Goal: Transaction & Acquisition: Obtain resource

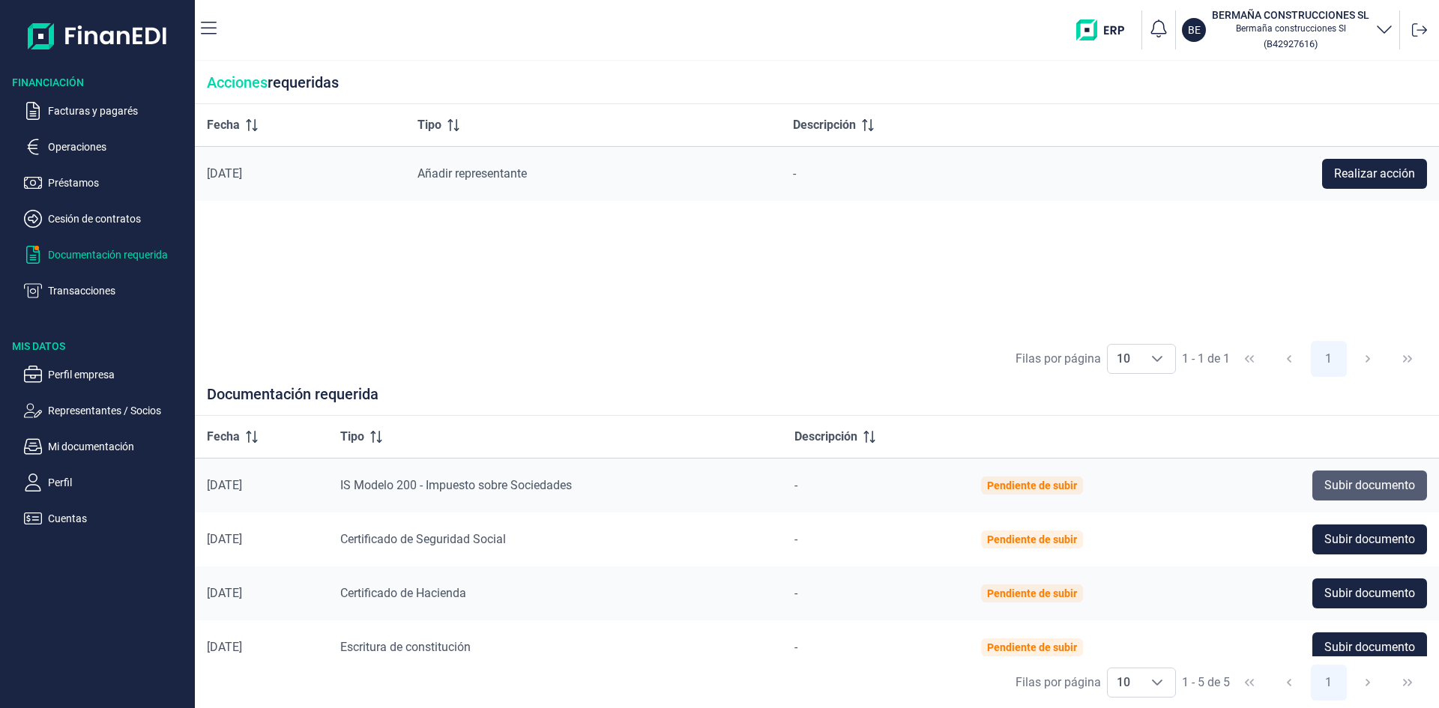
click at [1333, 480] on span "Subir documento" at bounding box center [1369, 486] width 91 height 18
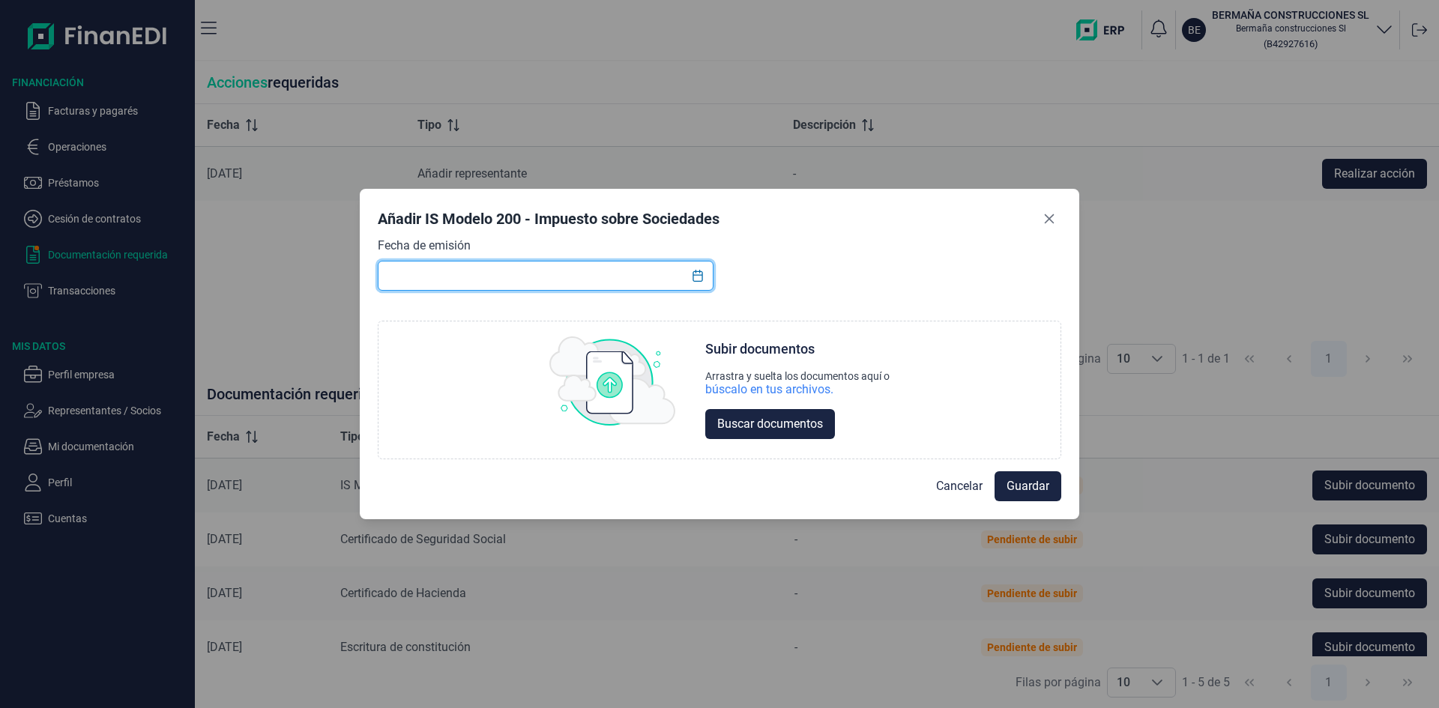
click at [527, 279] on input "text" at bounding box center [546, 276] width 336 height 30
click at [697, 277] on icon "Choose Date" at bounding box center [698, 276] width 12 height 12
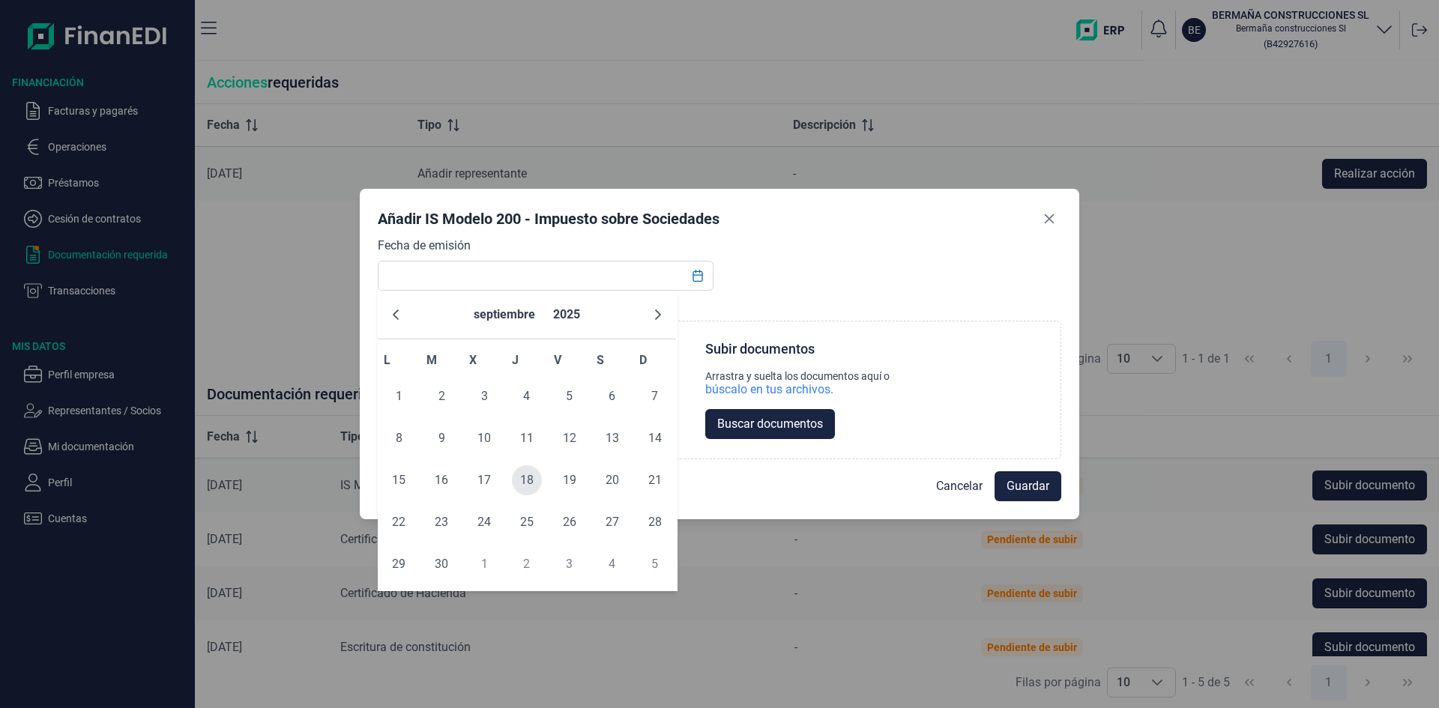
click at [529, 480] on span "18" at bounding box center [527, 480] width 30 height 30
type input "[DATE]"
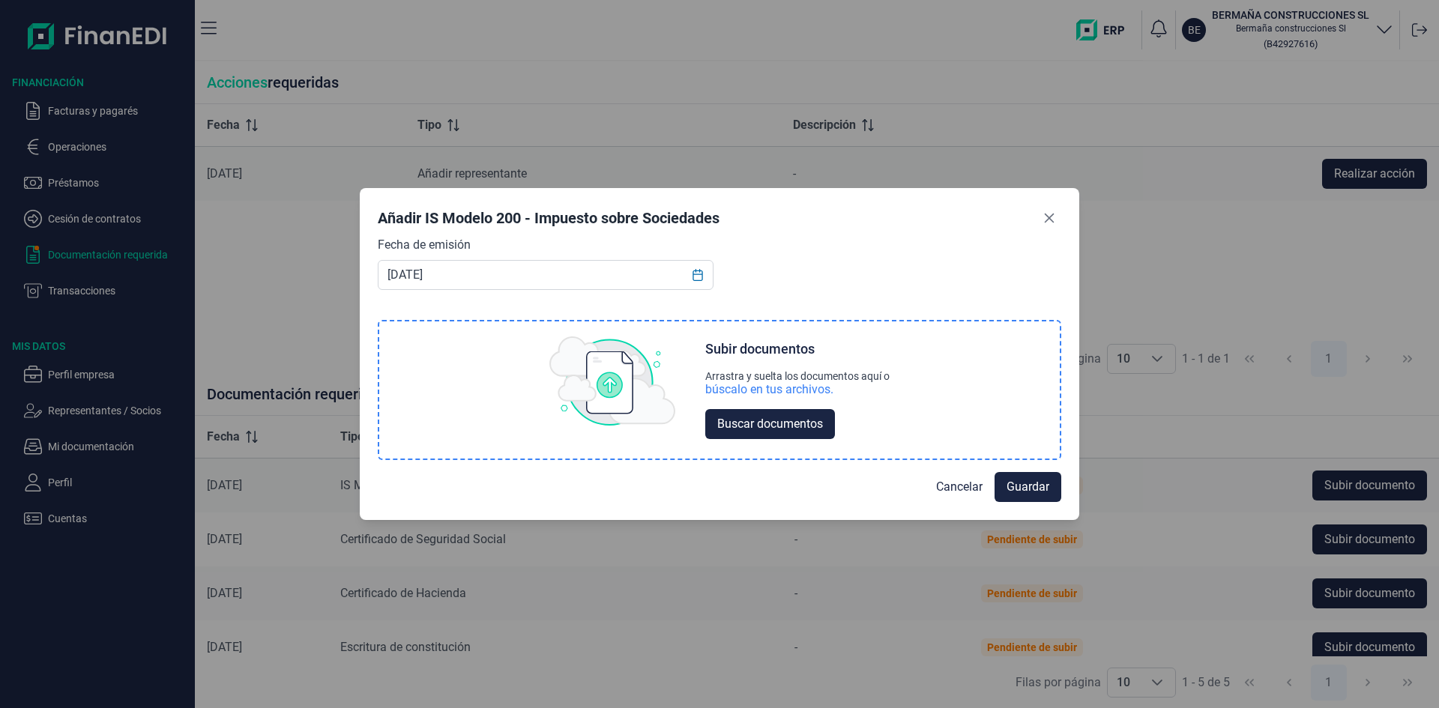
click at [755, 354] on div "Subir documentos" at bounding box center [759, 349] width 109 height 18
click at [744, 429] on span "Buscar documentos" at bounding box center [770, 424] width 106 height 18
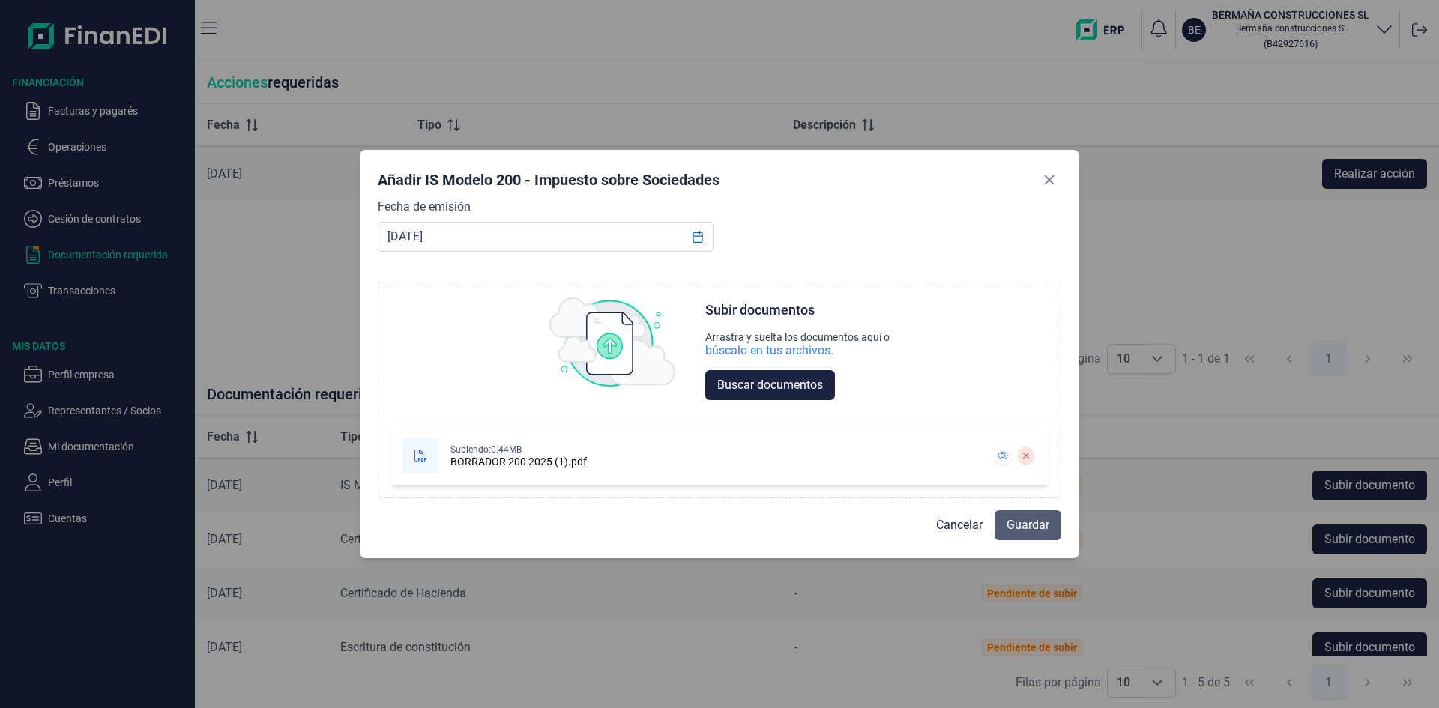
click at [1015, 527] on span "Guardar" at bounding box center [1027, 525] width 43 height 18
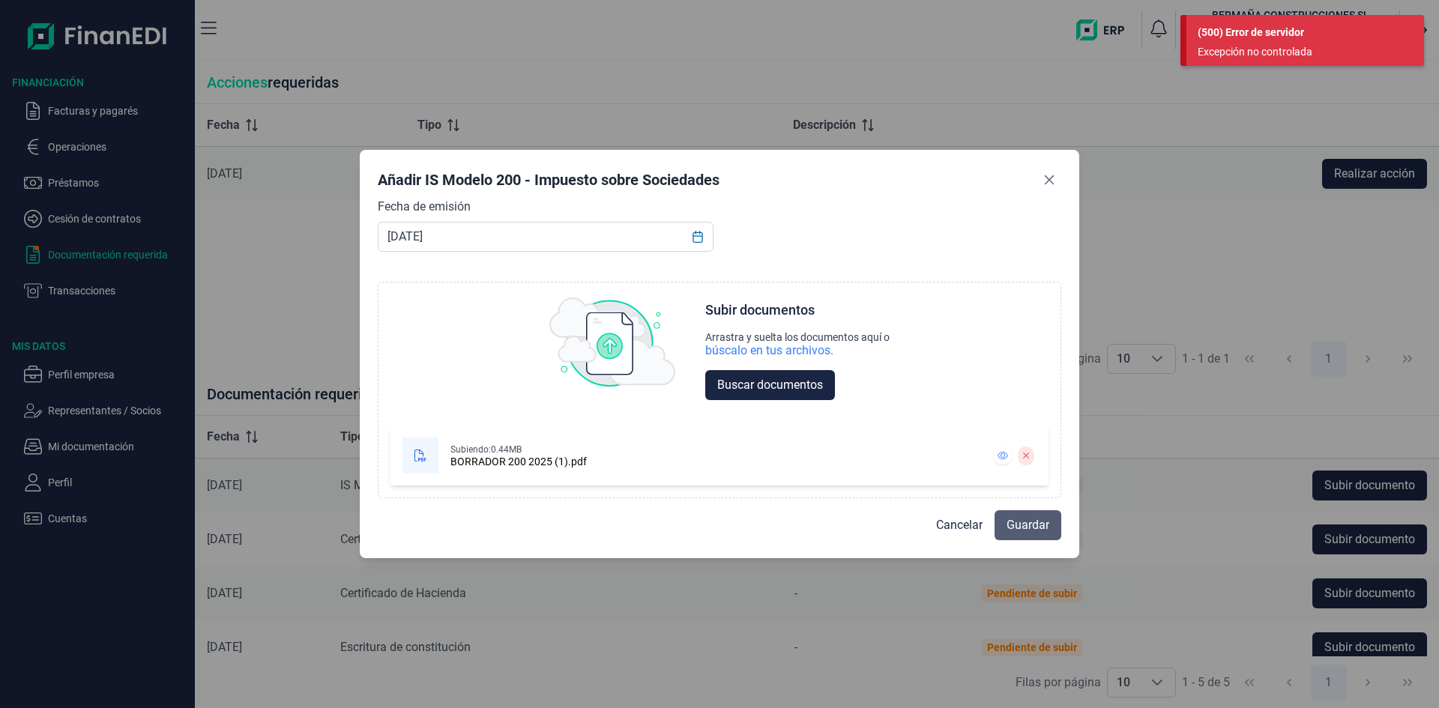
click at [998, 529] on button "Guardar" at bounding box center [1027, 525] width 67 height 30
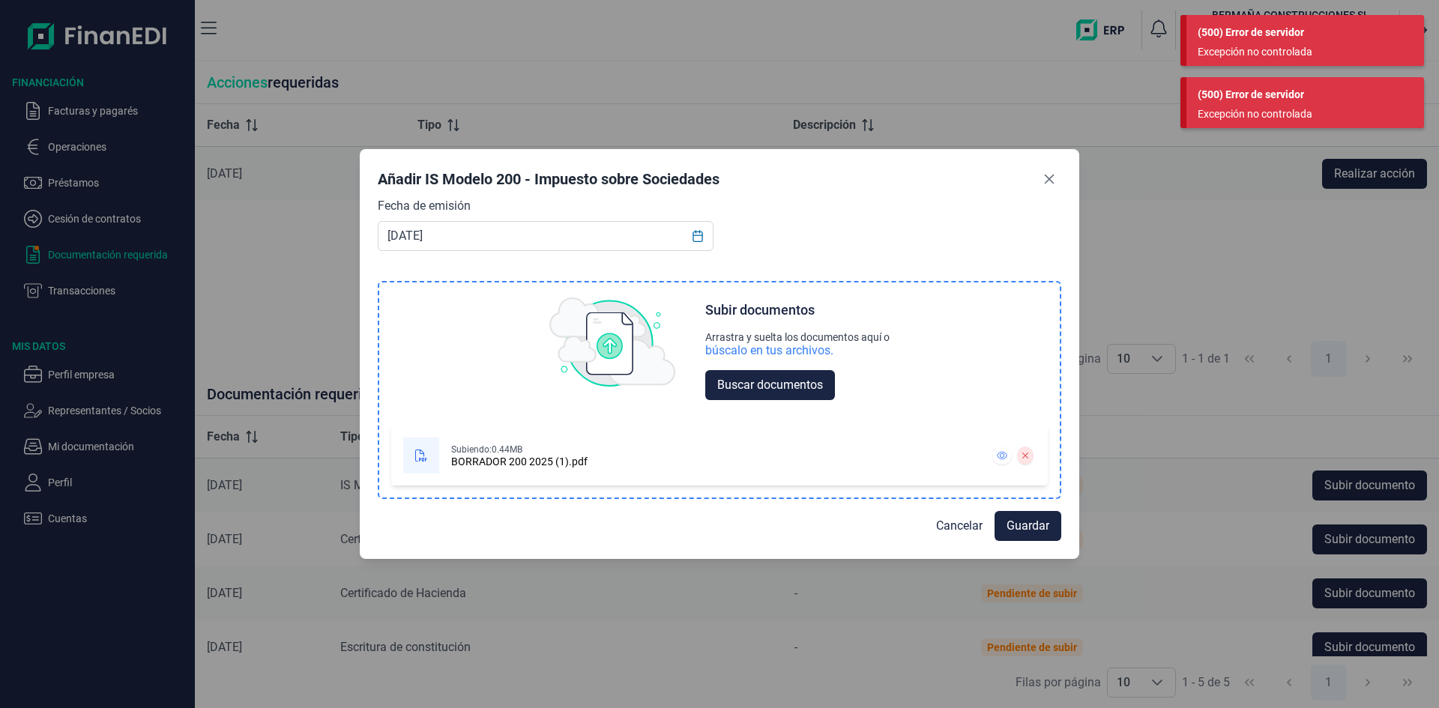
click at [422, 459] on icon at bounding box center [421, 456] width 12 height 12
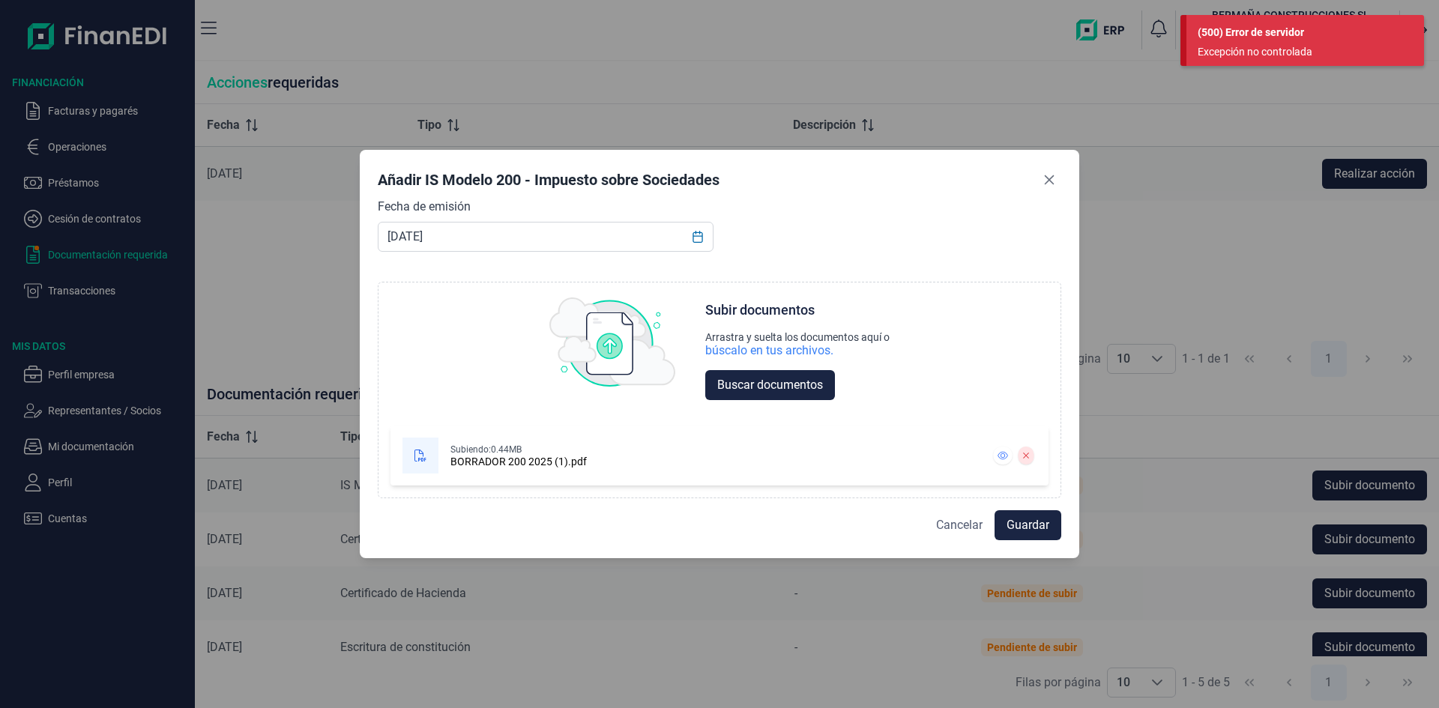
click at [959, 522] on span "Cancelar" at bounding box center [959, 525] width 46 height 18
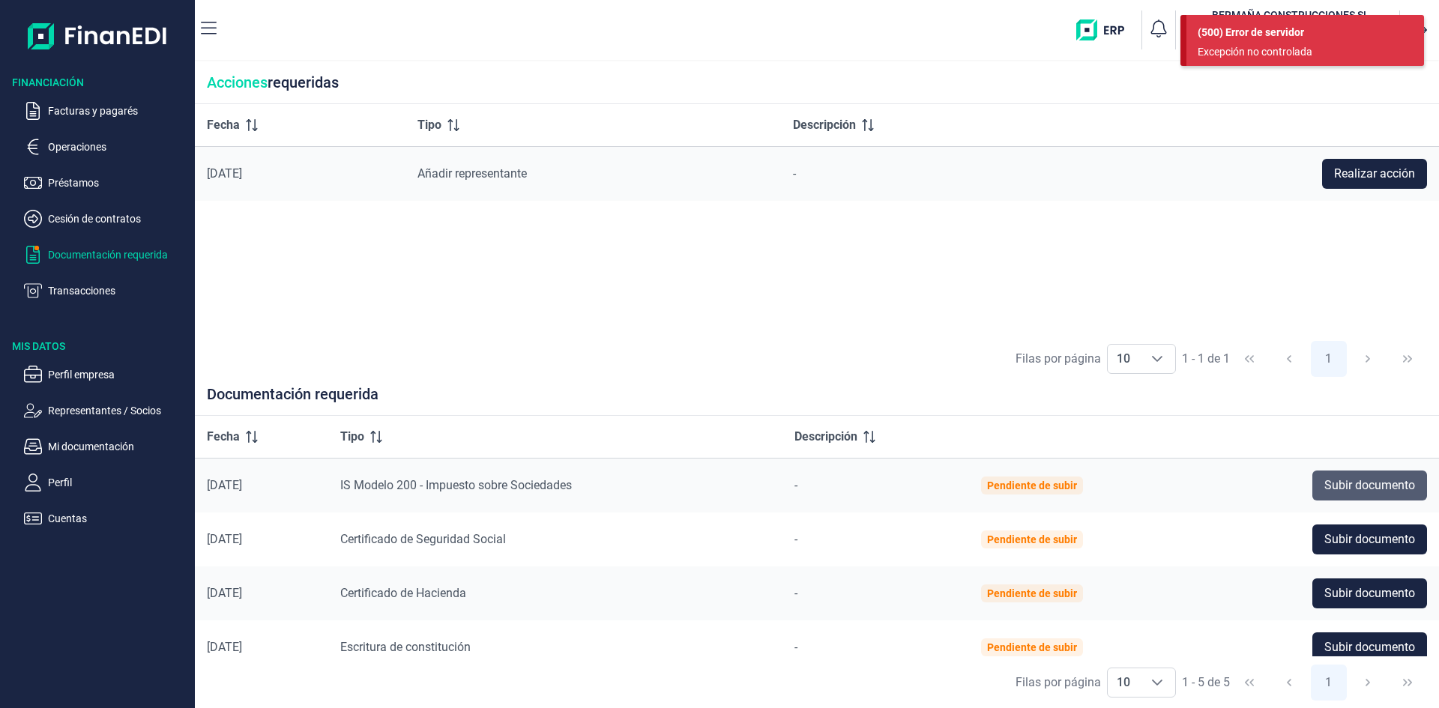
click at [1332, 489] on span "Subir documento" at bounding box center [1369, 486] width 91 height 18
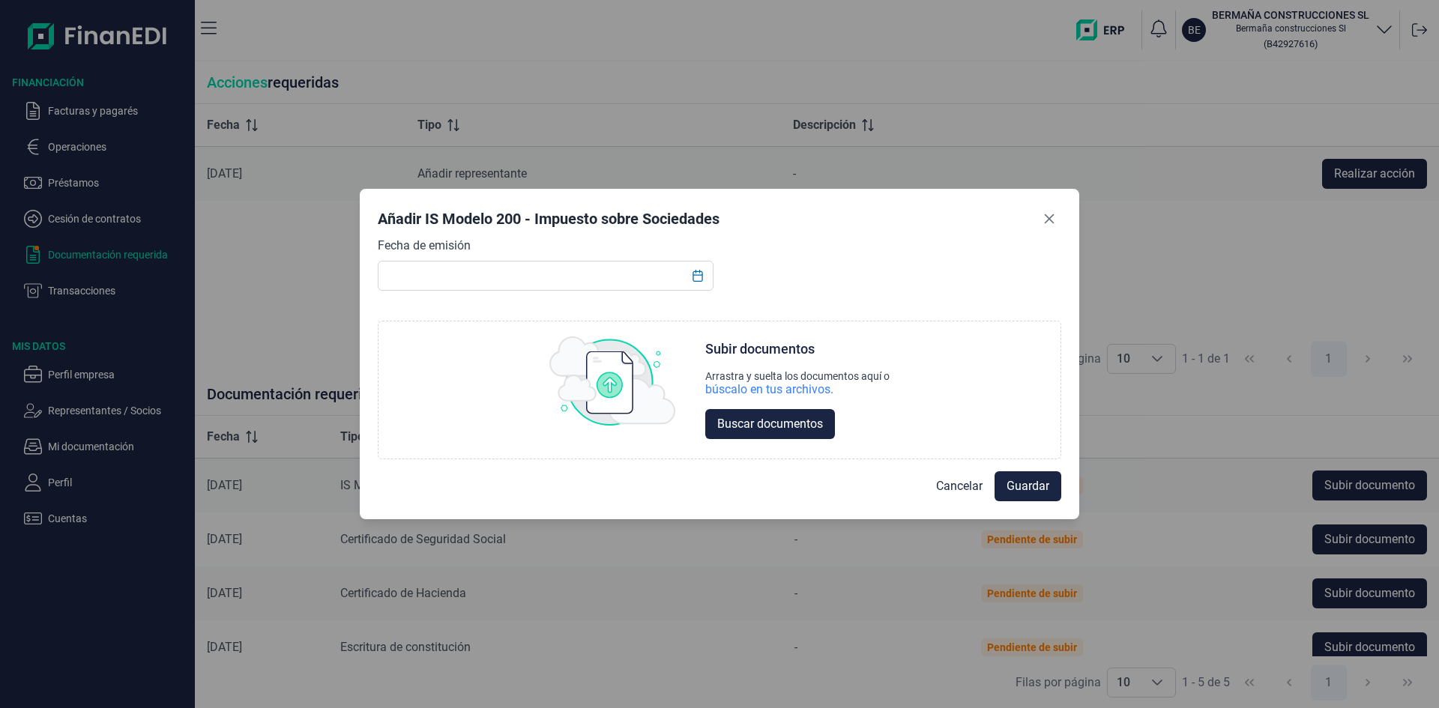
drag, startPoint x: 456, startPoint y: 426, endPoint x: 420, endPoint y: 465, distance: 53.1
click at [420, 465] on div "Cancelar Guardar" at bounding box center [719, 480] width 683 height 42
click at [767, 387] on div "búscalo en tus archivos." at bounding box center [769, 389] width 128 height 15
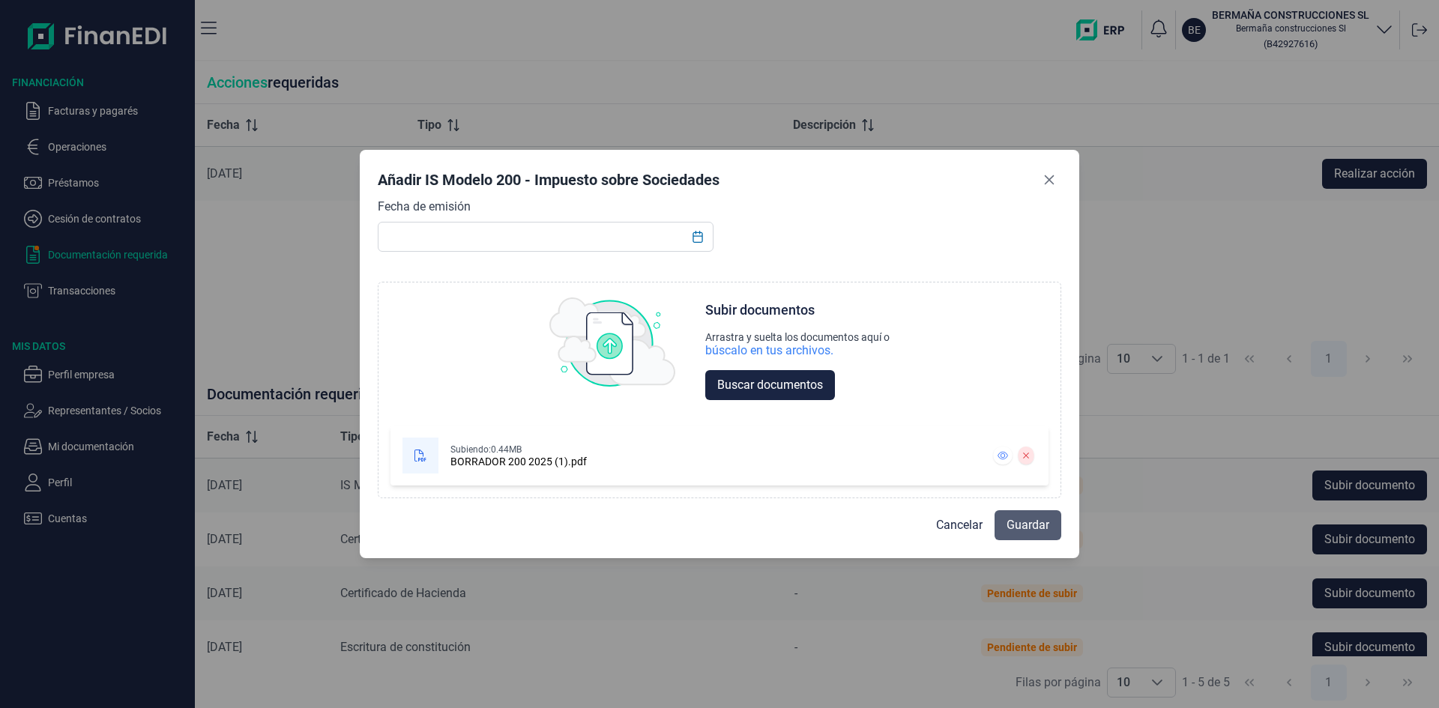
click at [1026, 525] on span "Guardar" at bounding box center [1027, 525] width 43 height 18
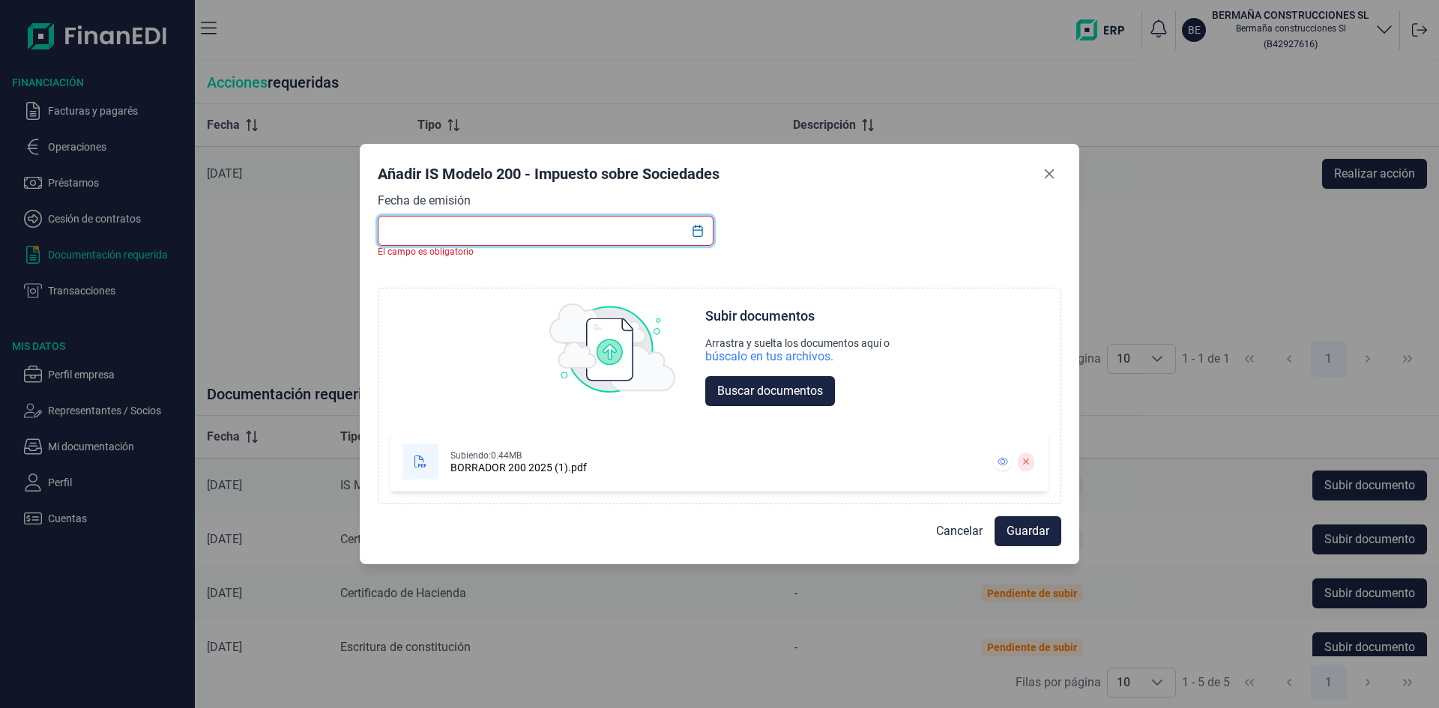
click at [474, 233] on input "text" at bounding box center [546, 231] width 336 height 30
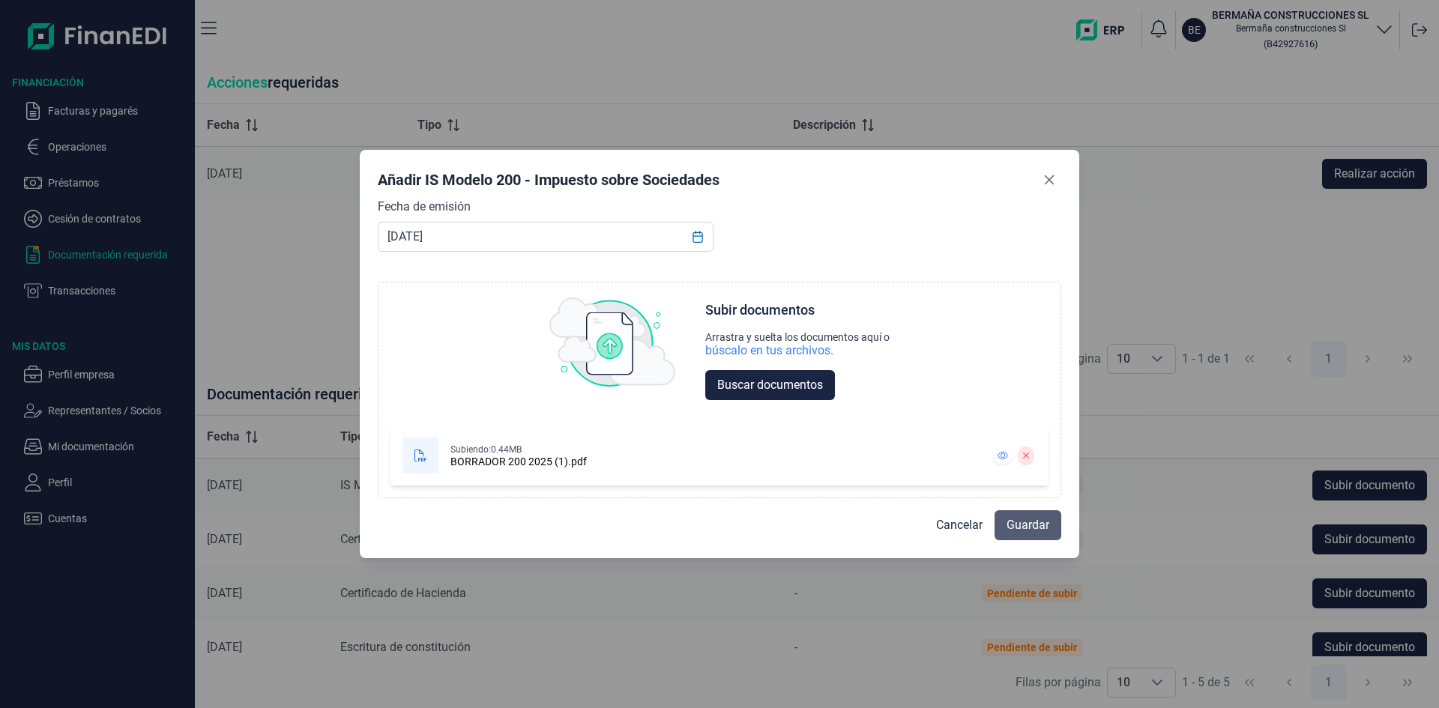
click at [1044, 526] on span "Guardar" at bounding box center [1027, 525] width 43 height 18
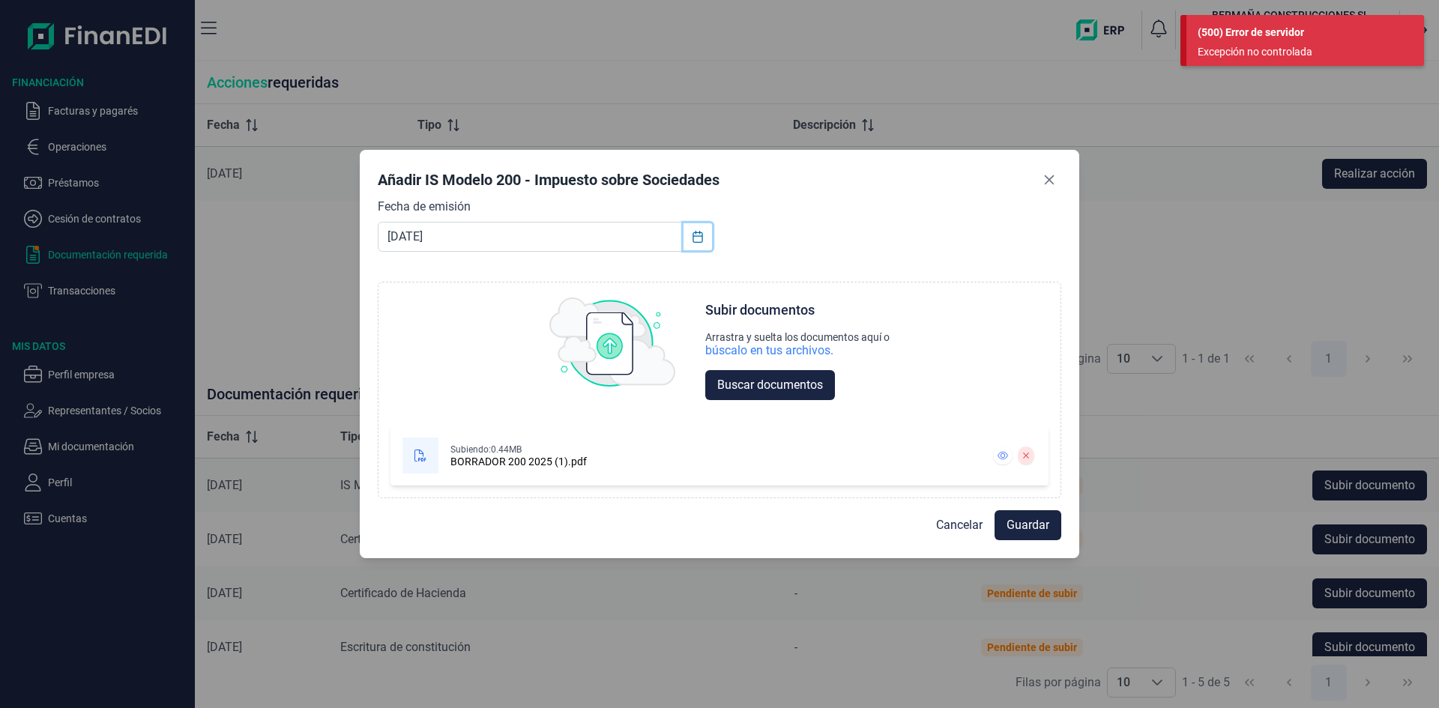
click at [701, 241] on icon "Choose Date" at bounding box center [698, 237] width 12 height 12
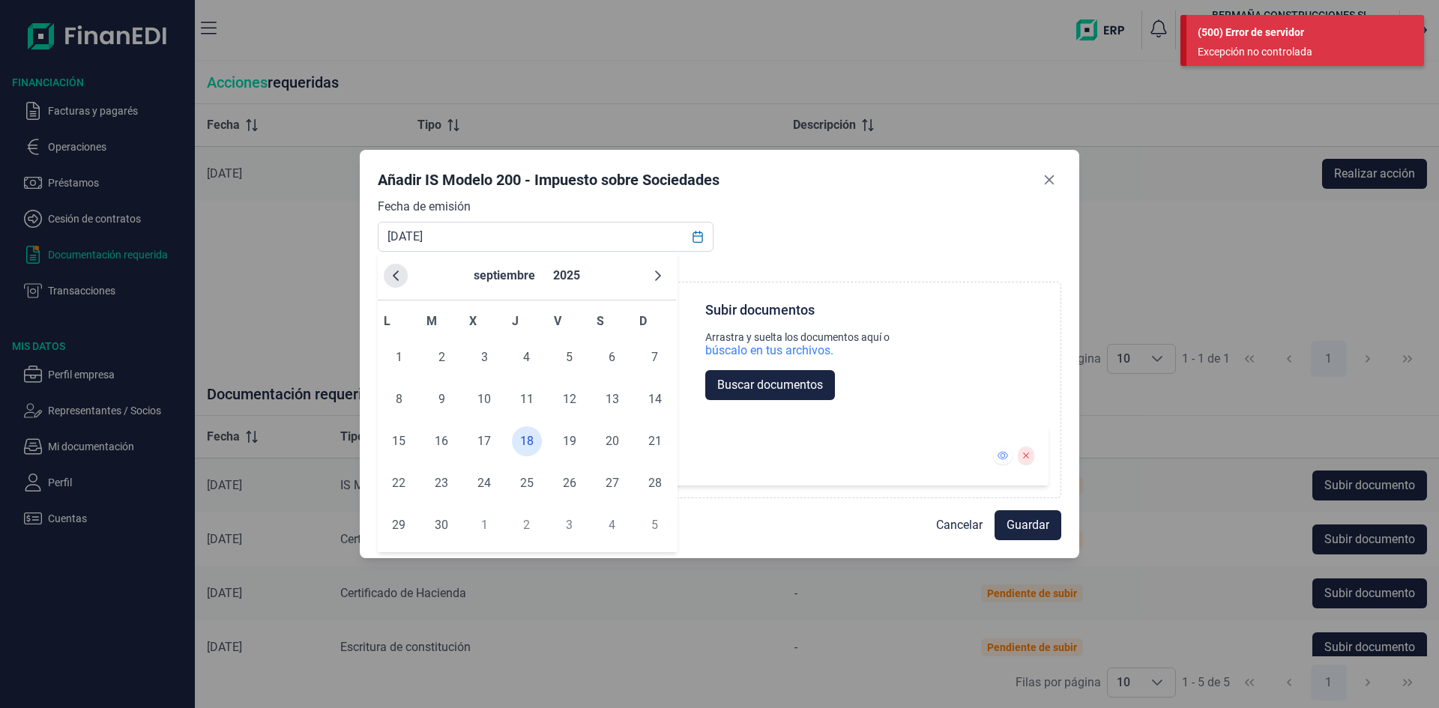
click at [400, 273] on icon "Previous Month" at bounding box center [396, 276] width 12 height 12
click at [477, 525] on span "30" at bounding box center [484, 525] width 30 height 30
type input "[DATE]"
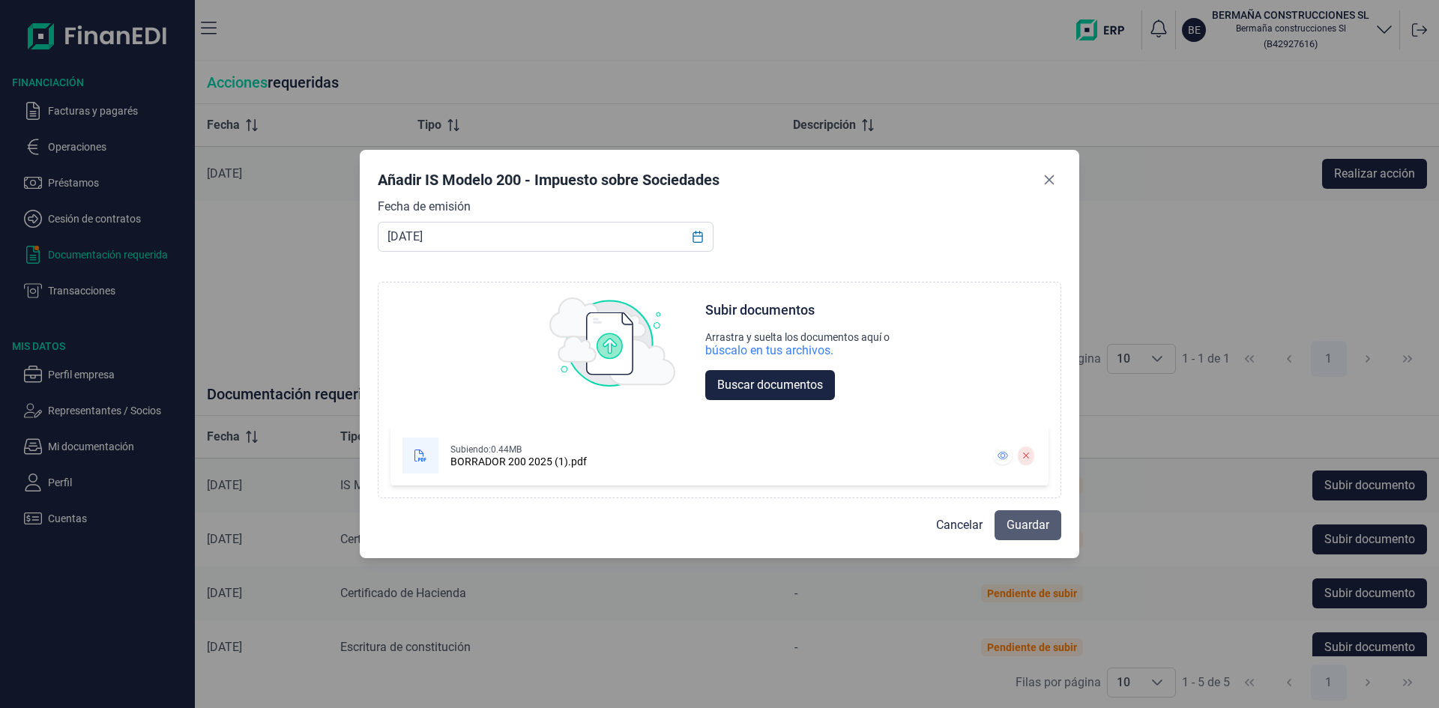
click at [1018, 520] on span "Guardar" at bounding box center [1027, 525] width 43 height 18
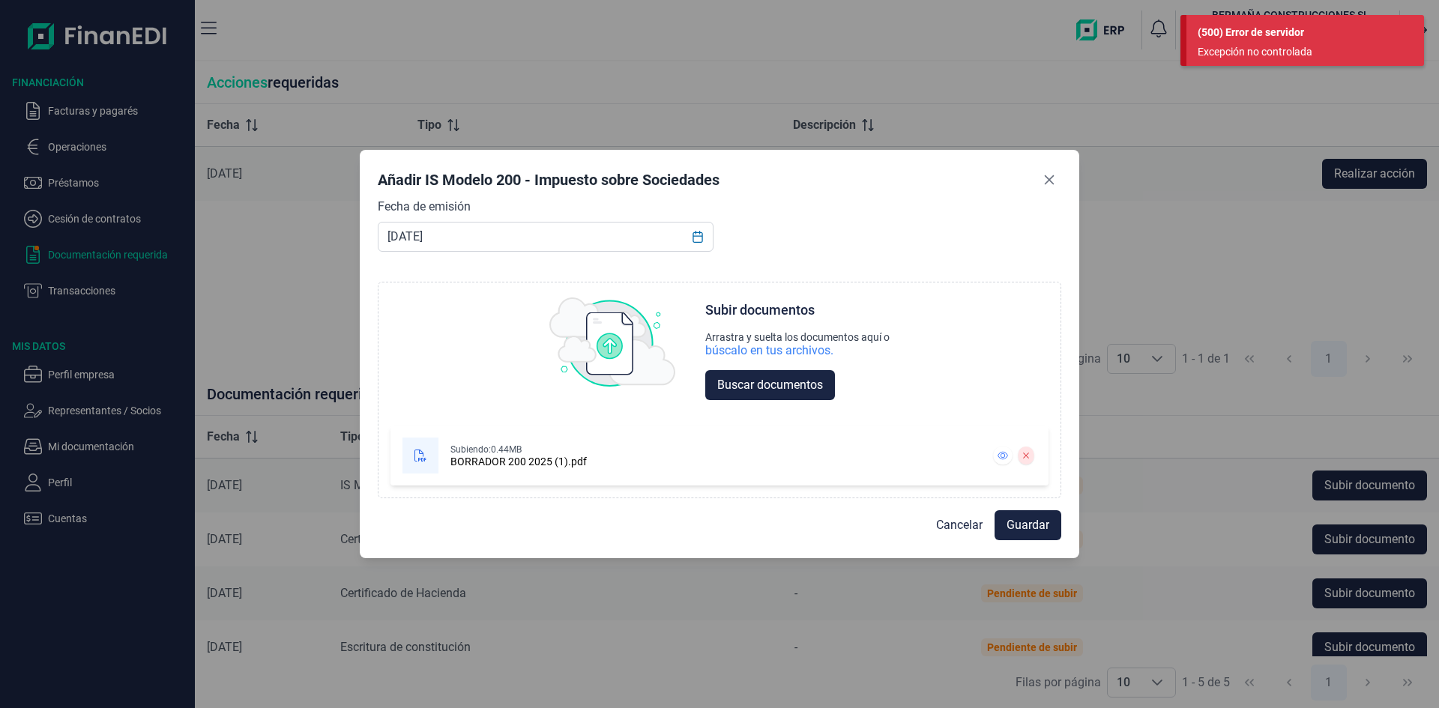
click at [1018, 520] on span "Guardar" at bounding box center [1027, 525] width 43 height 18
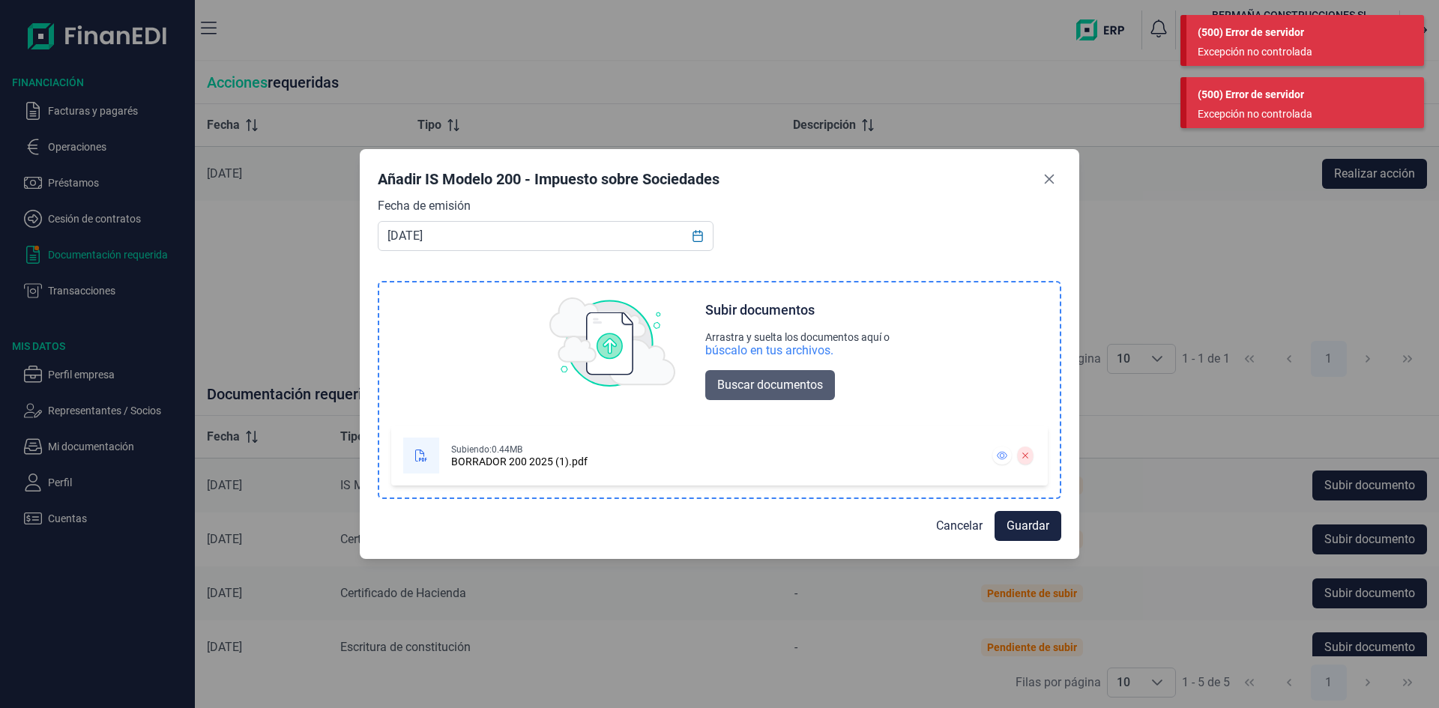
click at [781, 392] on span "Buscar documentos" at bounding box center [770, 385] width 106 height 18
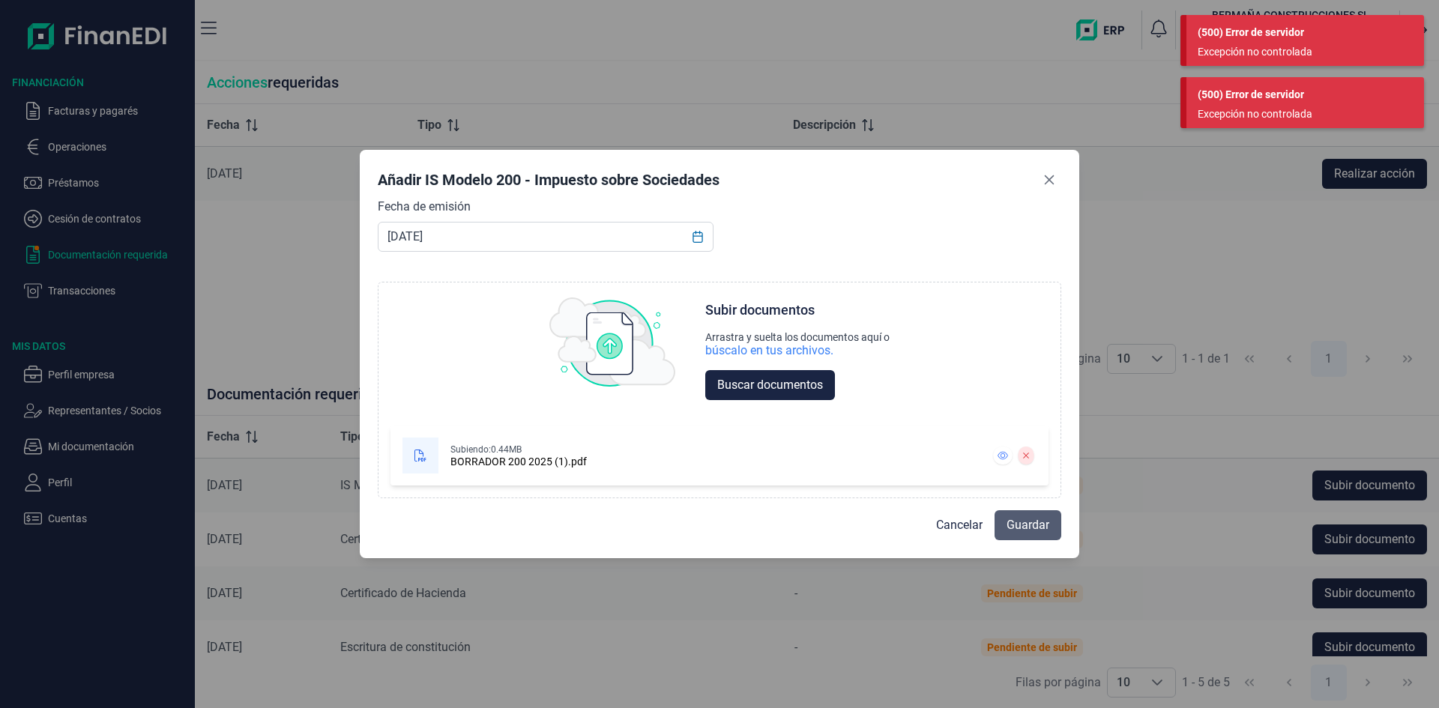
click at [1018, 533] on span "Guardar" at bounding box center [1027, 525] width 43 height 18
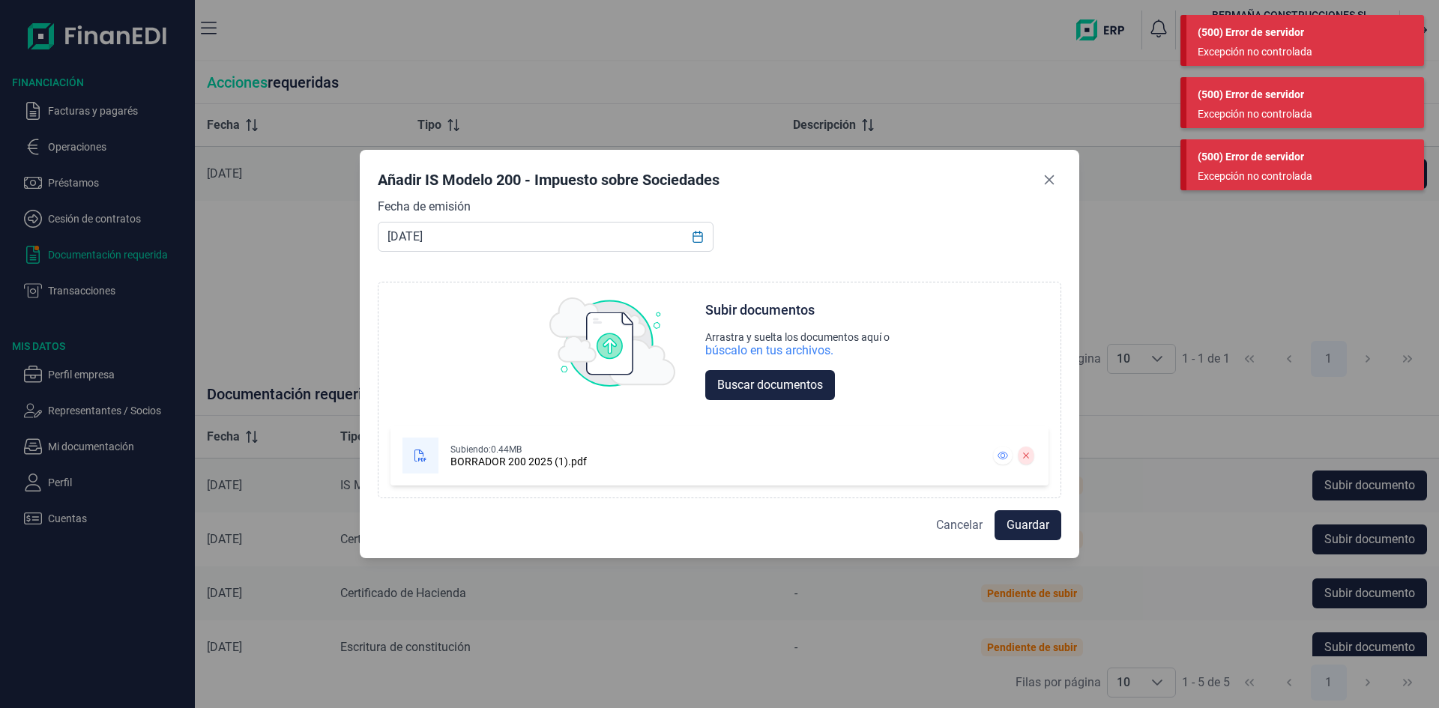
click at [967, 525] on span "Cancelar" at bounding box center [959, 525] width 46 height 18
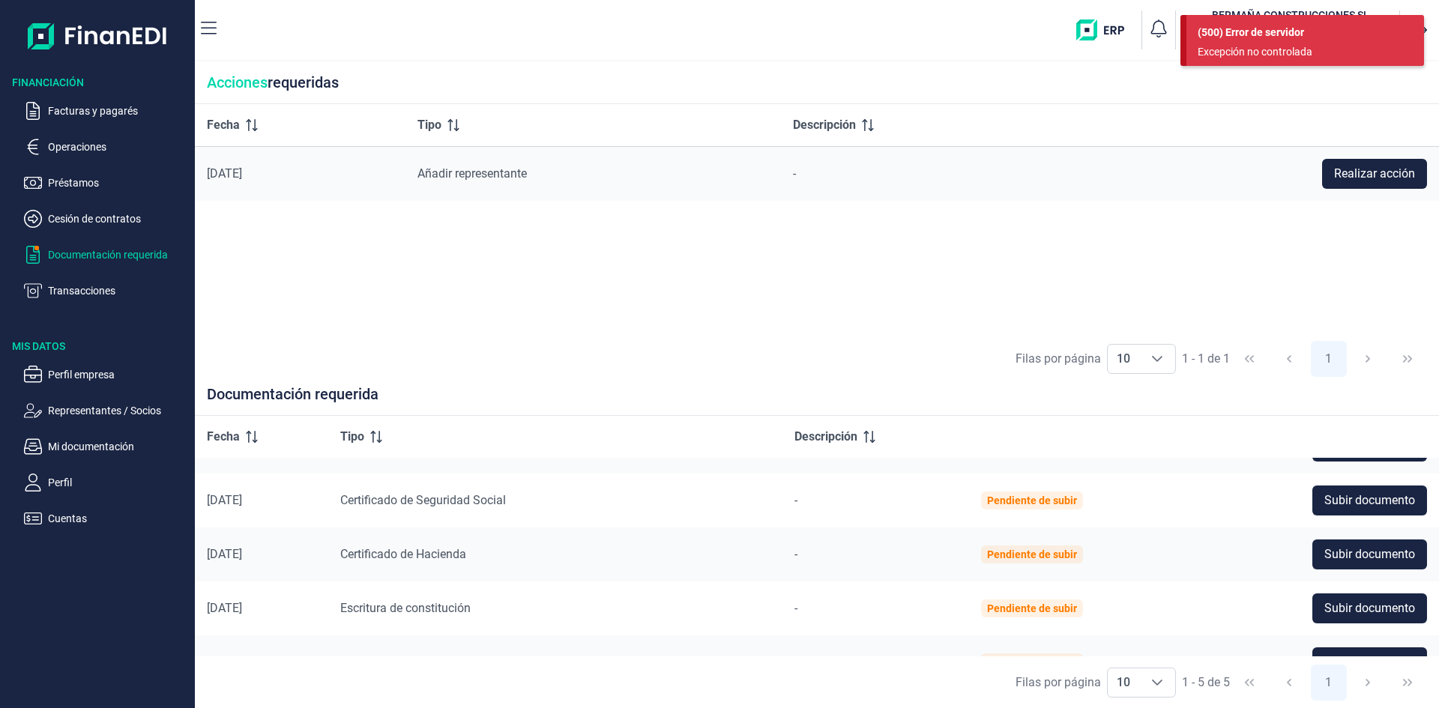
scroll to position [71, 0]
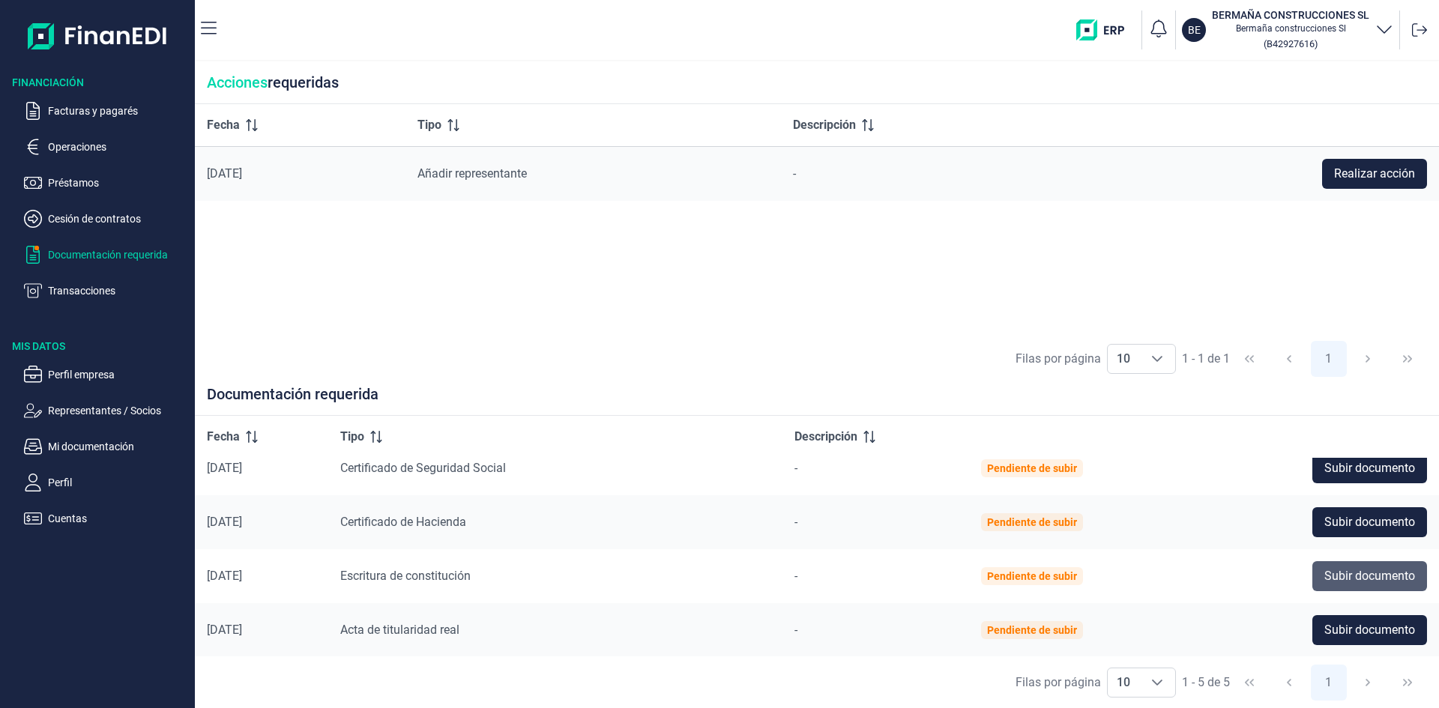
click at [1350, 579] on span "Subir documento" at bounding box center [1369, 576] width 91 height 18
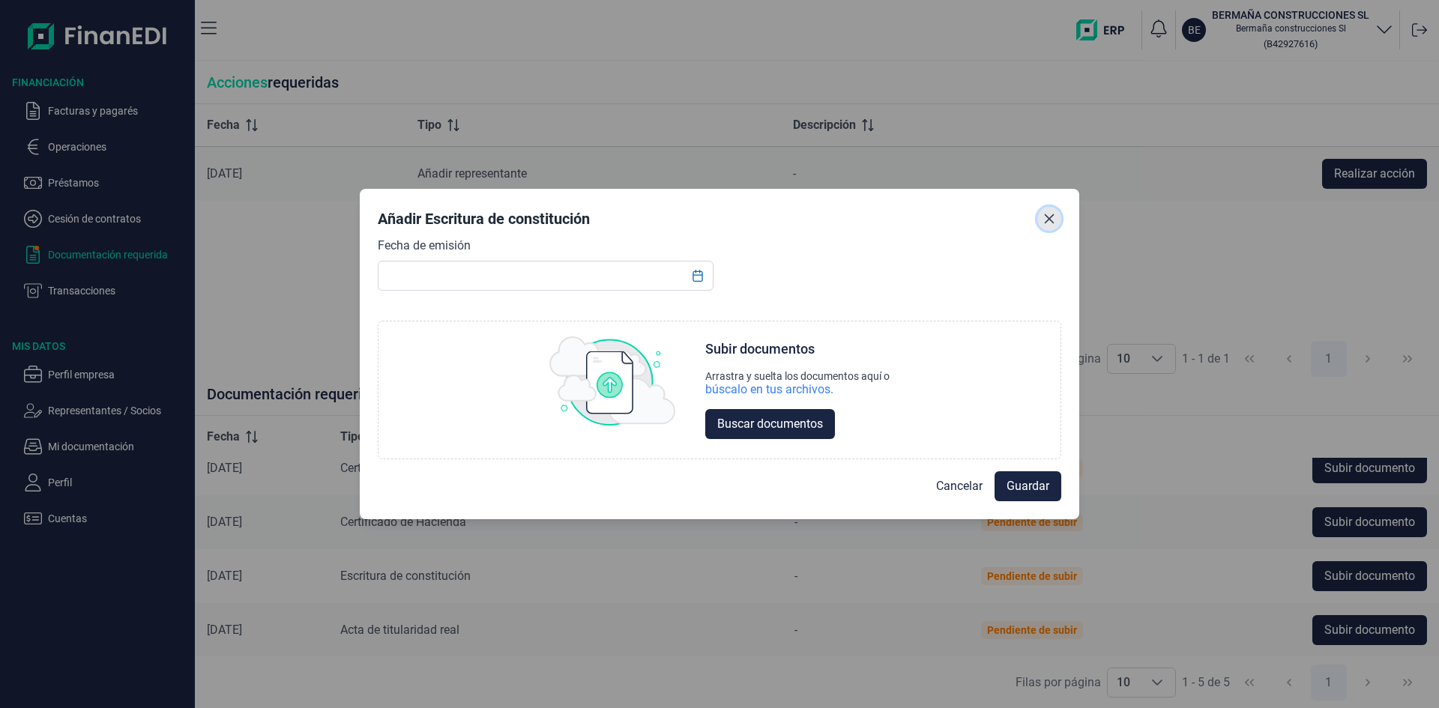
click at [1051, 220] on icon "Close" at bounding box center [1050, 219] width 10 height 10
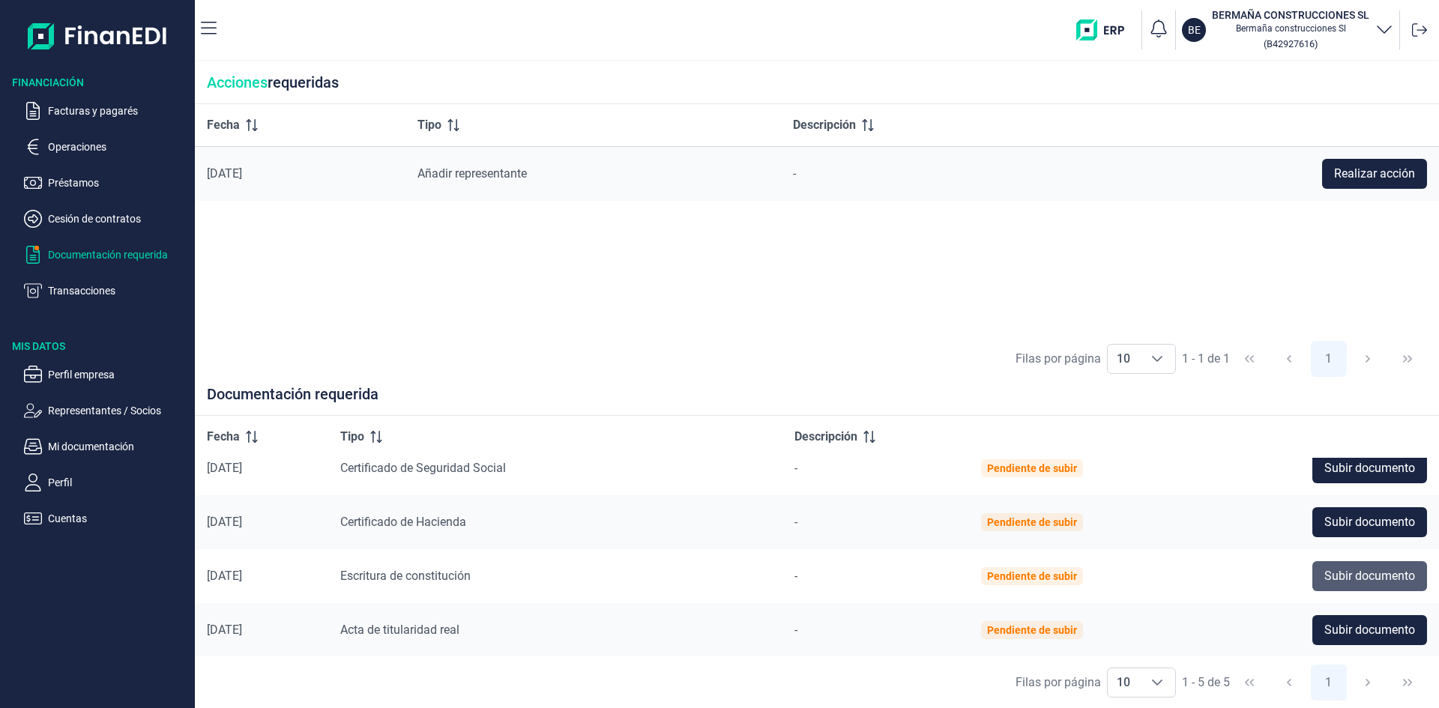
click at [1338, 572] on span "Subir documento" at bounding box center [1369, 576] width 91 height 18
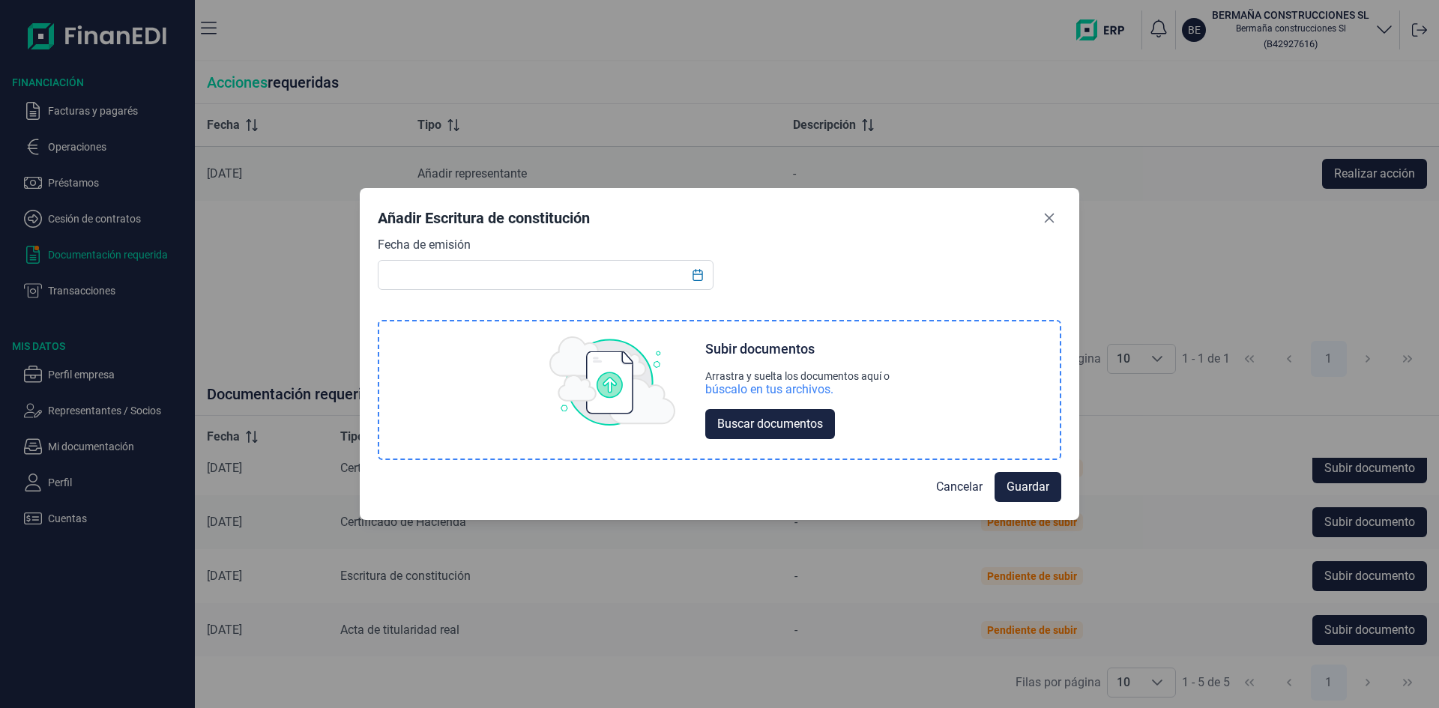
click at [744, 390] on div "búscalo en tus archivos." at bounding box center [769, 389] width 128 height 15
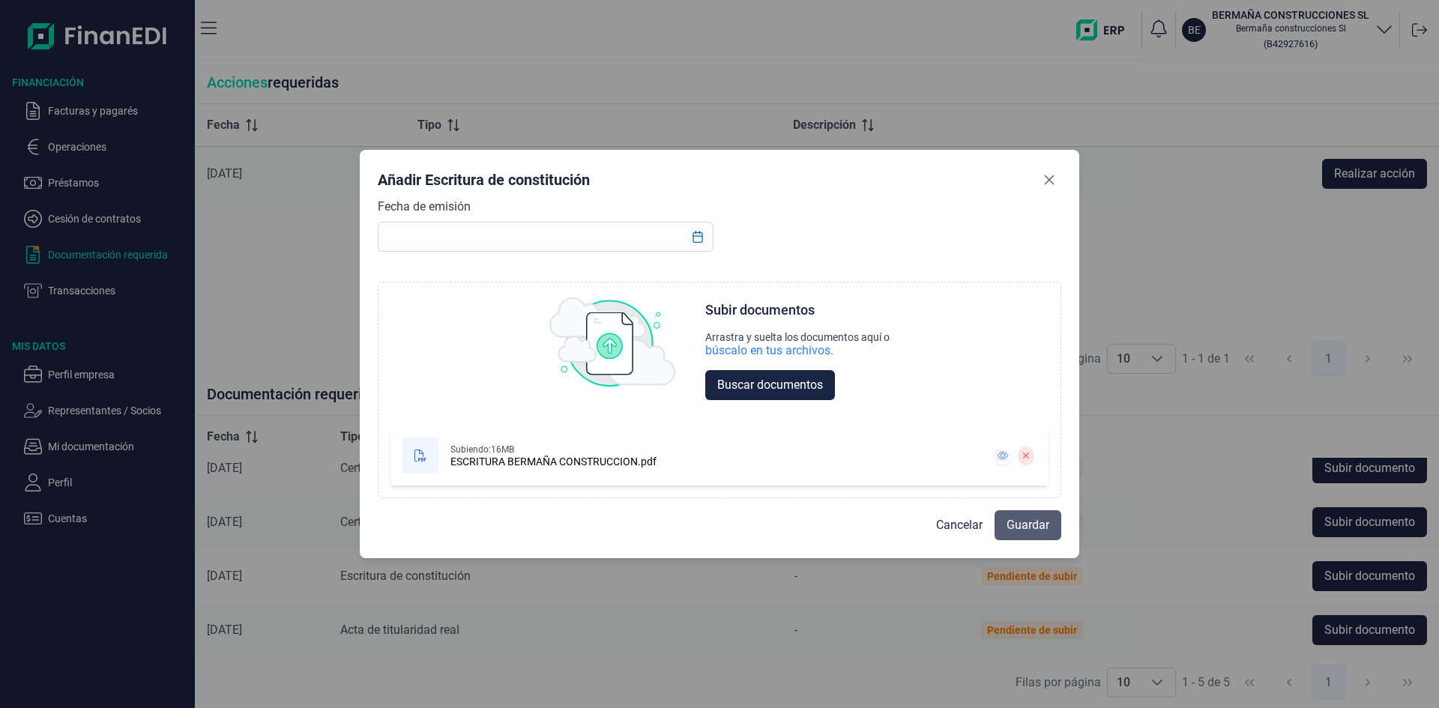
click at [1015, 534] on button "Guardar" at bounding box center [1027, 525] width 67 height 30
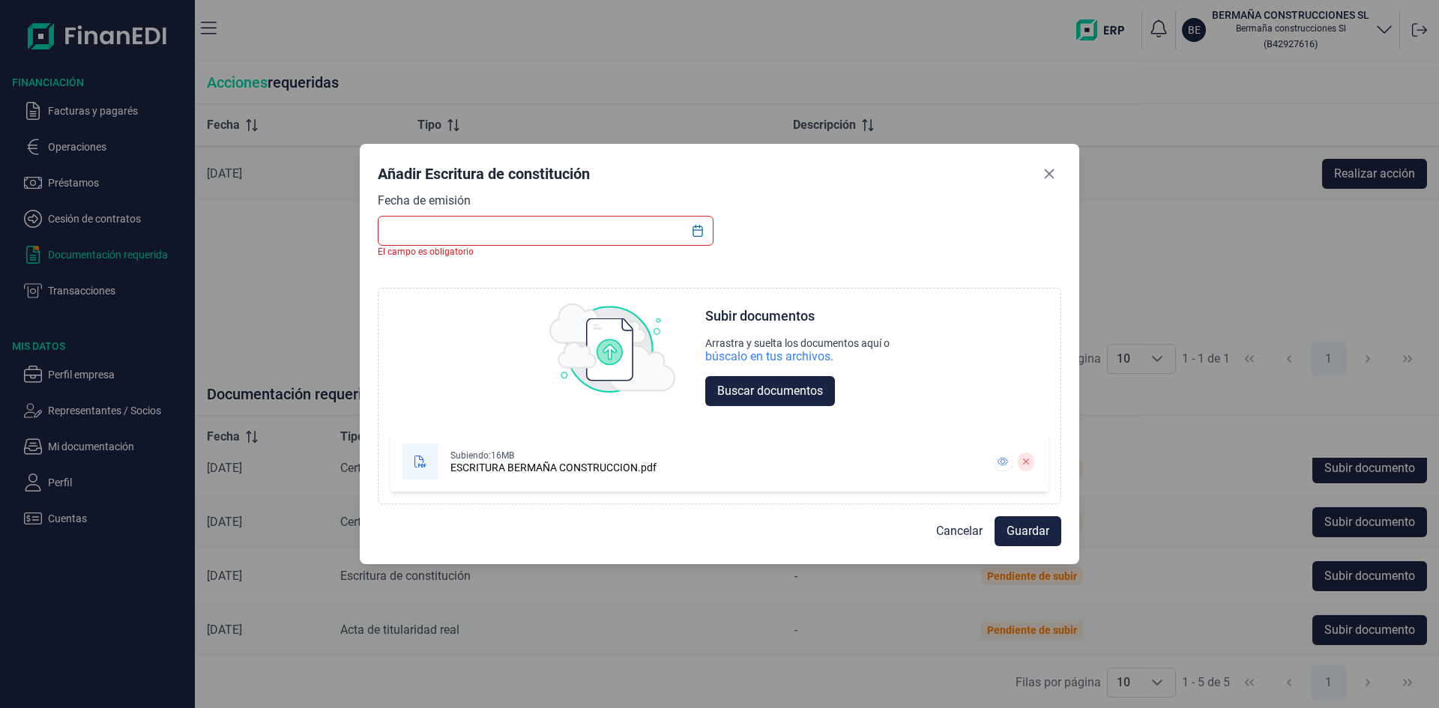
click at [509, 242] on input "text" at bounding box center [546, 231] width 336 height 30
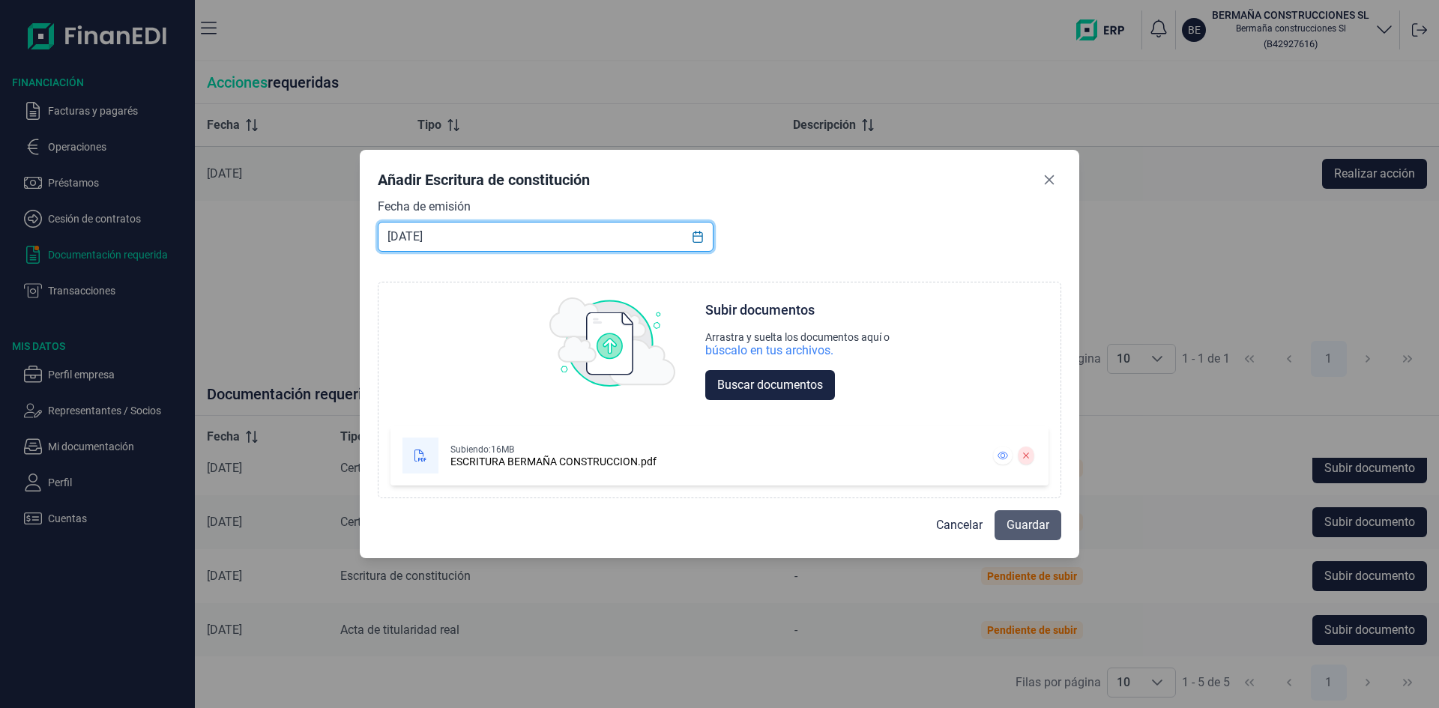
type input "[DATE]"
click at [1031, 525] on span "Guardar" at bounding box center [1027, 525] width 43 height 18
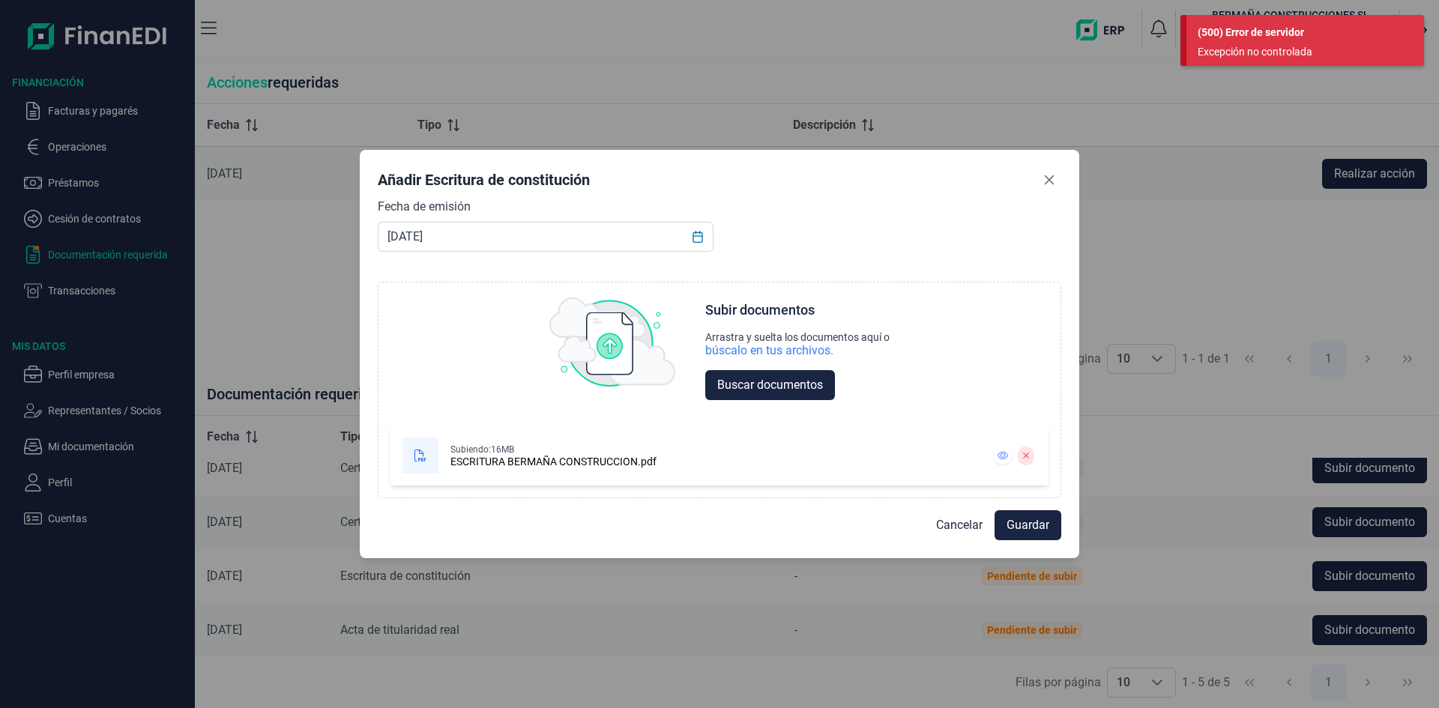
click at [1218, 244] on div "Añadir Escritura de constitución Fecha de emisión [DATE] Choose Subir documento…" at bounding box center [719, 354] width 1439 height 708
click at [1051, 186] on button "Close" at bounding box center [1049, 180] width 24 height 24
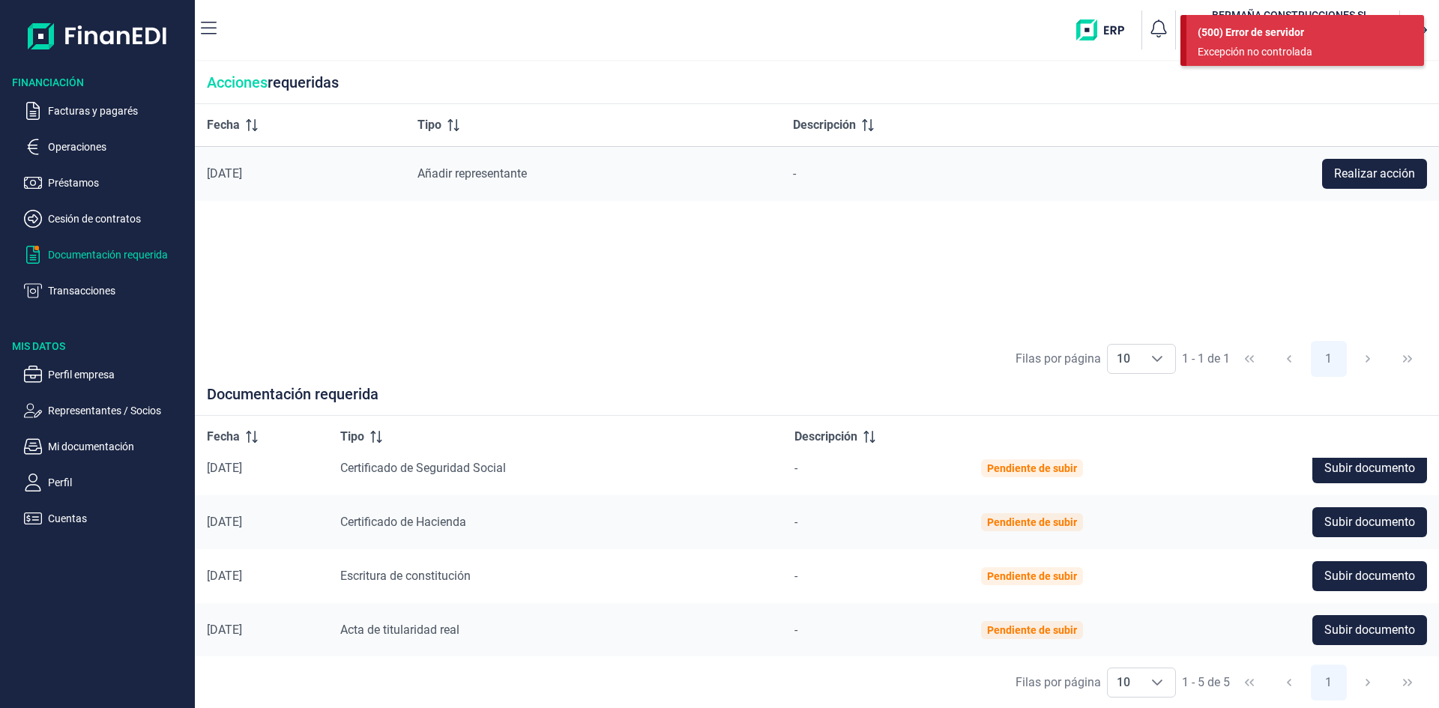
click at [1205, 686] on span "1 - 5 de 5" at bounding box center [1206, 683] width 48 height 12
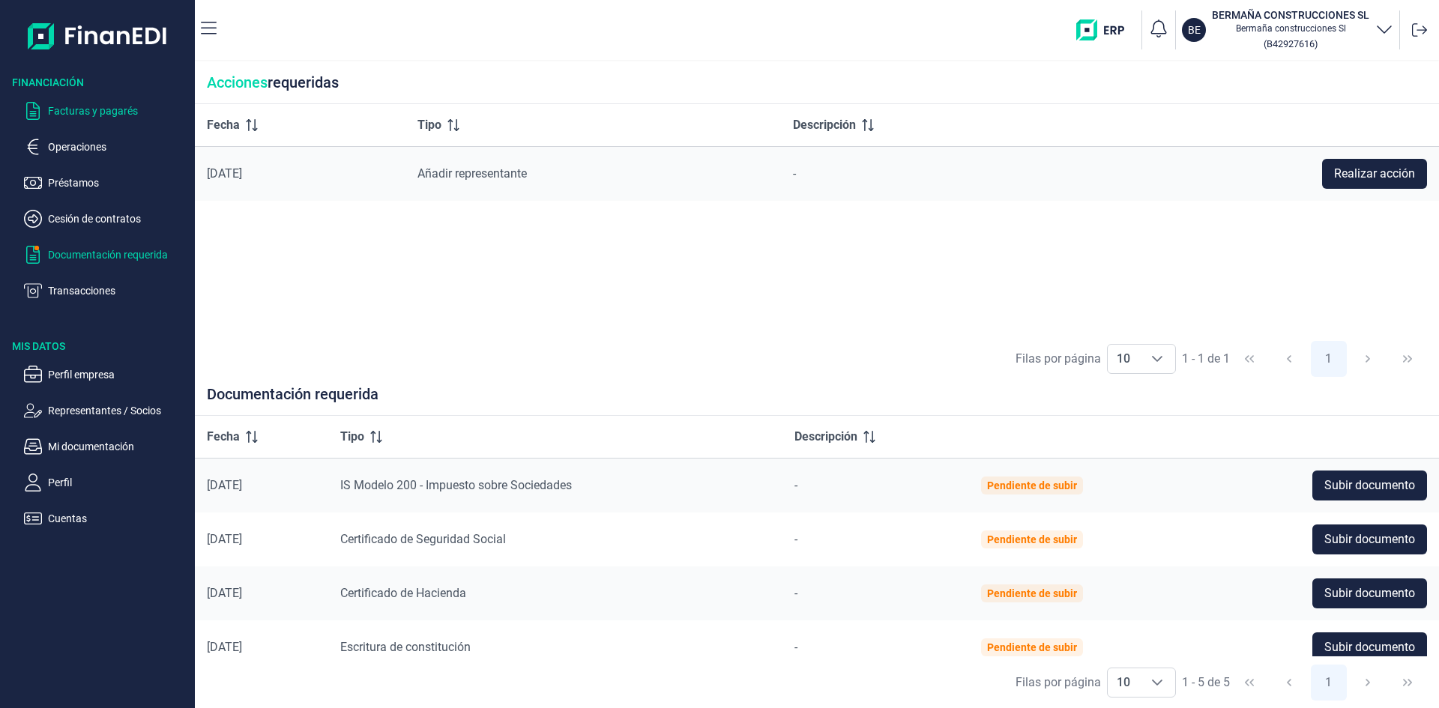
click at [63, 111] on p "Facturas y pagarés" at bounding box center [118, 111] width 141 height 18
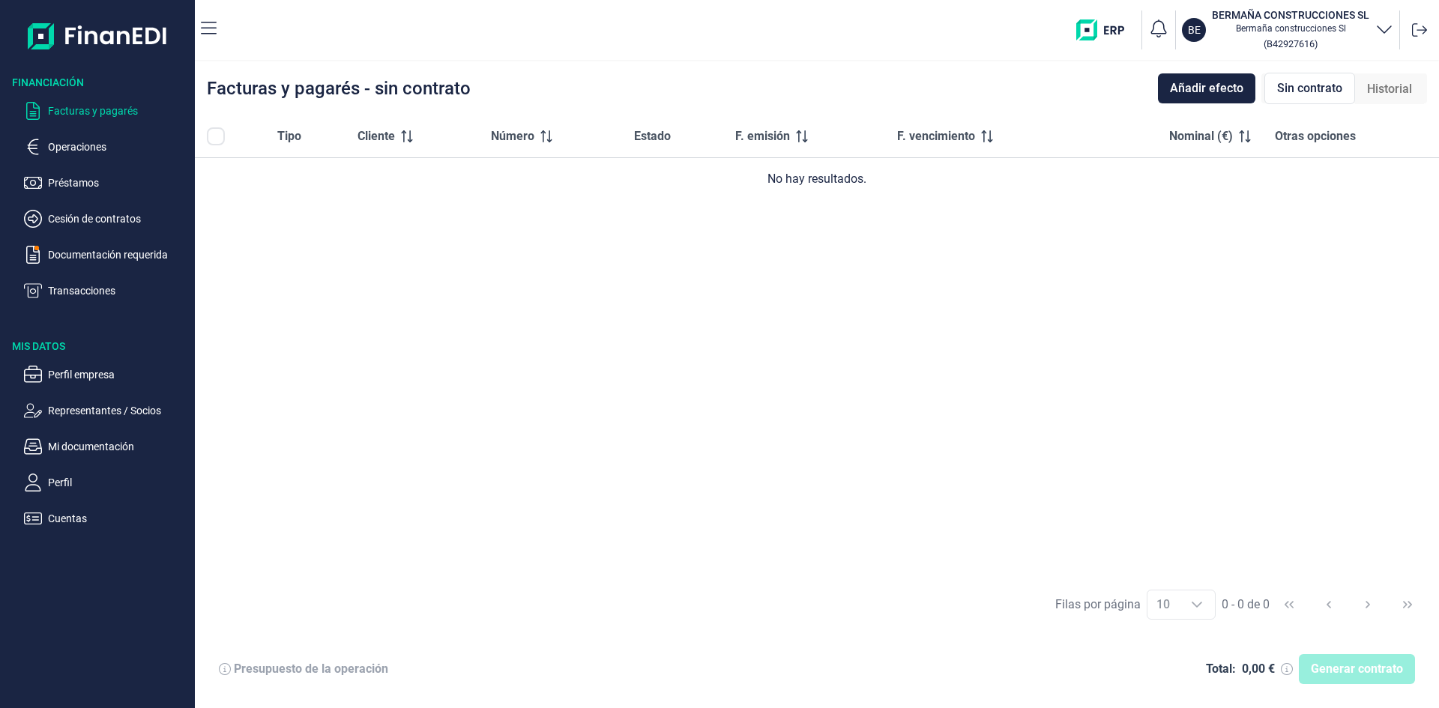
click at [206, 133] on th at bounding box center [230, 136] width 70 height 43
click at [846, 186] on div "No hay resultados." at bounding box center [817, 179] width 1220 height 18
click at [1212, 84] on span "Añadir efecto" at bounding box center [1206, 88] width 73 height 18
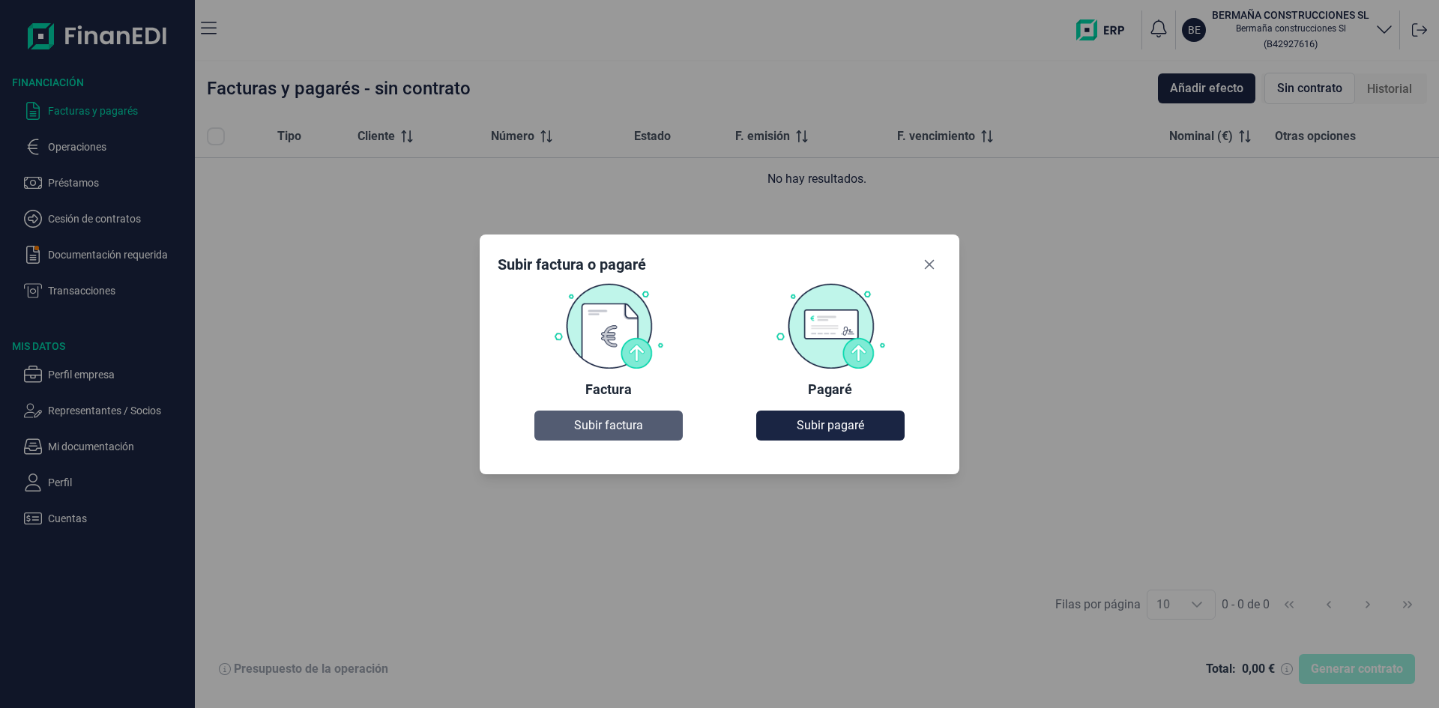
click at [617, 423] on span "Subir factura" at bounding box center [608, 426] width 69 height 18
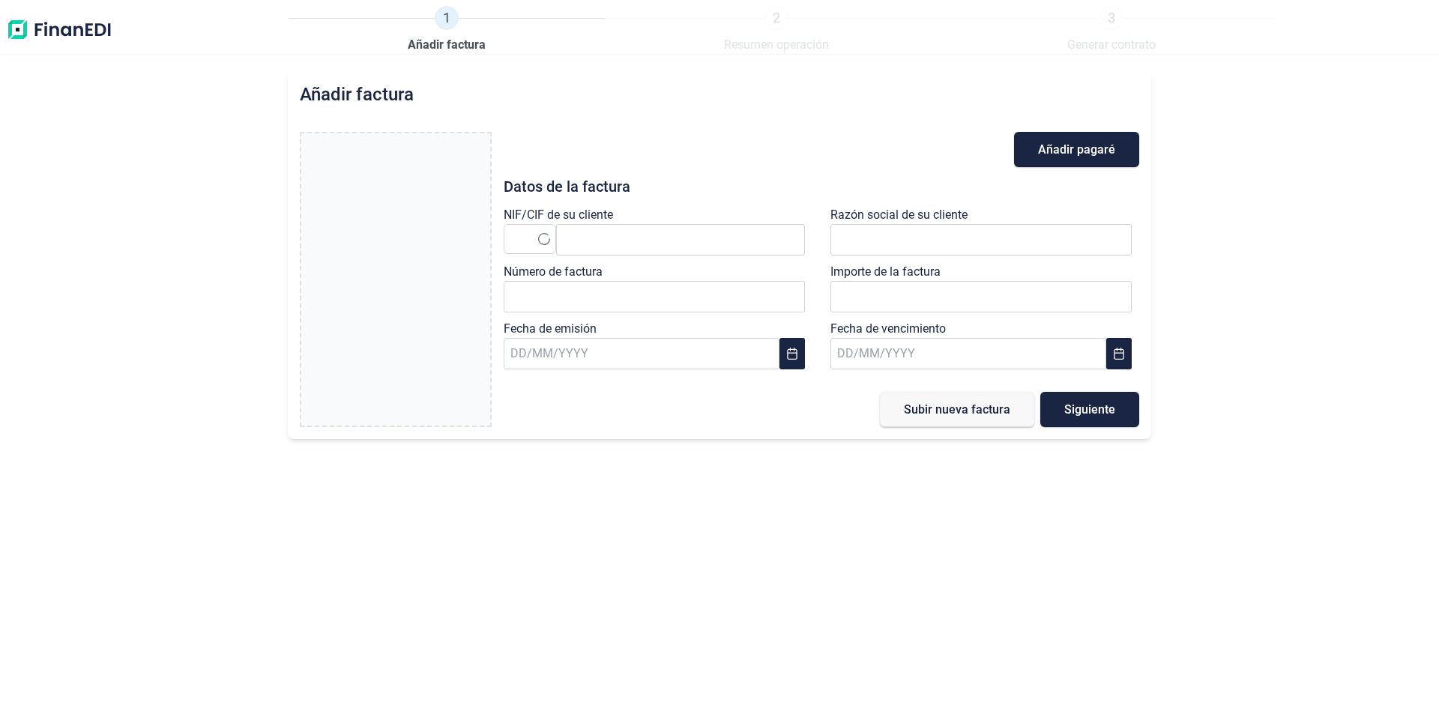
type input "0,00 €"
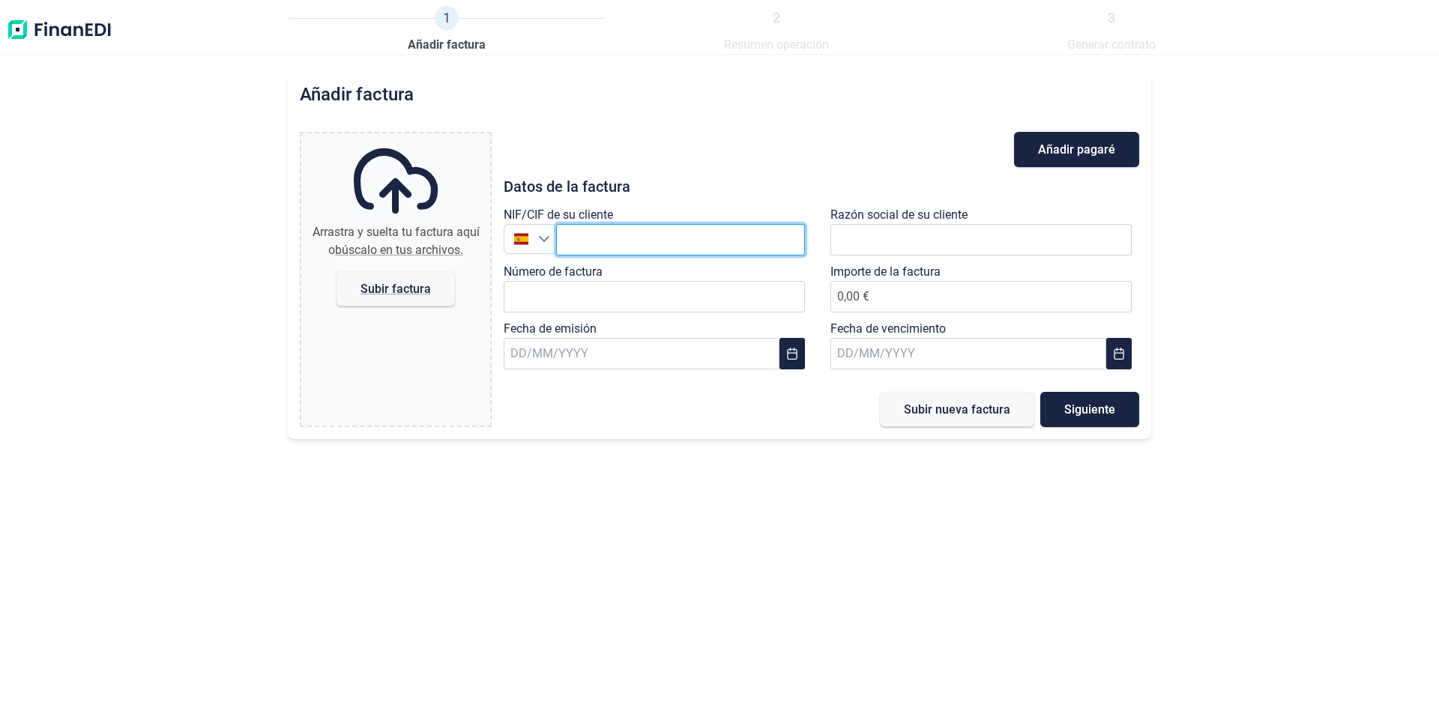
click at [625, 244] on input "text" at bounding box center [680, 239] width 249 height 31
click at [590, 235] on input "text" at bounding box center [680, 239] width 249 height 31
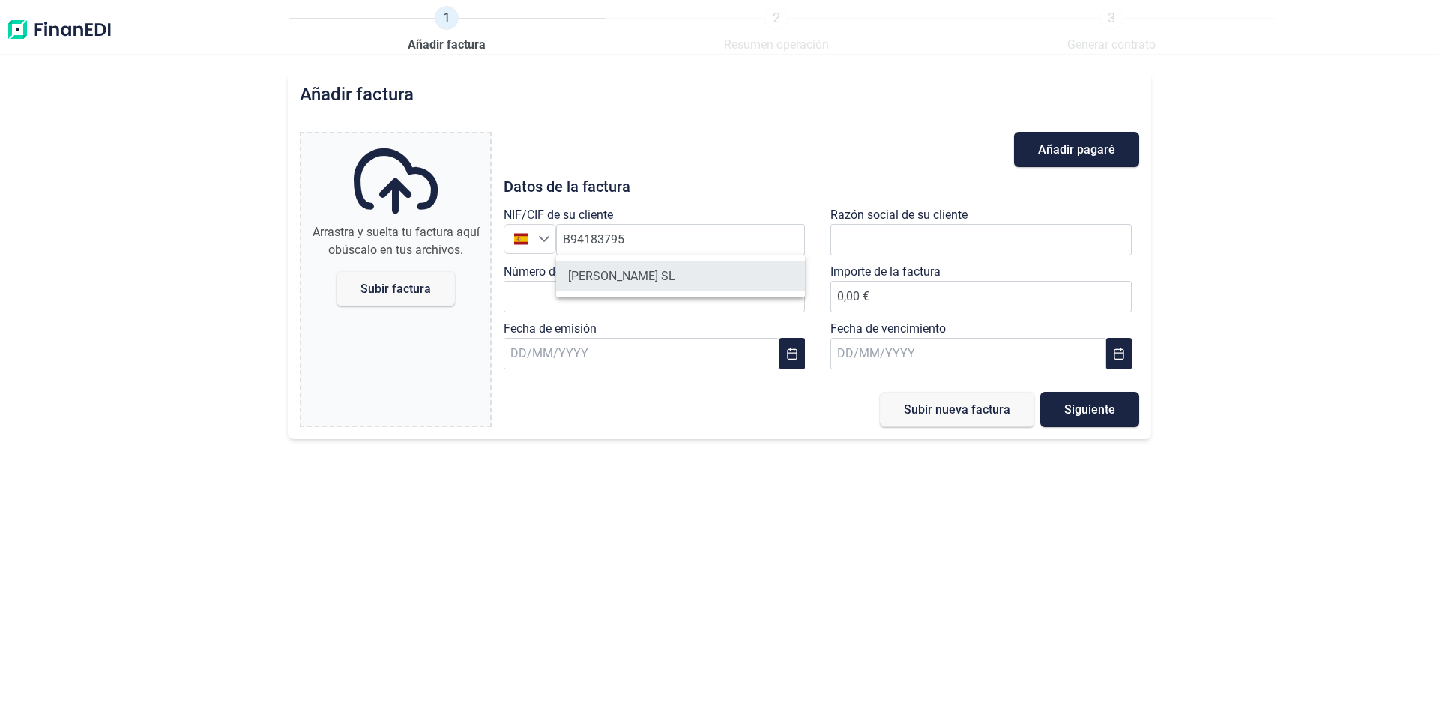
click at [593, 277] on li "[PERSON_NAME] SL" at bounding box center [680, 277] width 249 height 30
type input "B94183795"
type input "[PERSON_NAME] SL"
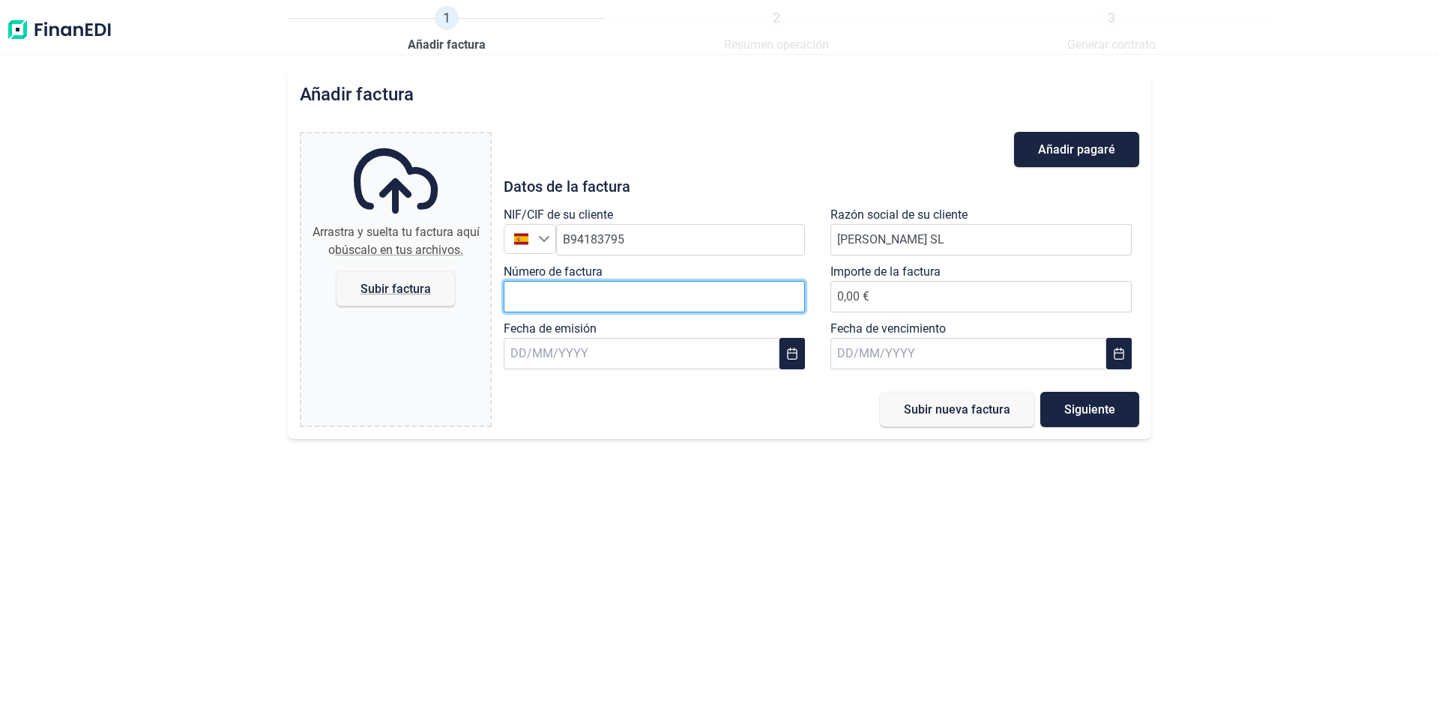
click at [630, 299] on input "Número de factura" at bounding box center [654, 296] width 301 height 31
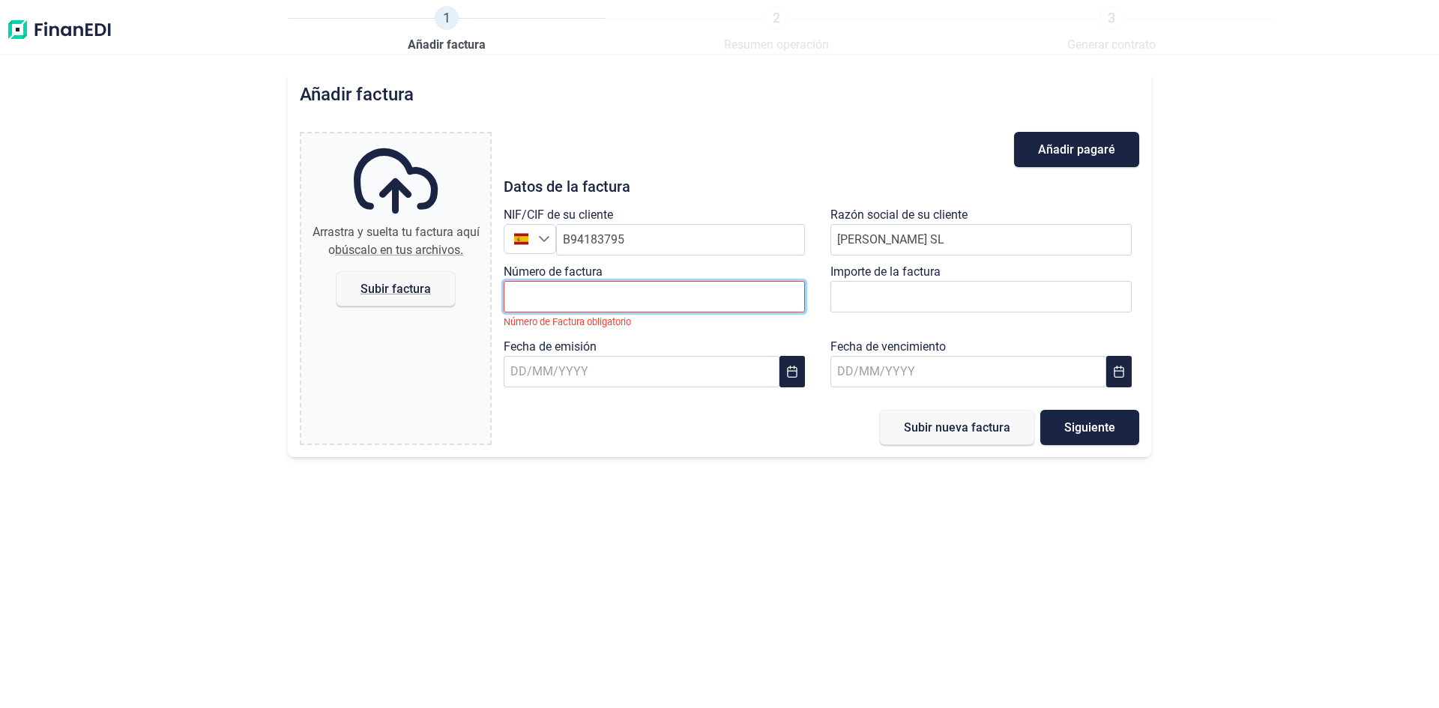
click at [602, 291] on input "Número de factura" at bounding box center [654, 296] width 301 height 31
type input "147"
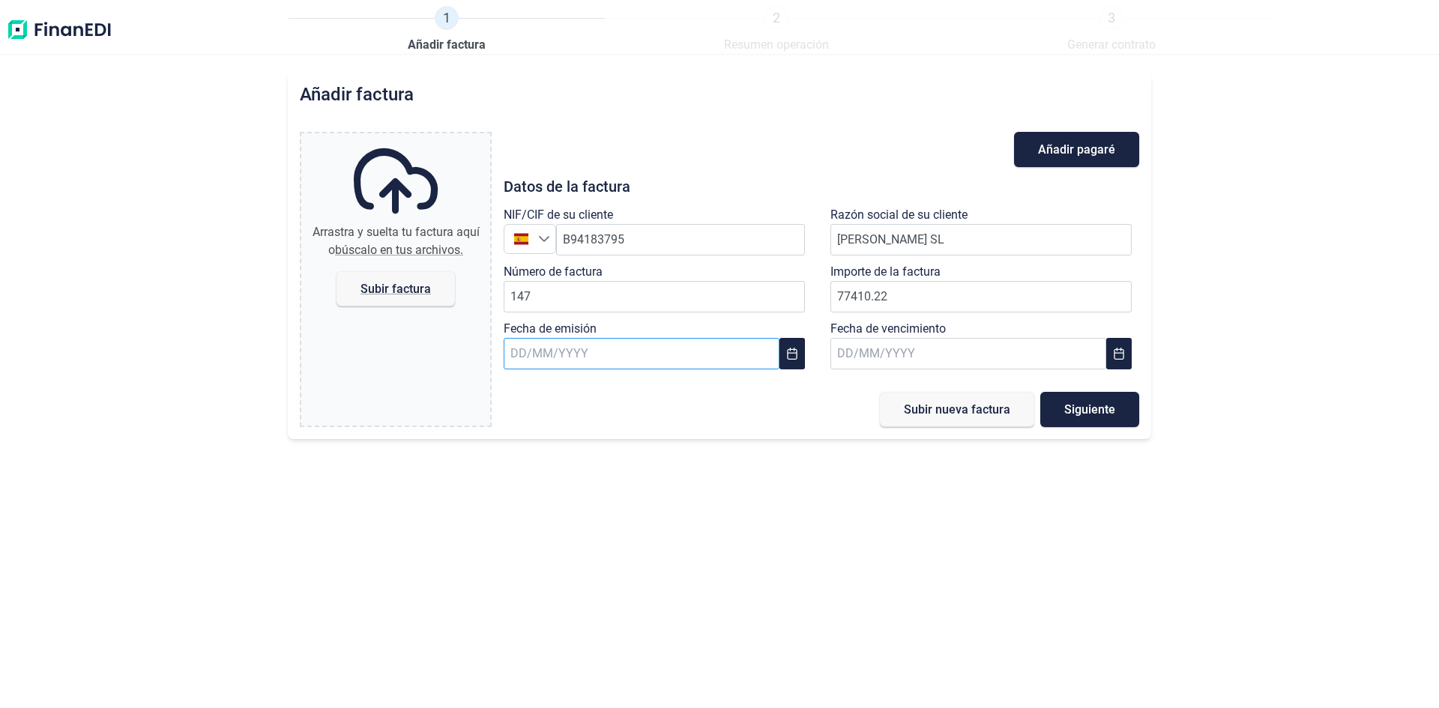
type input "77.410,22 €"
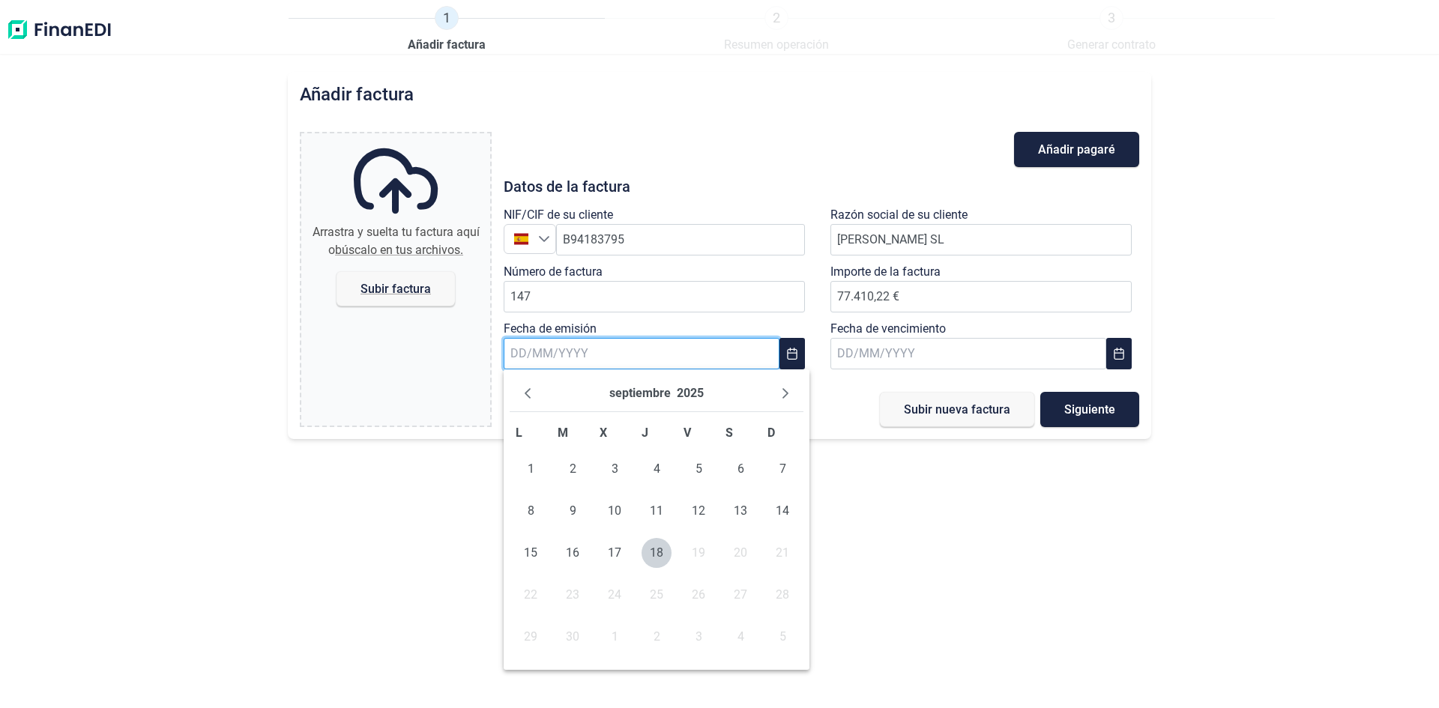
click at [536, 353] on input "text" at bounding box center [642, 353] width 276 height 31
click at [606, 511] on span "10" at bounding box center [614, 511] width 30 height 30
type input "[DATE]"
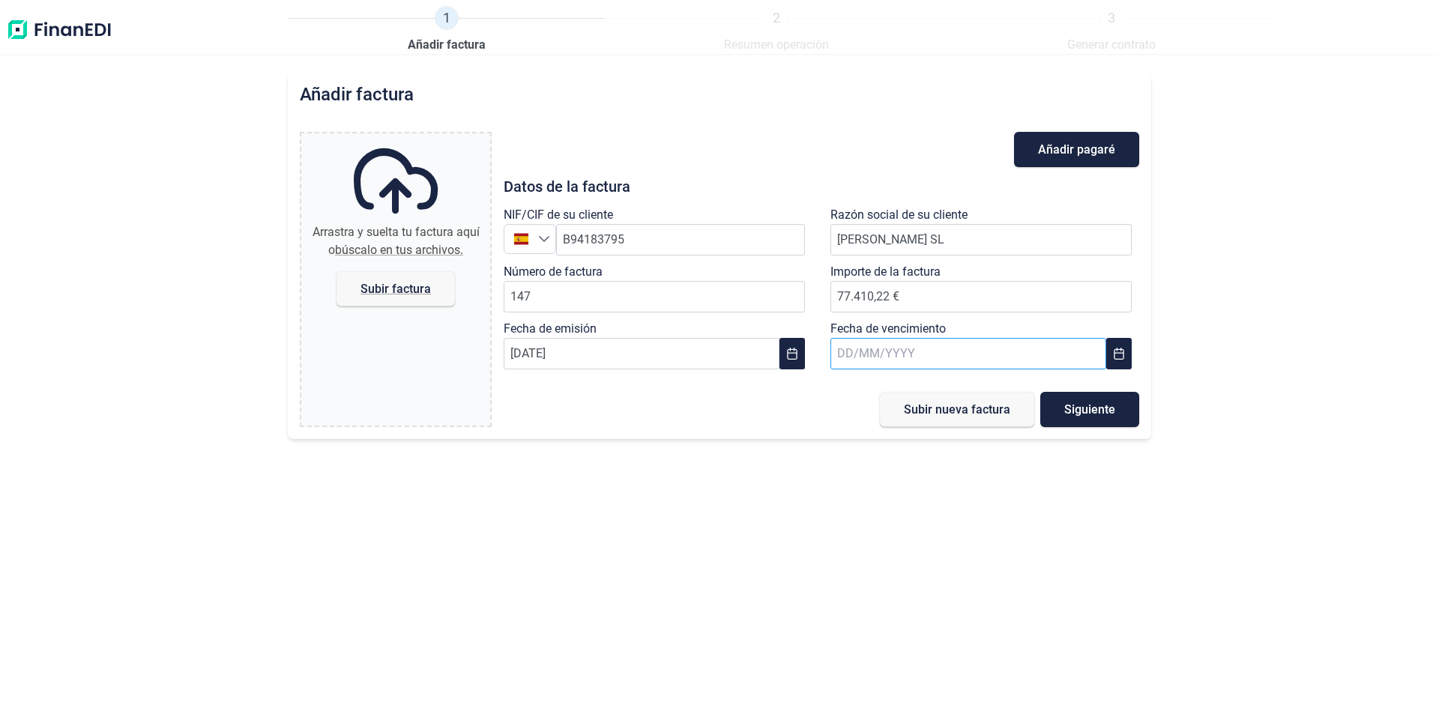
click at [893, 355] on input "text" at bounding box center [968, 353] width 276 height 31
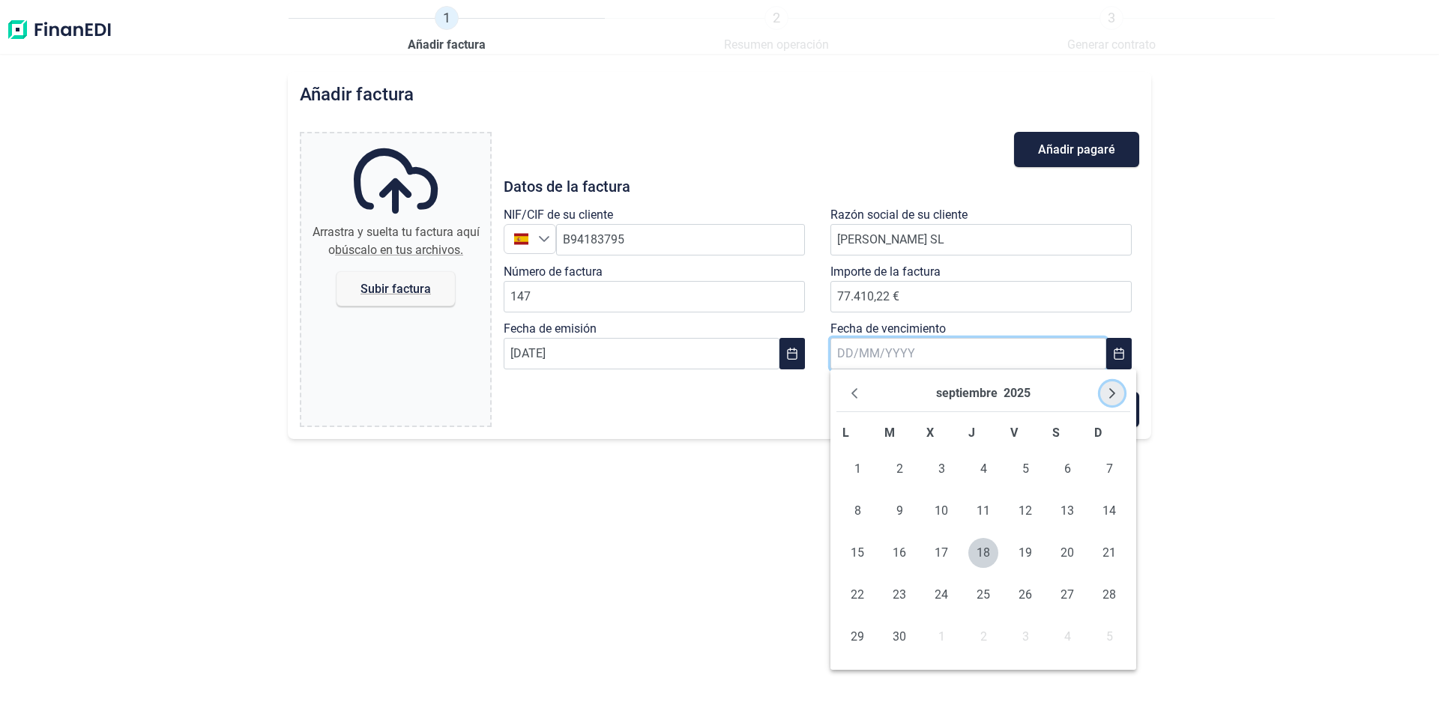
click at [1108, 393] on icon "Next Month" at bounding box center [1112, 393] width 12 height 12
click at [857, 549] on span "10" at bounding box center [857, 553] width 30 height 30
type input "[DATE]"
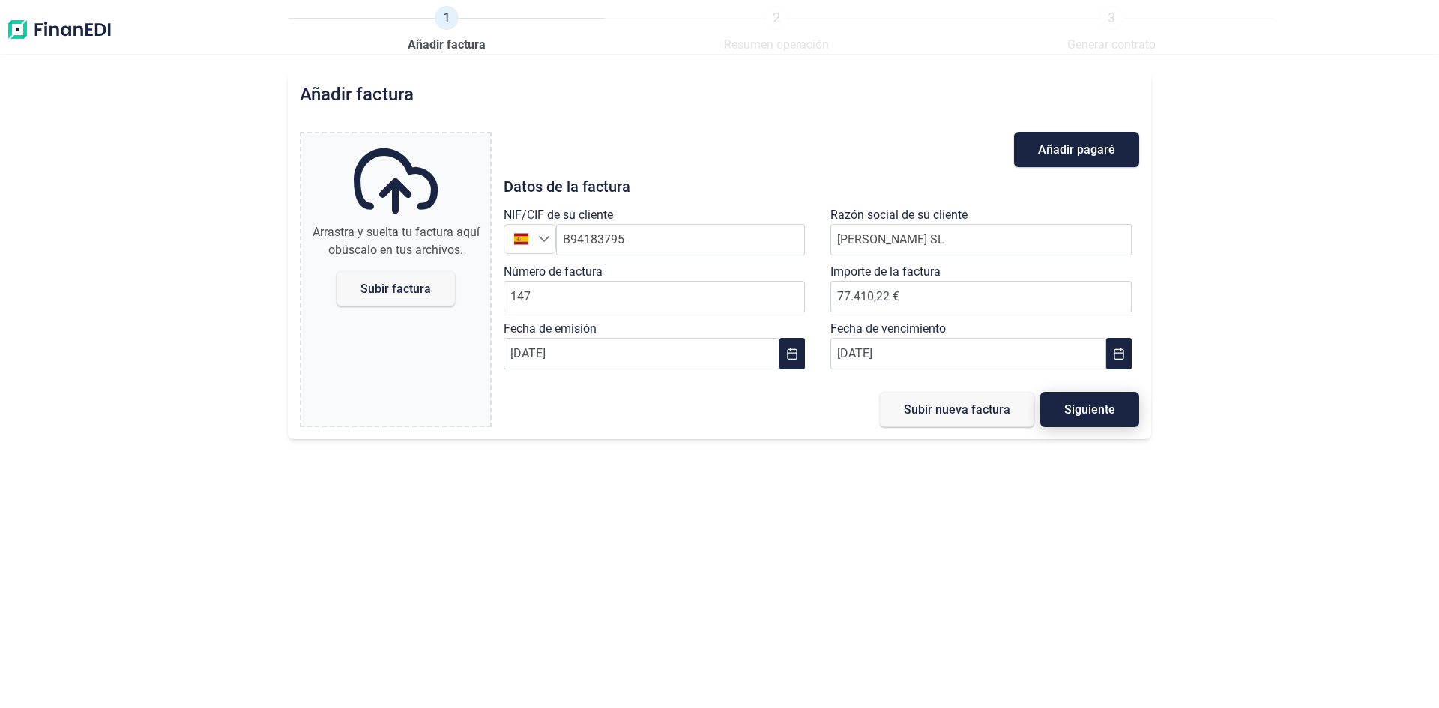
click at [1075, 405] on span "Siguiente" at bounding box center [1089, 409] width 51 height 11
click at [365, 294] on span "Subir factura" at bounding box center [395, 288] width 70 height 11
click at [365, 138] on input "Arrastra y suelta tu factura aquí o búscalo en tus archivos. Subir factura" at bounding box center [395, 135] width 189 height 4
type input "C:\fakepath\FACTURA 147 [PERSON_NAME].pdf"
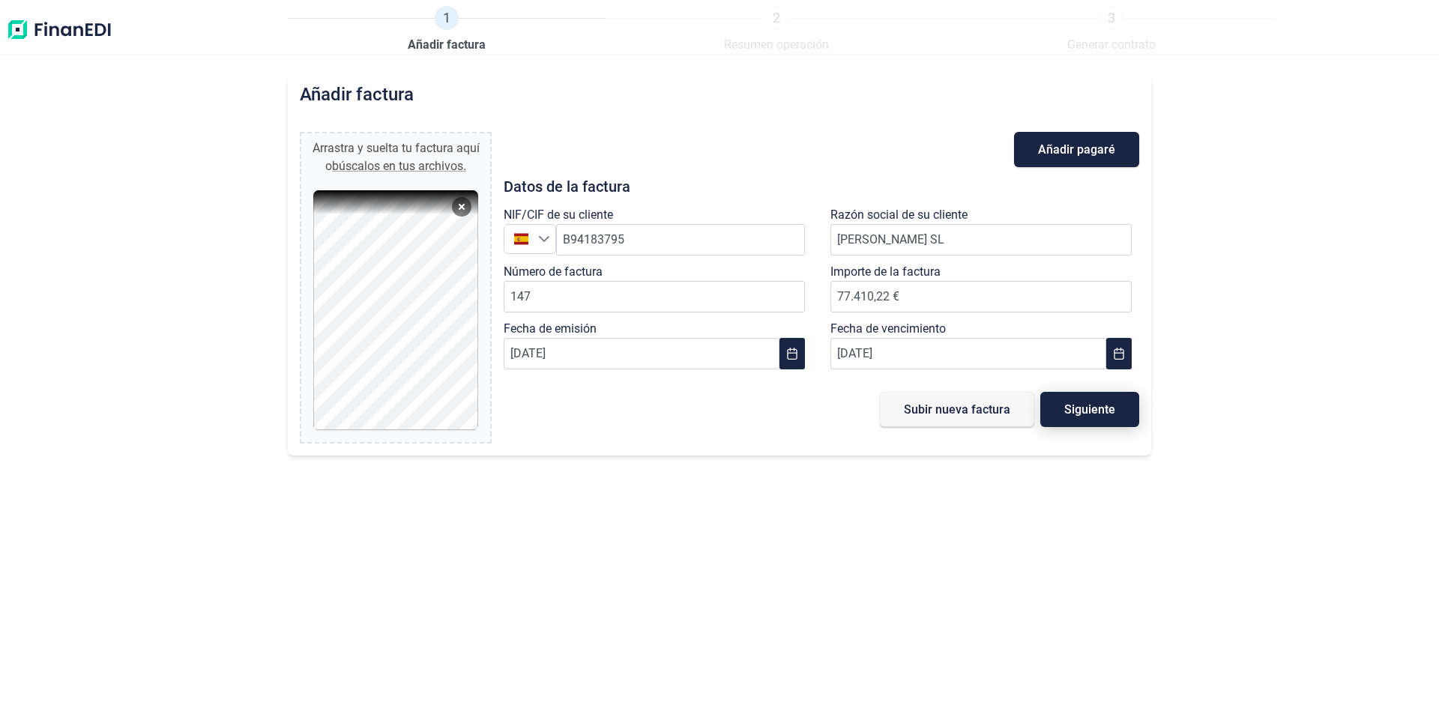
click at [1096, 414] on span "Siguiente" at bounding box center [1089, 409] width 51 height 11
type input "0,00 €"
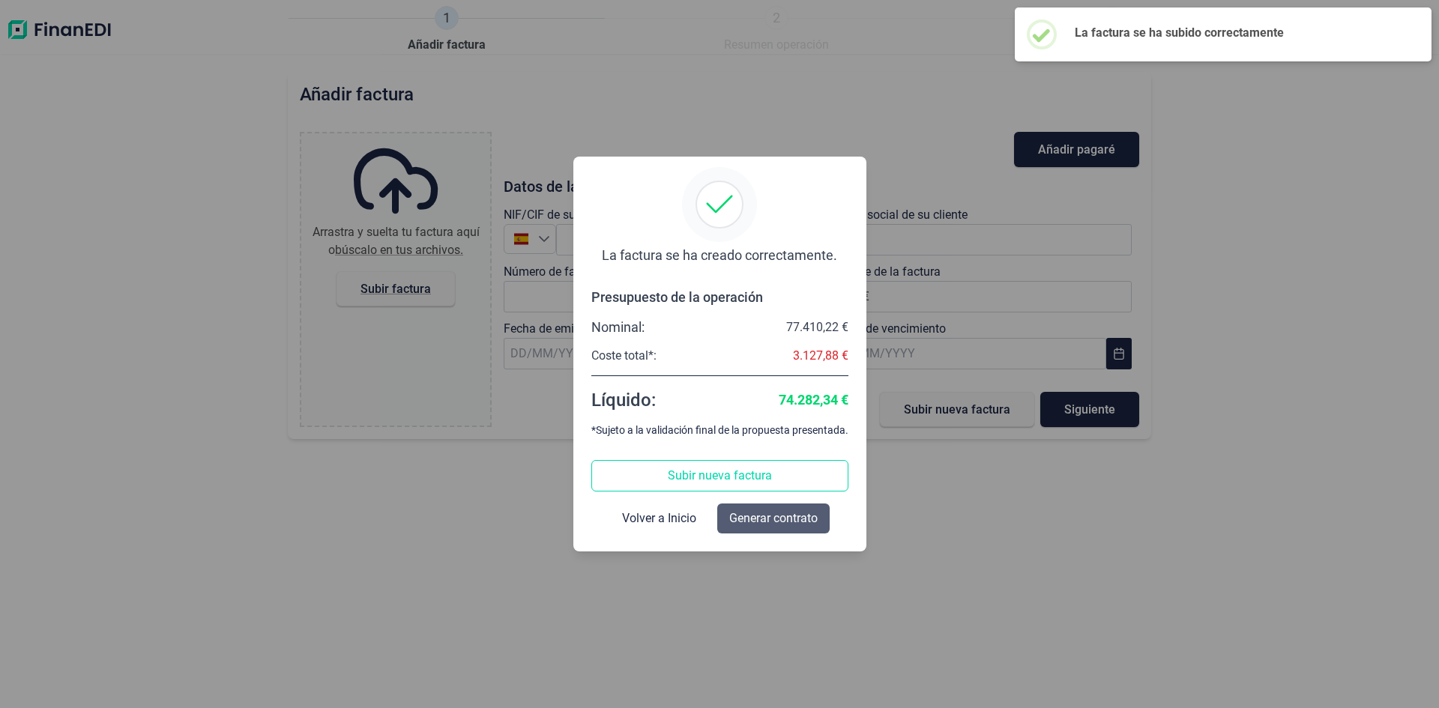
click at [777, 521] on span "Generar contrato" at bounding box center [773, 519] width 88 height 18
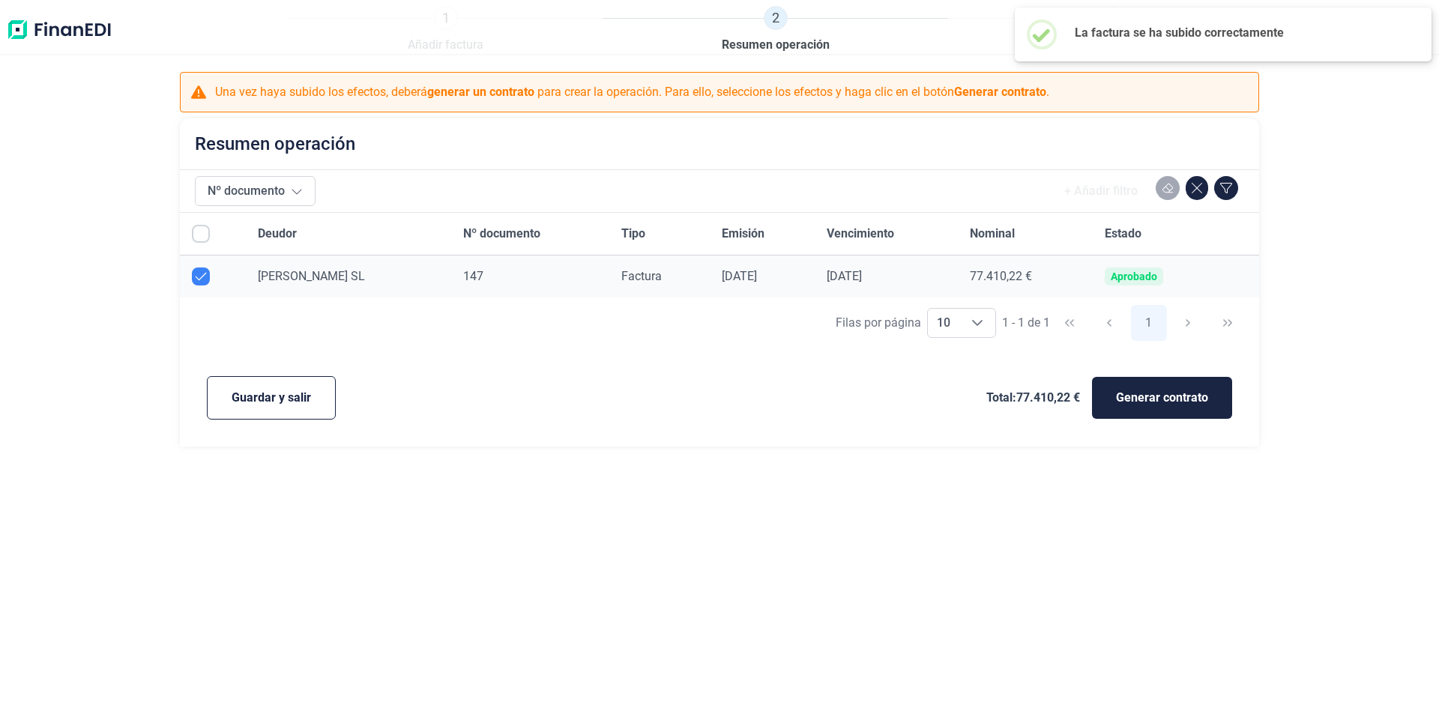
checkbox input "true"
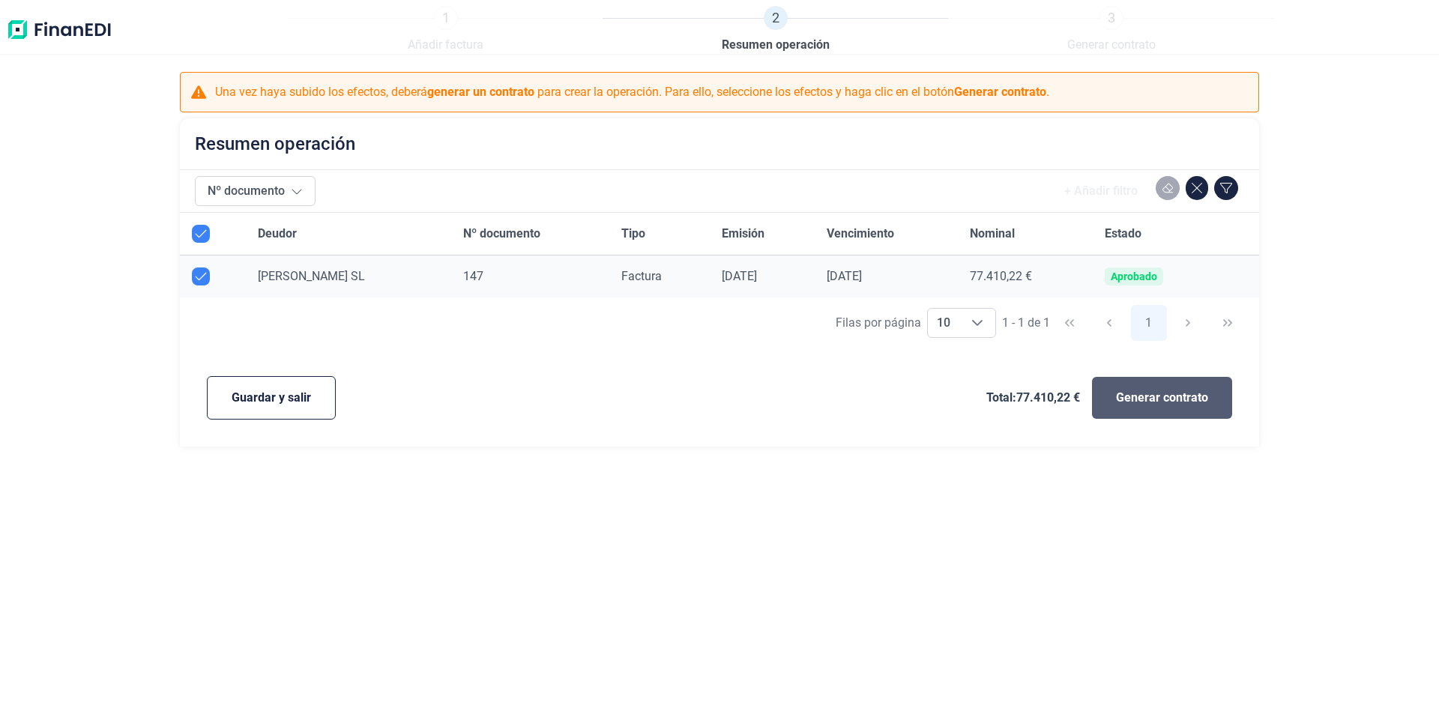
click at [1111, 397] on button "Generar contrato" at bounding box center [1162, 398] width 140 height 42
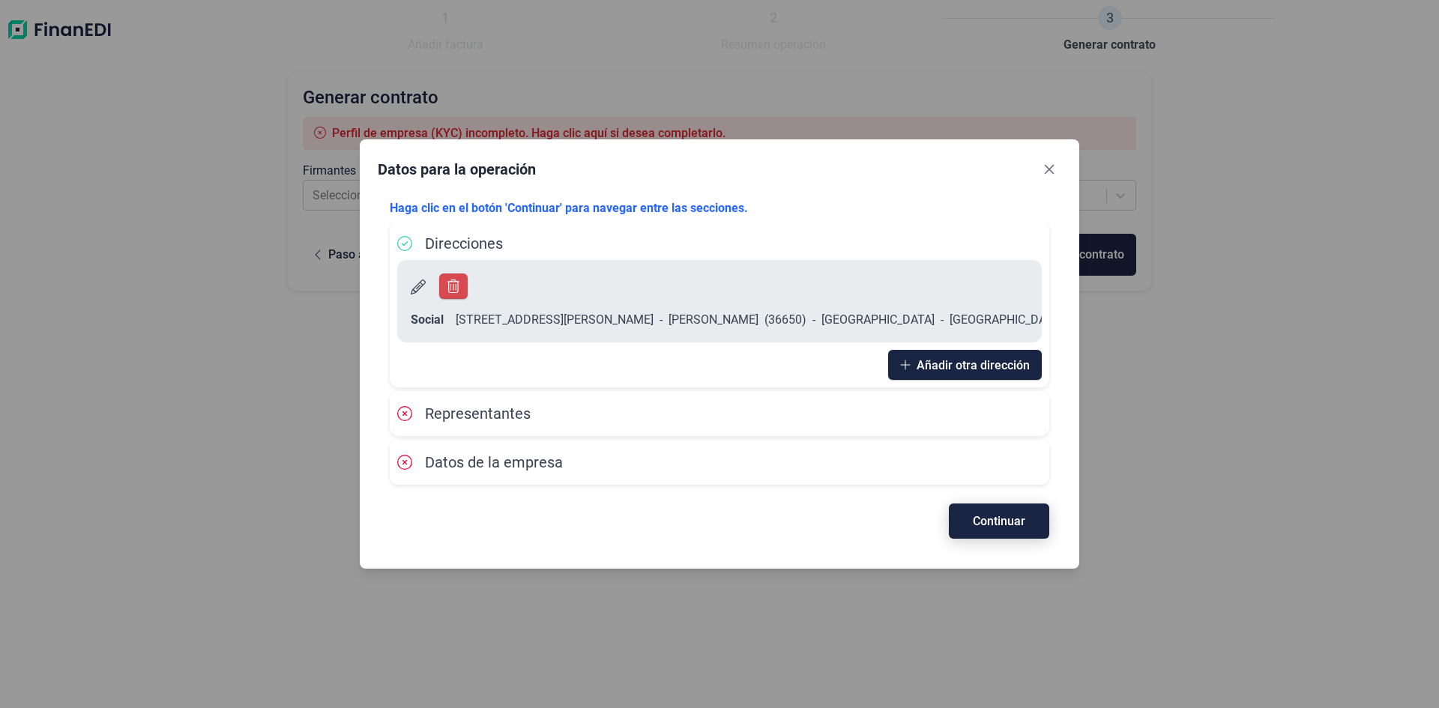
click at [978, 516] on span "Continuar" at bounding box center [999, 521] width 52 height 11
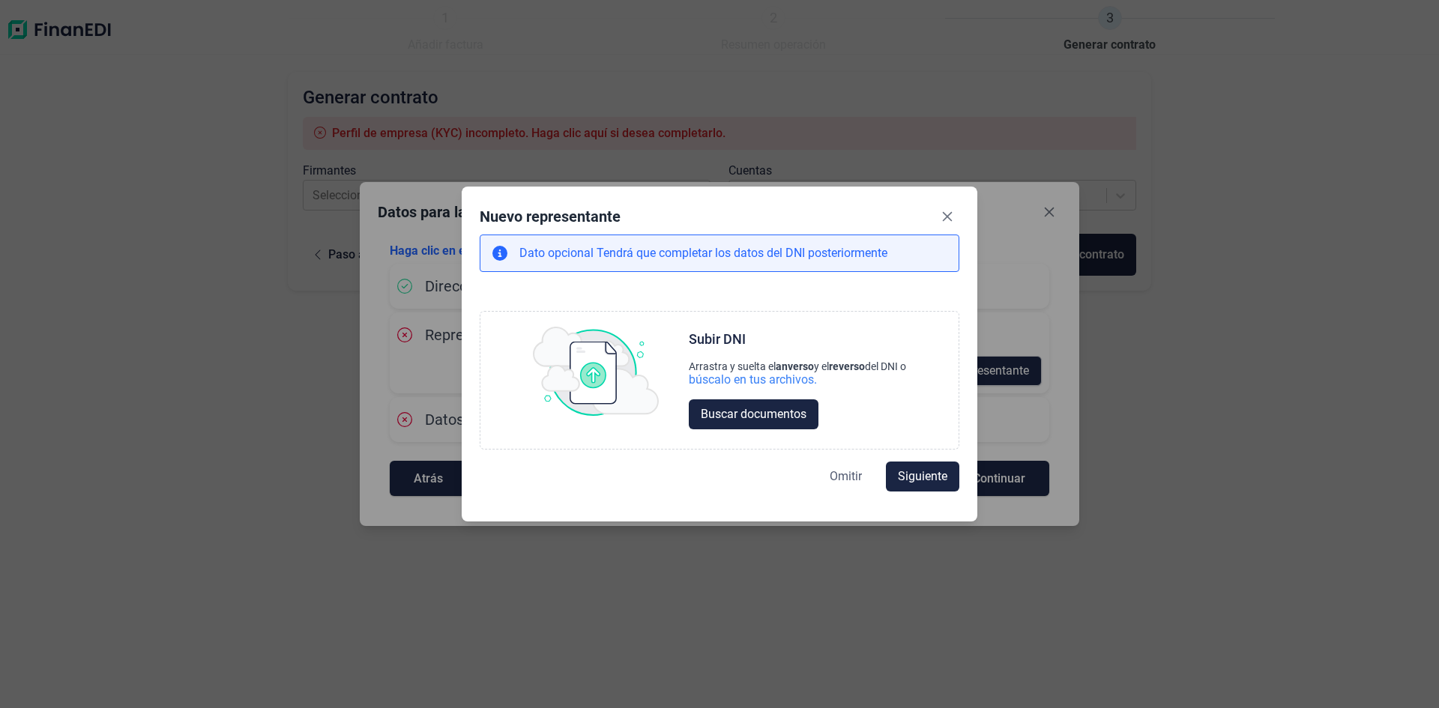
click at [845, 471] on span "Omitir" at bounding box center [846, 477] width 32 height 18
select select "ES"
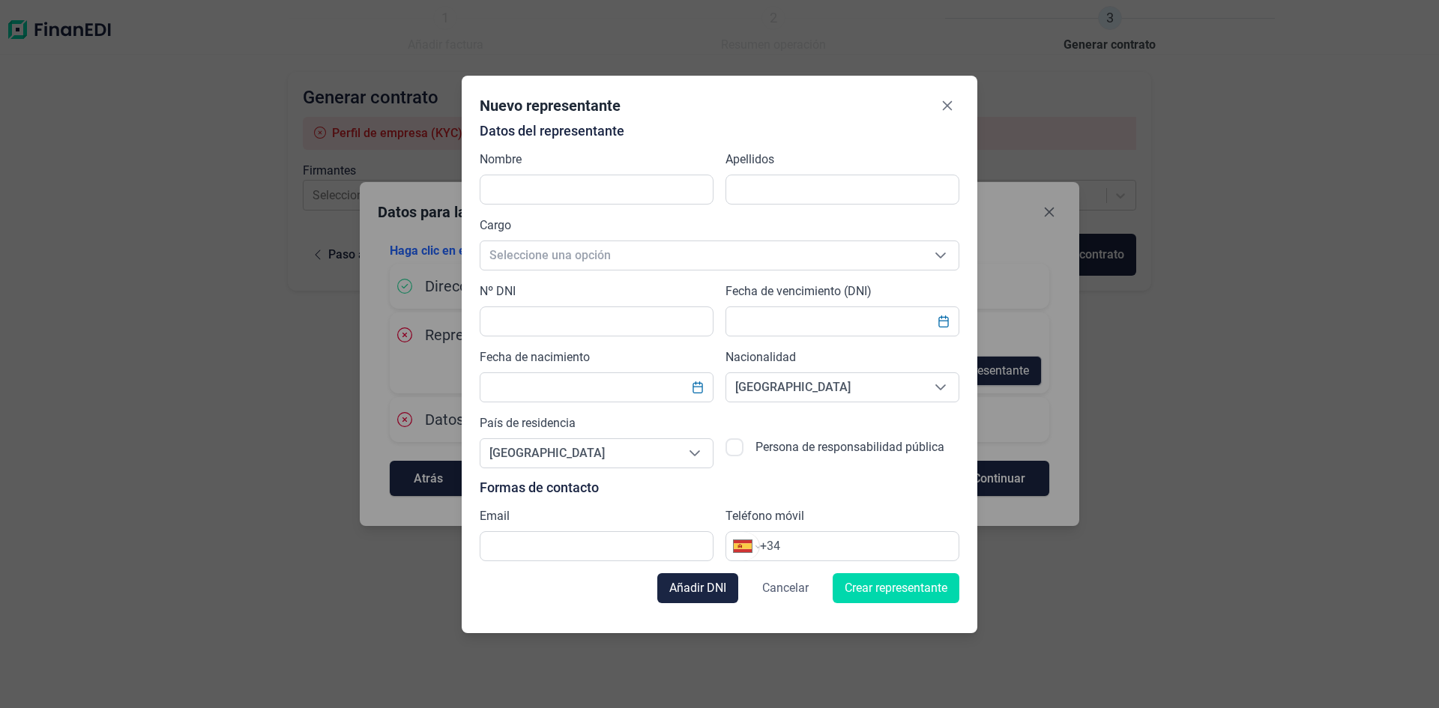
click at [771, 587] on span "Cancelar" at bounding box center [785, 588] width 46 height 18
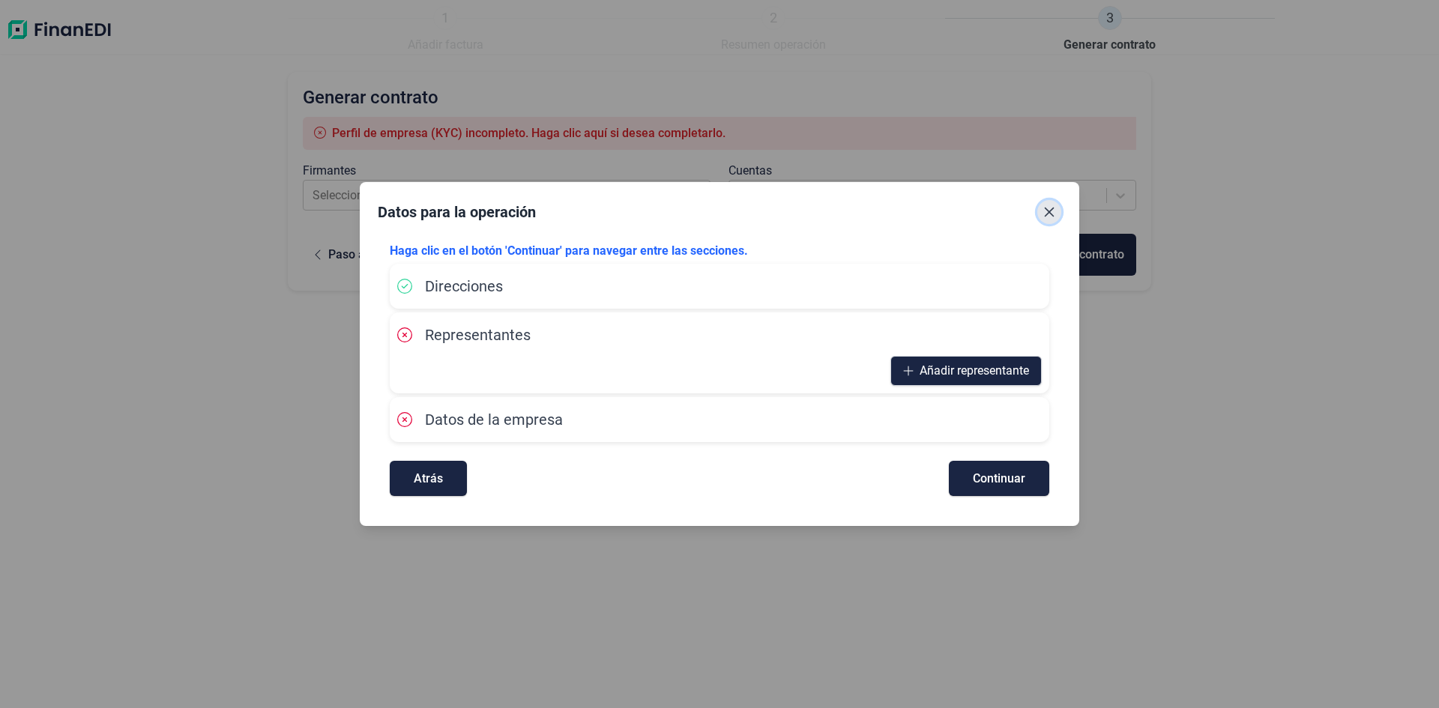
click at [1054, 206] on icon "Close" at bounding box center [1049, 212] width 12 height 12
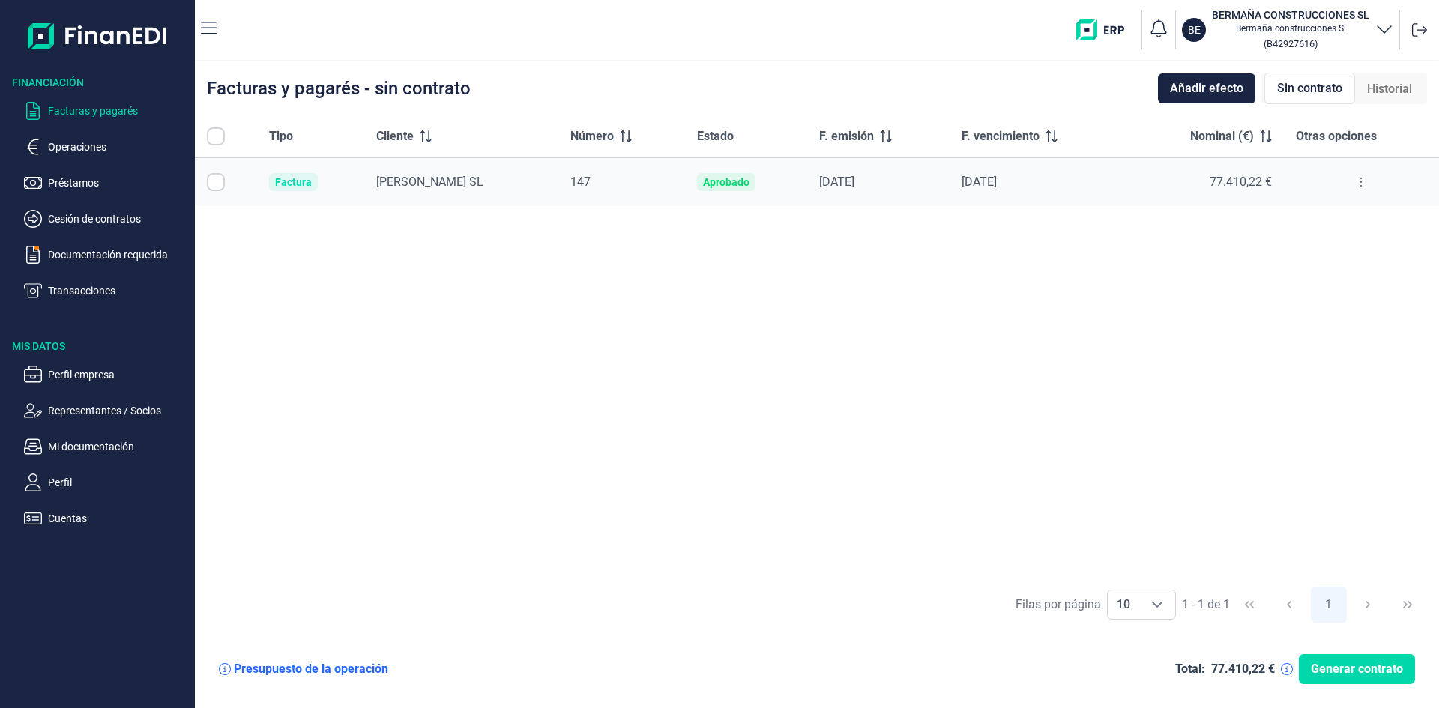
checkbox input "true"
drag, startPoint x: 633, startPoint y: 359, endPoint x: 642, endPoint y: 353, distance: 10.8
click at [634, 358] on div "Tipo Cliente Número Estado F. emisión F. vencimiento Nominal (€) Otras opciones…" at bounding box center [817, 346] width 1244 height 463
click at [1317, 671] on span "Generar contrato" at bounding box center [1357, 669] width 92 height 18
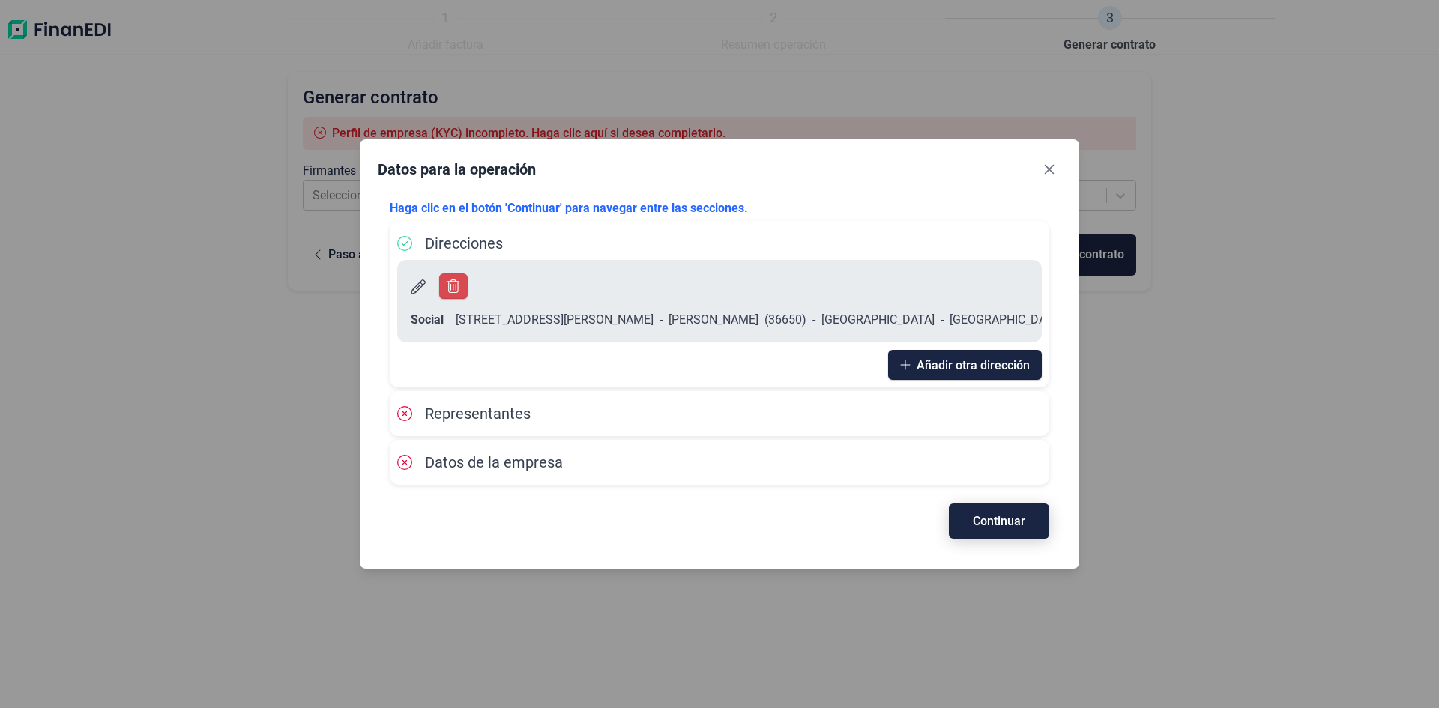
click at [995, 516] on span "Continuar" at bounding box center [999, 521] width 52 height 11
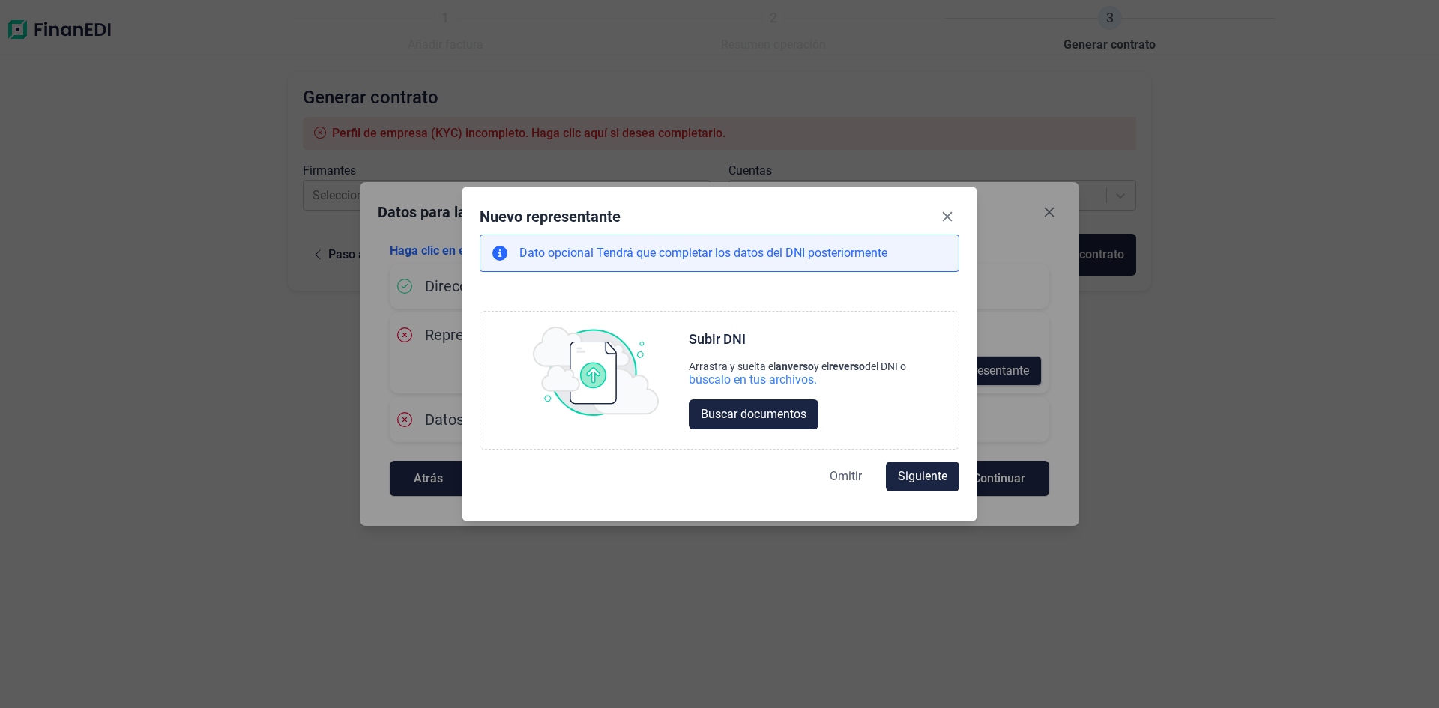
click at [830, 472] on span "Omitir" at bounding box center [846, 477] width 32 height 18
select select "ES"
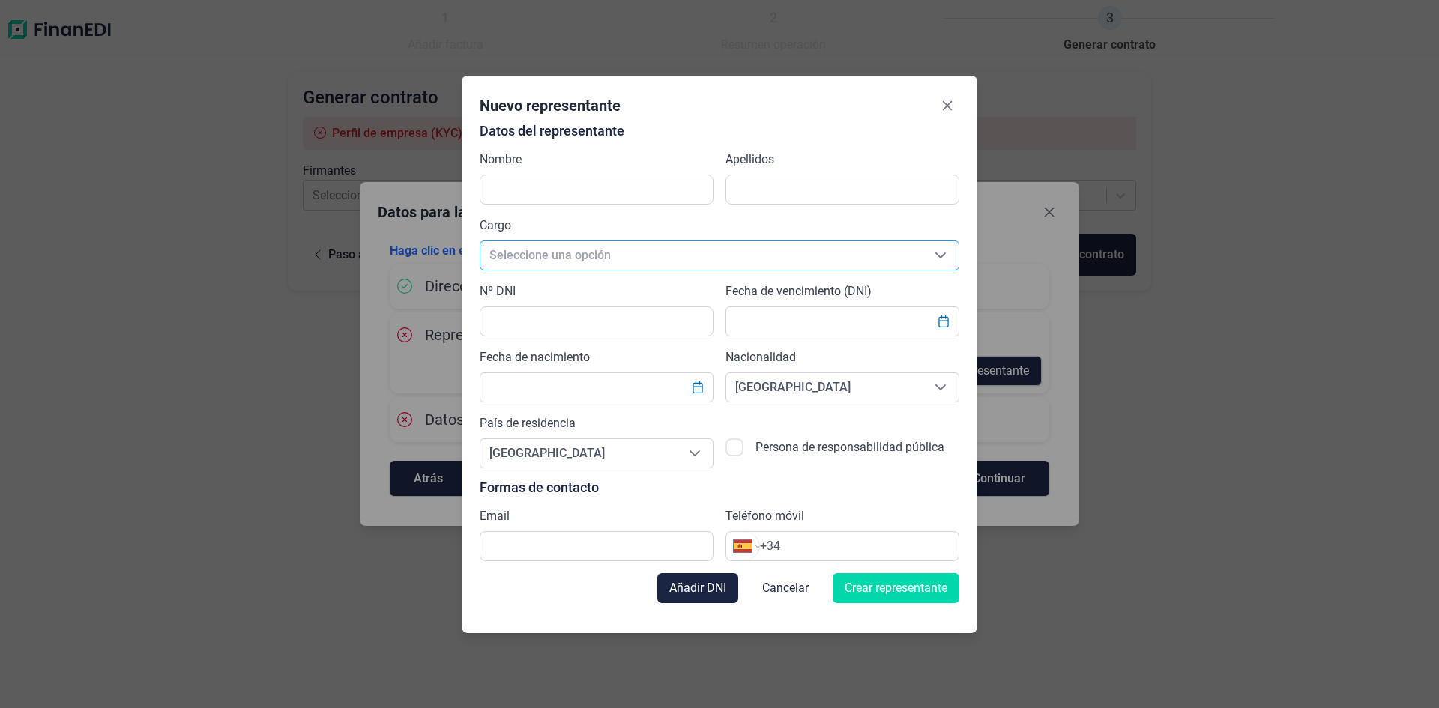
click at [546, 254] on span "Seleccione una opción" at bounding box center [701, 255] width 442 height 28
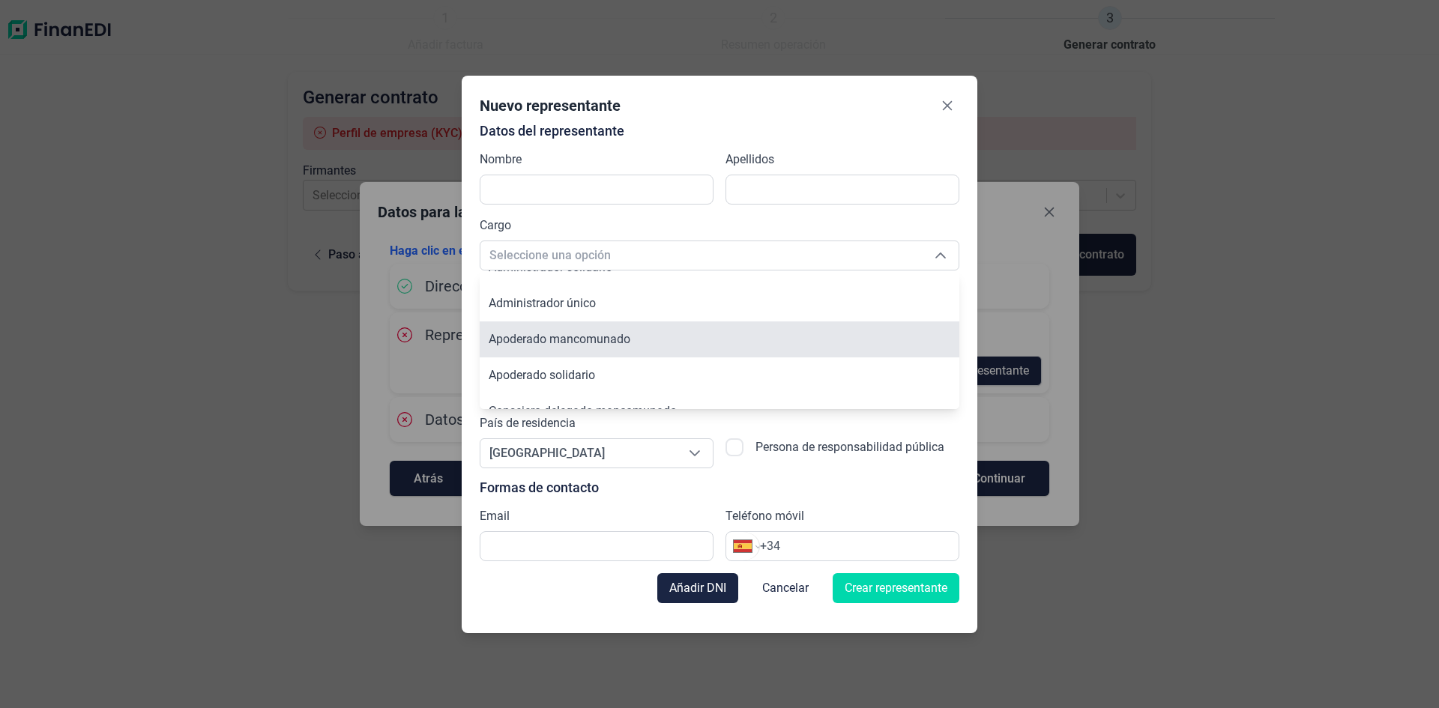
scroll to position [71, 0]
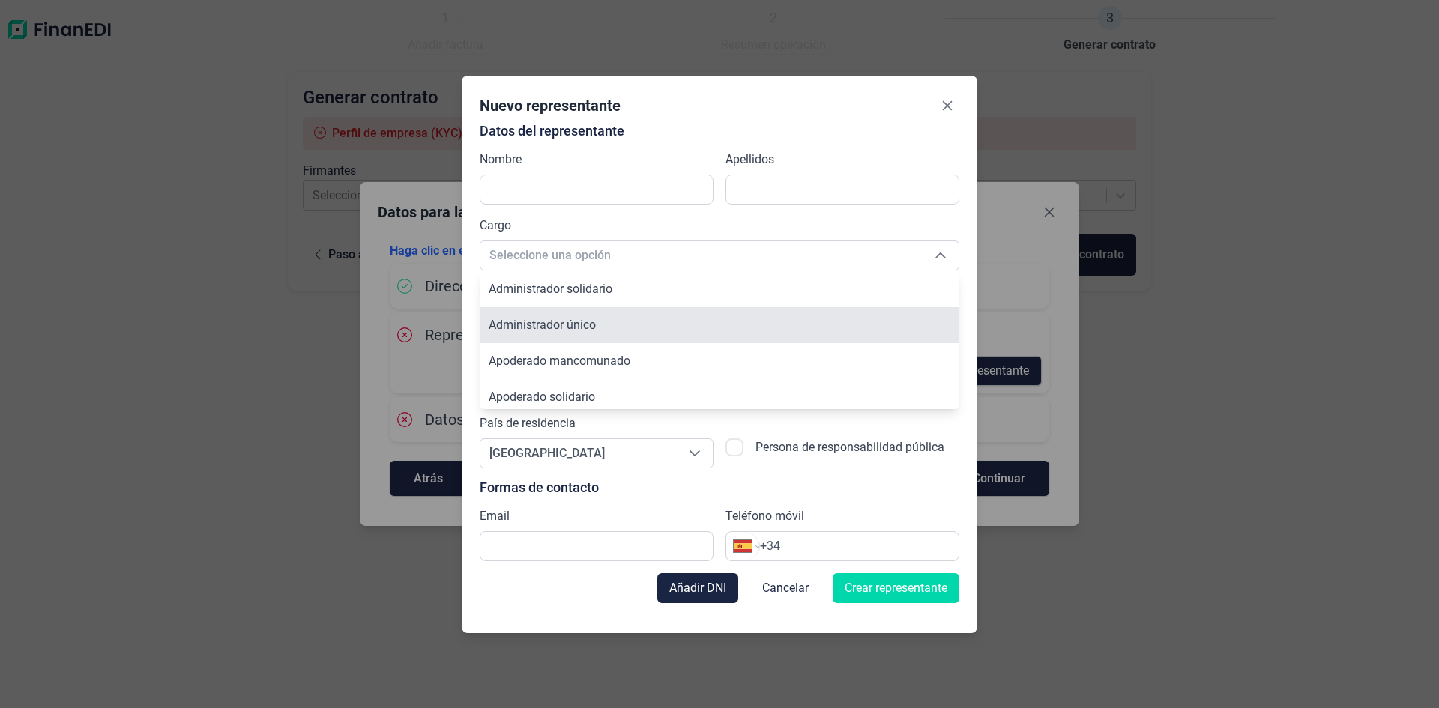
click at [635, 328] on li "Administrador único" at bounding box center [720, 325] width 480 height 36
type input "Administrador único"
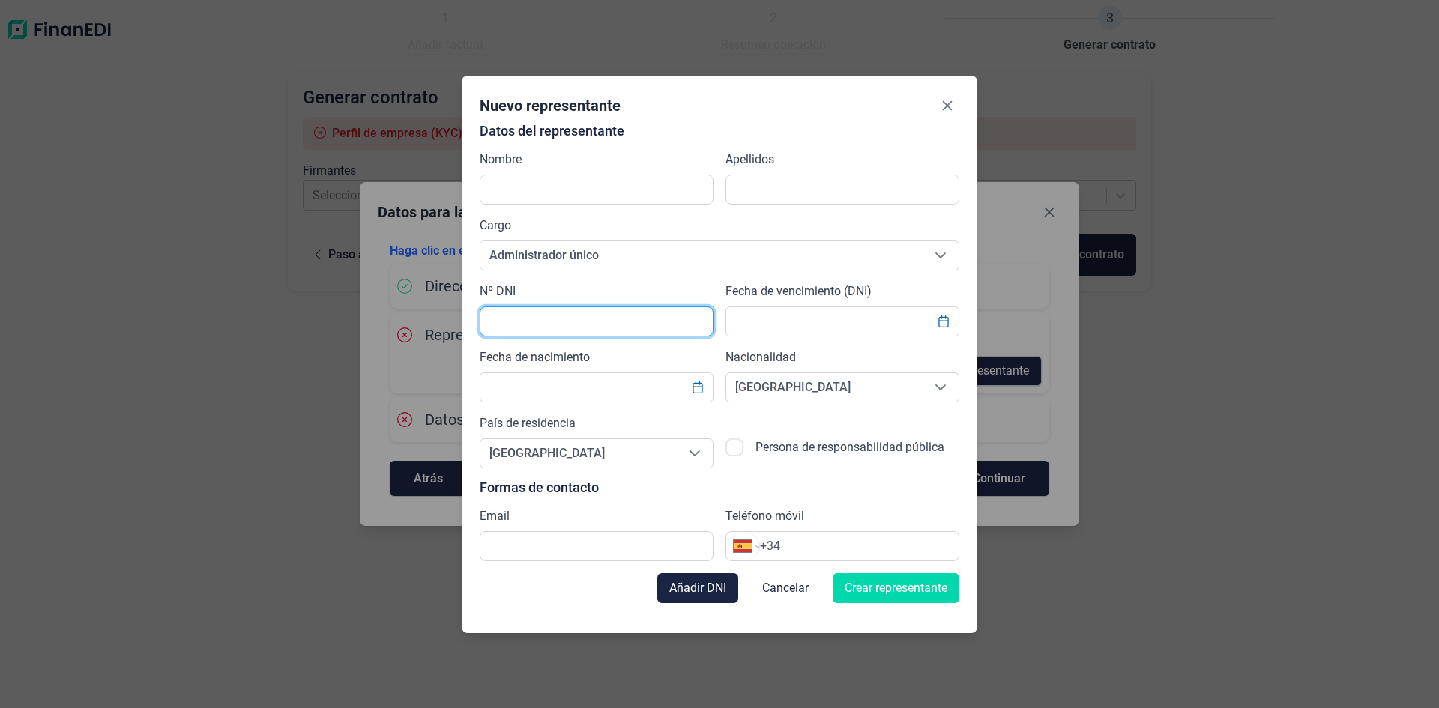
click at [603, 323] on input "text" at bounding box center [597, 321] width 234 height 30
type input "77408110"
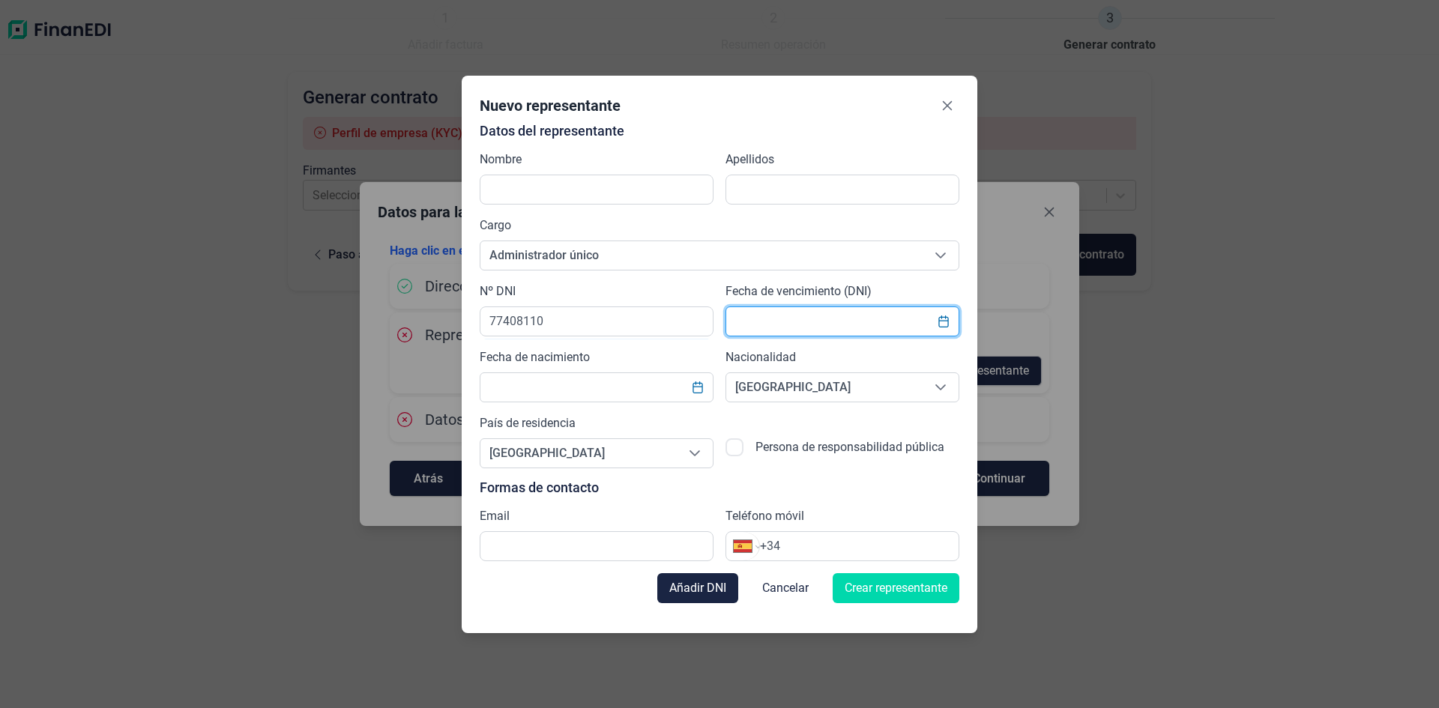
click at [821, 328] on input "text" at bounding box center [842, 321] width 234 height 30
click at [639, 393] on input "text" at bounding box center [597, 387] width 234 height 30
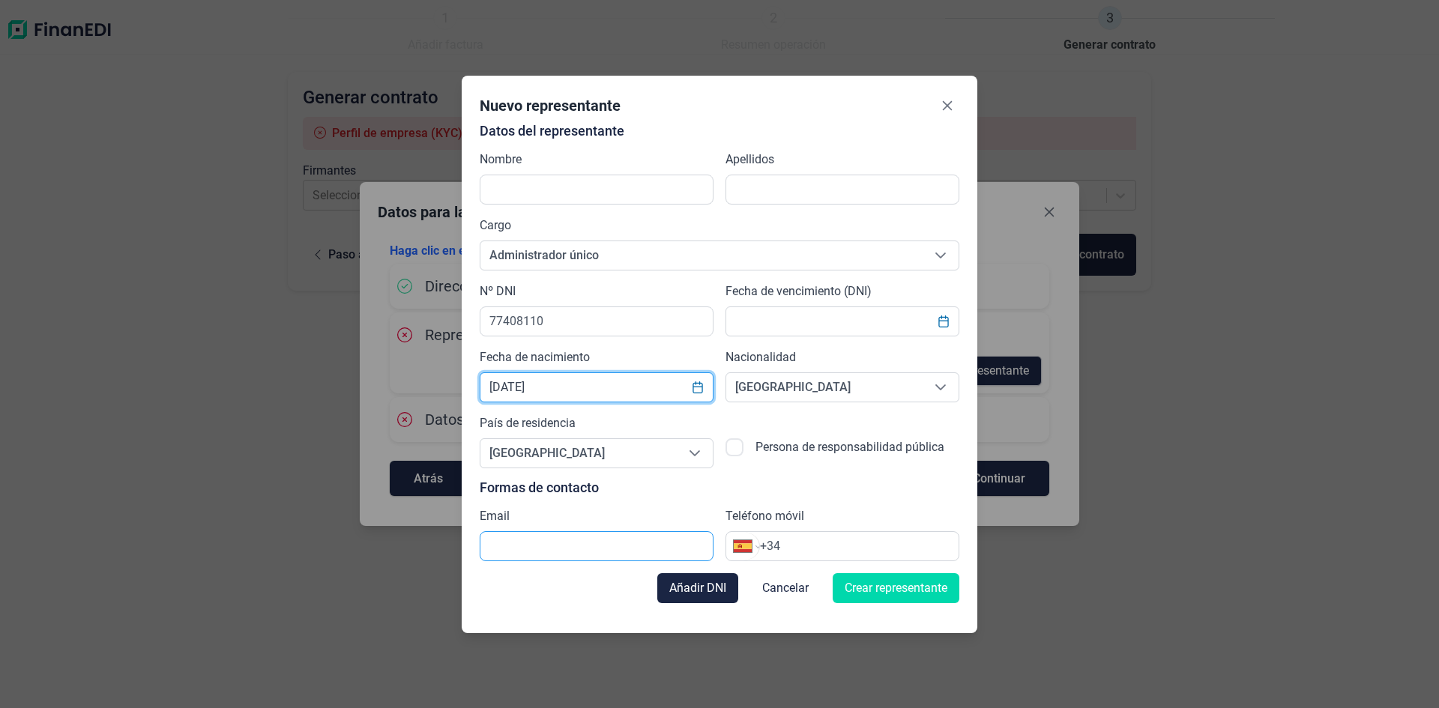
type input "[DATE]"
click at [557, 543] on input "text" at bounding box center [597, 546] width 234 height 30
type input "[EMAIL_ADDRESS][DOMAIN_NAME]"
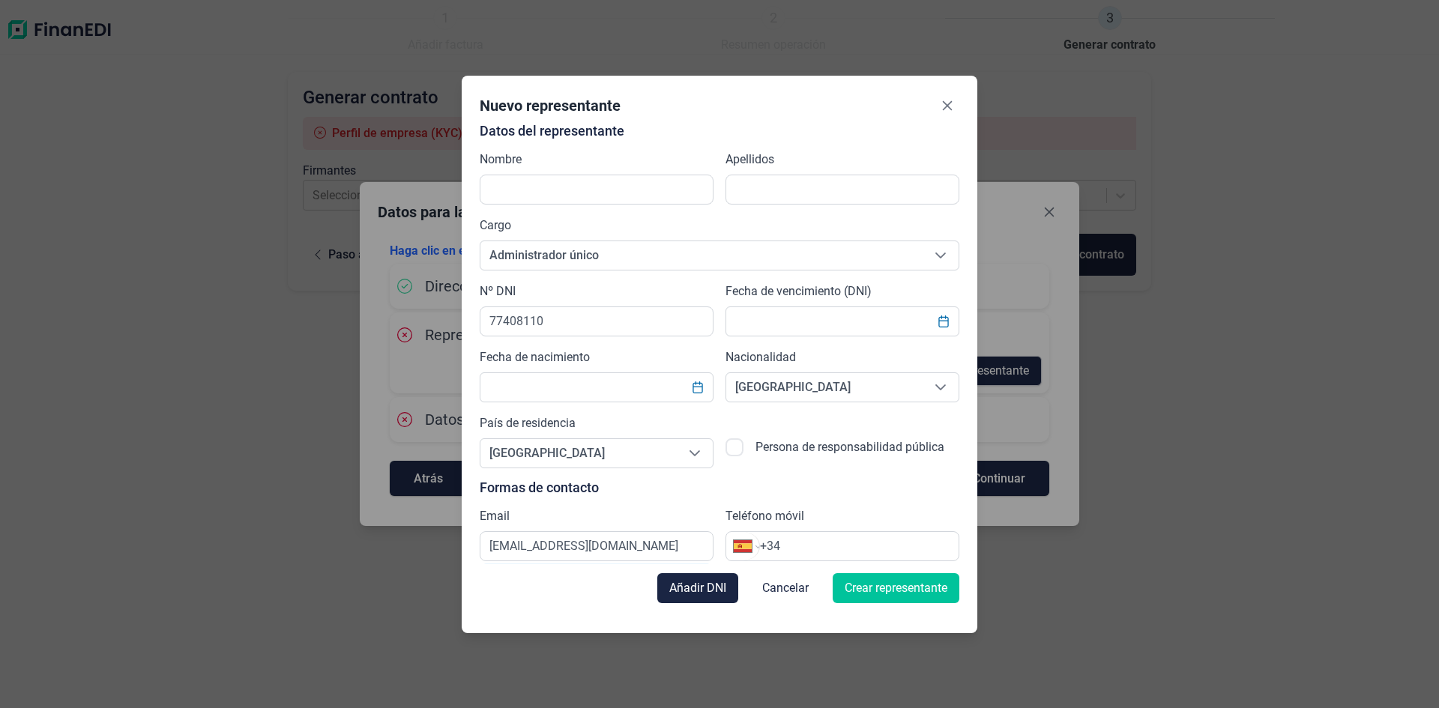
click at [854, 595] on span "Crear representante" at bounding box center [896, 588] width 103 height 18
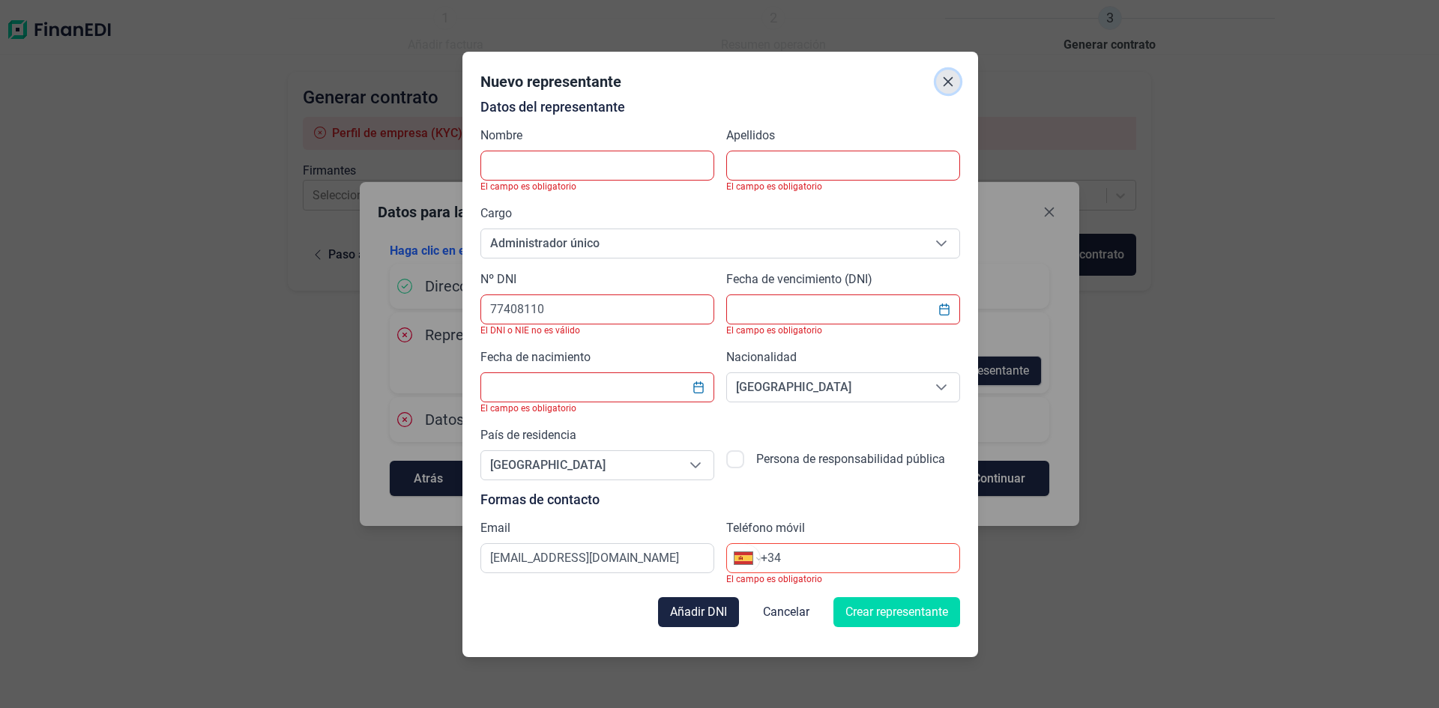
click at [955, 82] on button "Close" at bounding box center [948, 82] width 24 height 24
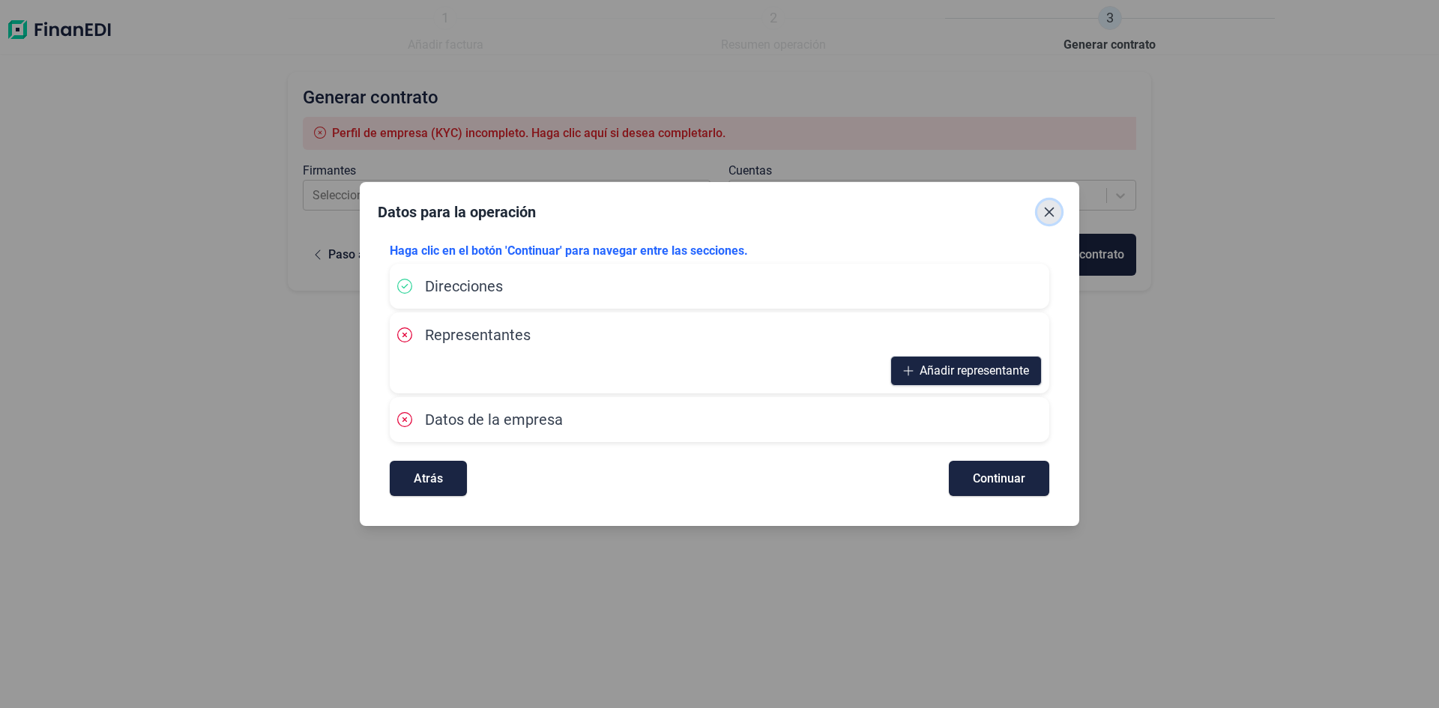
click at [1054, 210] on icon "Close" at bounding box center [1049, 212] width 12 height 12
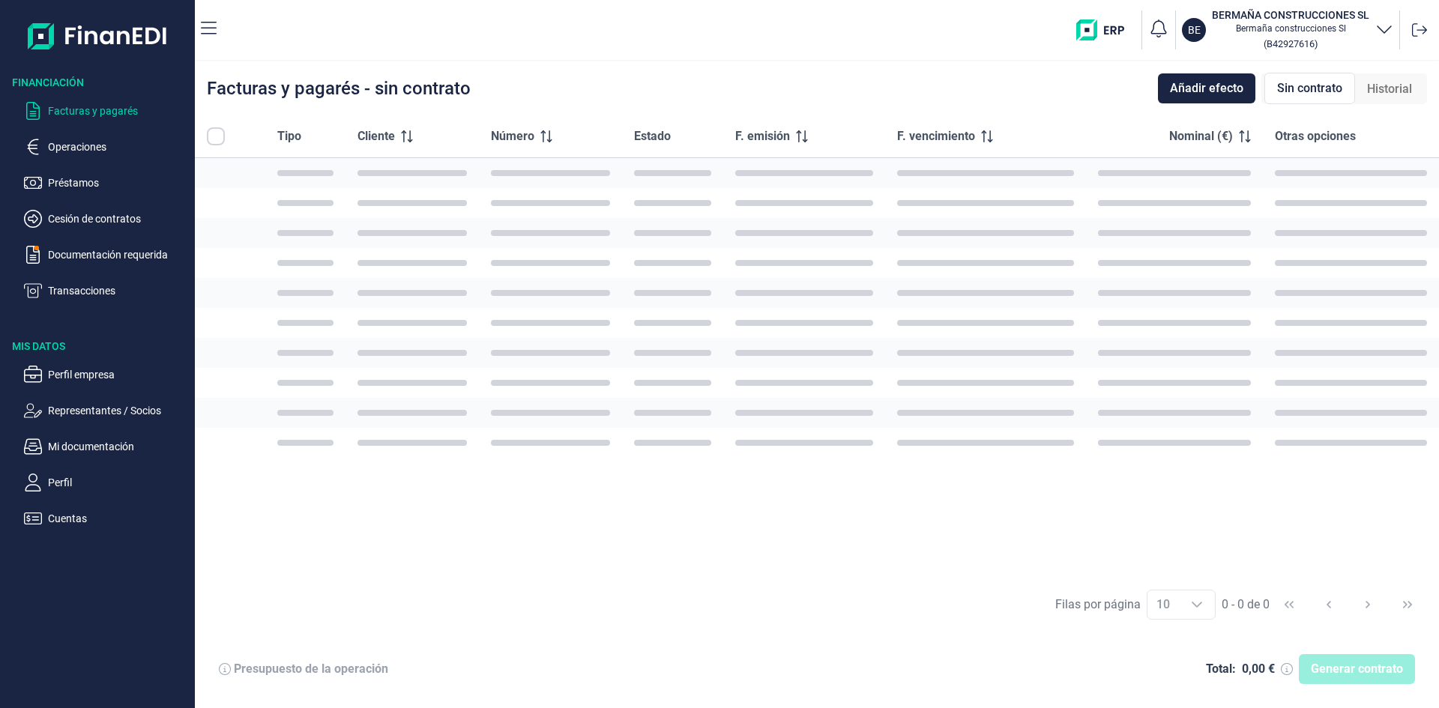
checkbox input "true"
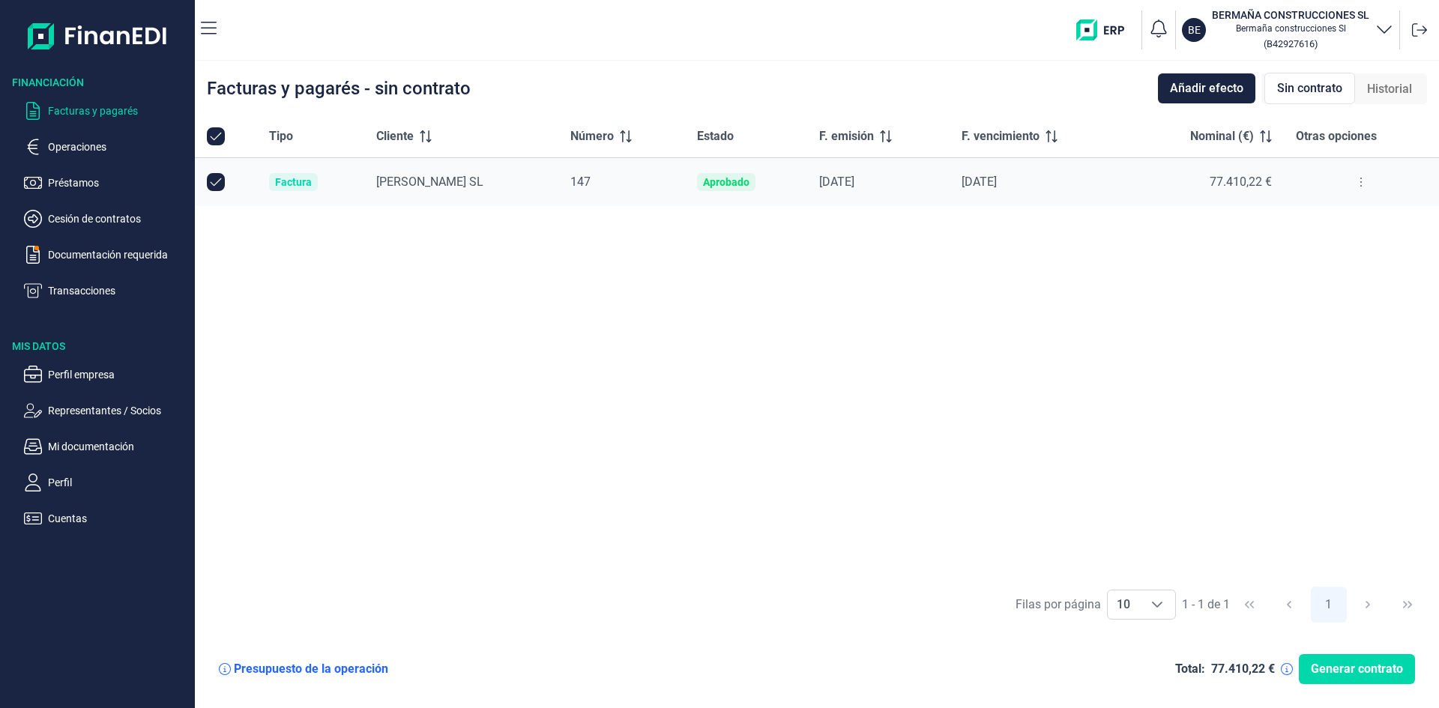
click at [1382, 182] on div at bounding box center [1361, 182] width 131 height 24
click at [1368, 182] on button at bounding box center [1360, 182] width 27 height 24
drag, startPoint x: 581, startPoint y: 385, endPoint x: 680, endPoint y: 400, distance: 100.0
click at [582, 385] on div "Tipo Cliente Número Estado F. emisión F. vencimiento Nominal (€) Otras opciones…" at bounding box center [817, 346] width 1244 height 463
click at [1312, 665] on span "Generar contrato" at bounding box center [1357, 669] width 92 height 18
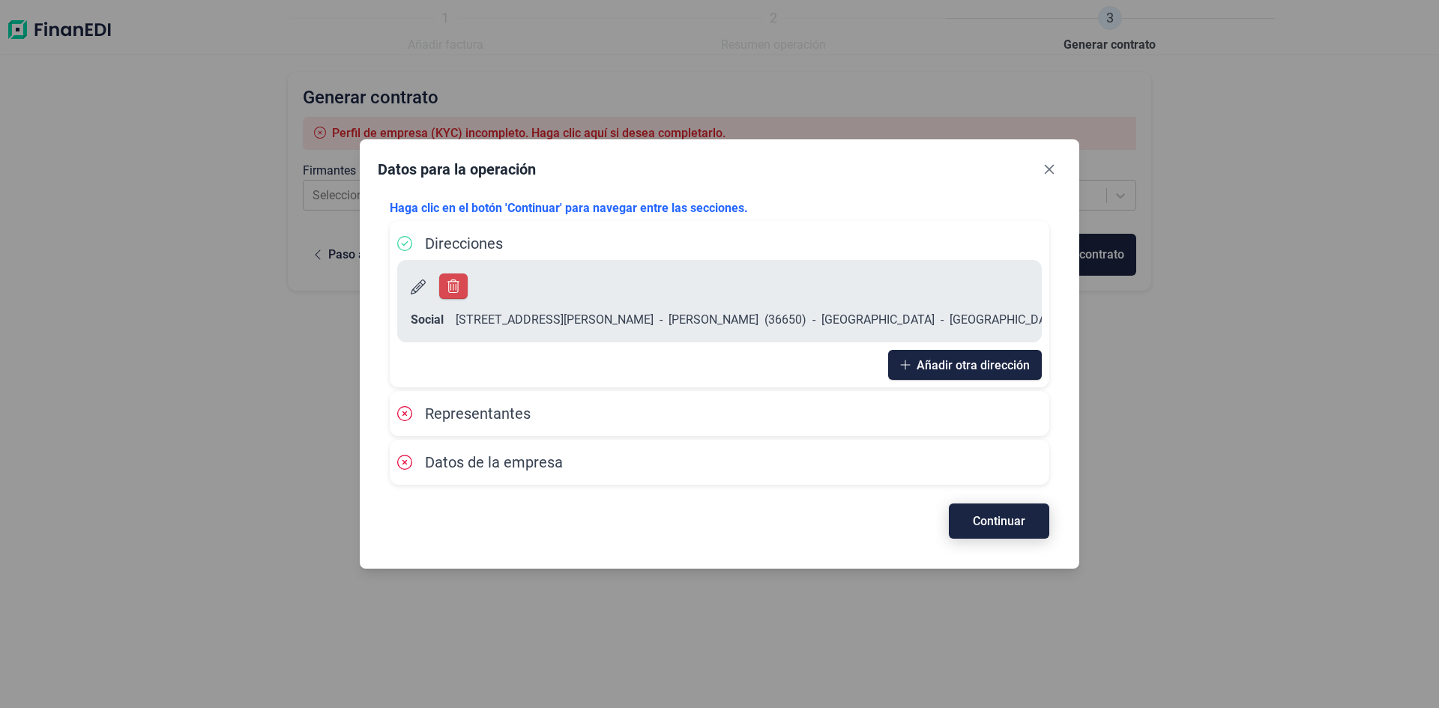
click at [1015, 516] on span "Continuar" at bounding box center [999, 521] width 52 height 11
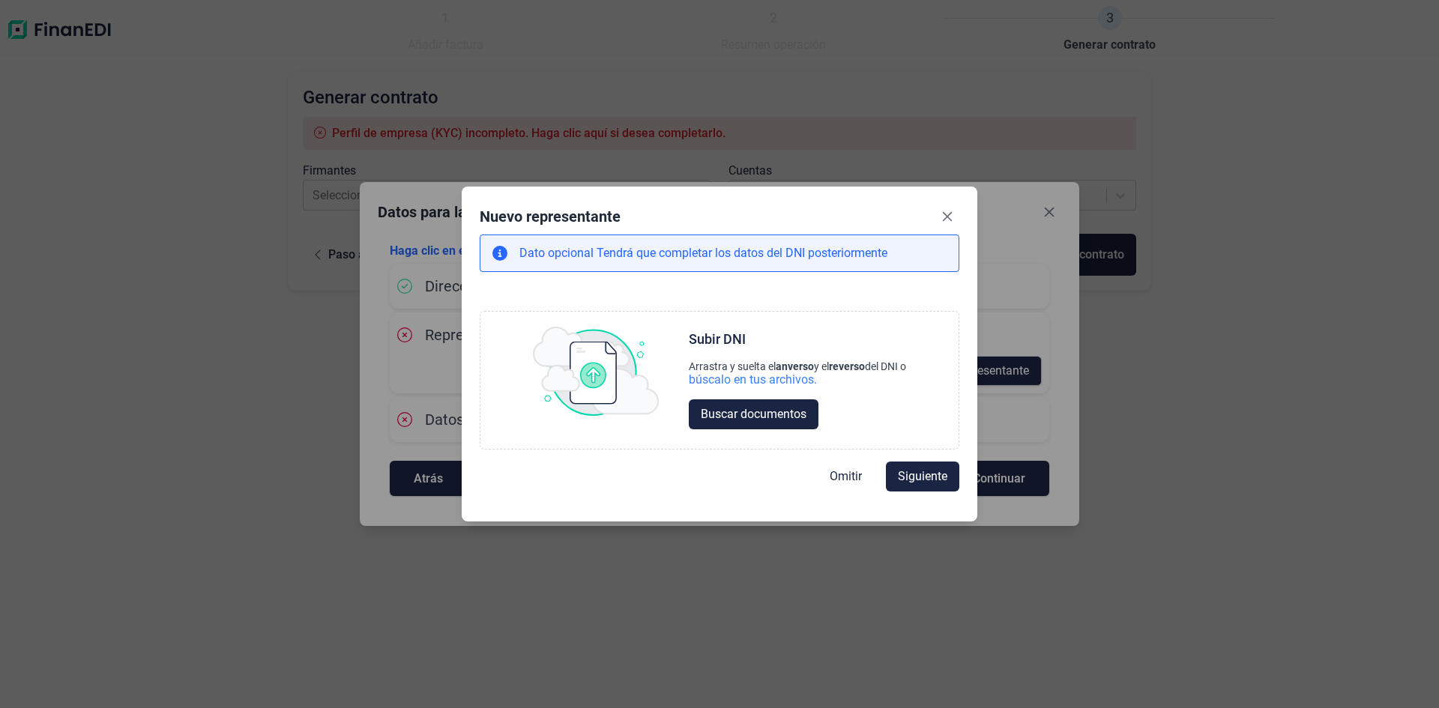
click at [850, 474] on span "Omitir" at bounding box center [846, 477] width 32 height 18
select select "ES"
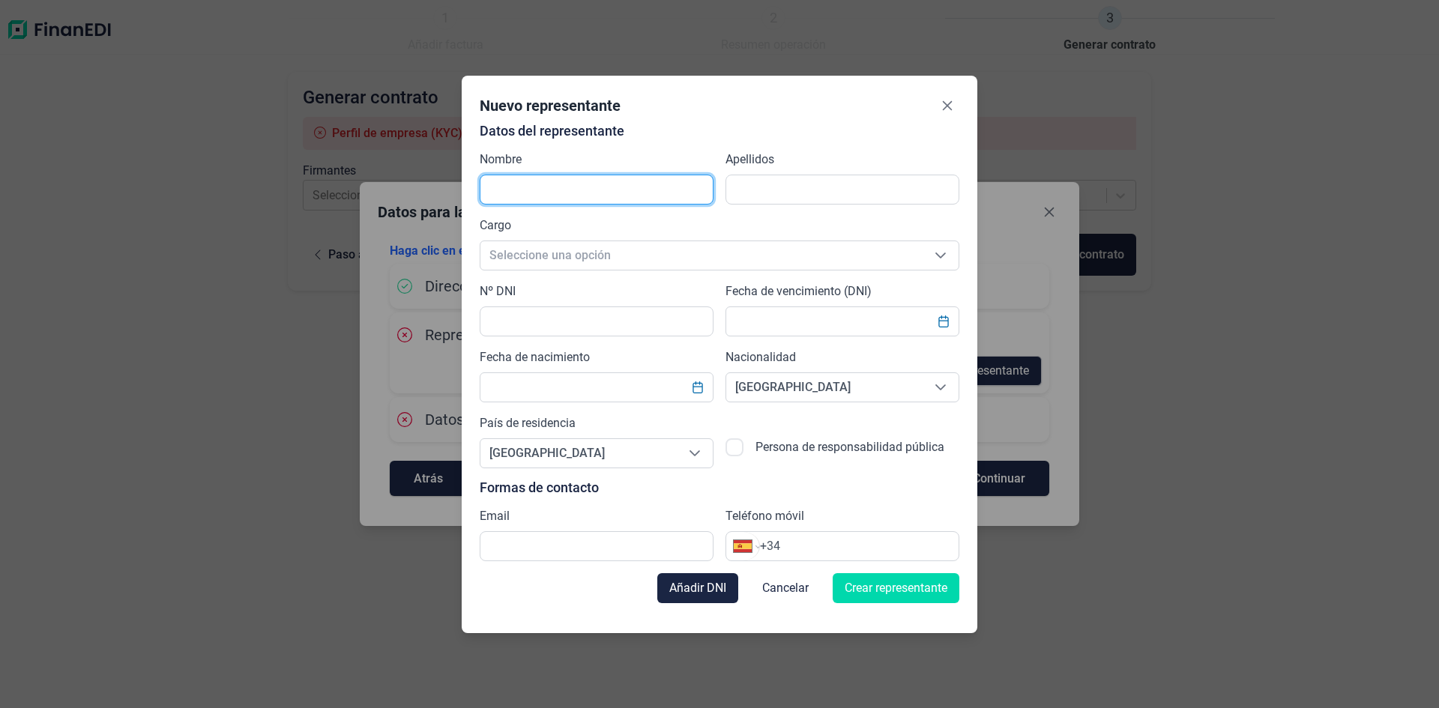
click at [600, 195] on input "text" at bounding box center [597, 190] width 234 height 30
click at [842, 264] on span "Seleccione una opción" at bounding box center [701, 255] width 442 height 28
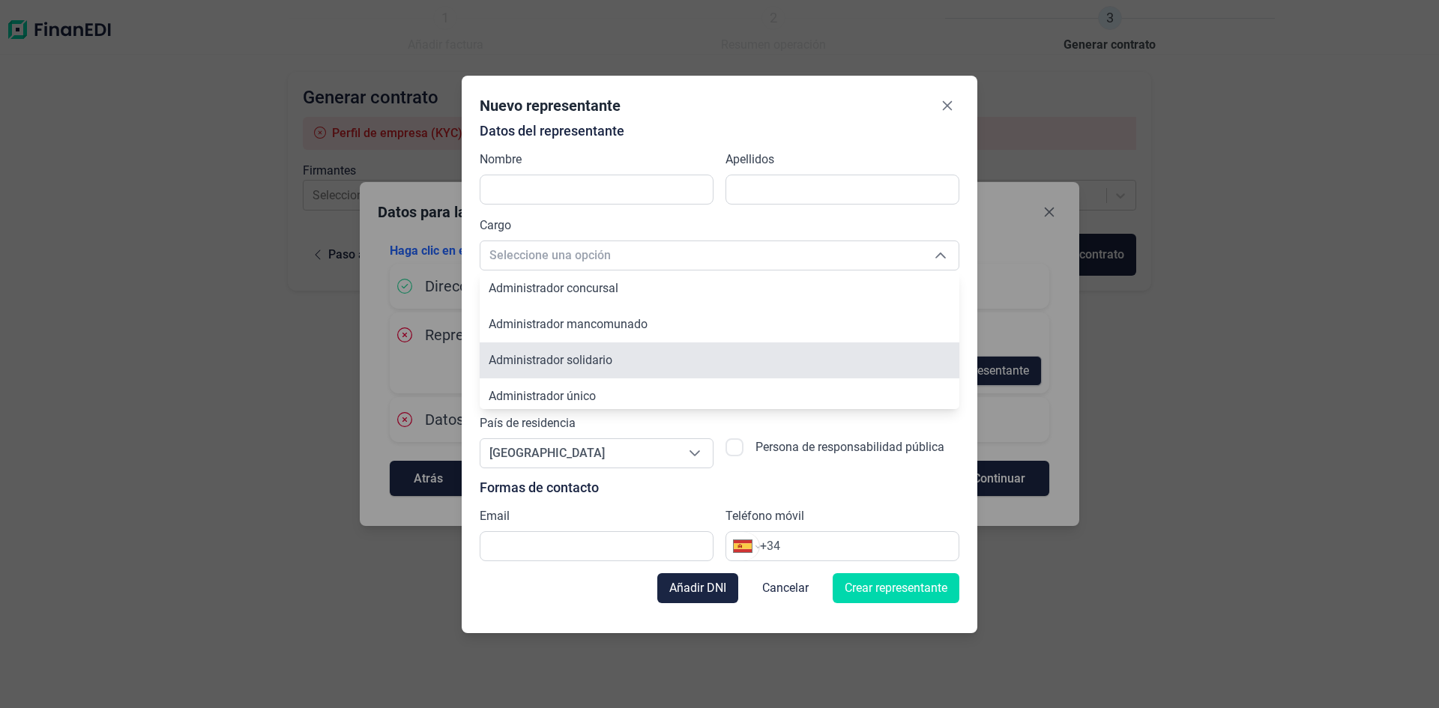
scroll to position [75, 0]
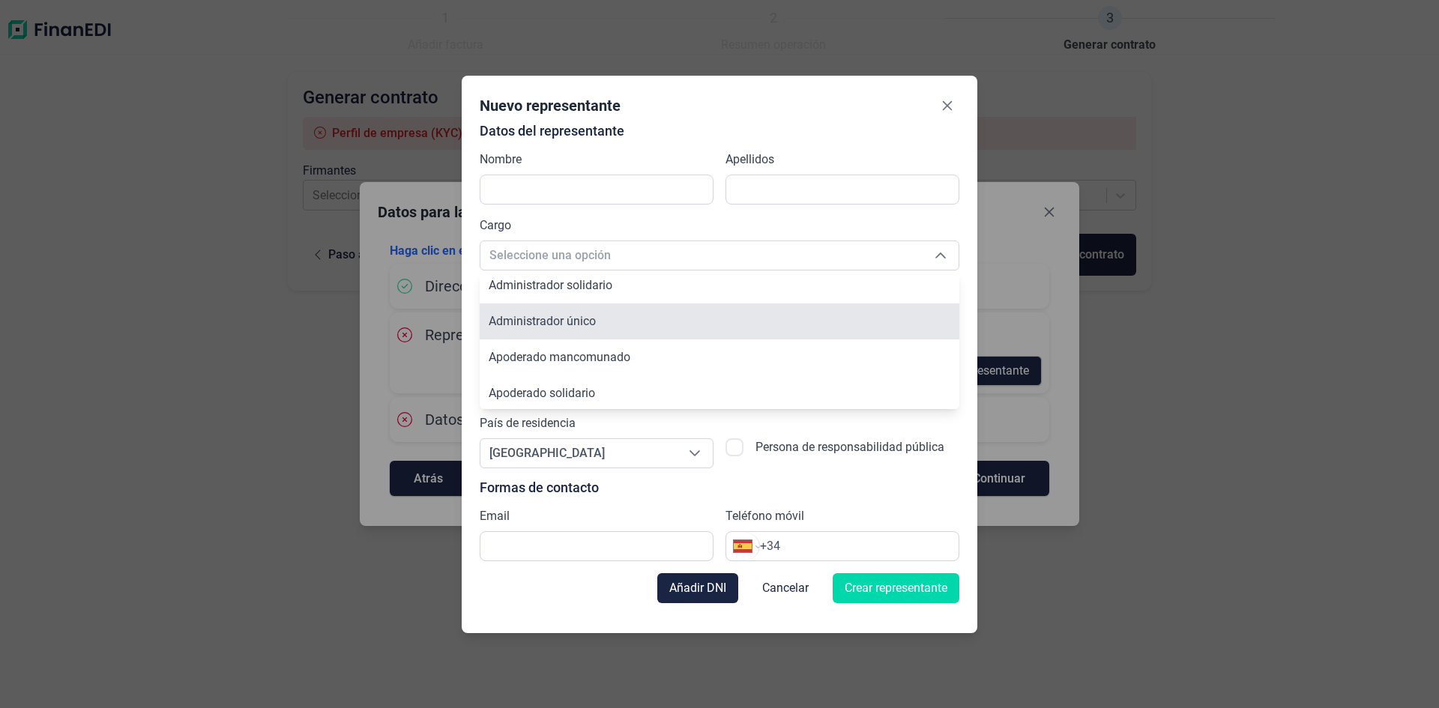
click at [608, 323] on li "Administrador único" at bounding box center [720, 321] width 480 height 36
type input "Administrador único"
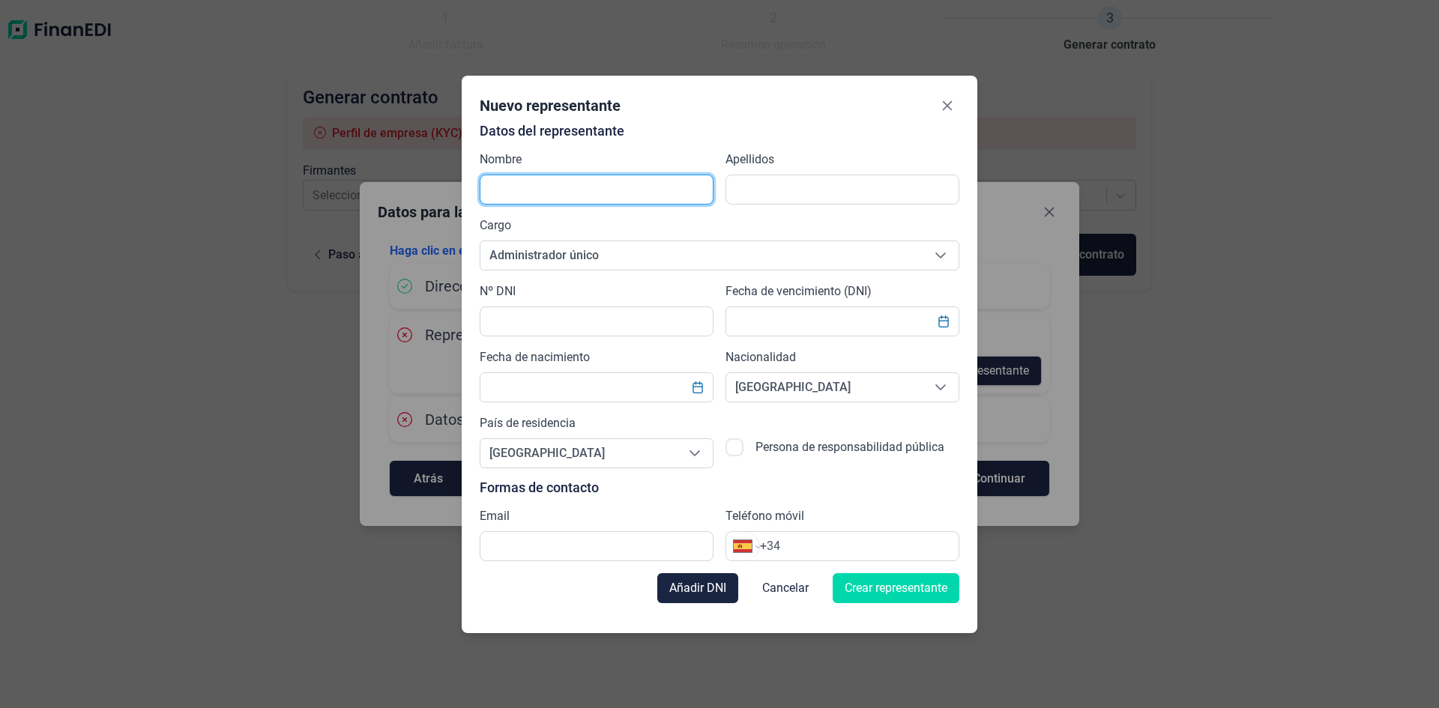
drag, startPoint x: 548, startPoint y: 194, endPoint x: 558, endPoint y: 194, distance: 10.5
click at [548, 194] on input "text" at bounding box center [597, 190] width 234 height 30
type input "[PERSON_NAME]"
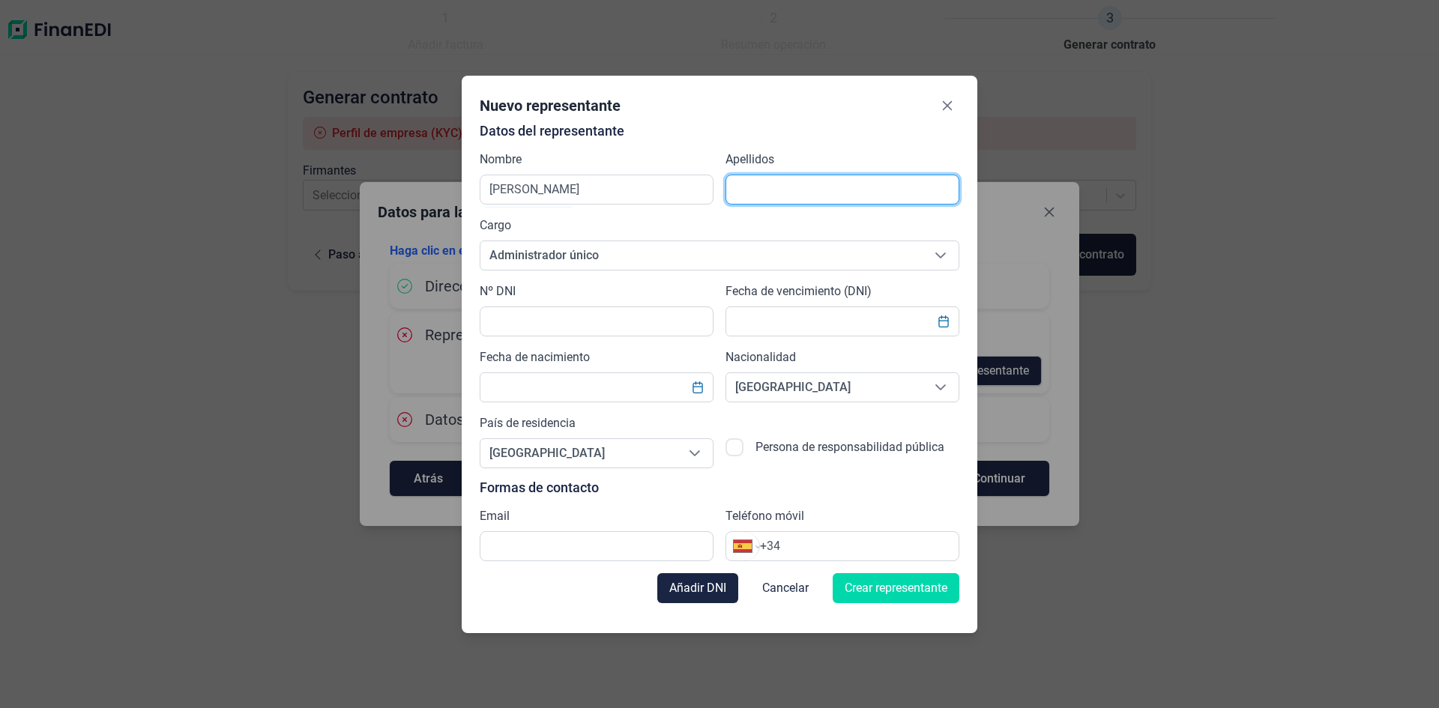
click at [761, 186] on input "text" at bounding box center [842, 190] width 234 height 30
type input "[PERSON_NAME]"
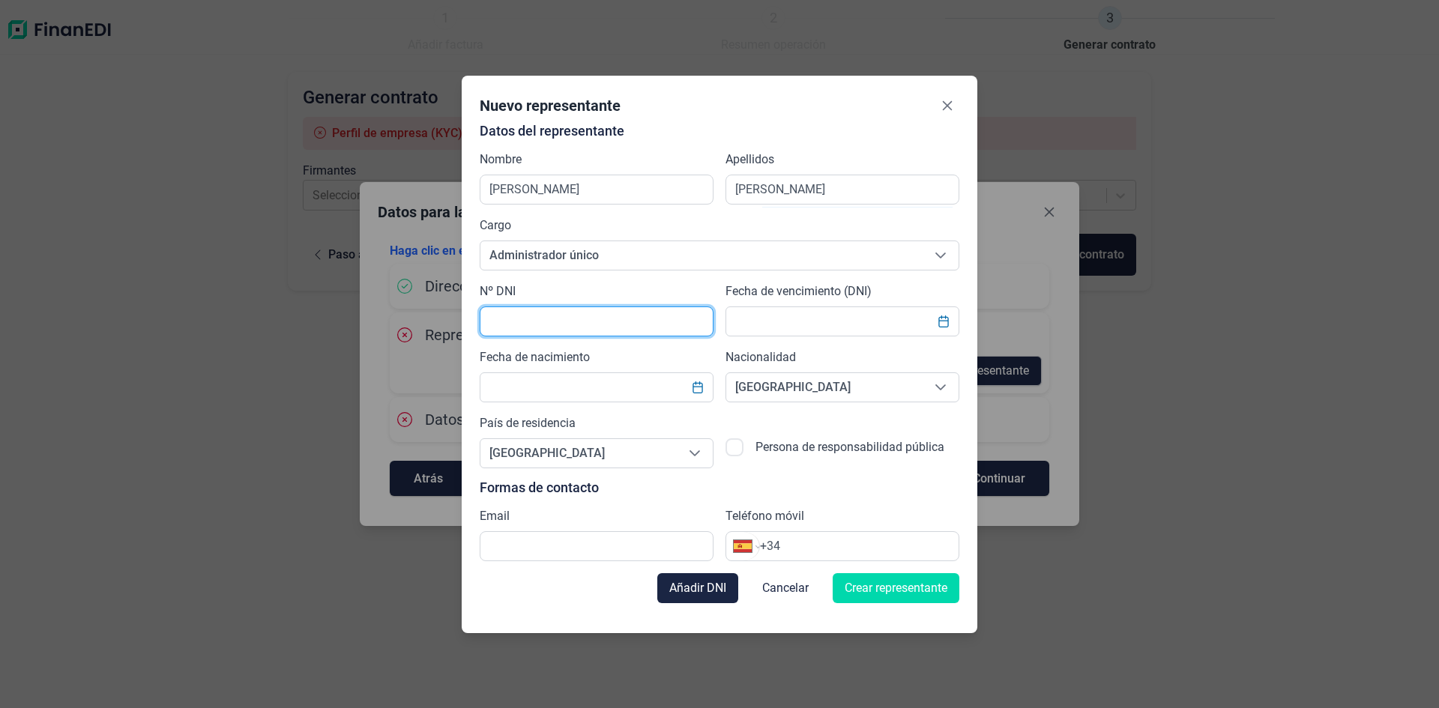
click at [519, 325] on input "text" at bounding box center [597, 321] width 234 height 30
type input "77408110t"
click at [540, 388] on input "text" at bounding box center [597, 387] width 234 height 30
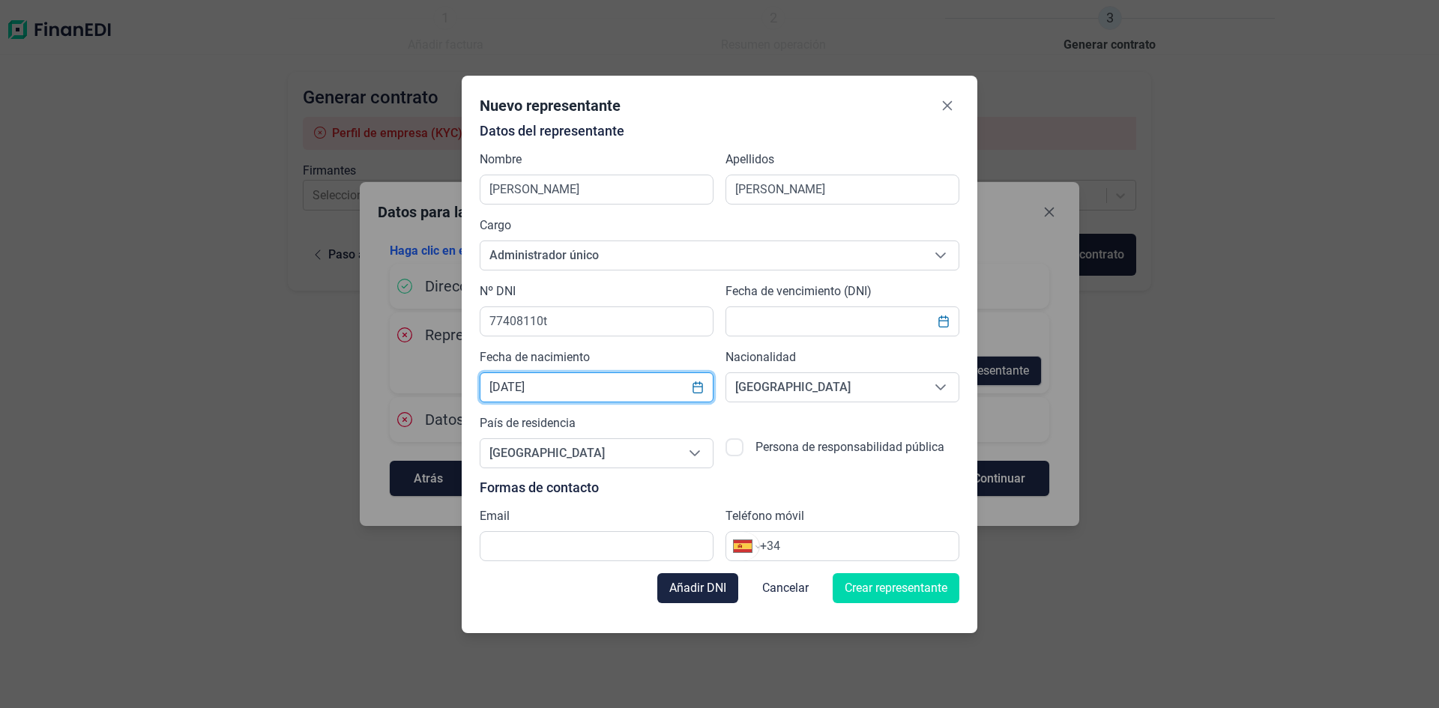
type input "[DATE]"
click at [819, 468] on div "Datos del representante Nombre [PERSON_NAME] [PERSON_NAME] Cargo Administrador …" at bounding box center [720, 343] width 480 height 438
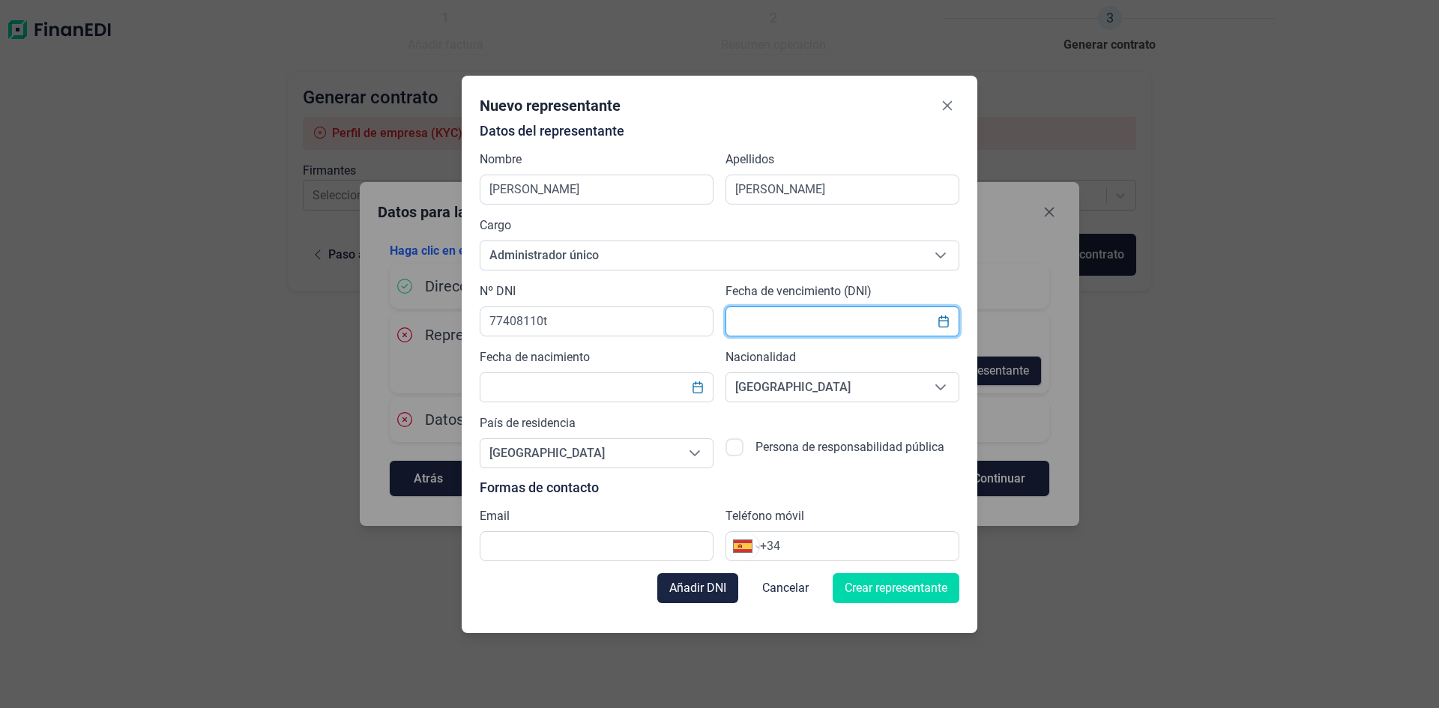
click at [795, 320] on input "text" at bounding box center [842, 321] width 234 height 30
click at [575, 554] on input "text" at bounding box center [597, 546] width 234 height 30
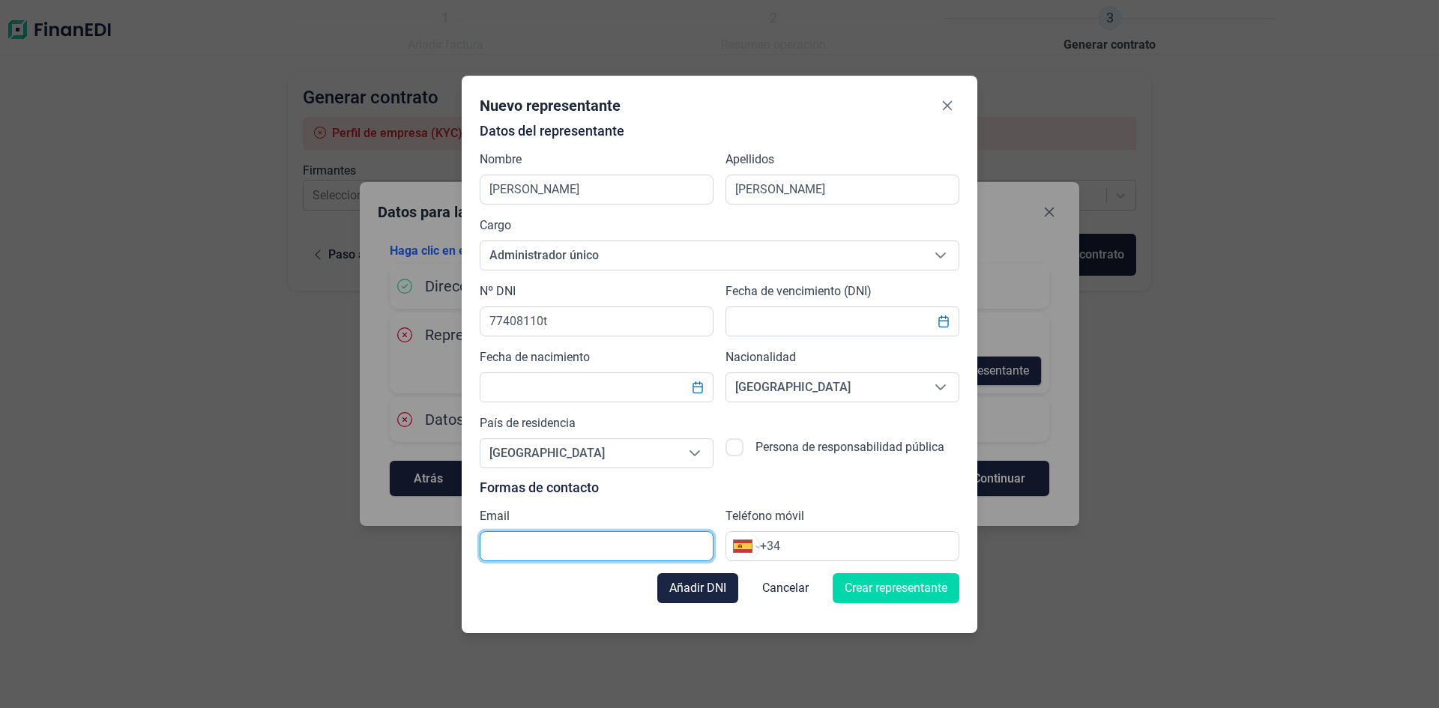
type input "[EMAIL_ADDRESS][DOMAIN_NAME]"
click at [608, 450] on span "[GEOGRAPHIC_DATA]" at bounding box center [578, 453] width 196 height 28
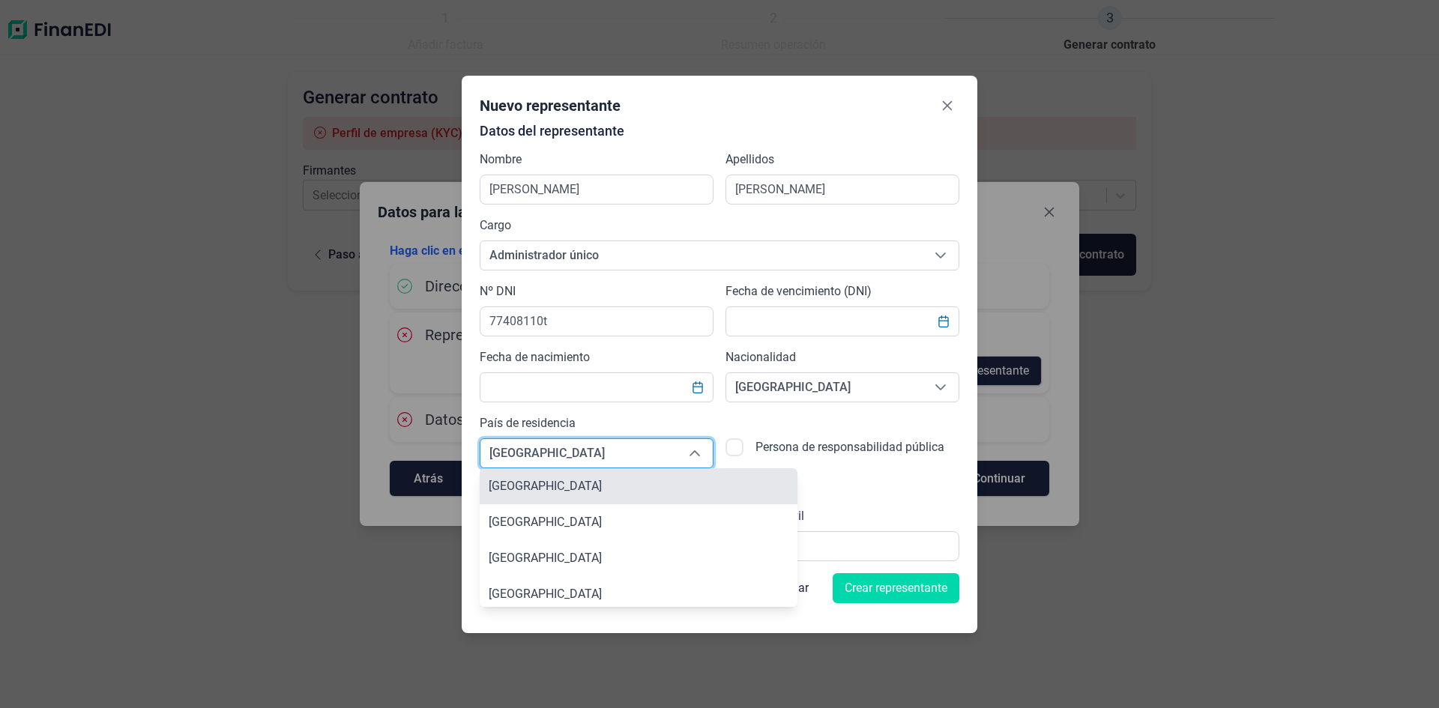
click at [537, 488] on li "[GEOGRAPHIC_DATA]" at bounding box center [639, 486] width 318 height 36
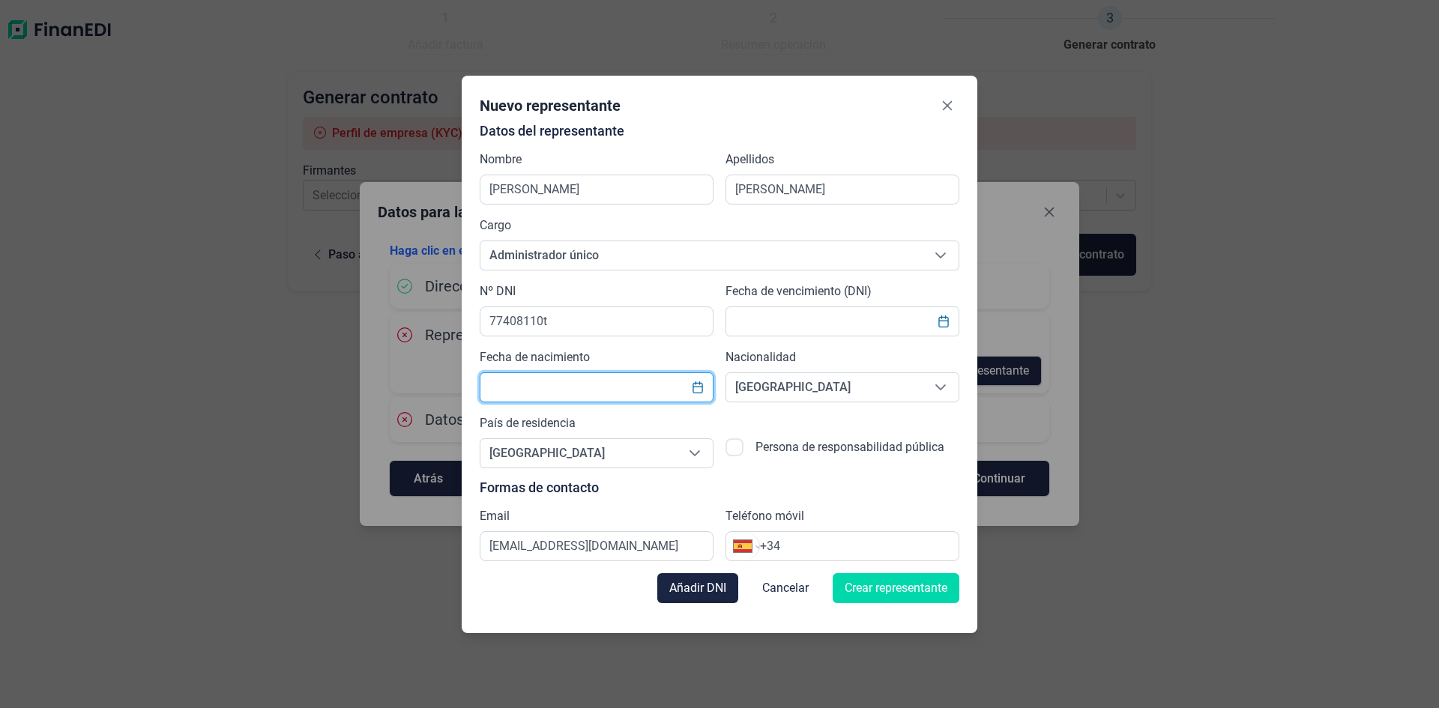
click at [570, 387] on input "text" at bounding box center [597, 387] width 234 height 30
click at [818, 335] on input "text" at bounding box center [842, 321] width 234 height 30
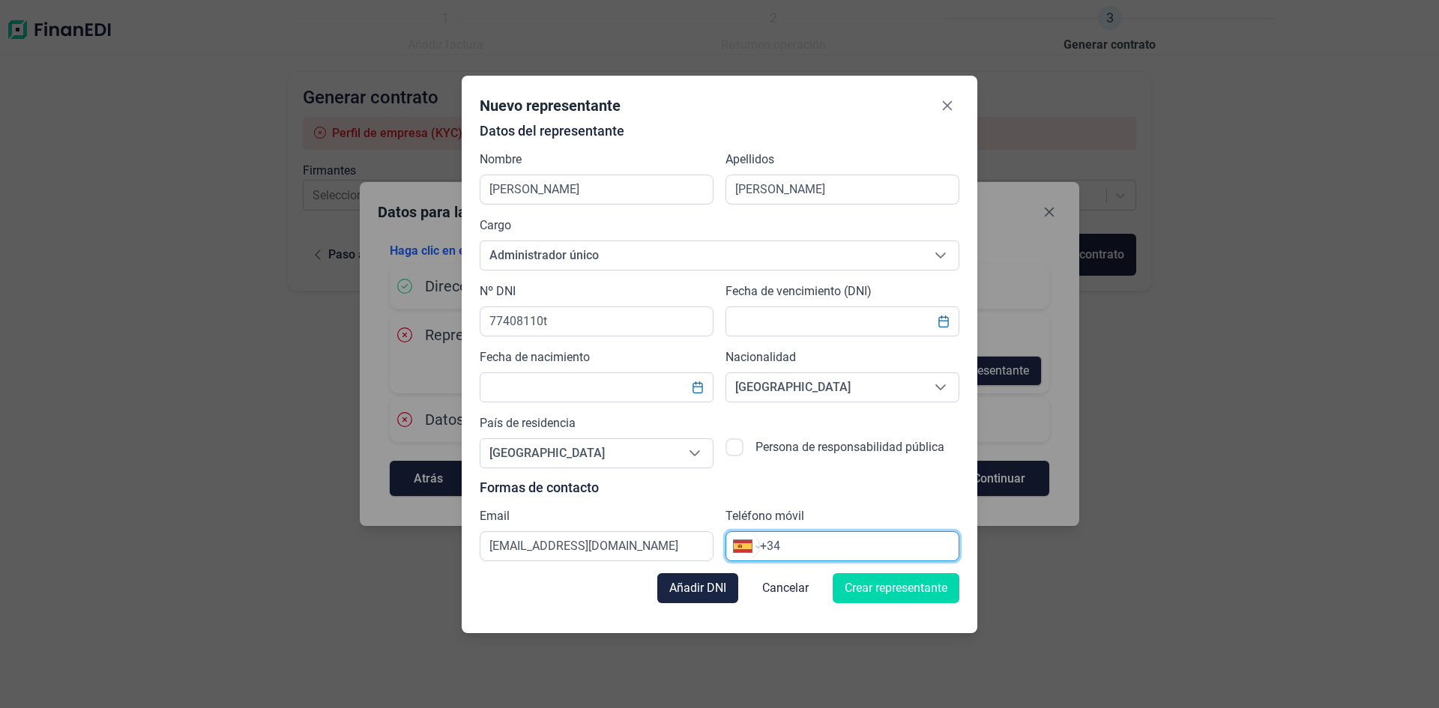
click at [829, 543] on input "+34" at bounding box center [859, 546] width 199 height 18
click at [556, 384] on input "text" at bounding box center [597, 387] width 234 height 30
click at [689, 381] on button "Choose Date" at bounding box center [697, 387] width 28 height 27
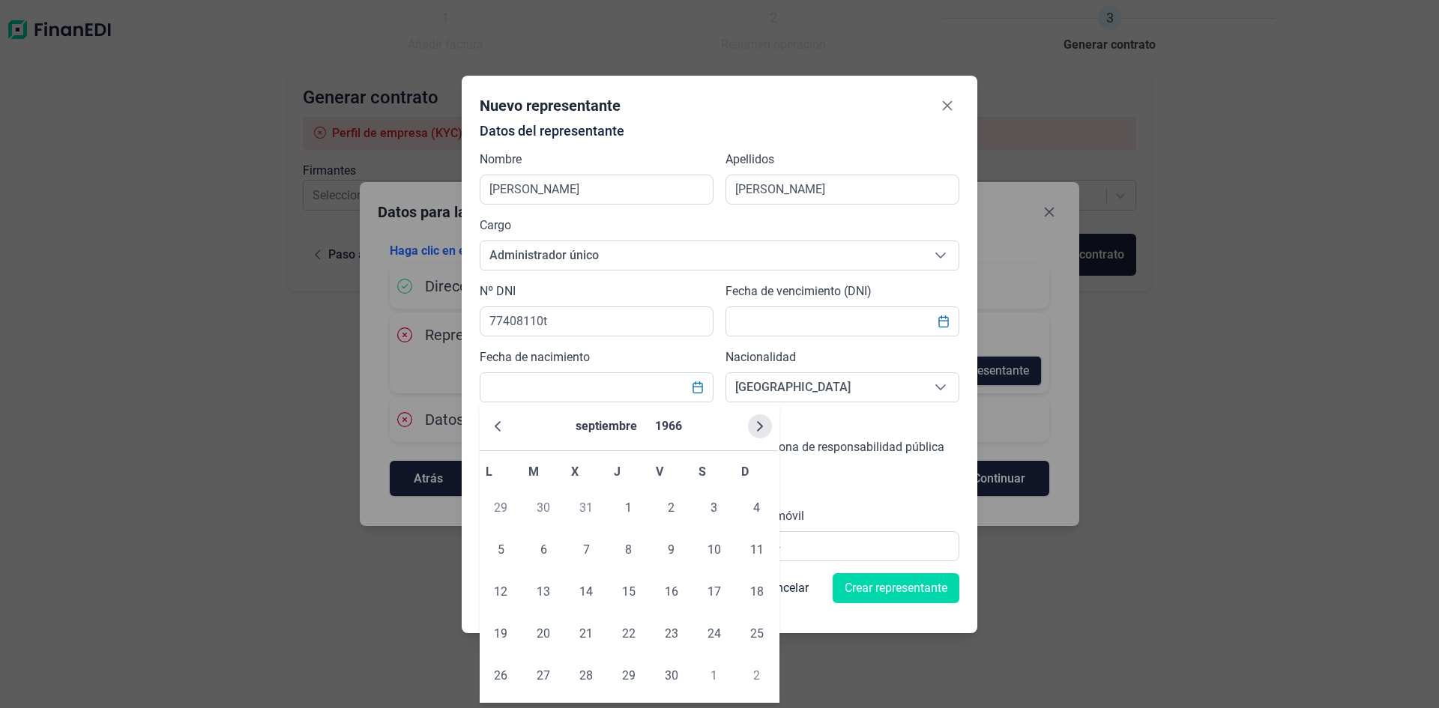
click at [755, 423] on icon "Next Month" at bounding box center [760, 426] width 12 height 12
click at [641, 425] on button "1967" at bounding box center [657, 426] width 39 height 36
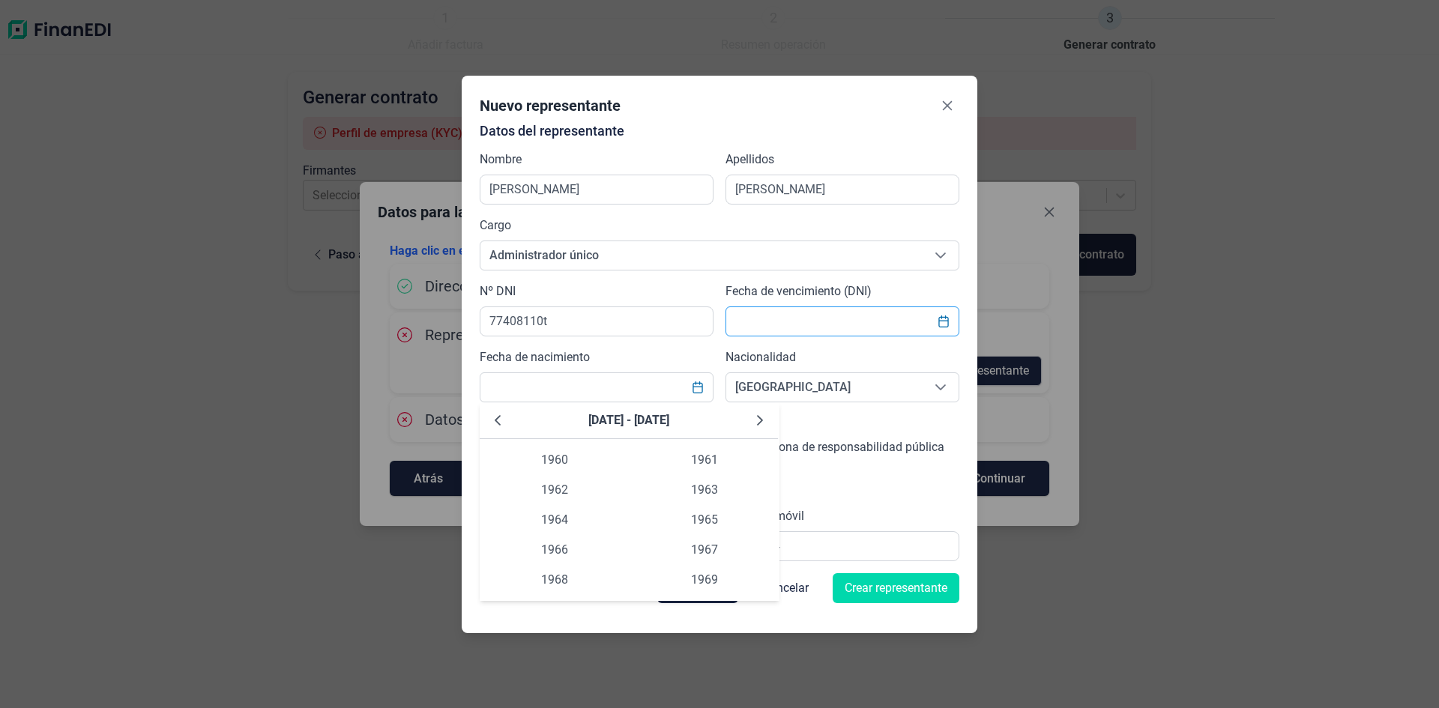
click at [807, 317] on input "text" at bounding box center [842, 321] width 234 height 30
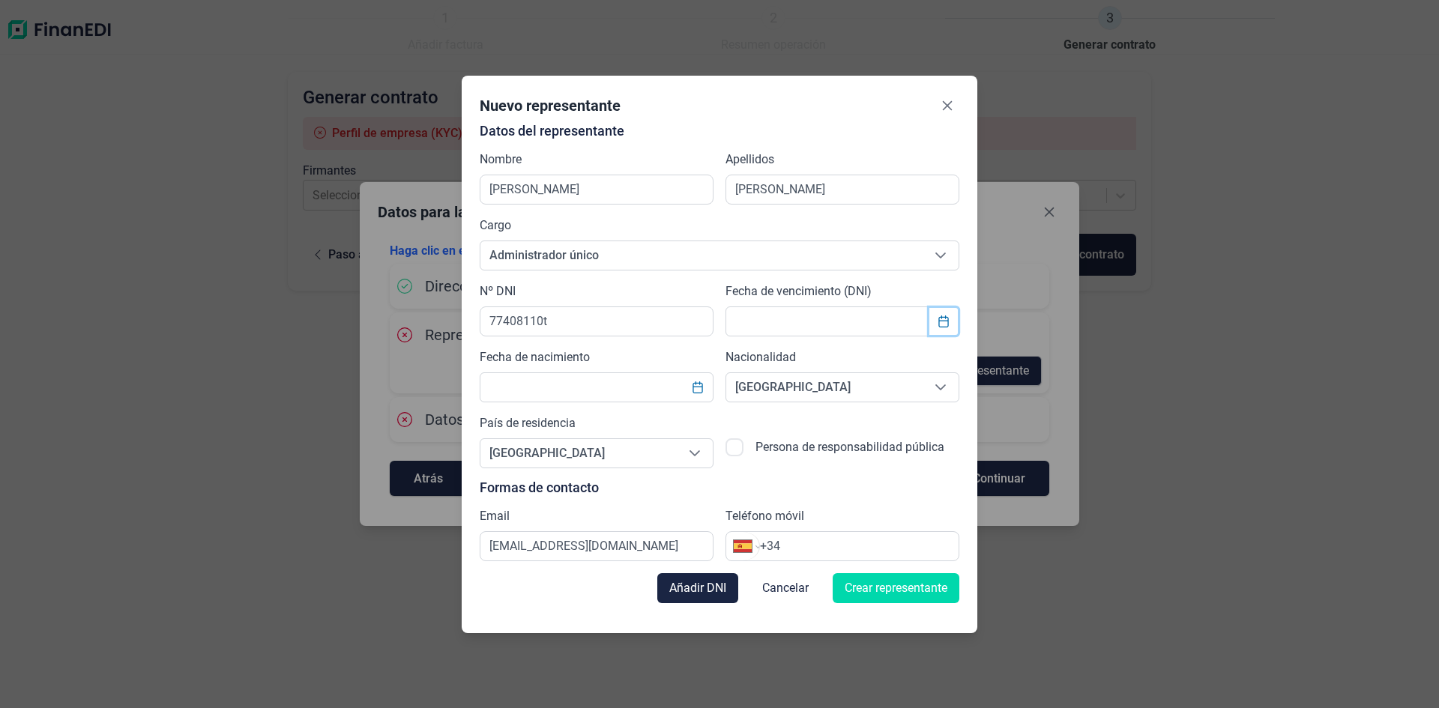
click at [945, 320] on icon "Choose Date" at bounding box center [943, 321] width 10 height 12
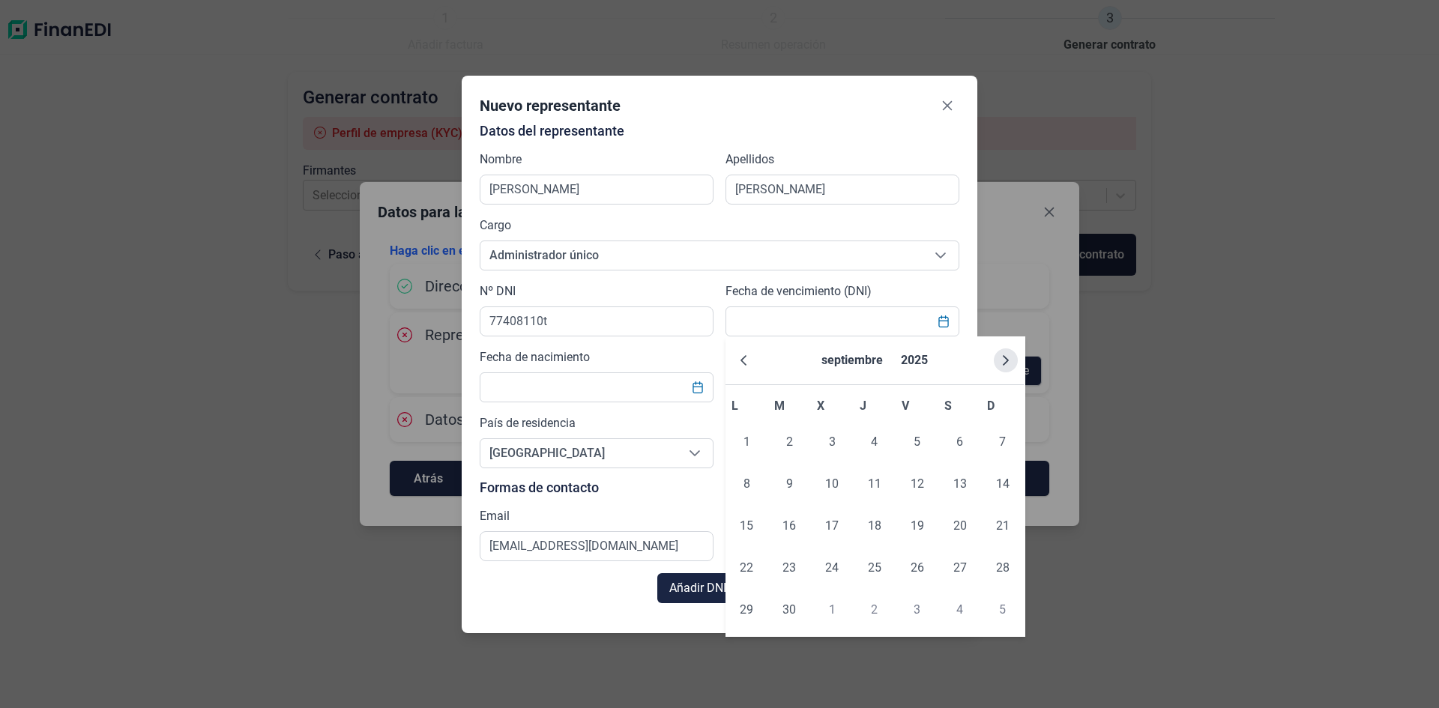
click at [1005, 357] on icon "Next Month" at bounding box center [1006, 360] width 12 height 12
click at [1005, 357] on icon "Next Month" at bounding box center [1006, 360] width 6 height 10
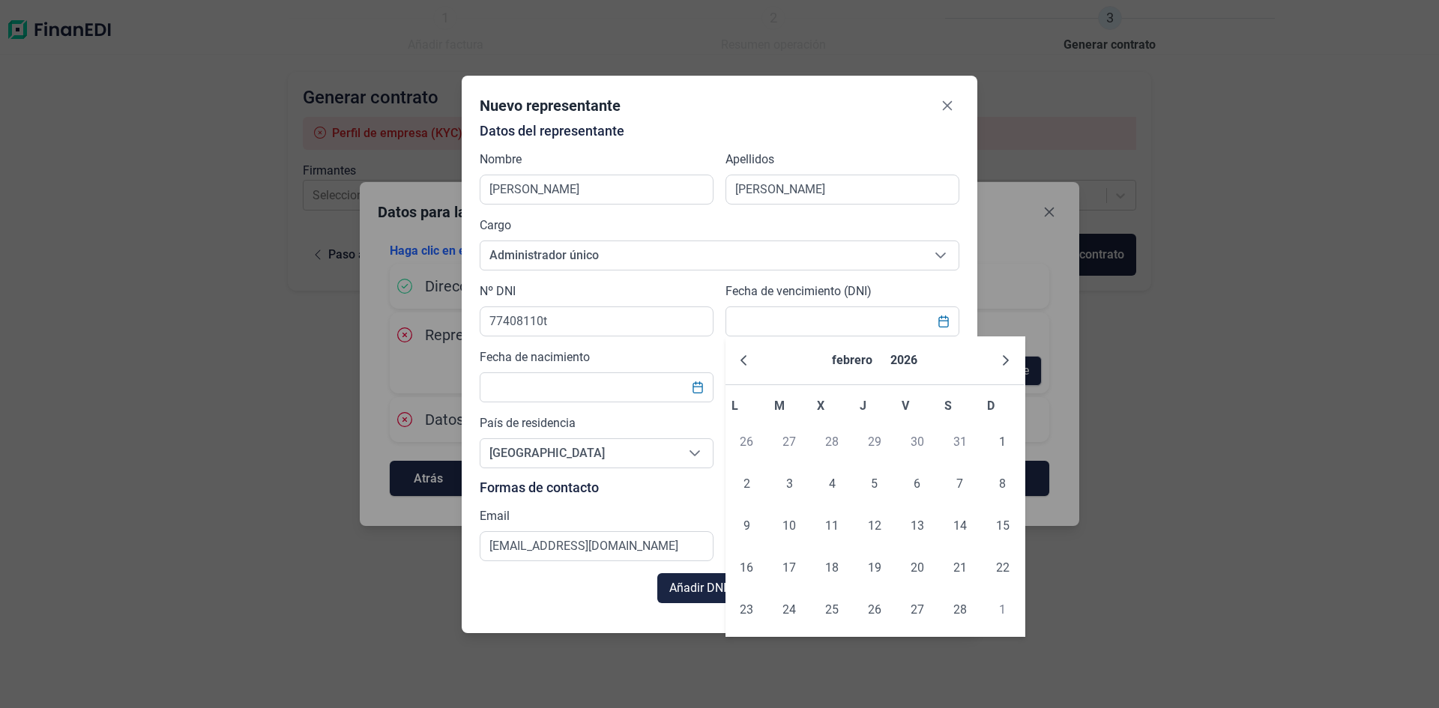
click at [1005, 357] on icon "Next Month" at bounding box center [1006, 360] width 6 height 10
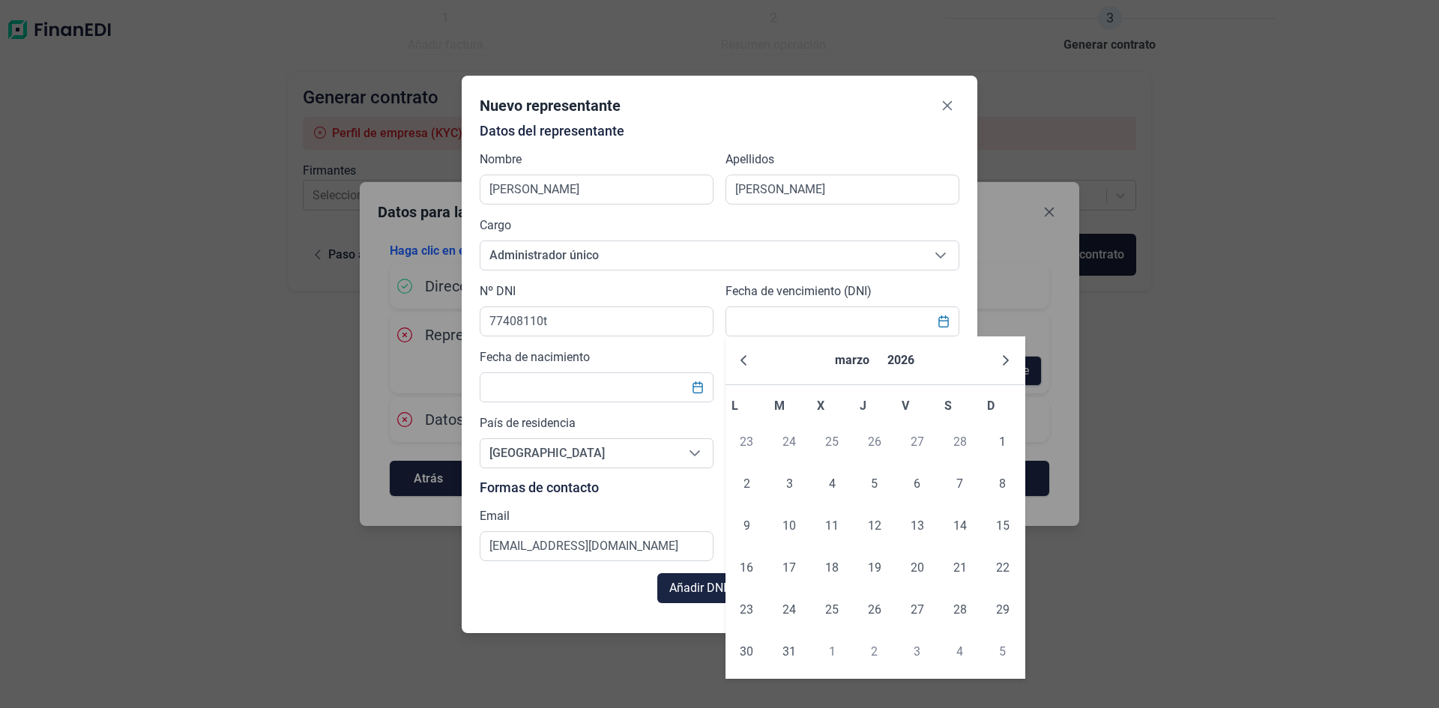
click at [1005, 357] on icon "Next Month" at bounding box center [1006, 360] width 6 height 10
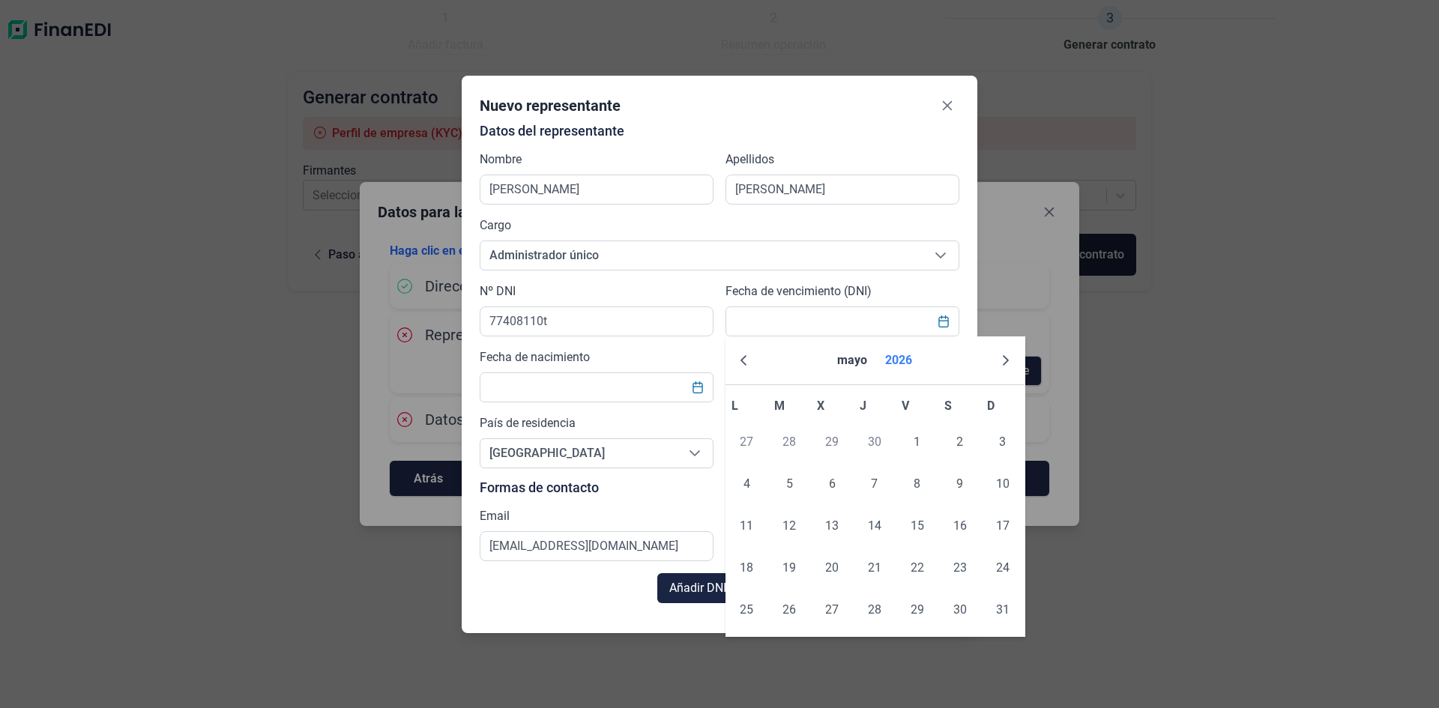
click at [904, 358] on button "2026" at bounding box center [898, 360] width 39 height 36
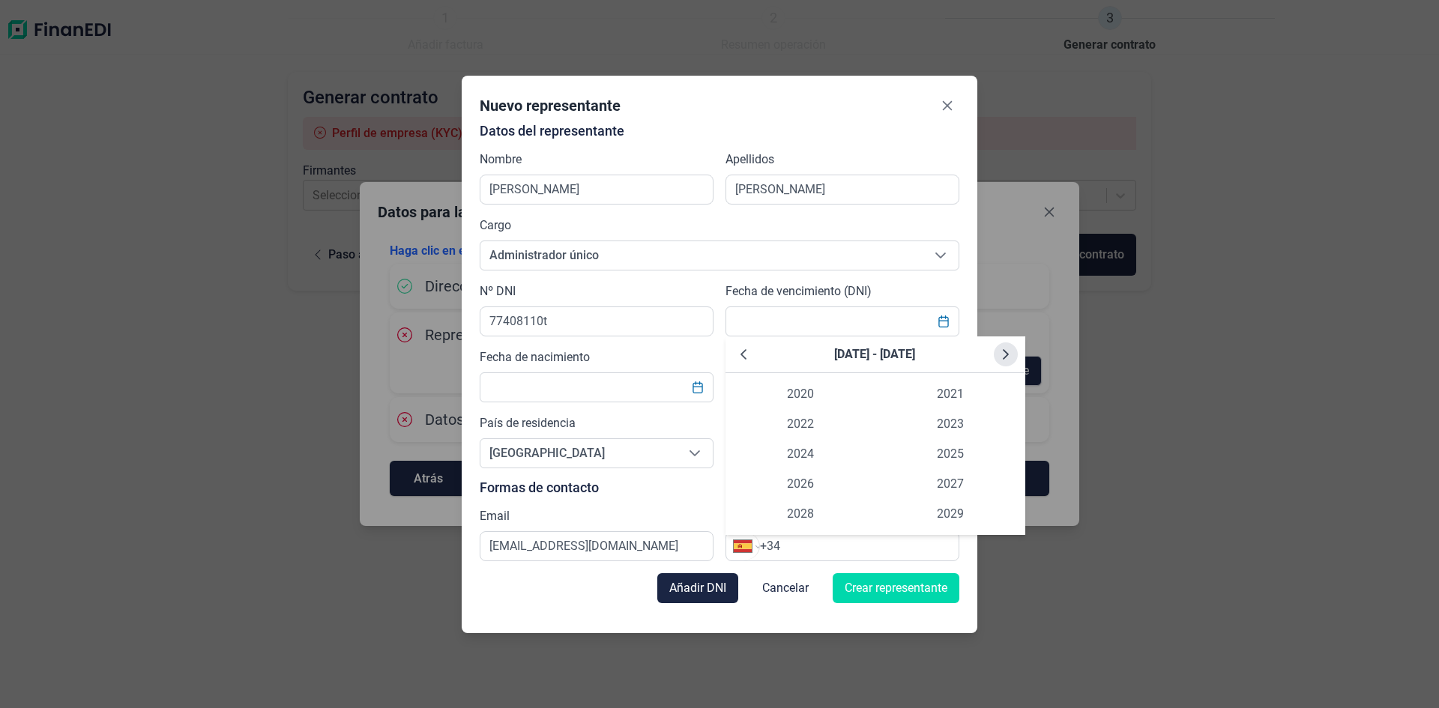
click at [1006, 353] on icon "Next Decade" at bounding box center [1006, 354] width 6 height 10
click at [746, 356] on icon "Previous Decade" at bounding box center [743, 354] width 12 height 12
click at [802, 452] on span "2034" at bounding box center [800, 454] width 150 height 30
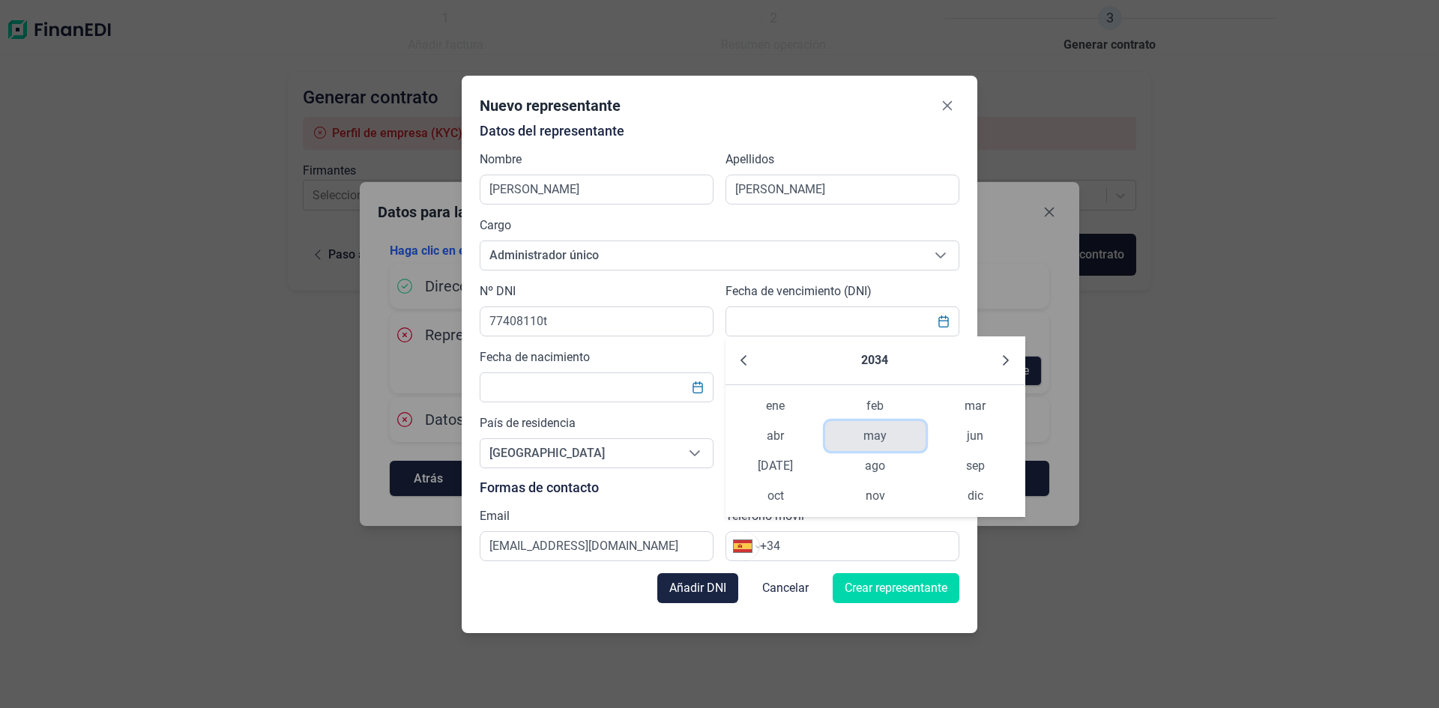
click at [877, 443] on span "may" at bounding box center [875, 436] width 100 height 30
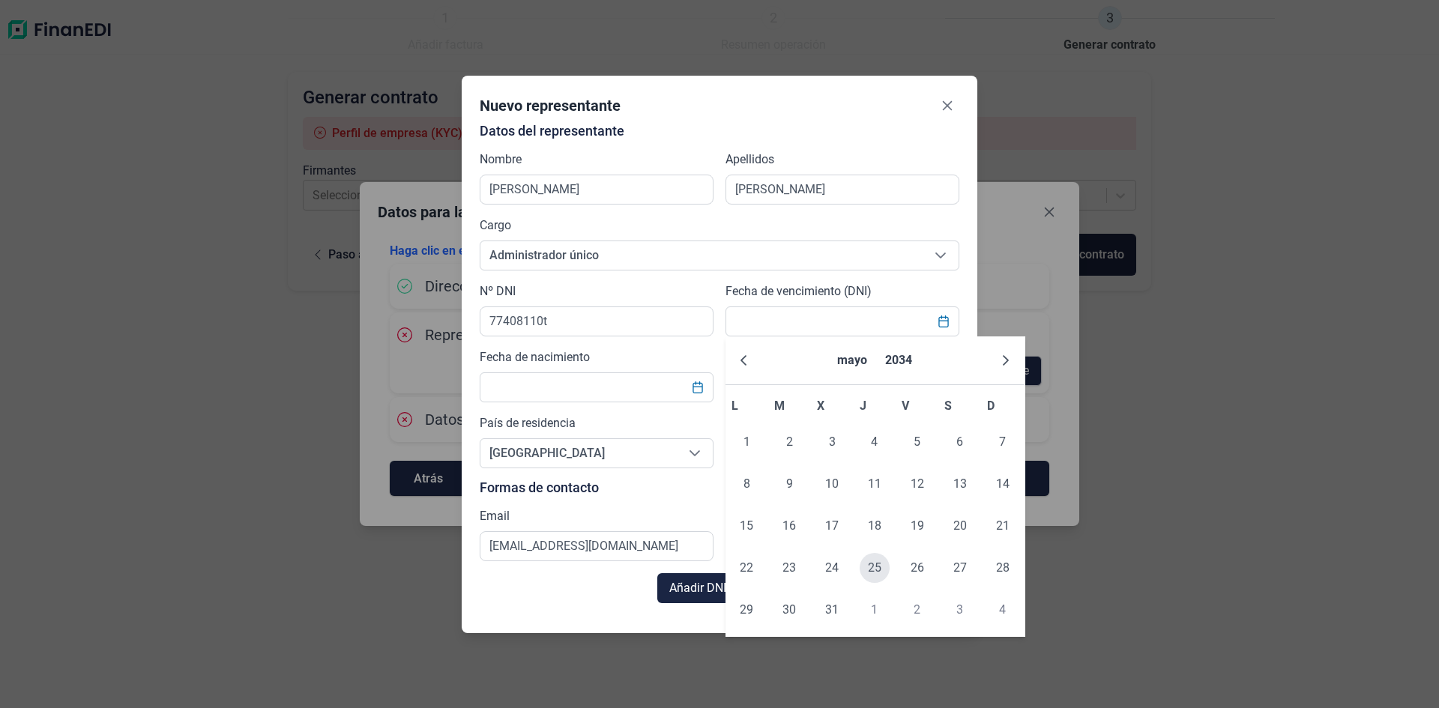
click at [867, 569] on span "25" at bounding box center [874, 568] width 30 height 30
type input "[DATE]"
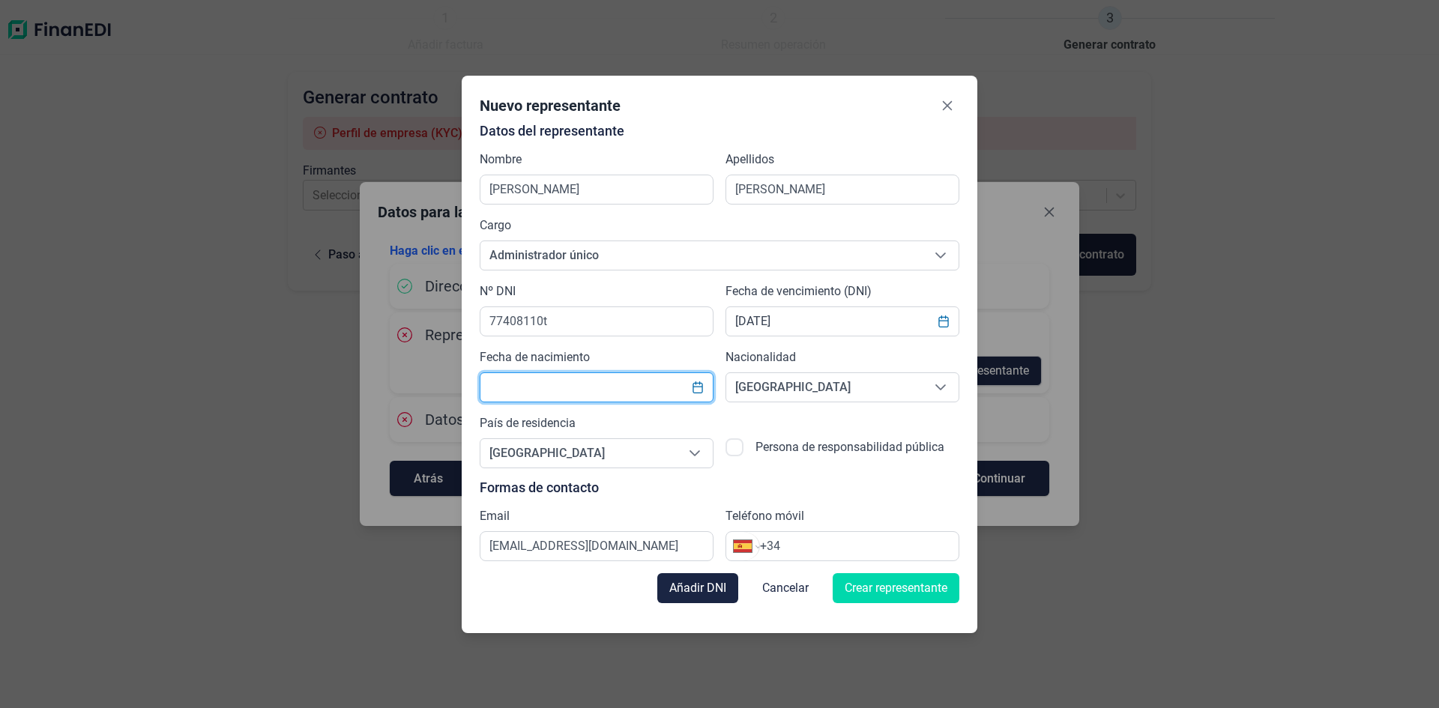
click at [501, 390] on input "text" at bounding box center [597, 387] width 234 height 30
click at [698, 389] on icon "Choose Date" at bounding box center [698, 387] width 12 height 12
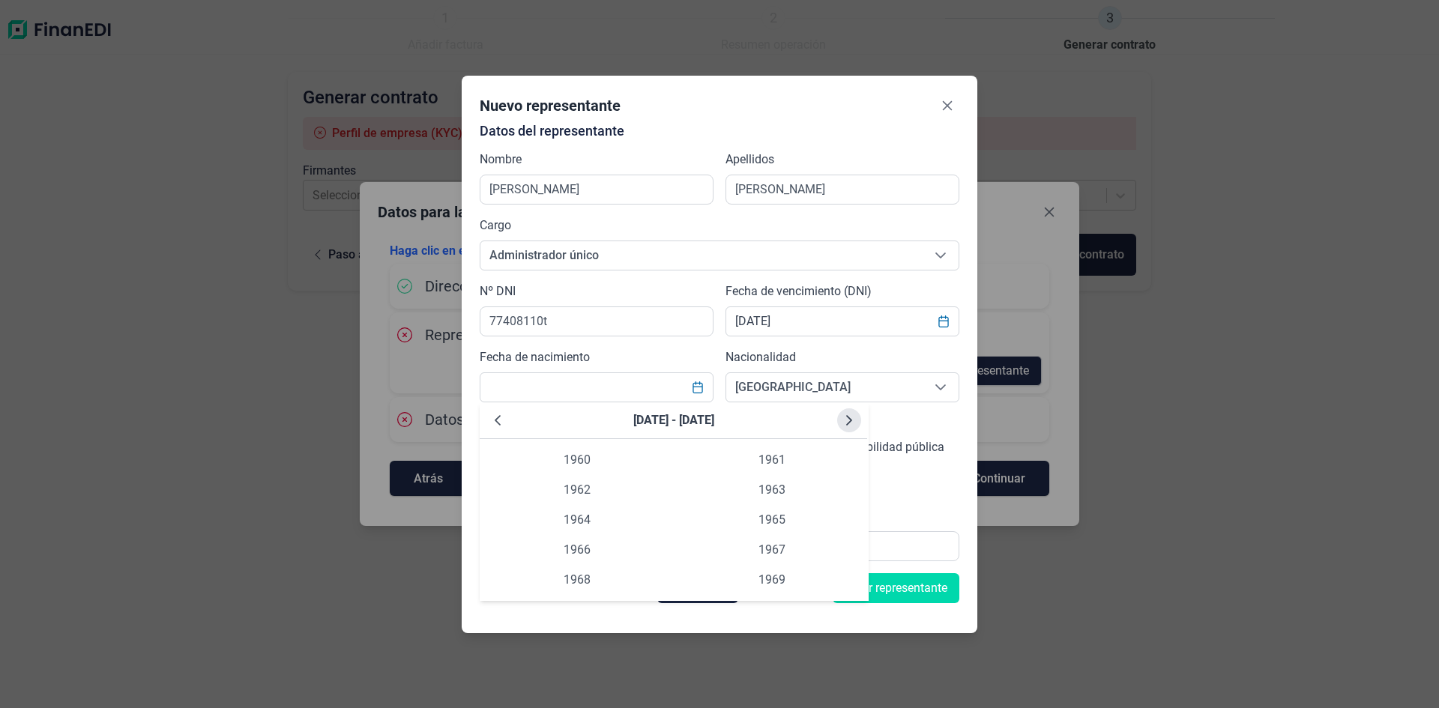
click at [851, 422] on icon "Next Decade" at bounding box center [849, 420] width 12 height 12
click at [851, 421] on icon "Next Decade" at bounding box center [849, 420] width 6 height 10
click at [492, 418] on icon "Previous Decade" at bounding box center [498, 420] width 12 height 12
click at [570, 487] on span "1982" at bounding box center [577, 490] width 195 height 30
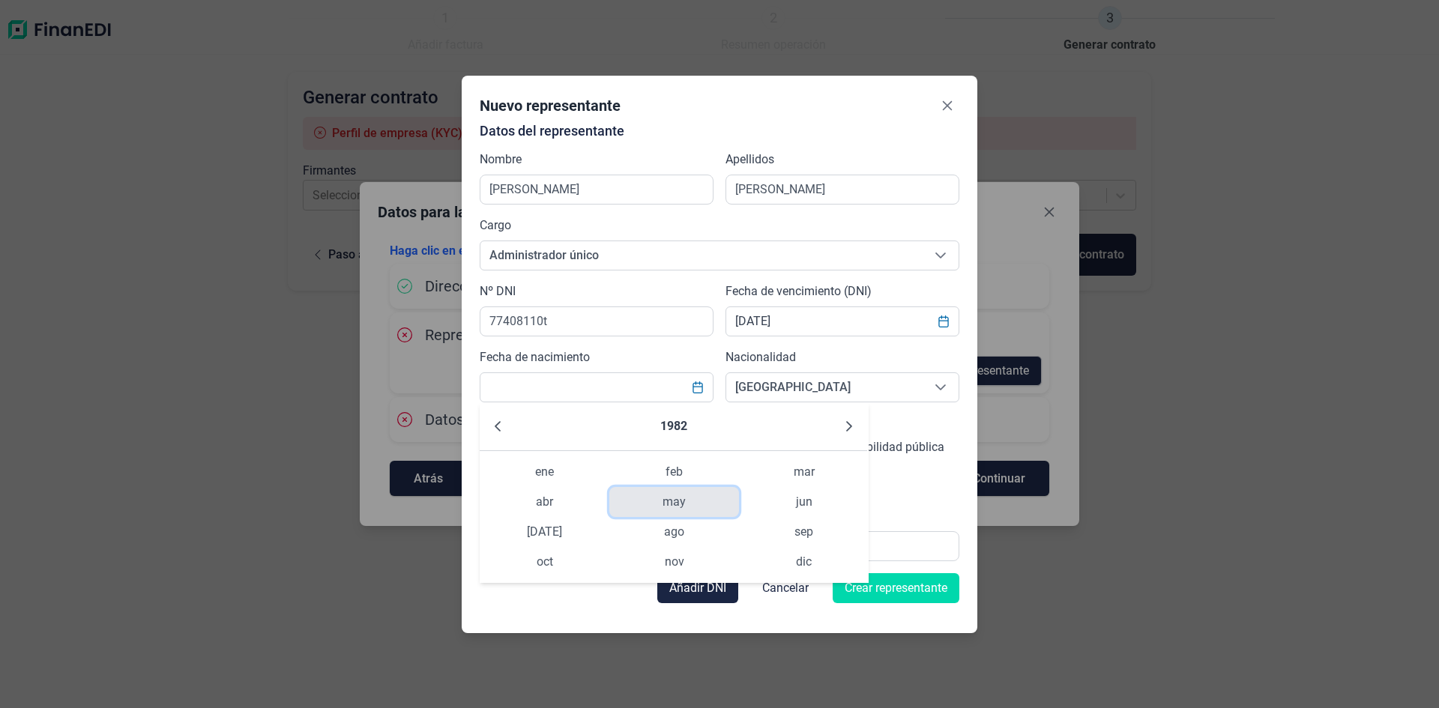
click at [674, 505] on span "may" at bounding box center [674, 502] width 130 height 30
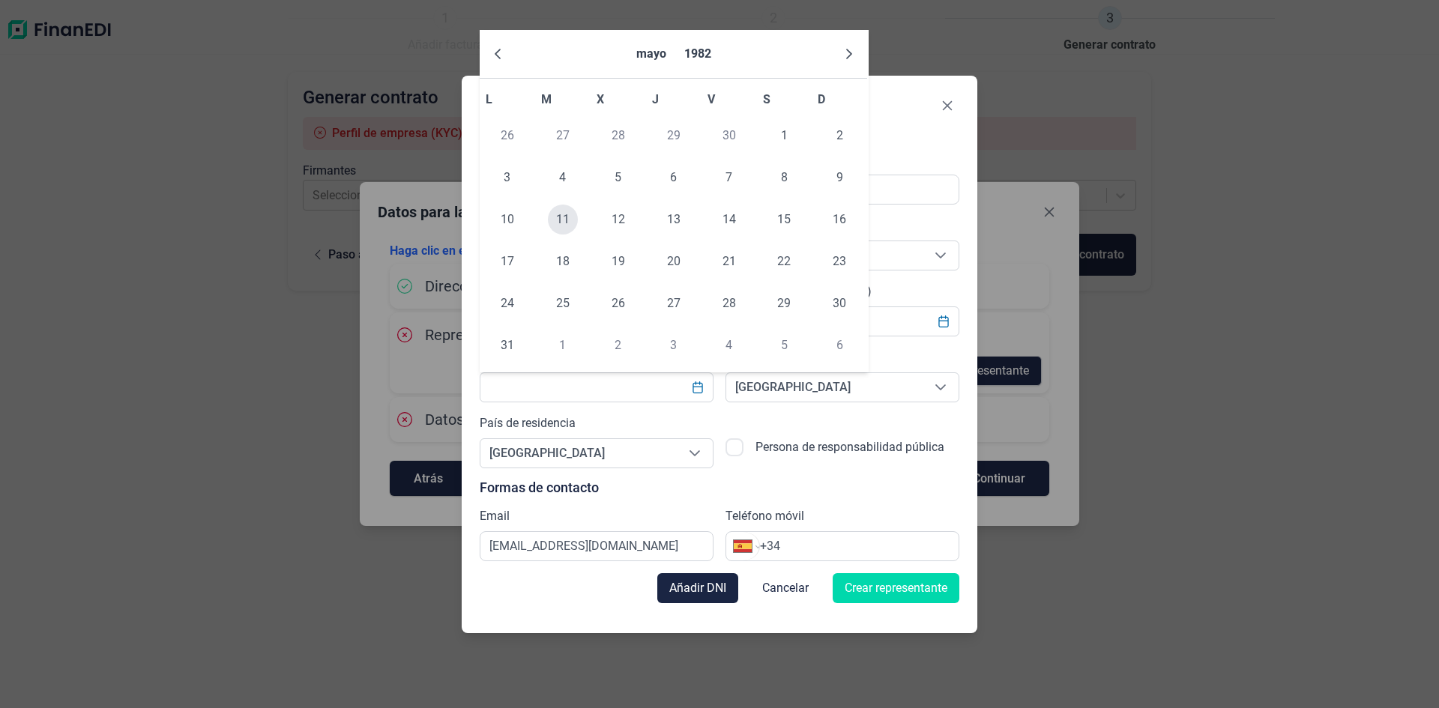
click at [552, 218] on span "11" at bounding box center [563, 220] width 30 height 30
type input "[DATE]"
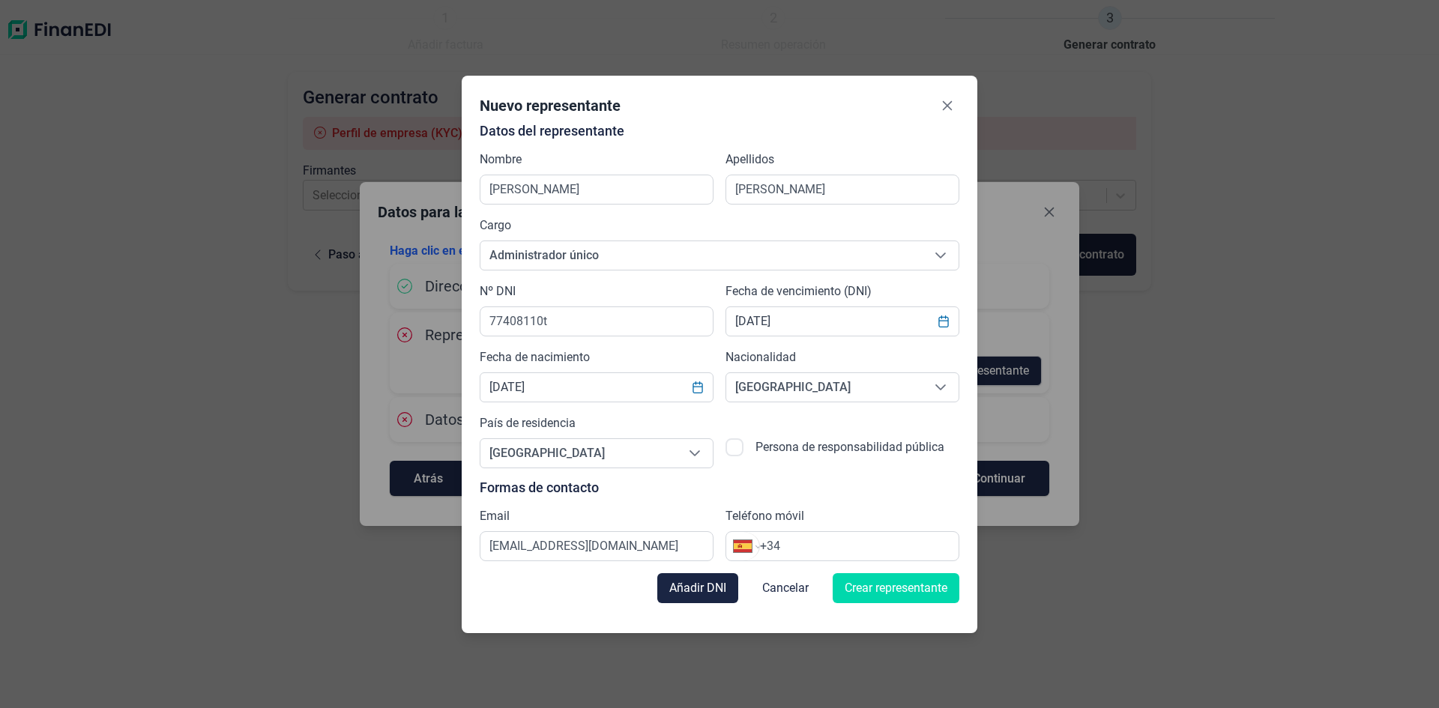
click at [803, 533] on div "Internacional [GEOGRAPHIC_DATA] [GEOGRAPHIC_DATA] [GEOGRAPHIC_DATA] [GEOGRAPHIC…" at bounding box center [842, 546] width 234 height 30
click at [794, 549] on input "+34" at bounding box center [859, 546] width 199 height 18
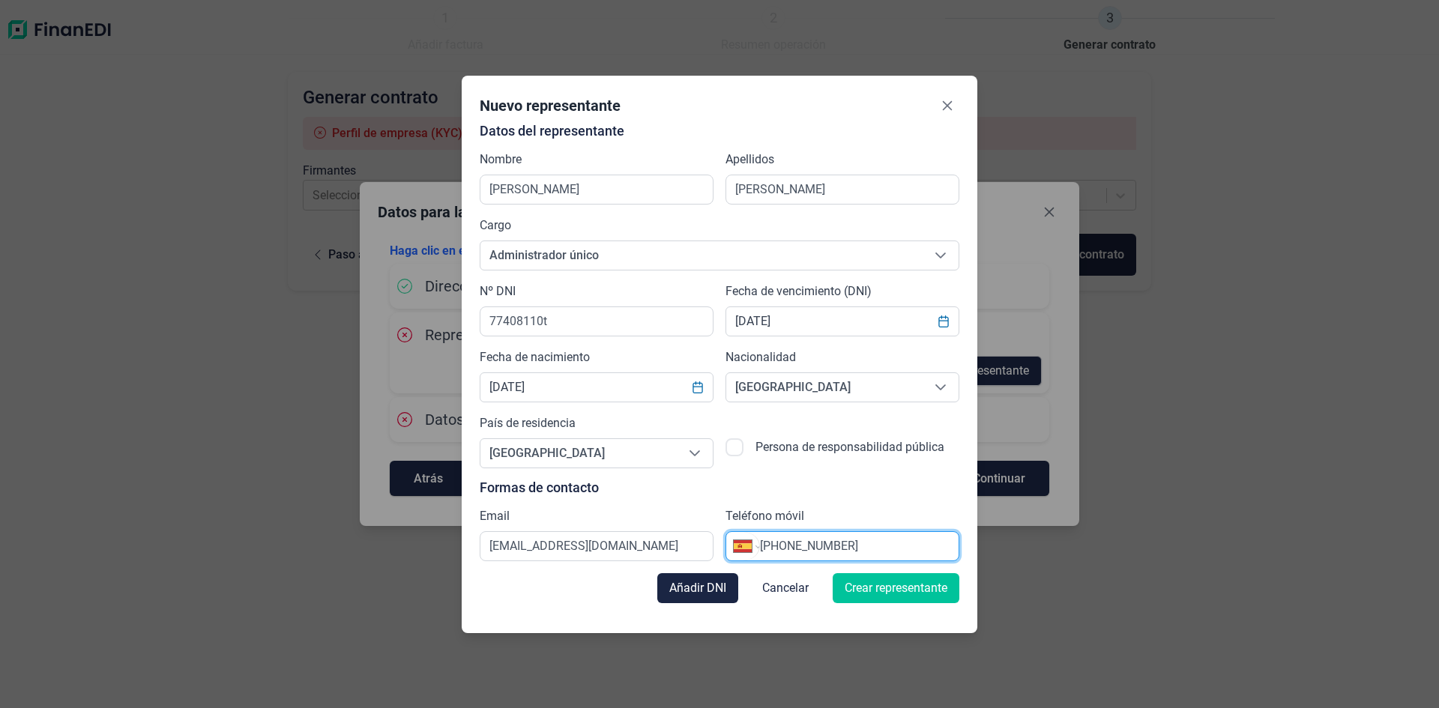
type input "[PHONE_NUMBER]"
click at [916, 593] on span "Crear representante" at bounding box center [896, 588] width 103 height 18
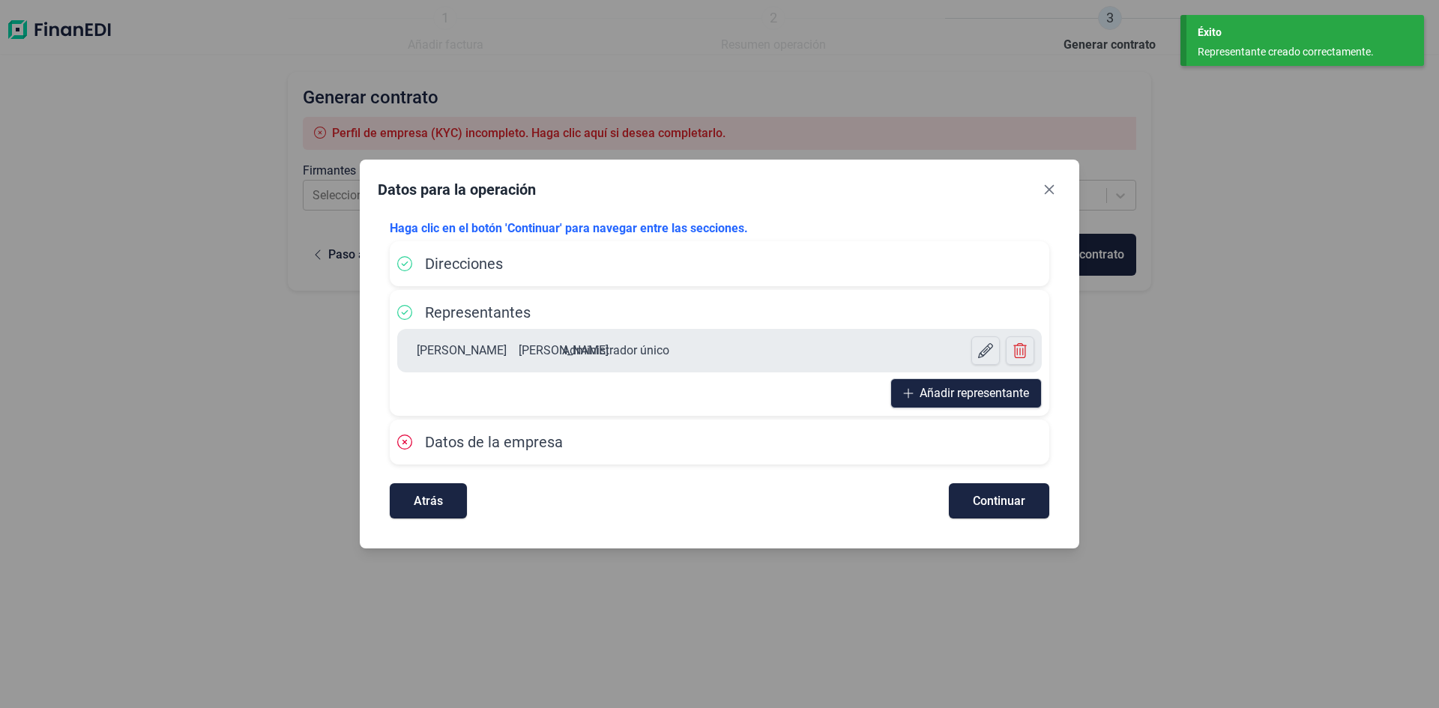
click at [987, 512] on button "Continuar" at bounding box center [999, 500] width 100 height 35
select select "ES"
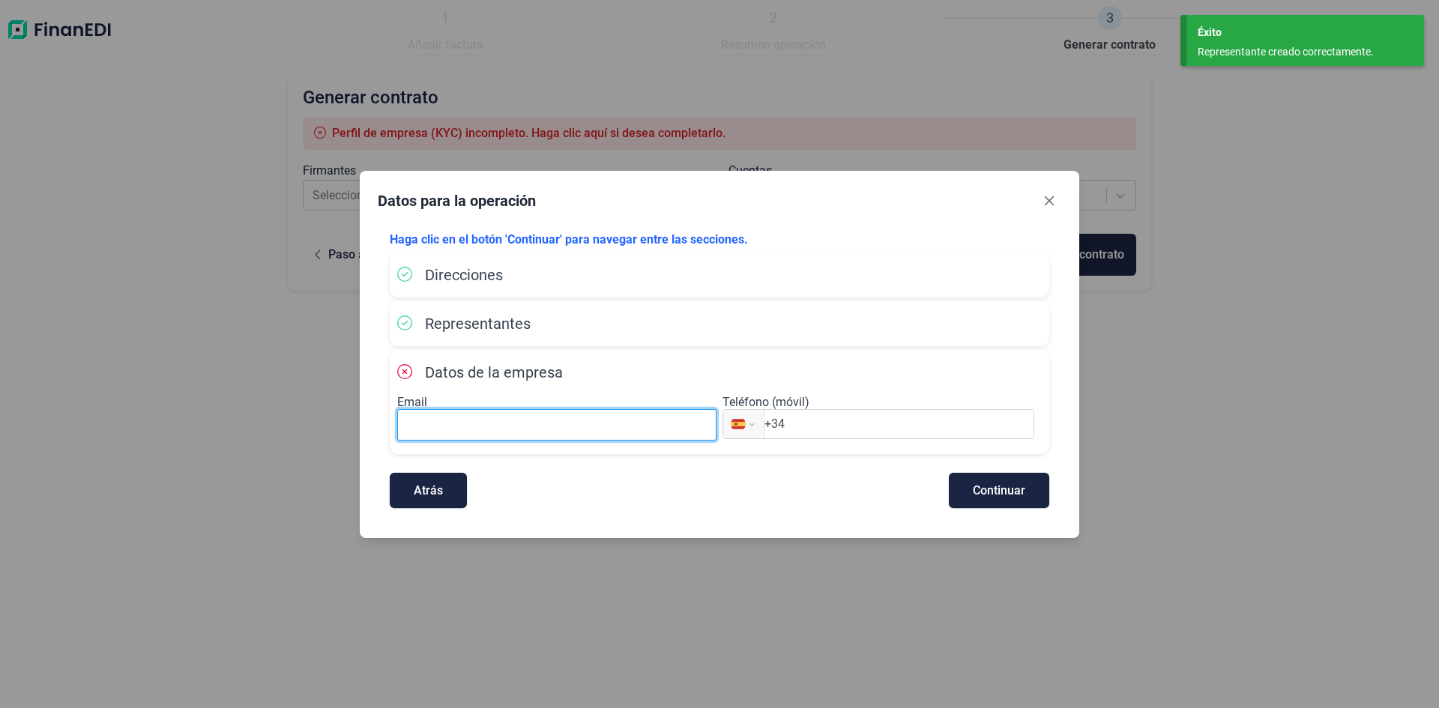
click at [492, 429] on input at bounding box center [556, 424] width 319 height 31
type input "[EMAIL_ADDRESS][DOMAIN_NAME]"
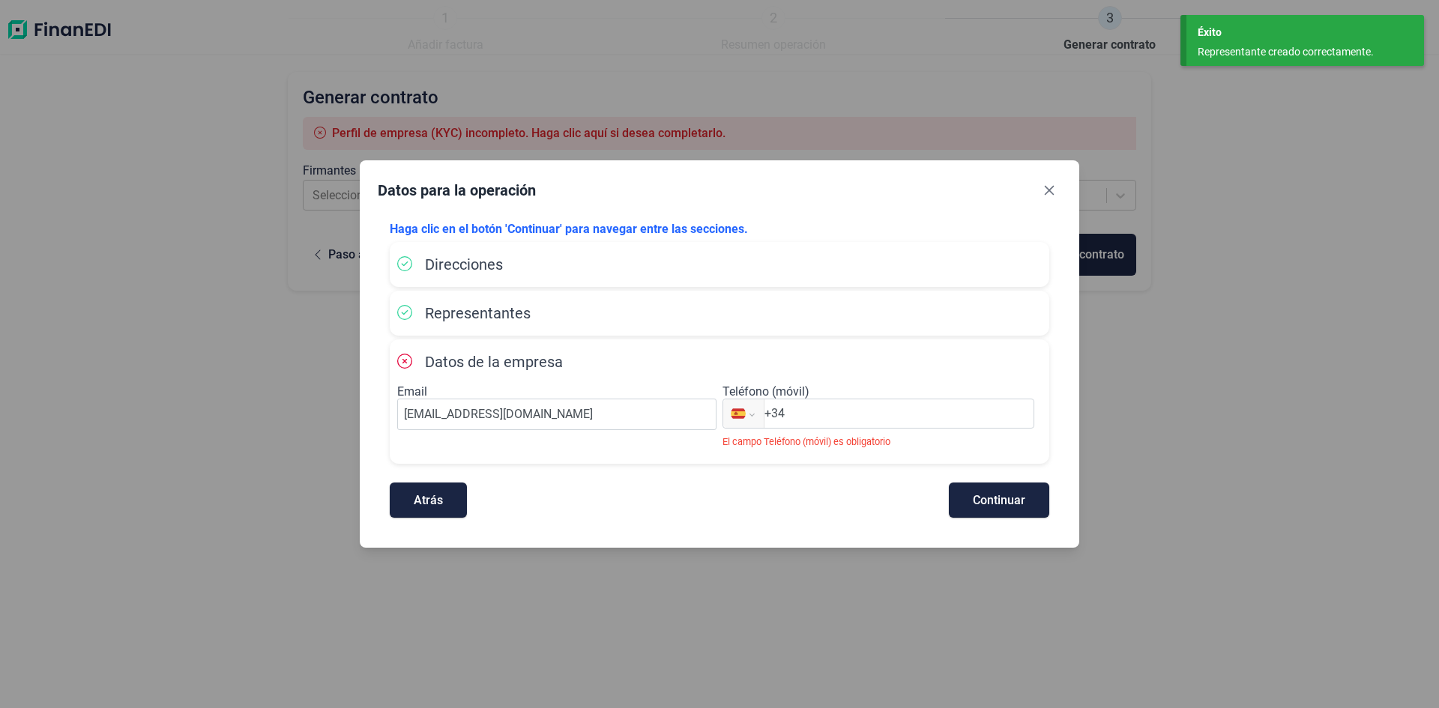
click at [844, 433] on div "Internacional [GEOGRAPHIC_DATA] [GEOGRAPHIC_DATA] [GEOGRAPHIC_DATA] [GEOGRAPHIC…" at bounding box center [881, 428] width 319 height 58
click at [817, 415] on input "+34" at bounding box center [898, 414] width 269 height 18
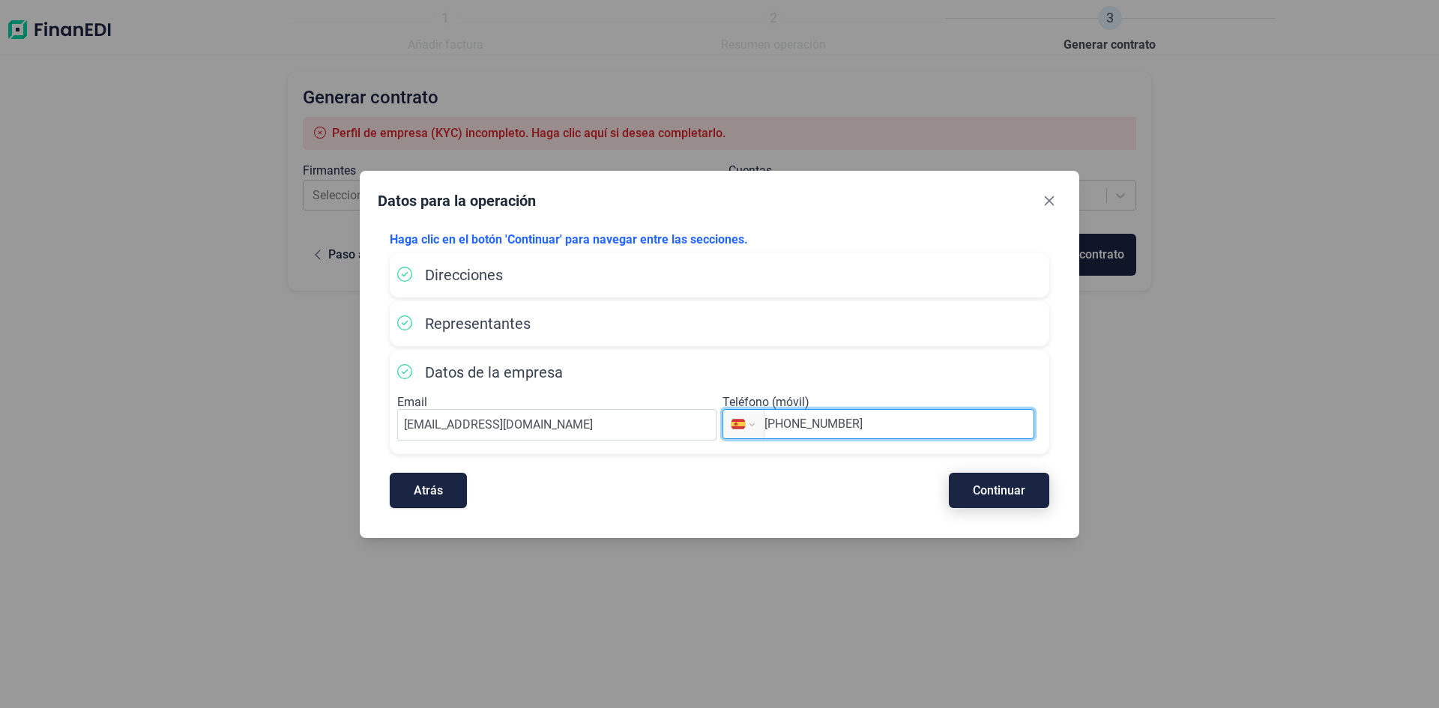
type input "[PHONE_NUMBER]"
click at [994, 480] on button "Continuar" at bounding box center [999, 490] width 100 height 35
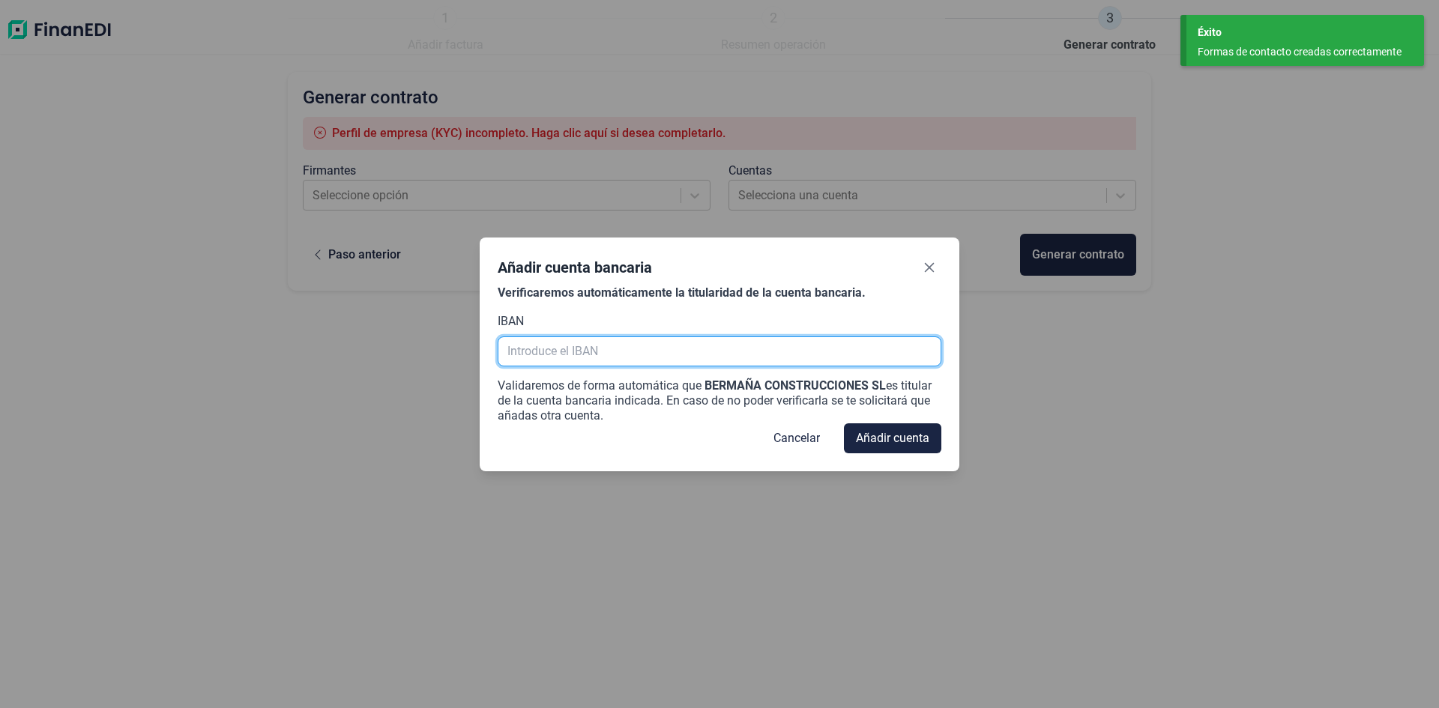
click at [570, 358] on input "text" at bounding box center [720, 351] width 444 height 30
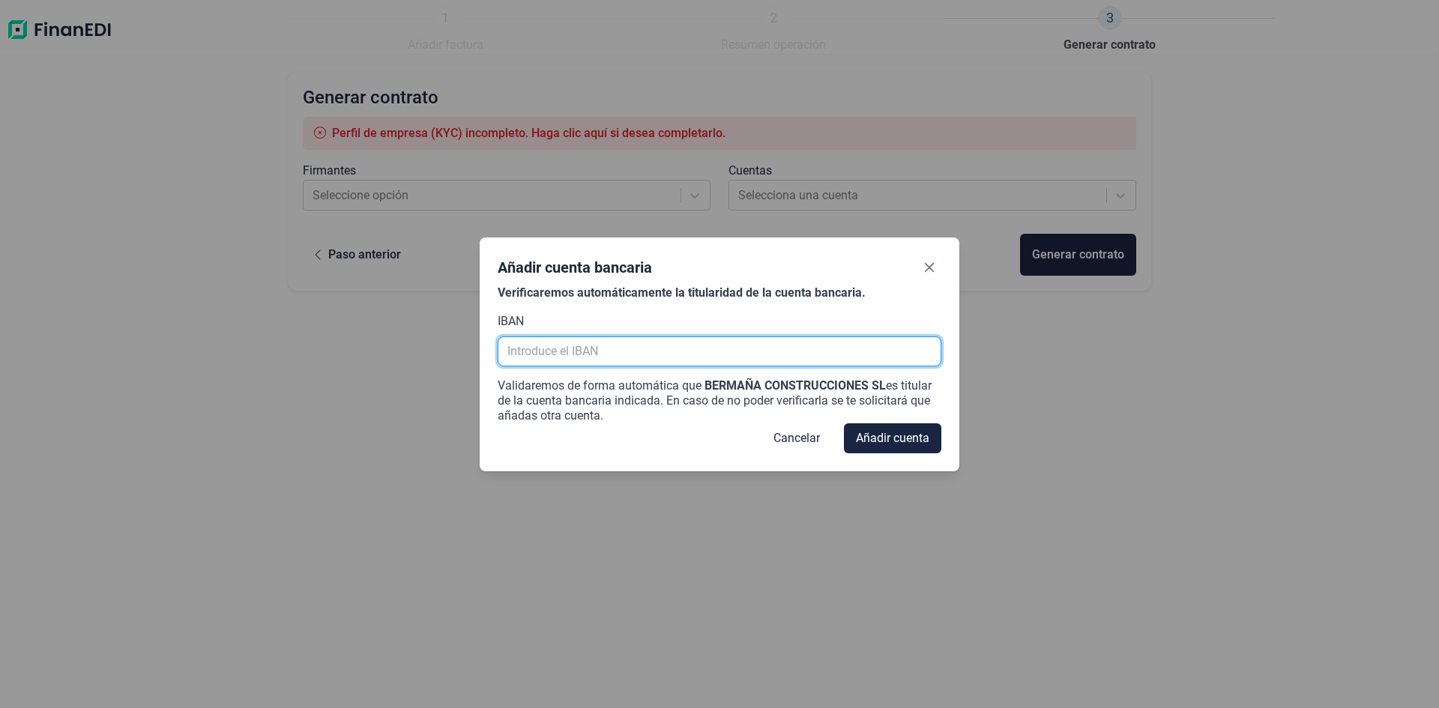
paste input "[FINANCIAL_ID]"
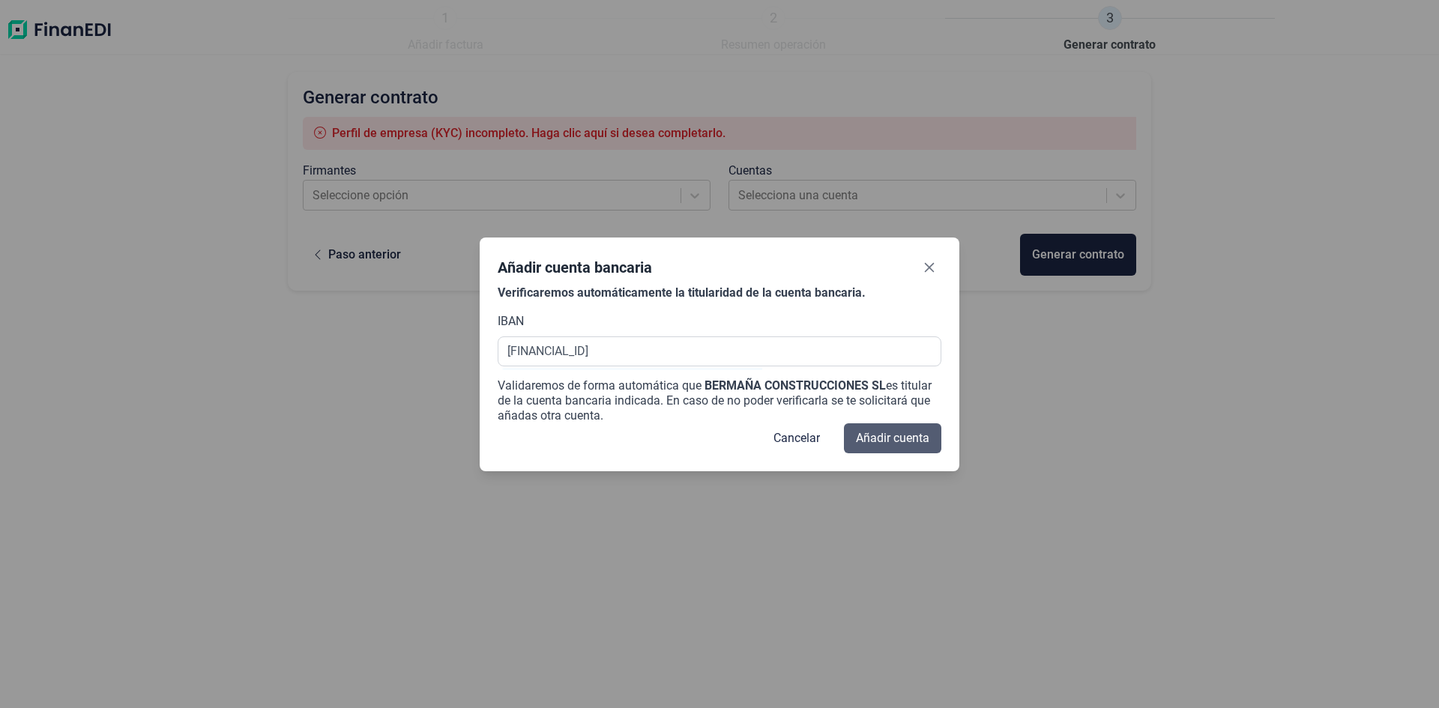
type input "[FINANCIAL_ID]"
click at [893, 438] on span "Añadir cuenta" at bounding box center [892, 438] width 73 height 18
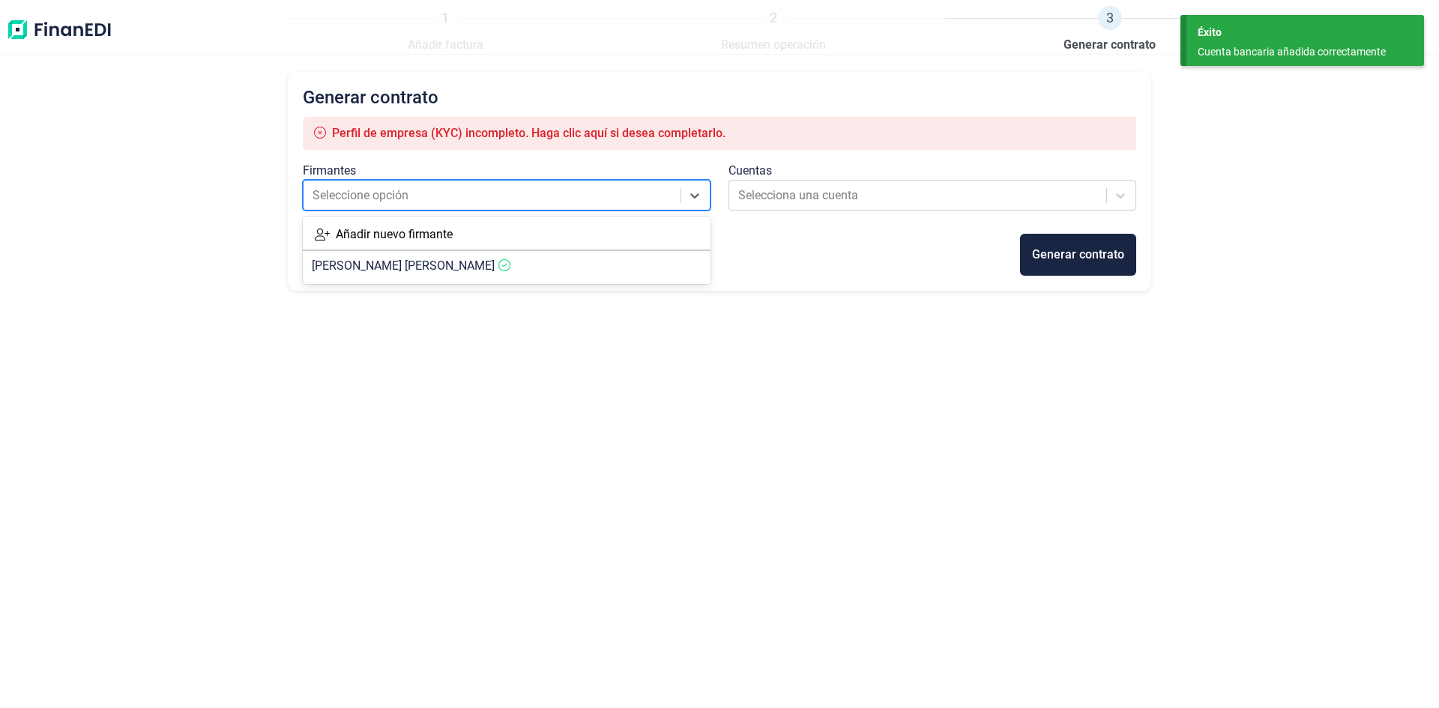
click at [553, 191] on div at bounding box center [492, 195] width 361 height 21
click at [806, 199] on div at bounding box center [918, 195] width 361 height 21
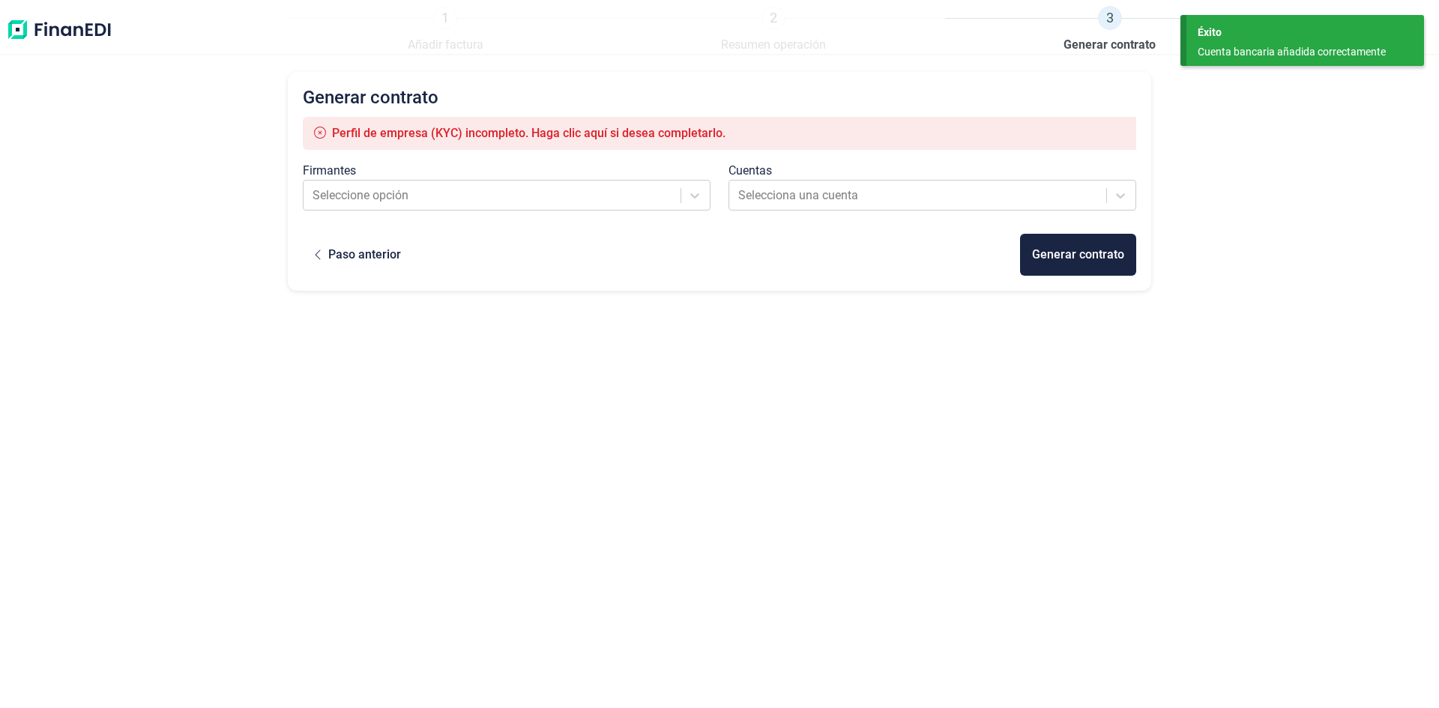
drag, startPoint x: 683, startPoint y: 404, endPoint x: 683, endPoint y: 390, distance: 13.5
click at [685, 401] on div "Generar contrato Perfil de empresa (KYC) incompleto. Haga clic aquí si desea co…" at bounding box center [719, 362] width 863 height 581
click at [1075, 258] on div "Generar contrato" at bounding box center [1078, 255] width 92 height 18
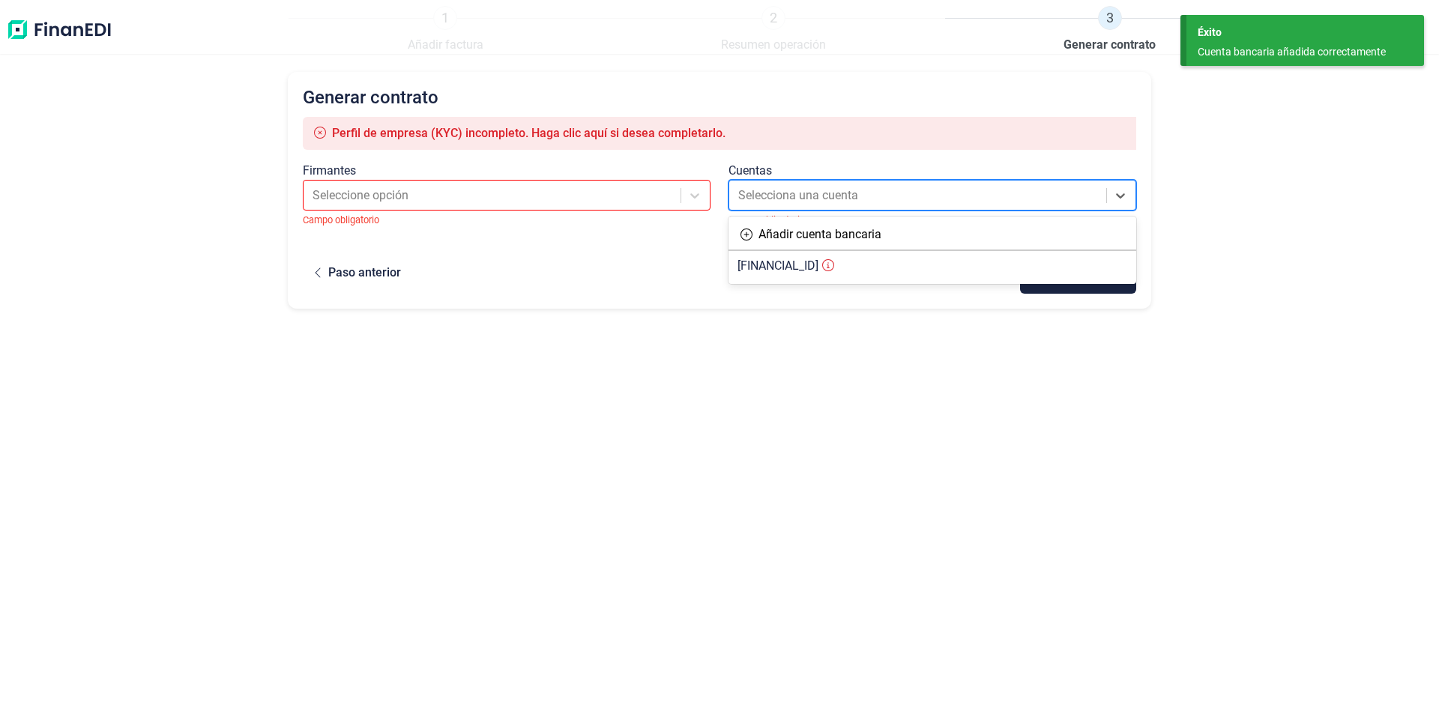
click at [848, 187] on div at bounding box center [918, 195] width 361 height 21
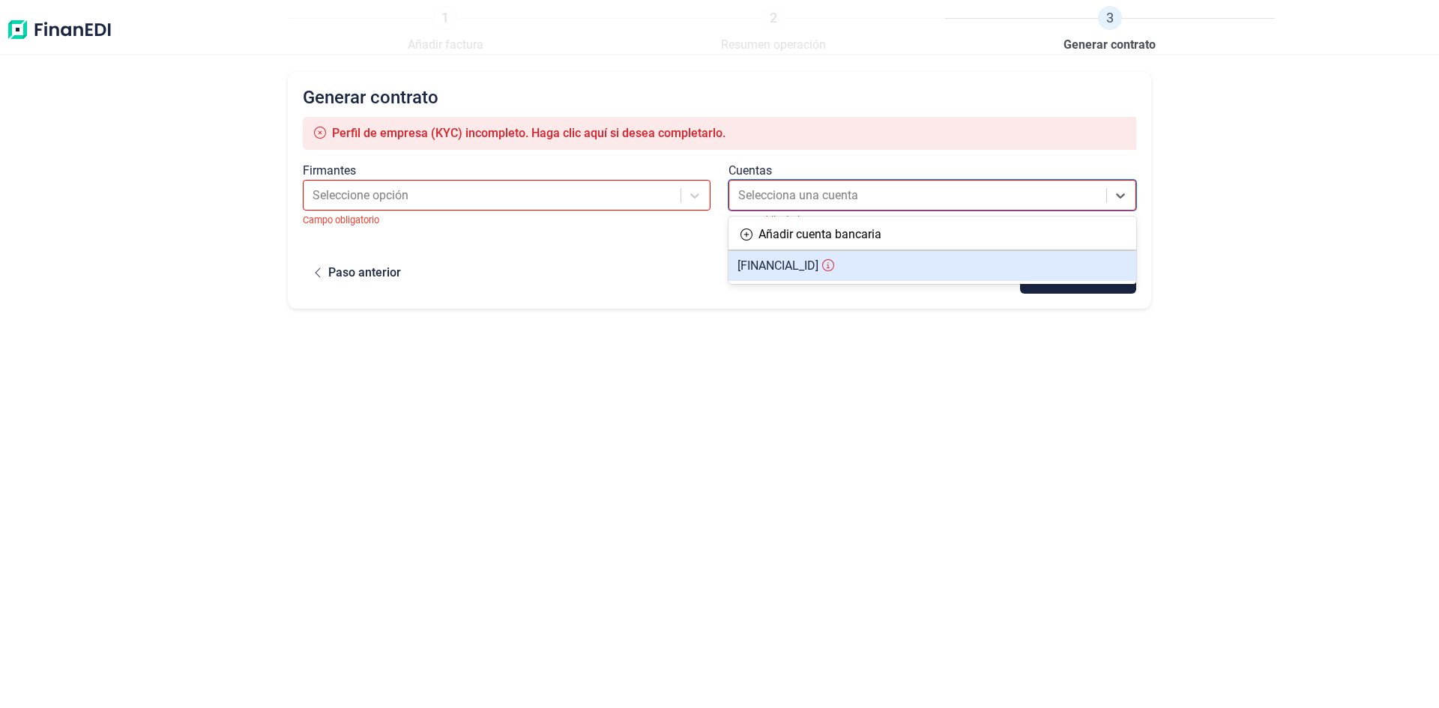
click at [922, 258] on article "[FINANCIAL_ID]" at bounding box center [932, 266] width 408 height 30
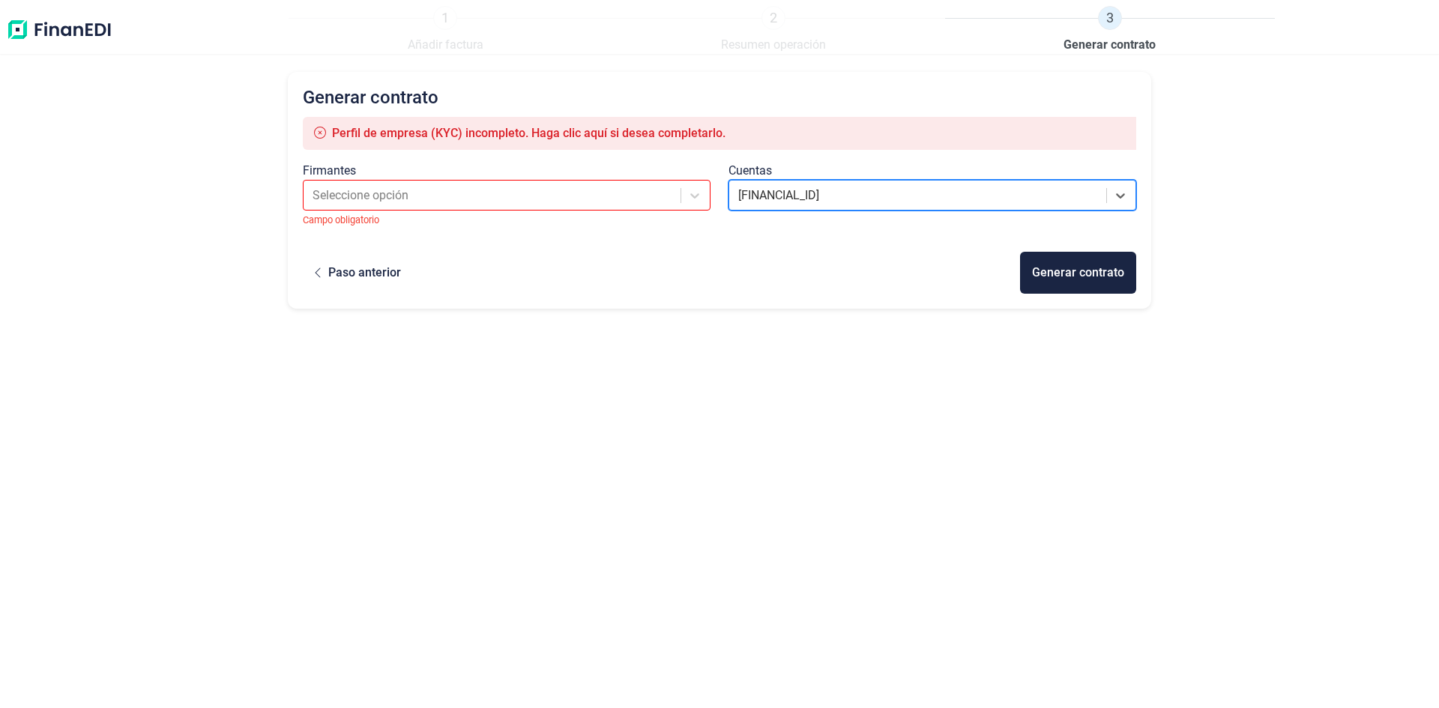
click at [921, 192] on div at bounding box center [918, 195] width 361 height 21
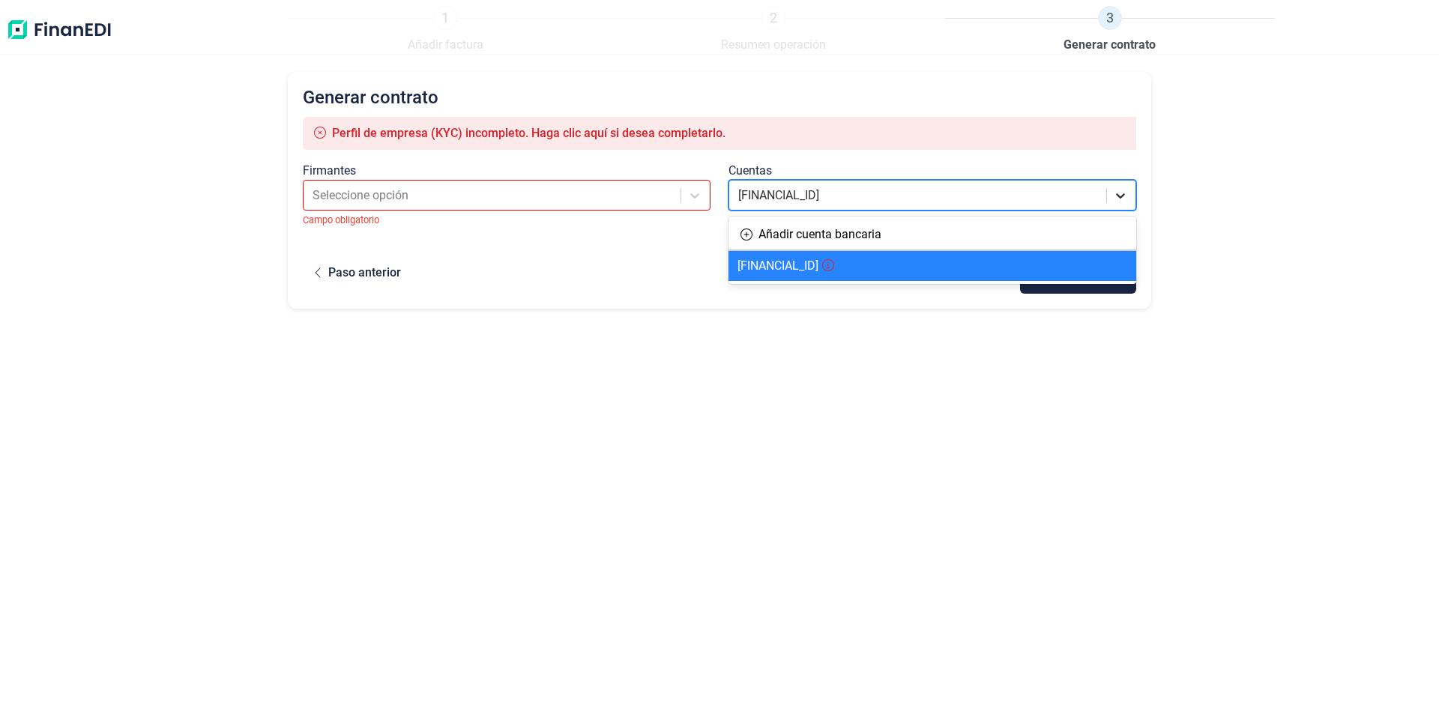
click at [1119, 192] on icon at bounding box center [1120, 195] width 15 height 15
click at [428, 196] on div at bounding box center [492, 195] width 361 height 21
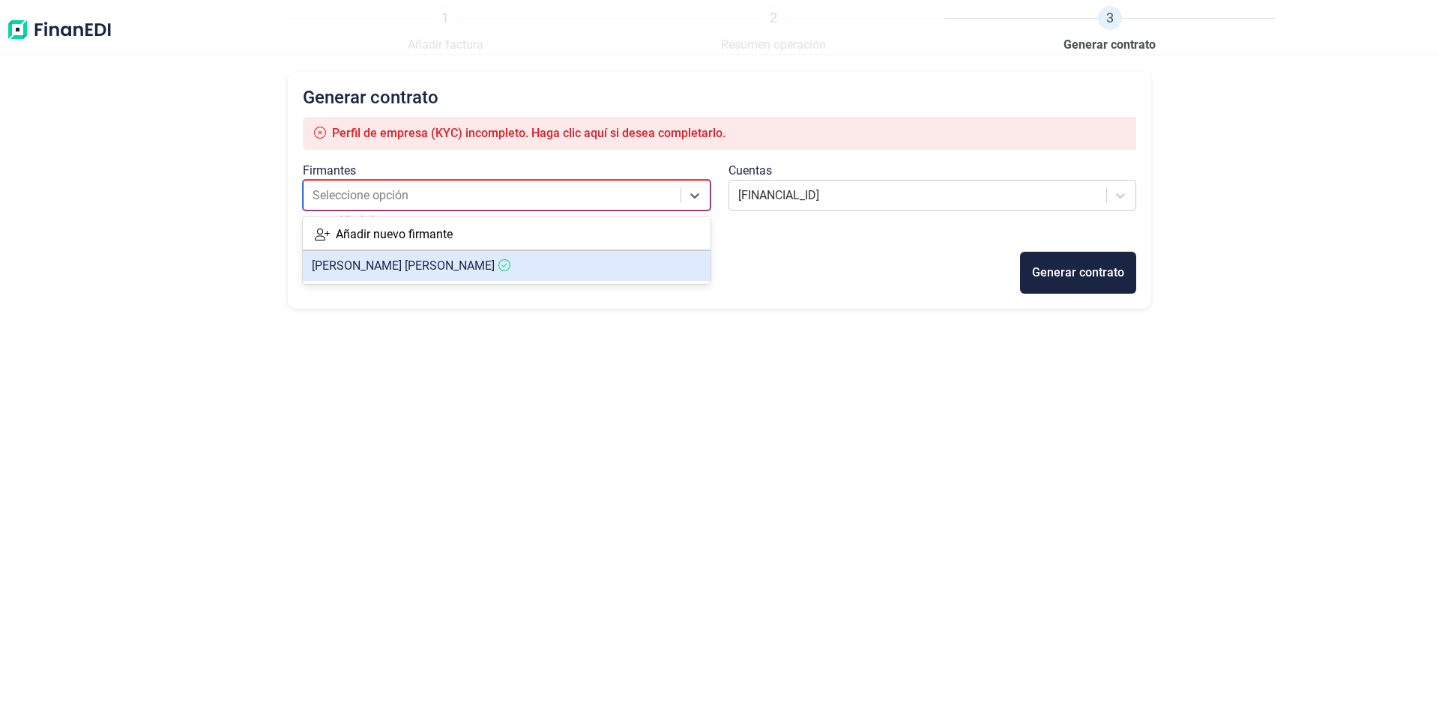
click at [396, 265] on span "[PERSON_NAME]" at bounding box center [403, 266] width 183 height 14
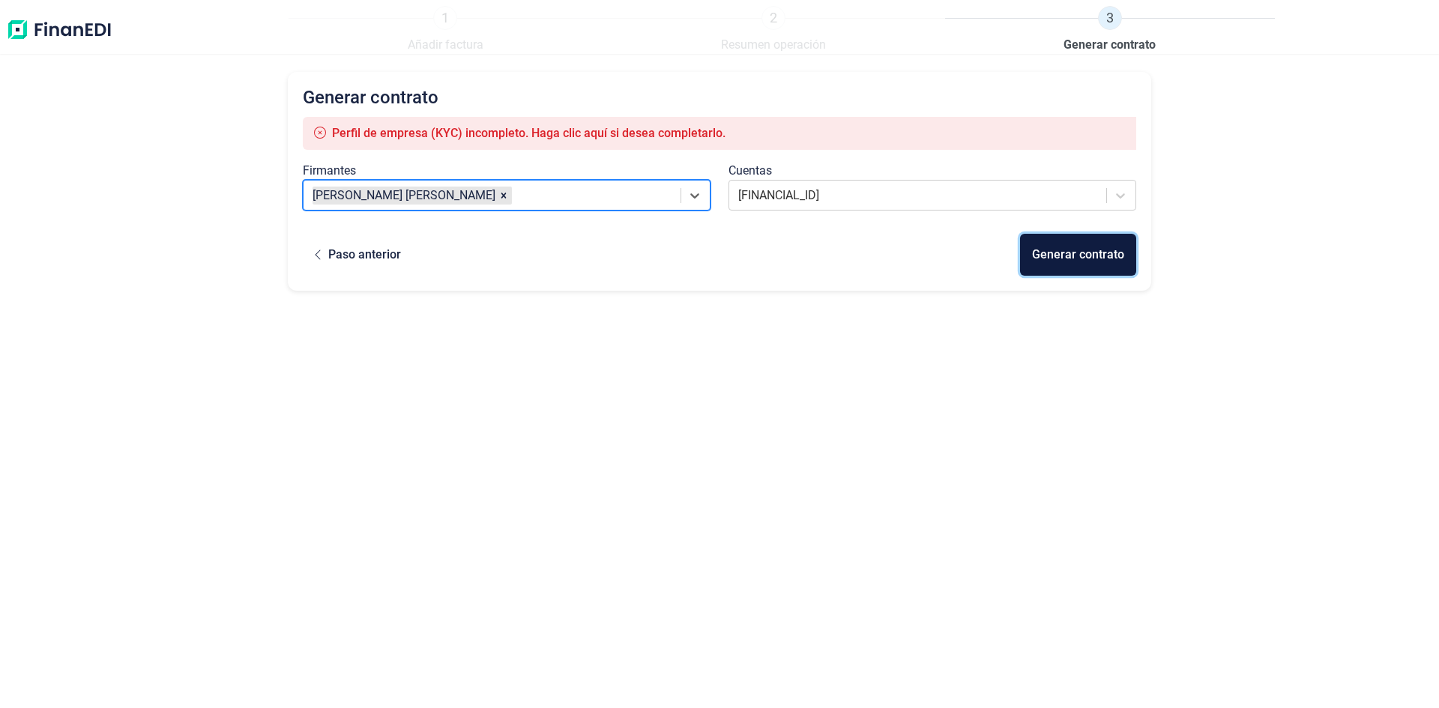
click at [1064, 261] on div "Generar contrato" at bounding box center [1078, 255] width 92 height 18
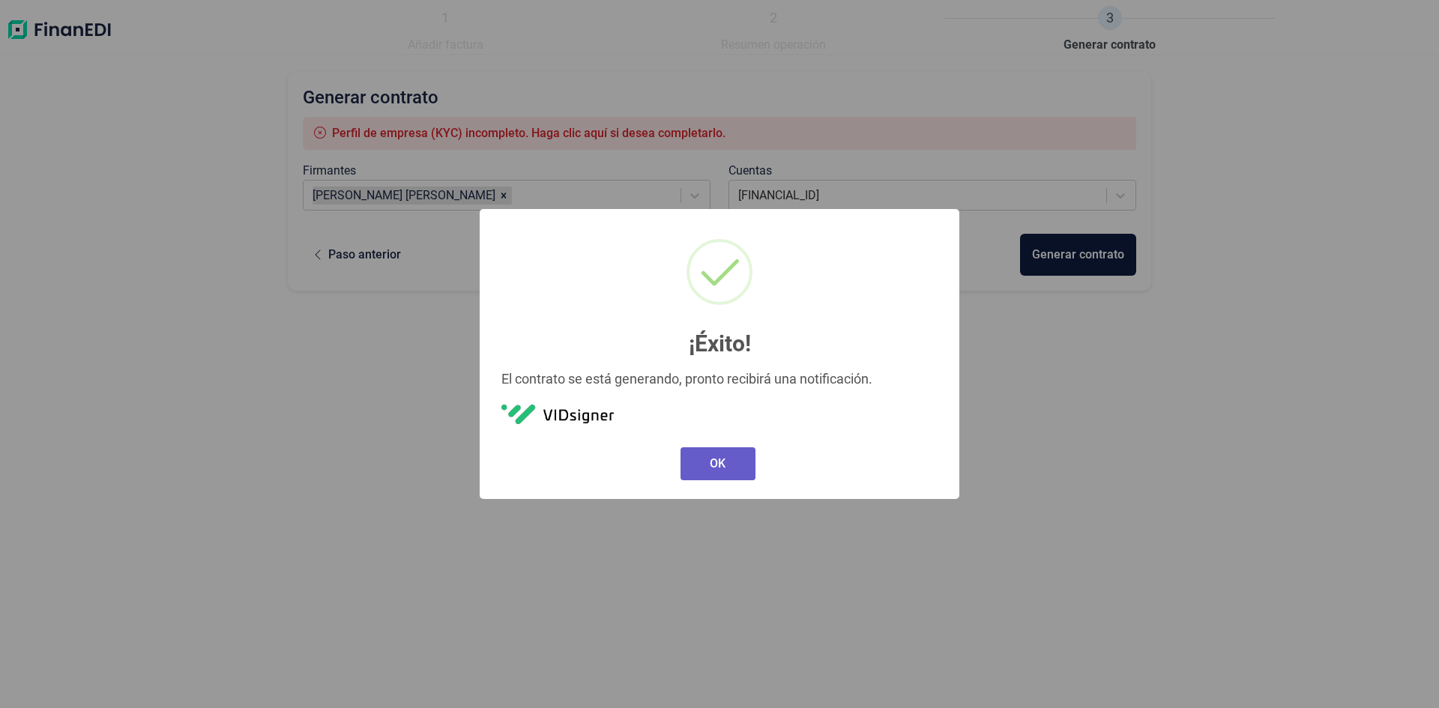
click at [713, 461] on button "OK" at bounding box center [717, 463] width 75 height 33
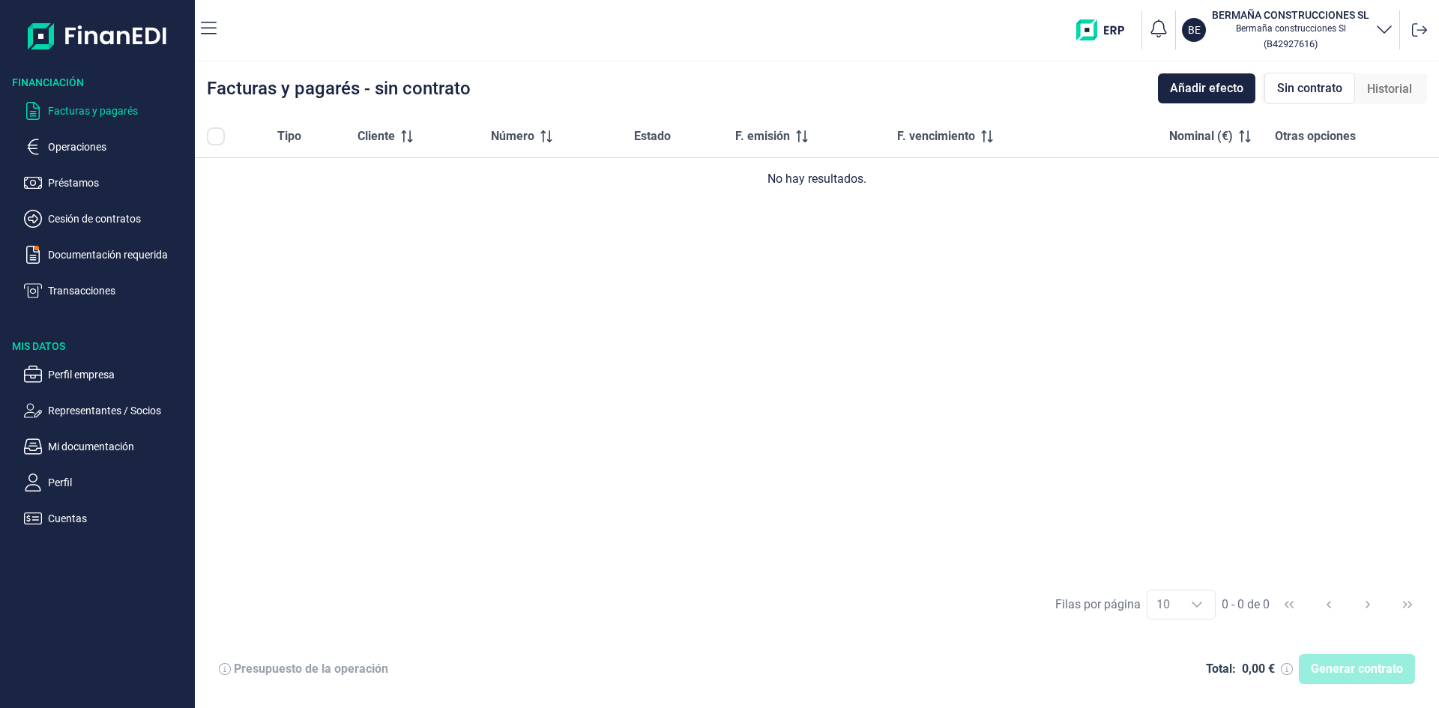
click at [97, 109] on p "Facturas y pagarés" at bounding box center [118, 111] width 141 height 18
click at [829, 184] on div "No hay resultados." at bounding box center [817, 179] width 1220 height 18
click at [1354, 670] on div "Generar contrato" at bounding box center [1357, 669] width 116 height 30
click at [1274, 670] on div "0,00 €" at bounding box center [1258, 669] width 33 height 15
click at [1398, 602] on div "Filas por página 10 10 10 0 - 0 de 0" at bounding box center [817, 604] width 1244 height 52
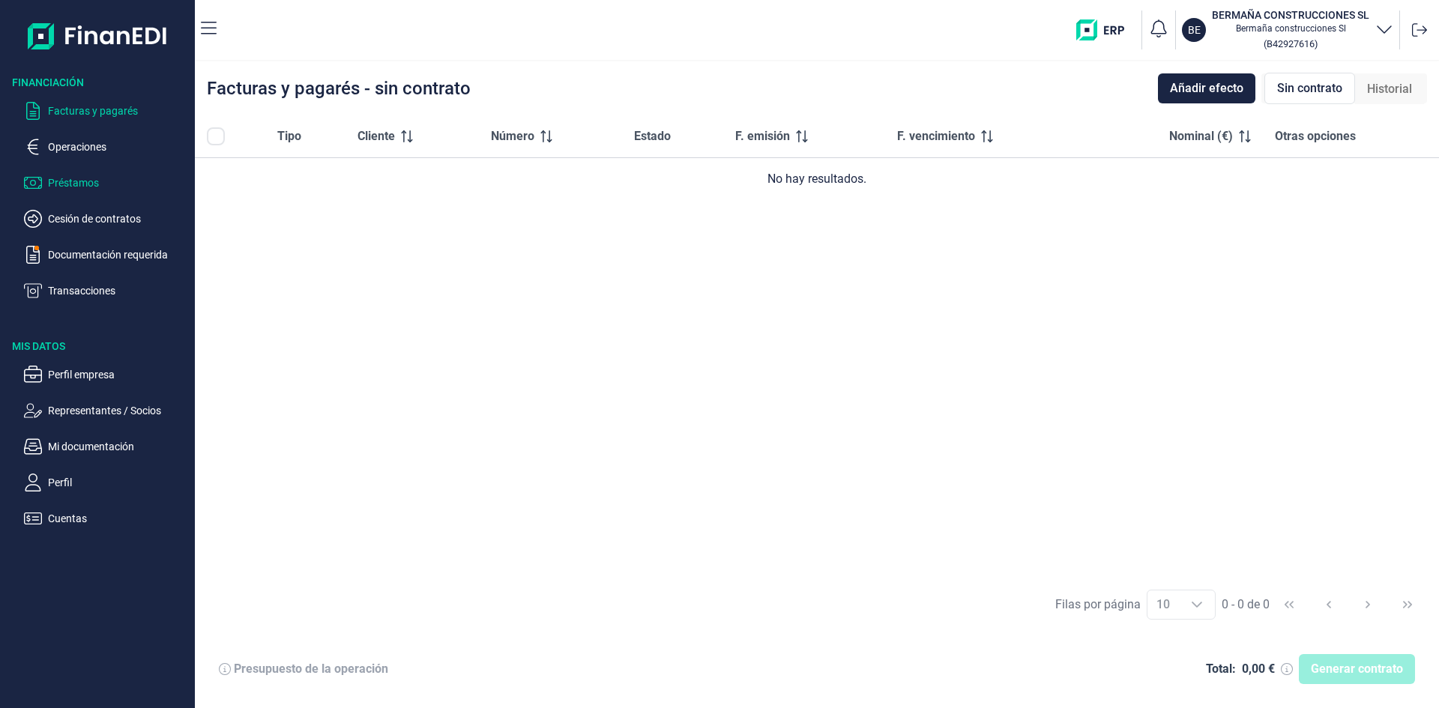
click at [74, 183] on p "Préstamos" at bounding box center [118, 183] width 141 height 18
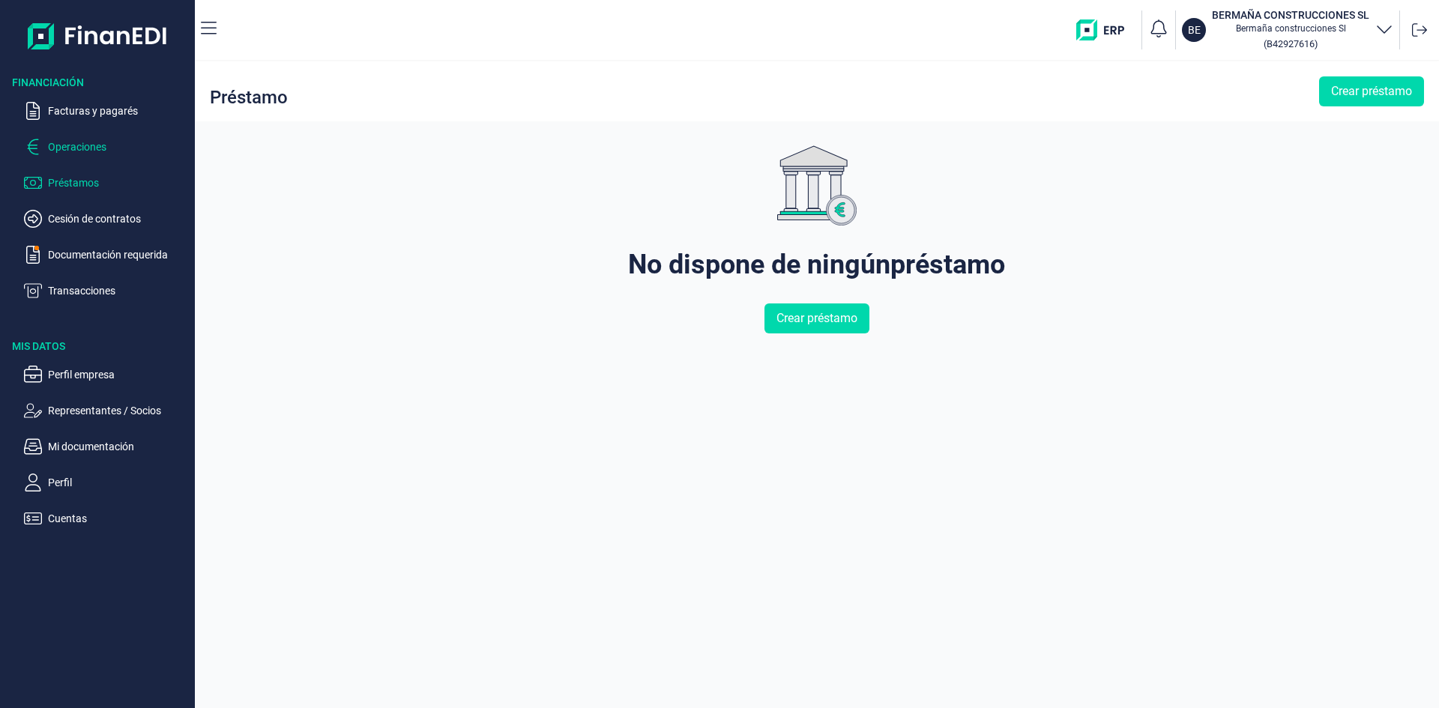
click at [67, 152] on p "Operaciones" at bounding box center [118, 147] width 141 height 18
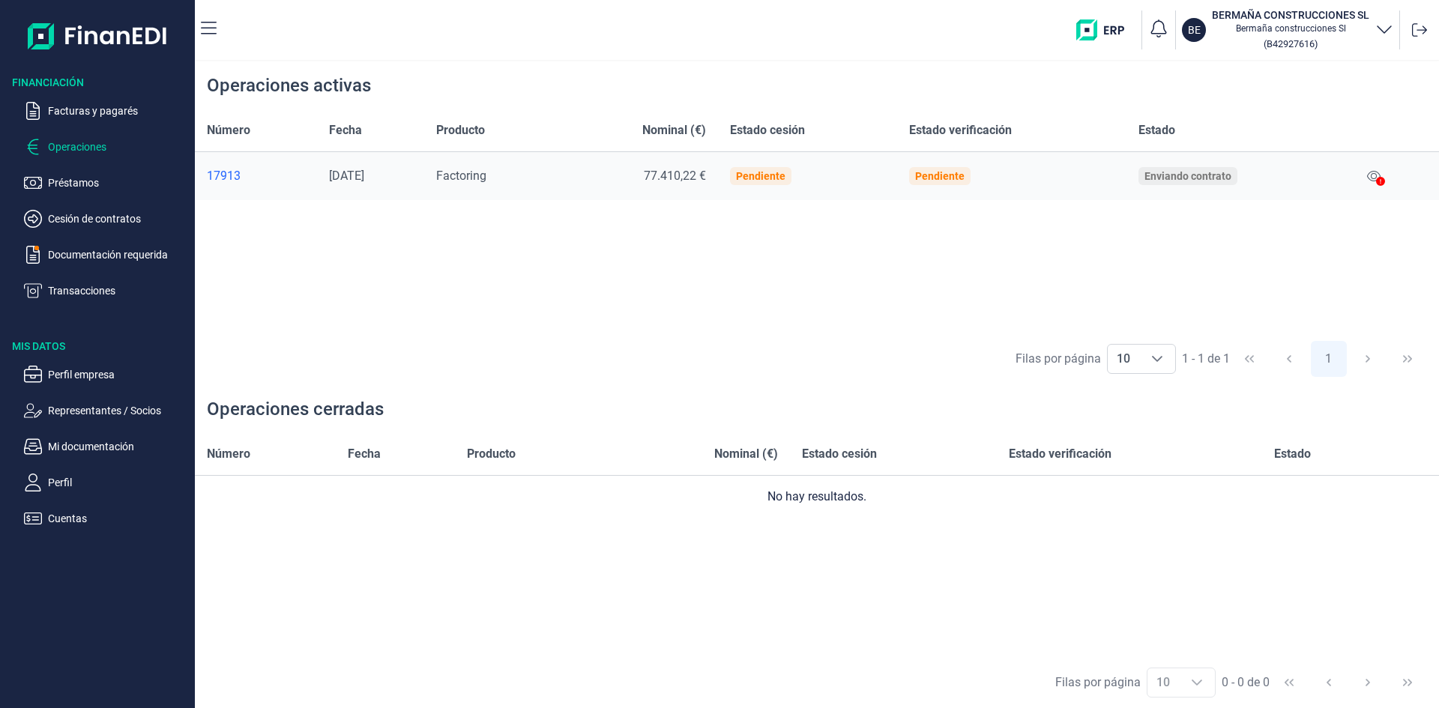
click at [1380, 183] on icon at bounding box center [1380, 181] width 9 height 9
click at [1377, 177] on icon at bounding box center [1373, 176] width 13 height 12
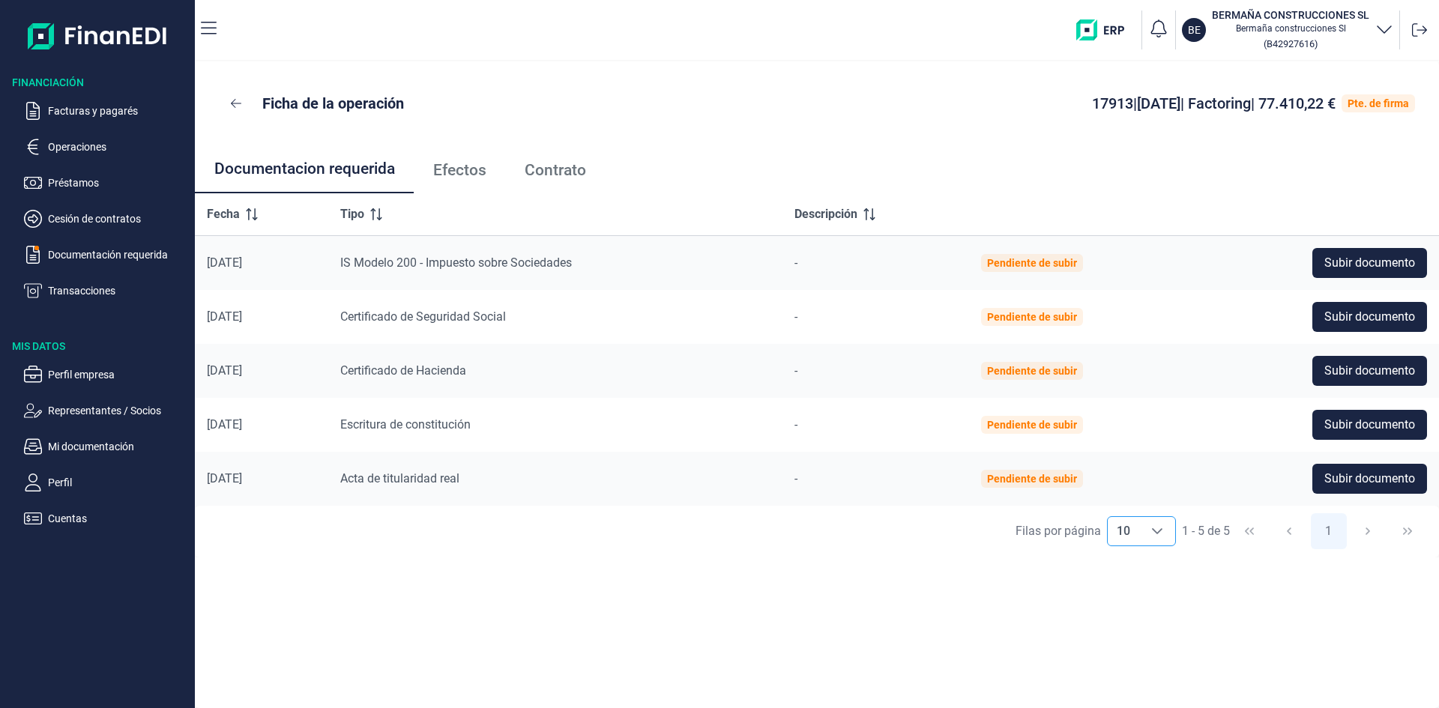
click at [1152, 534] on icon "Choose" at bounding box center [1157, 531] width 12 height 12
click at [1311, 528] on button "1" at bounding box center [1329, 531] width 36 height 36
click at [1365, 262] on span "Subir documento" at bounding box center [1369, 263] width 91 height 18
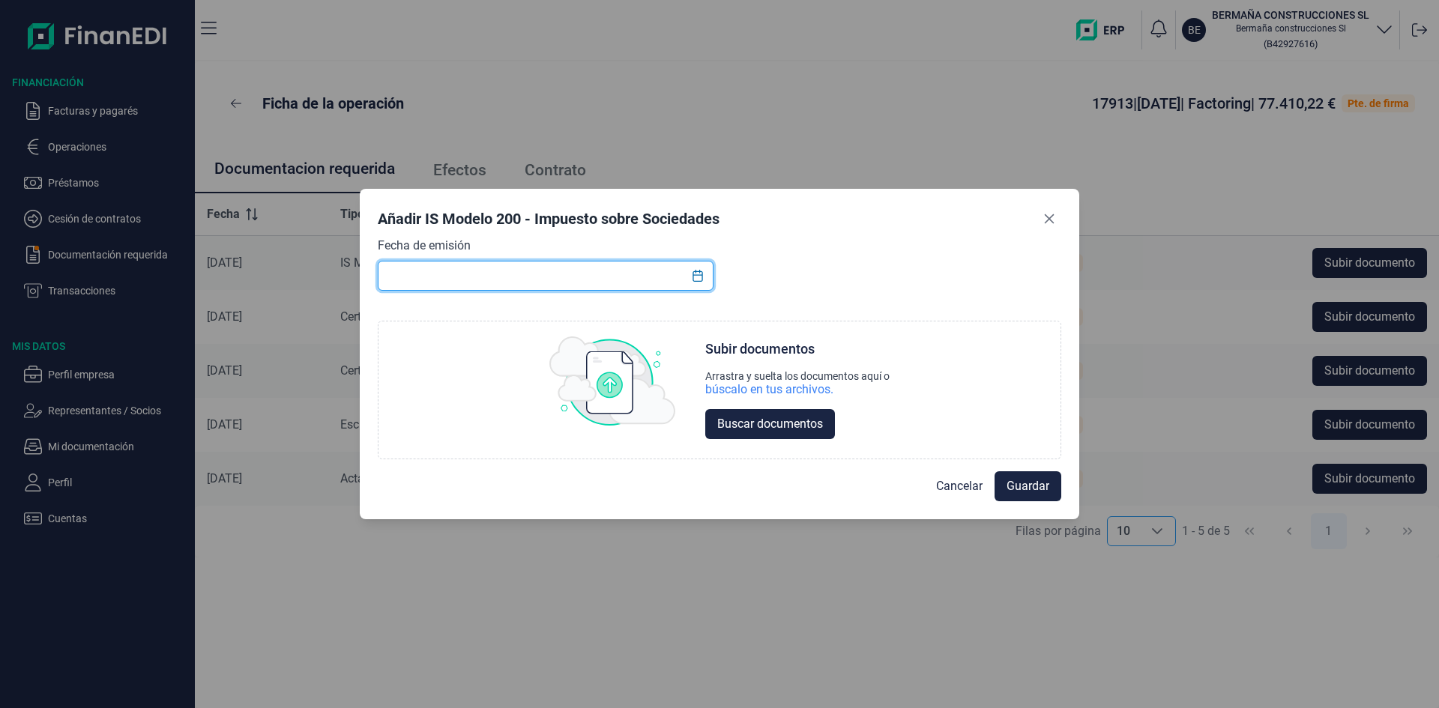
click at [561, 281] on input "text" at bounding box center [546, 276] width 336 height 30
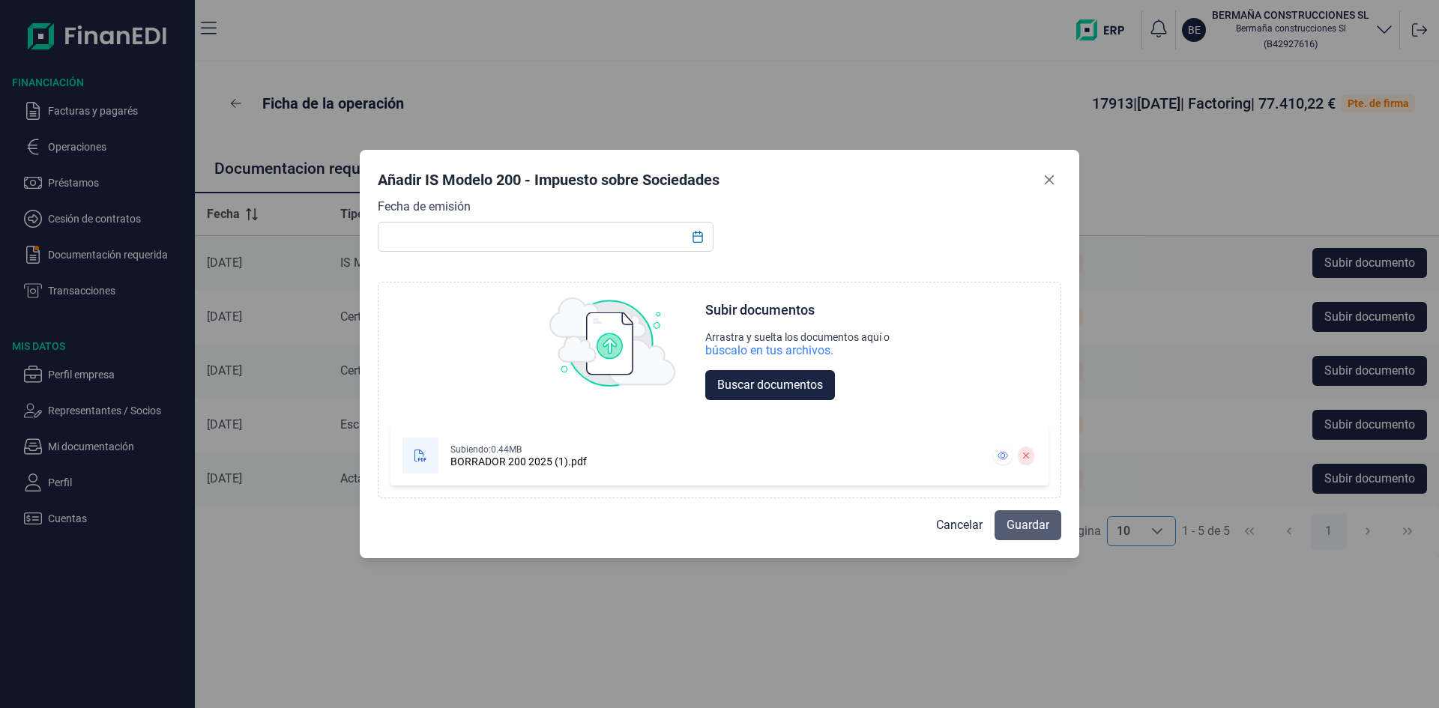
click at [1014, 529] on span "Guardar" at bounding box center [1027, 525] width 43 height 18
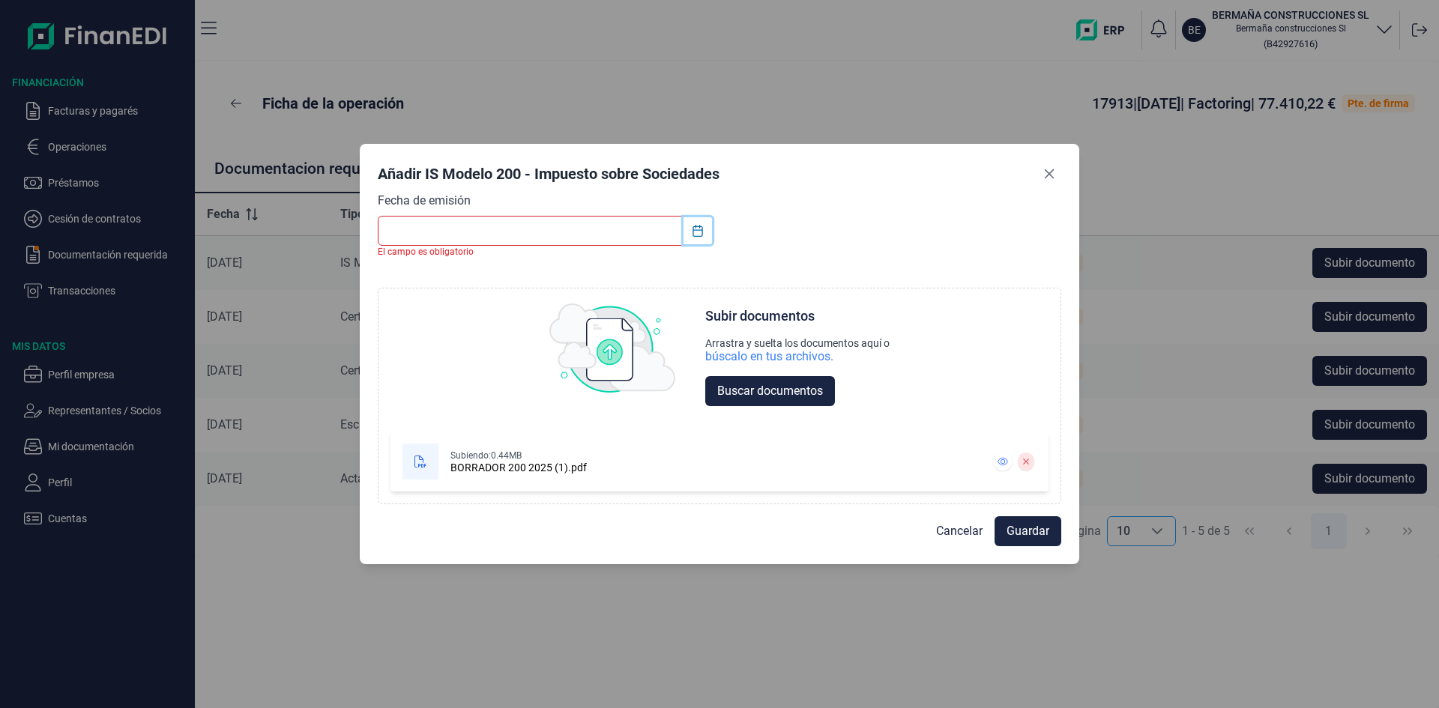
click at [704, 233] on button "Choose Date" at bounding box center [697, 230] width 28 height 27
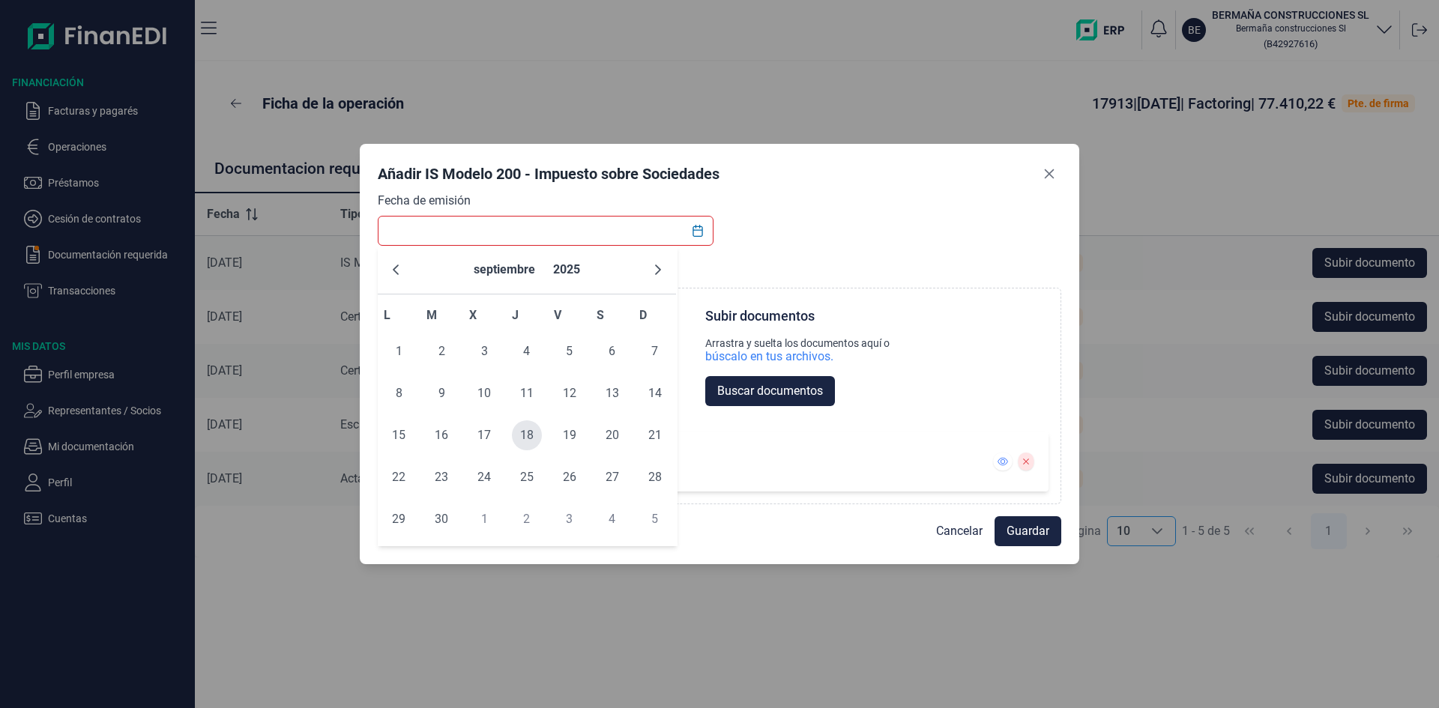
click at [531, 441] on span "18" at bounding box center [527, 435] width 30 height 30
type input "[DATE]"
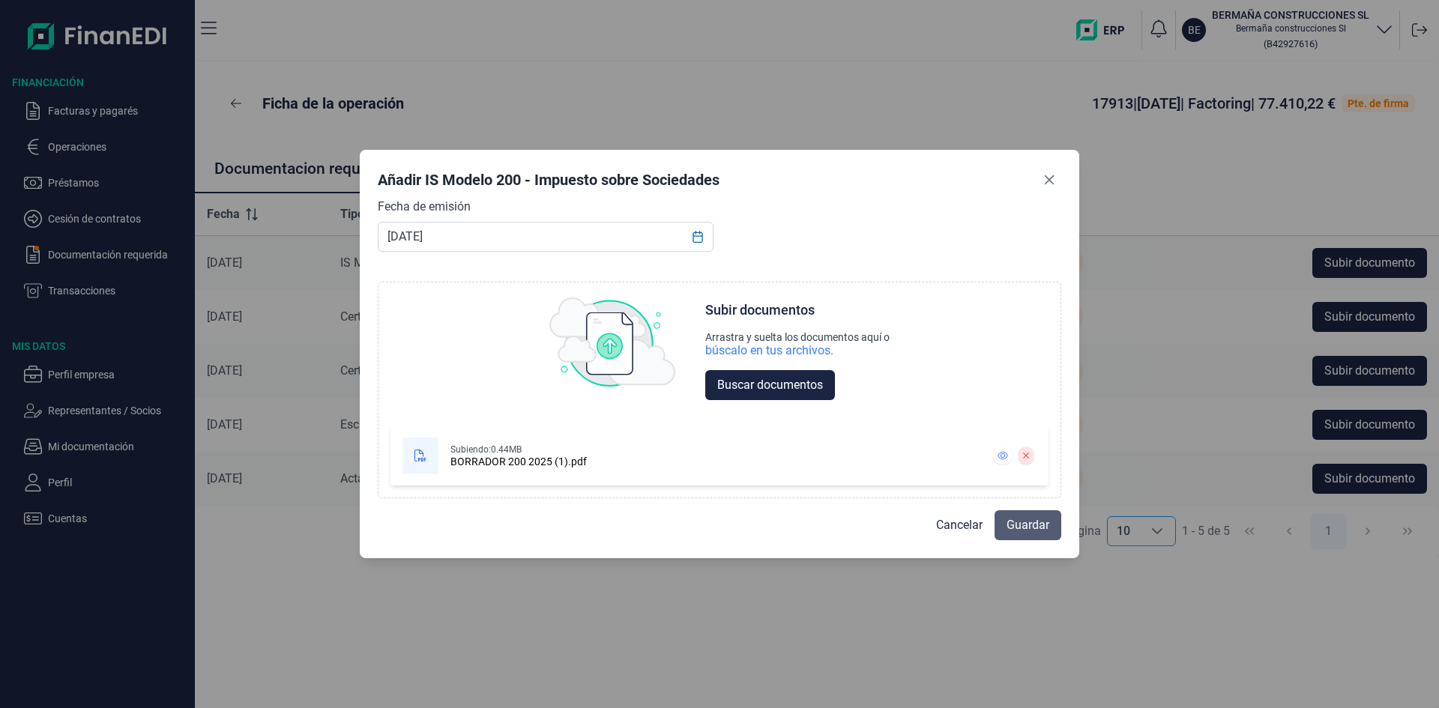
click at [1030, 533] on span "Guardar" at bounding box center [1027, 525] width 43 height 18
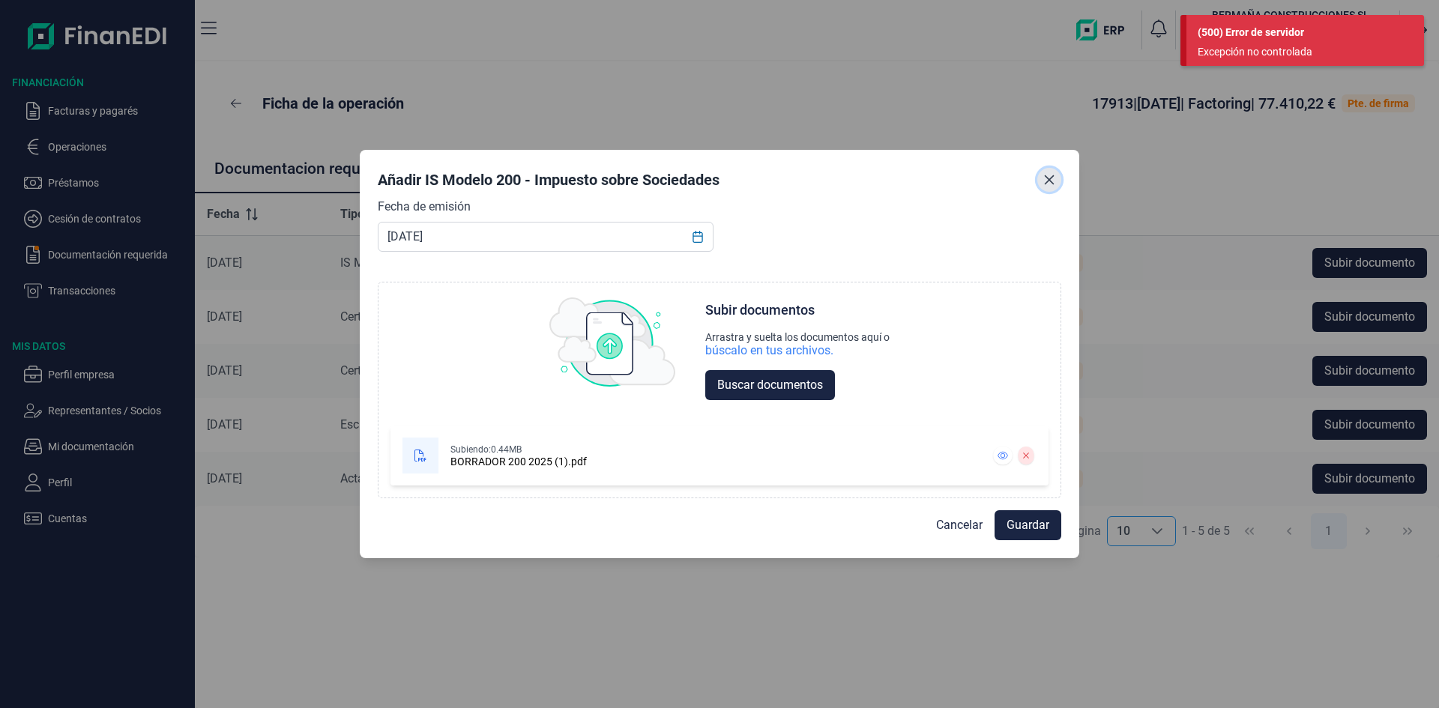
click at [1043, 181] on icon "Close" at bounding box center [1049, 180] width 12 height 12
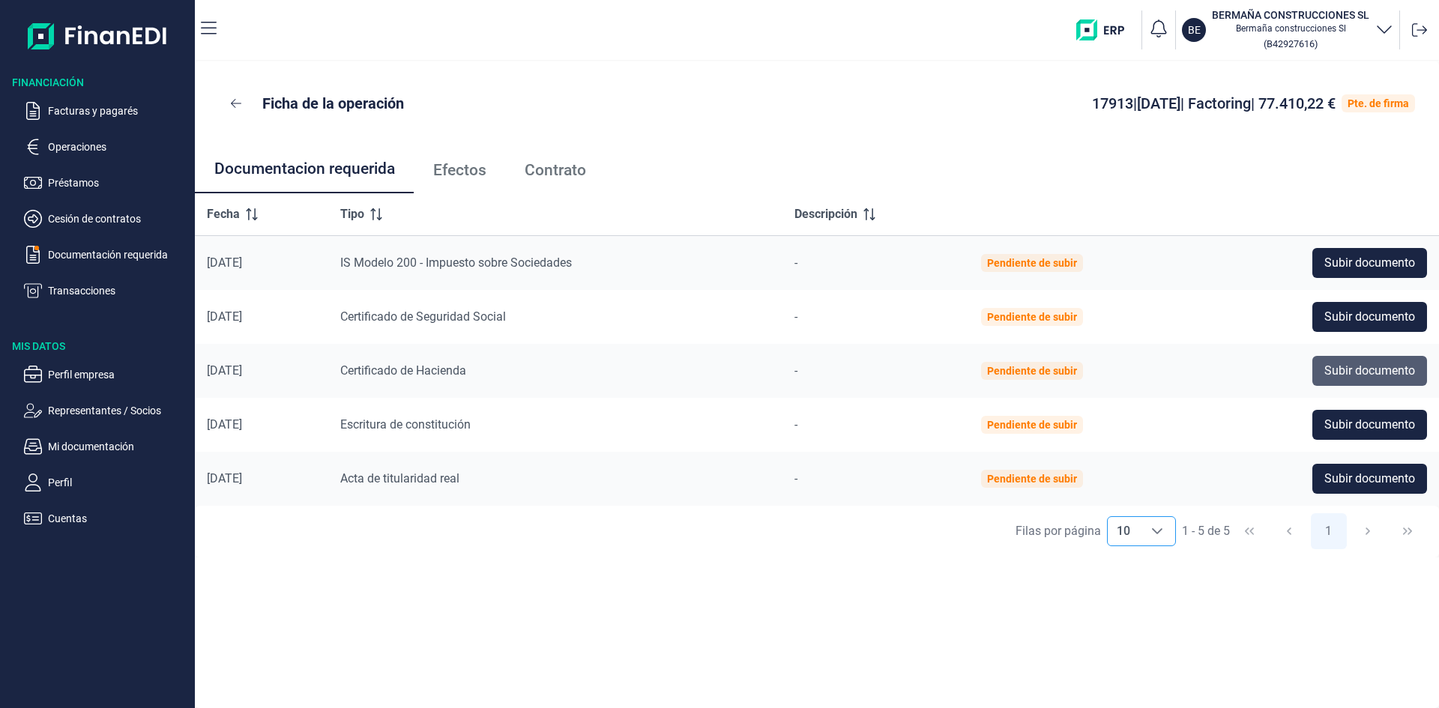
click at [1378, 365] on span "Subir documento" at bounding box center [1369, 371] width 91 height 18
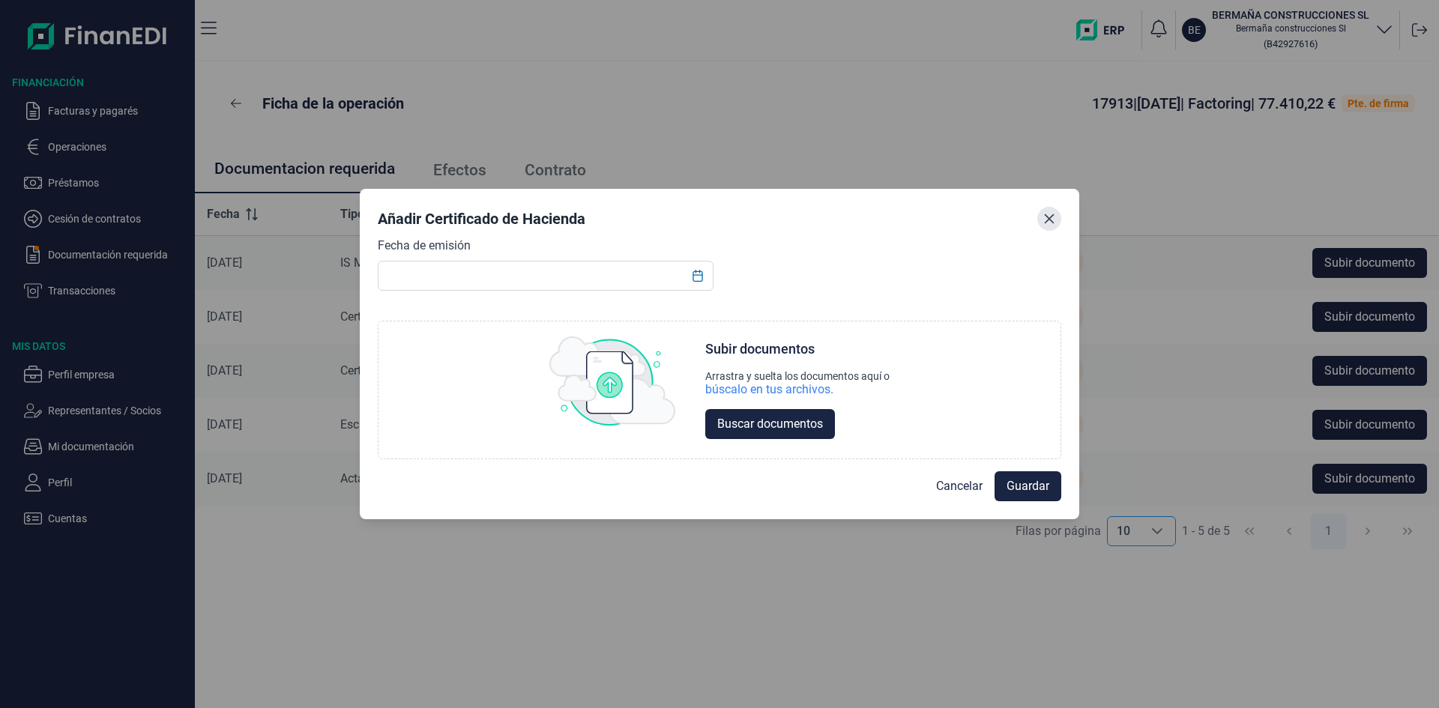
click at [1048, 220] on icon "Close" at bounding box center [1050, 219] width 10 height 10
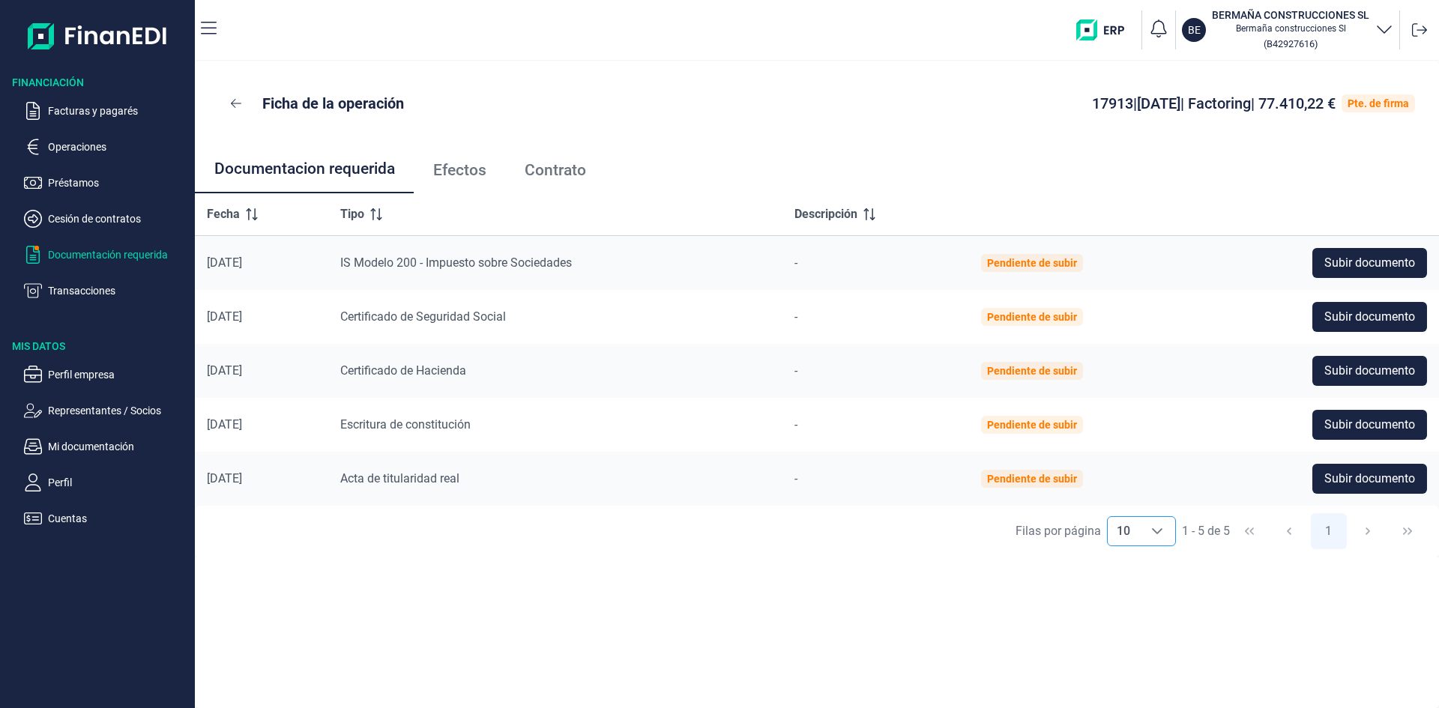
click at [117, 256] on p "Documentación requerida" at bounding box center [118, 255] width 141 height 18
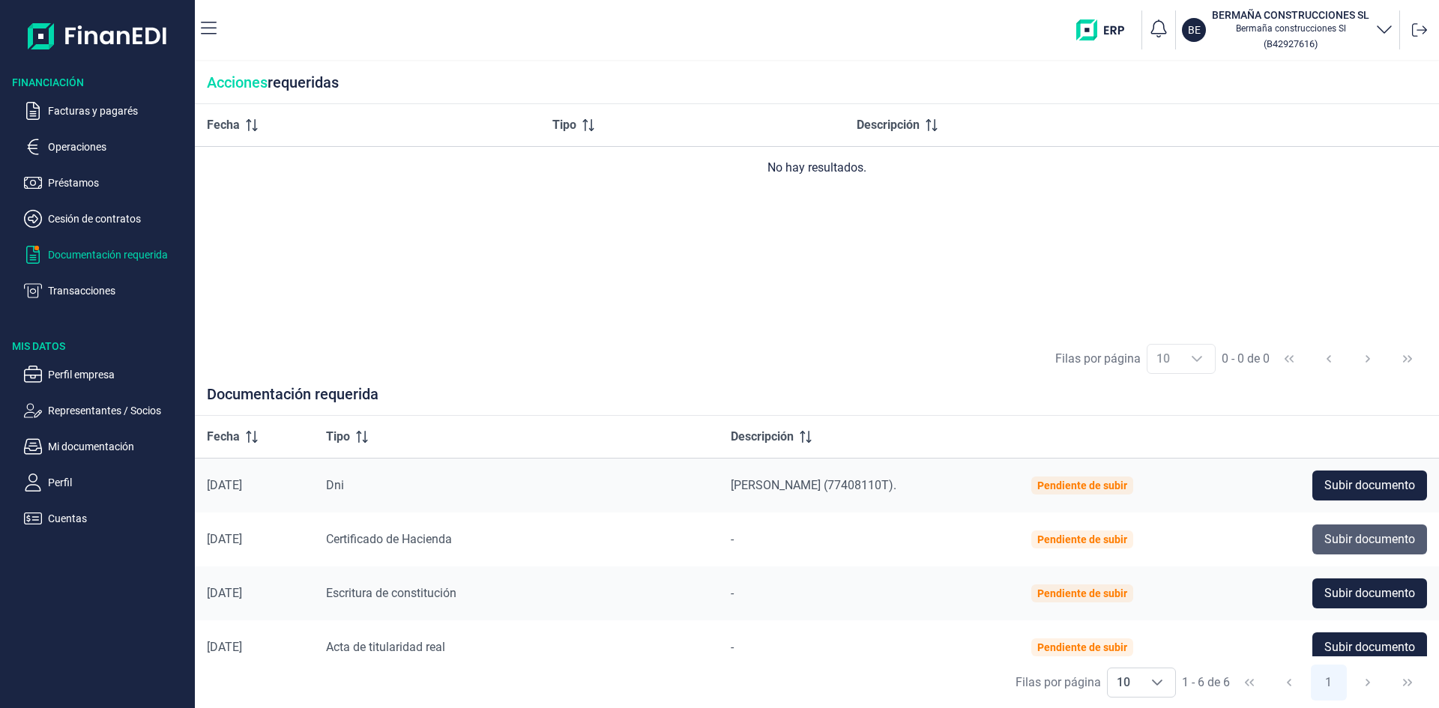
click at [1356, 542] on span "Subir documento" at bounding box center [1369, 540] width 91 height 18
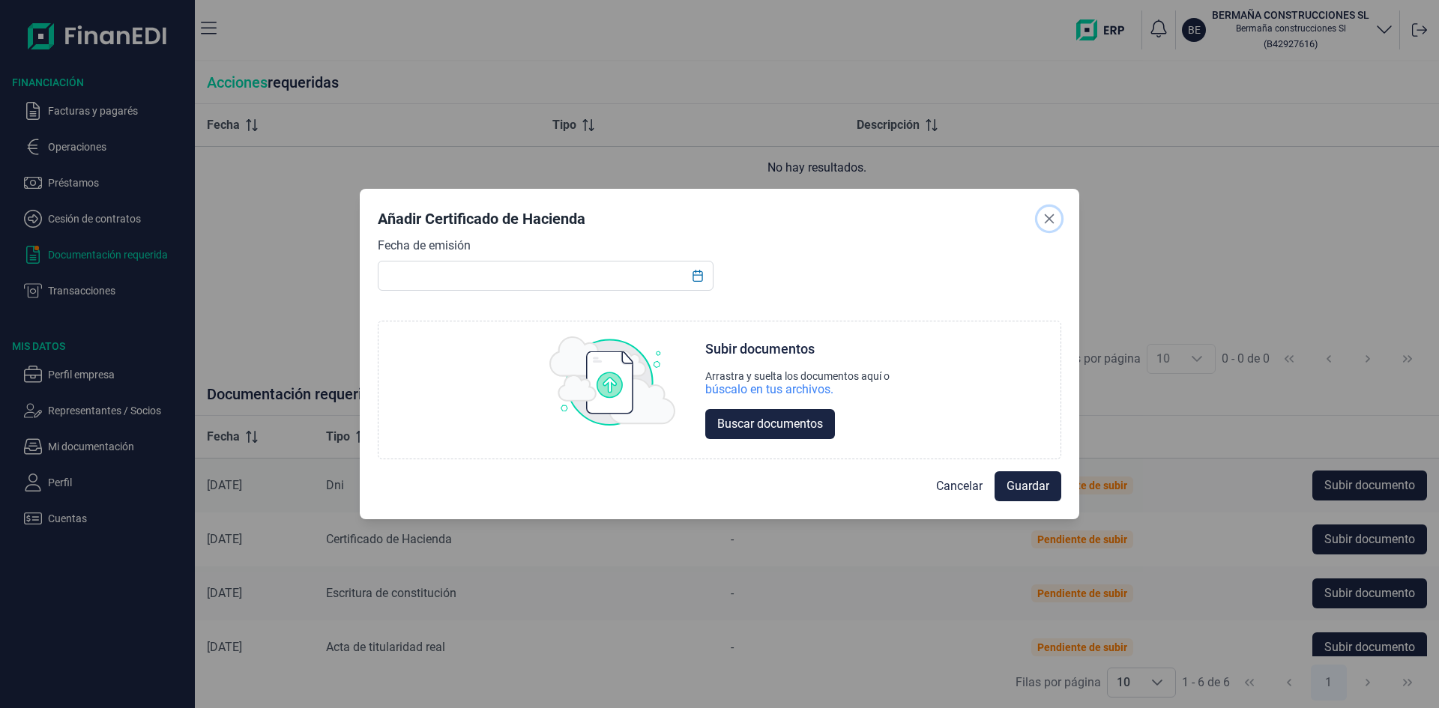
click at [1048, 215] on button "Close" at bounding box center [1049, 219] width 24 height 24
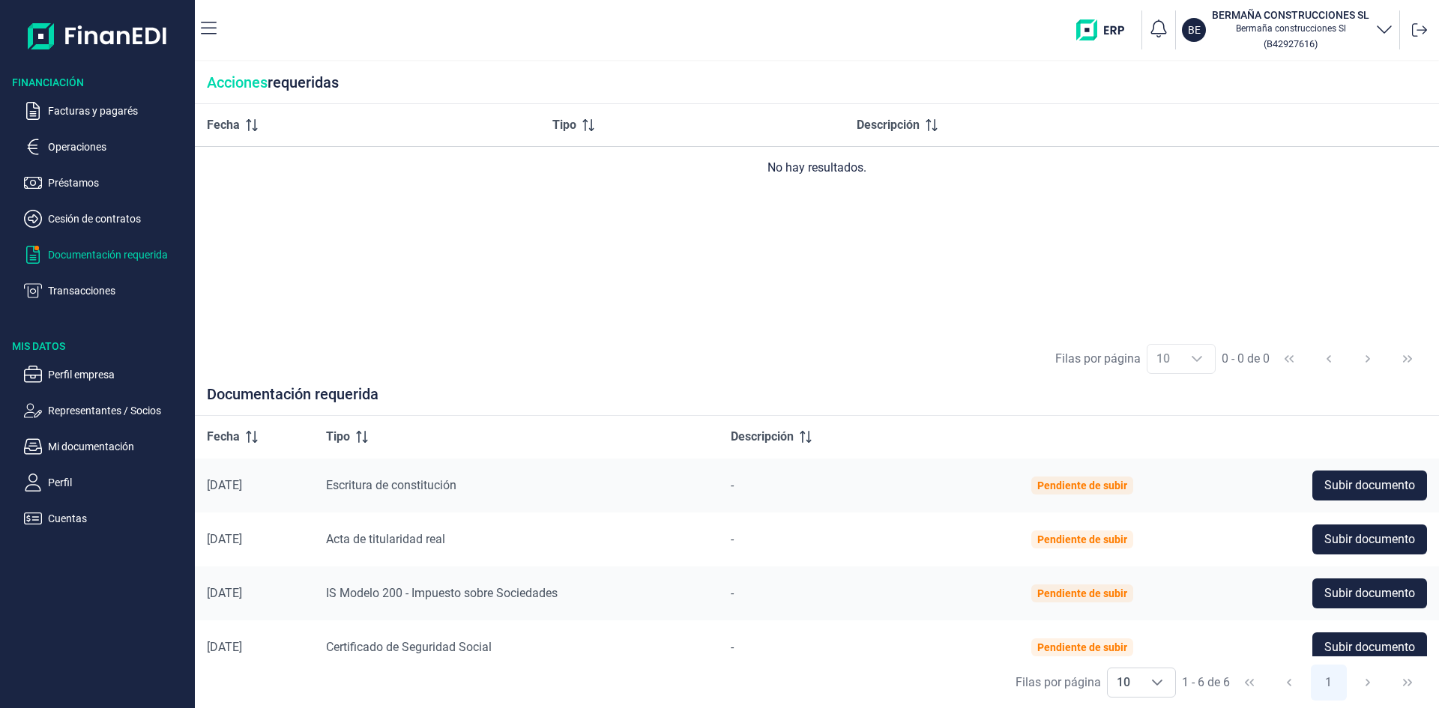
scroll to position [125, 0]
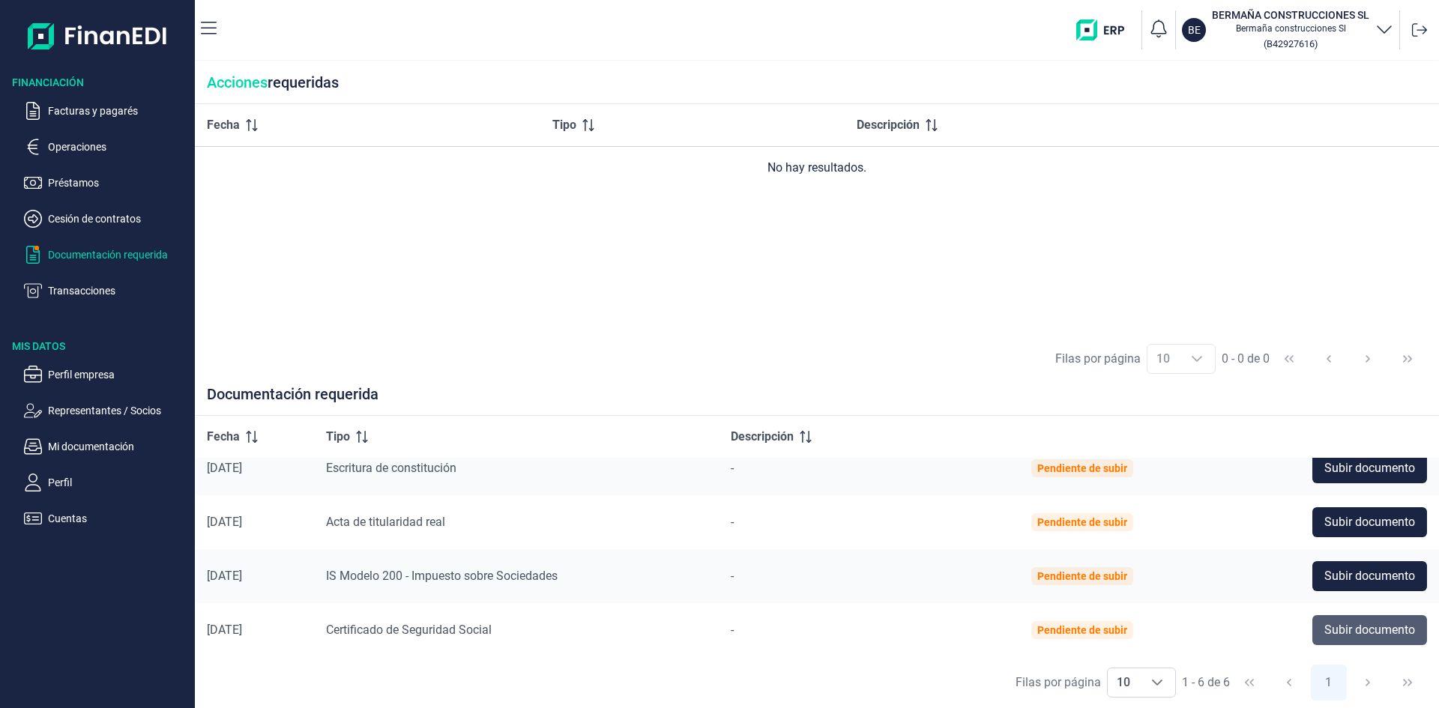
click at [1340, 629] on span "Subir documento" at bounding box center [1369, 630] width 91 height 18
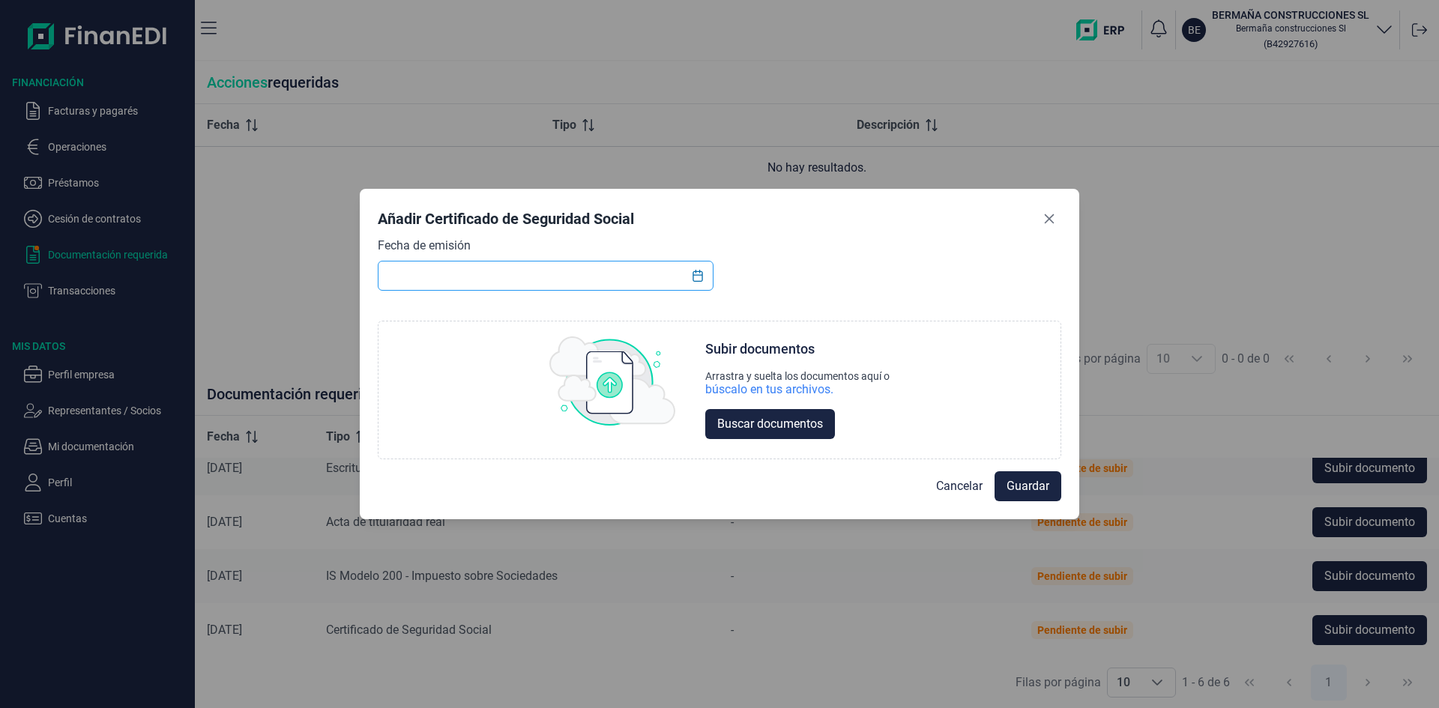
click at [583, 286] on input "text" at bounding box center [546, 276] width 336 height 30
click at [692, 271] on icon "Choose Date" at bounding box center [698, 276] width 12 height 12
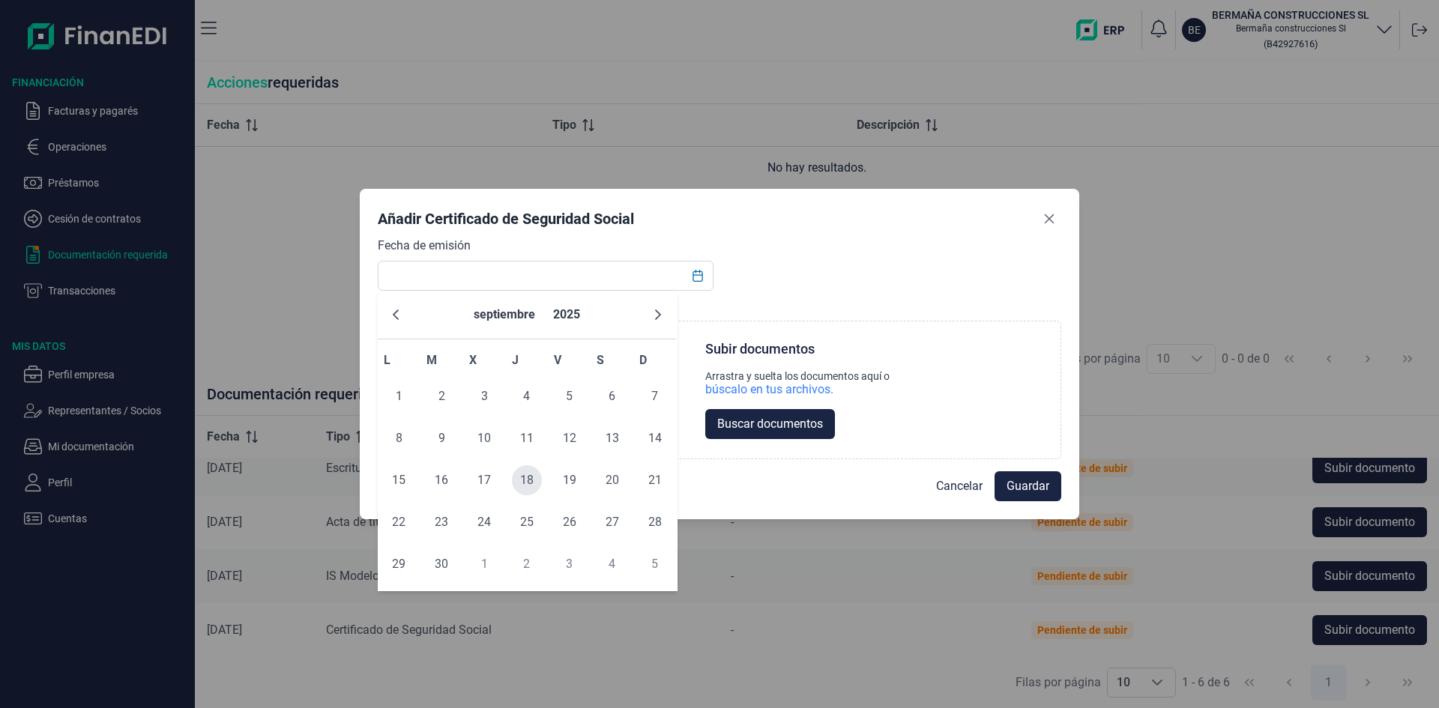
click at [524, 478] on span "18" at bounding box center [527, 480] width 30 height 30
type input "[DATE]"
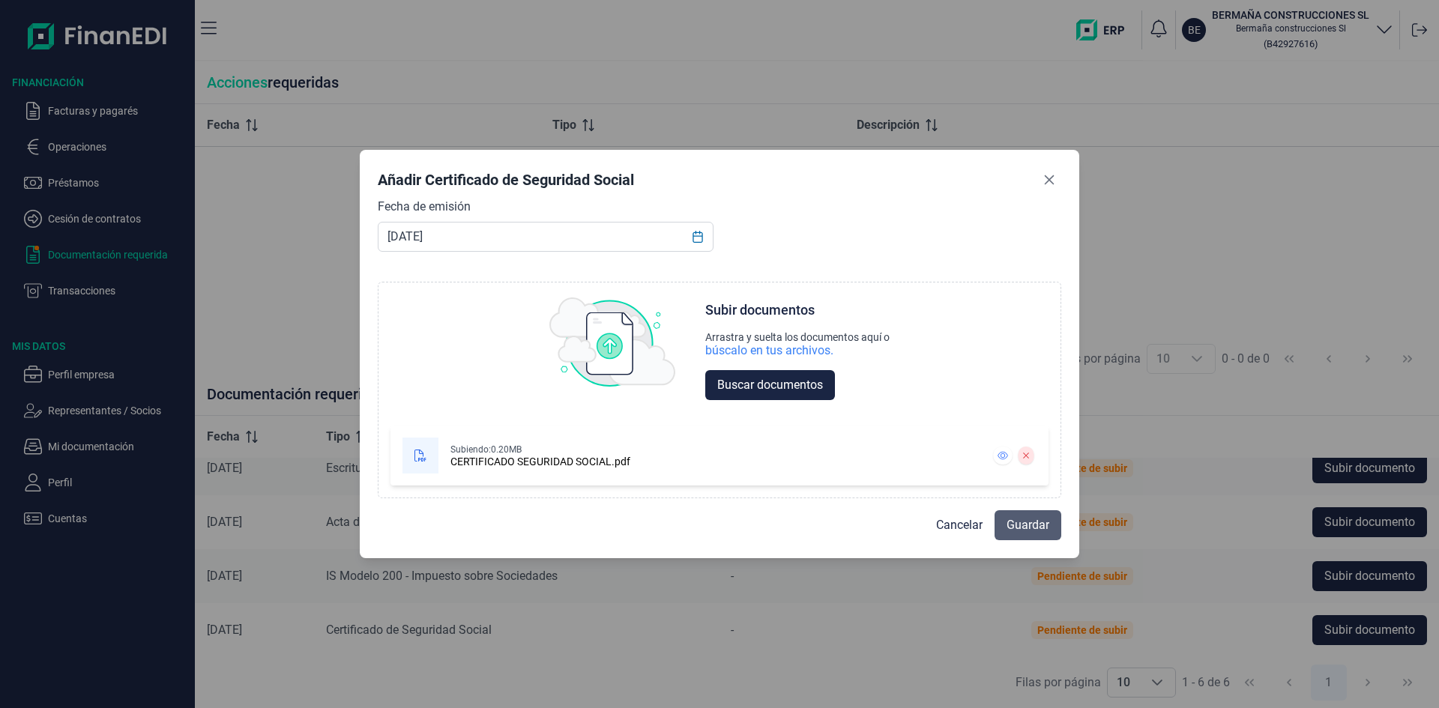
click at [1027, 531] on span "Guardar" at bounding box center [1027, 525] width 43 height 18
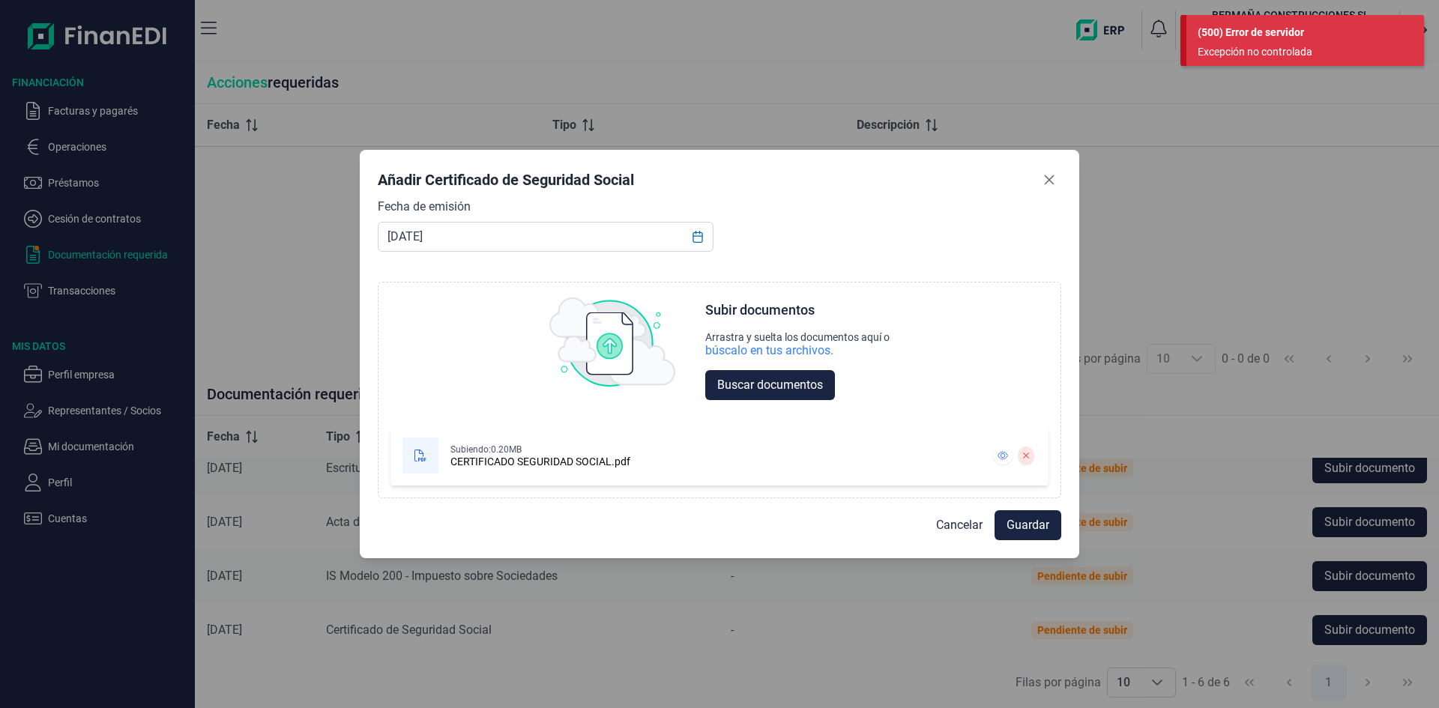
click at [1260, 262] on div "Añadir Certificado de Seguridad Social Fecha de emisión [DATE] Choose Subir doc…" at bounding box center [719, 354] width 1439 height 708
click at [1054, 176] on icon "Close" at bounding box center [1050, 180] width 10 height 10
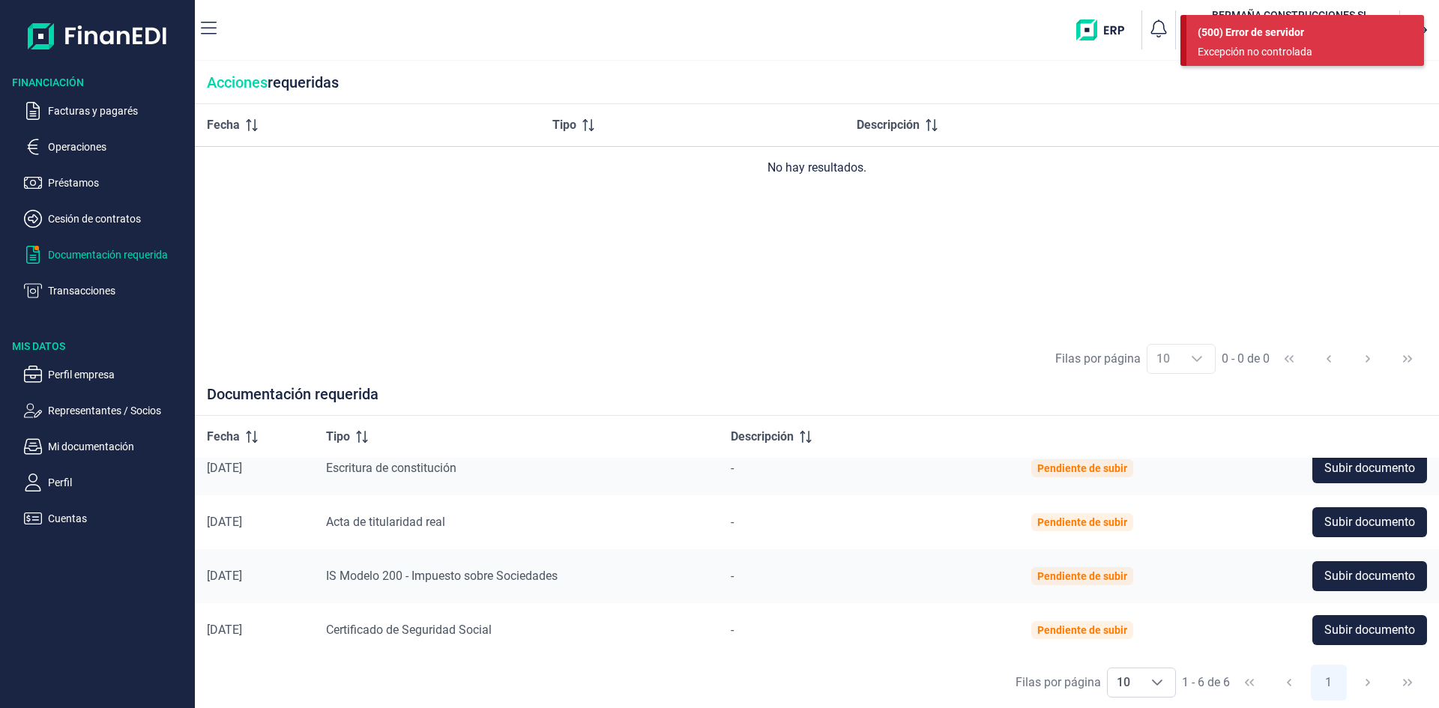
click at [1214, 189] on div "Fecha Tipo Descripción No hay resultados." at bounding box center [817, 218] width 1244 height 229
click at [105, 107] on p "Facturas y pagarés" at bounding box center [118, 111] width 141 height 18
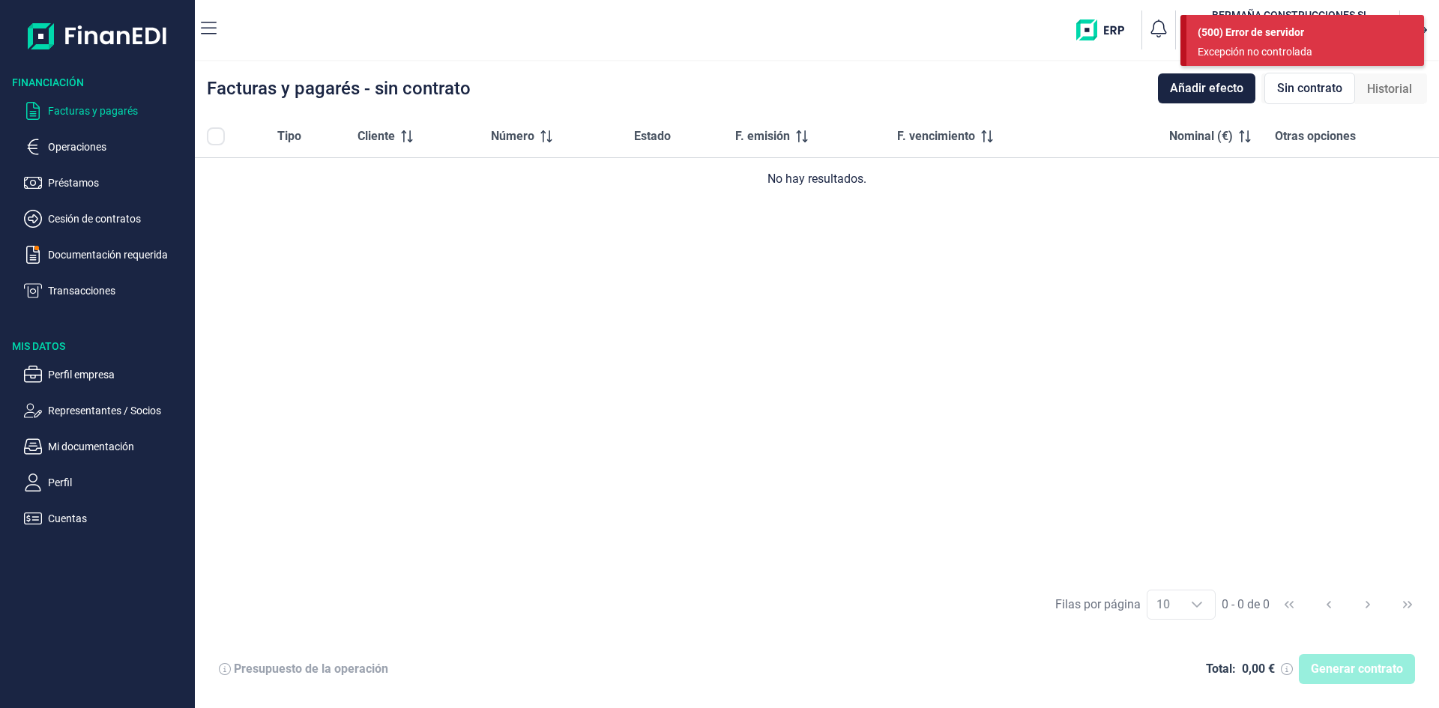
click at [55, 106] on p "Facturas y pagarés" at bounding box center [118, 111] width 141 height 18
click at [1175, 203] on div "Tipo Cliente Número Estado F. emisión F. vencimiento Nominal (€) Otras opciones…" at bounding box center [817, 346] width 1244 height 463
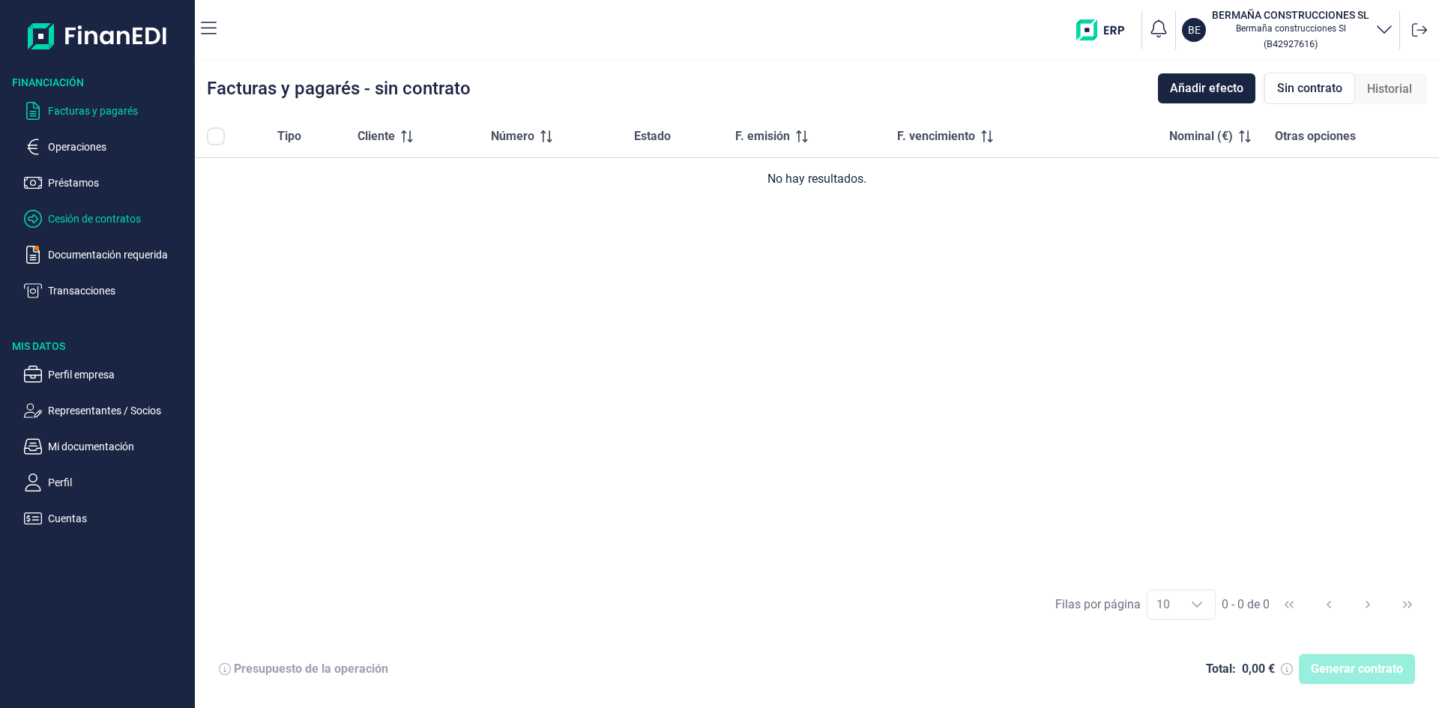
click at [101, 220] on p "Cesión de contratos" at bounding box center [118, 219] width 141 height 18
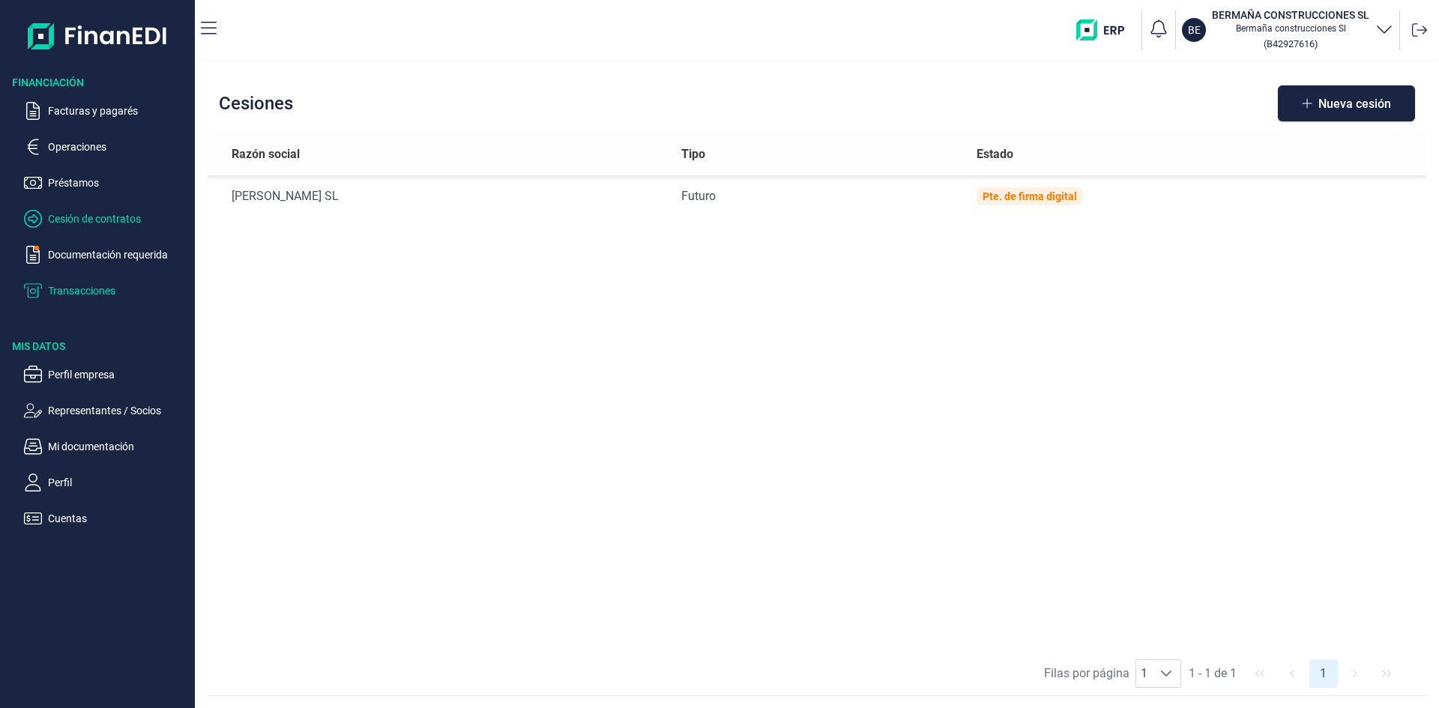
click at [82, 285] on p "Transacciones" at bounding box center [118, 291] width 141 height 18
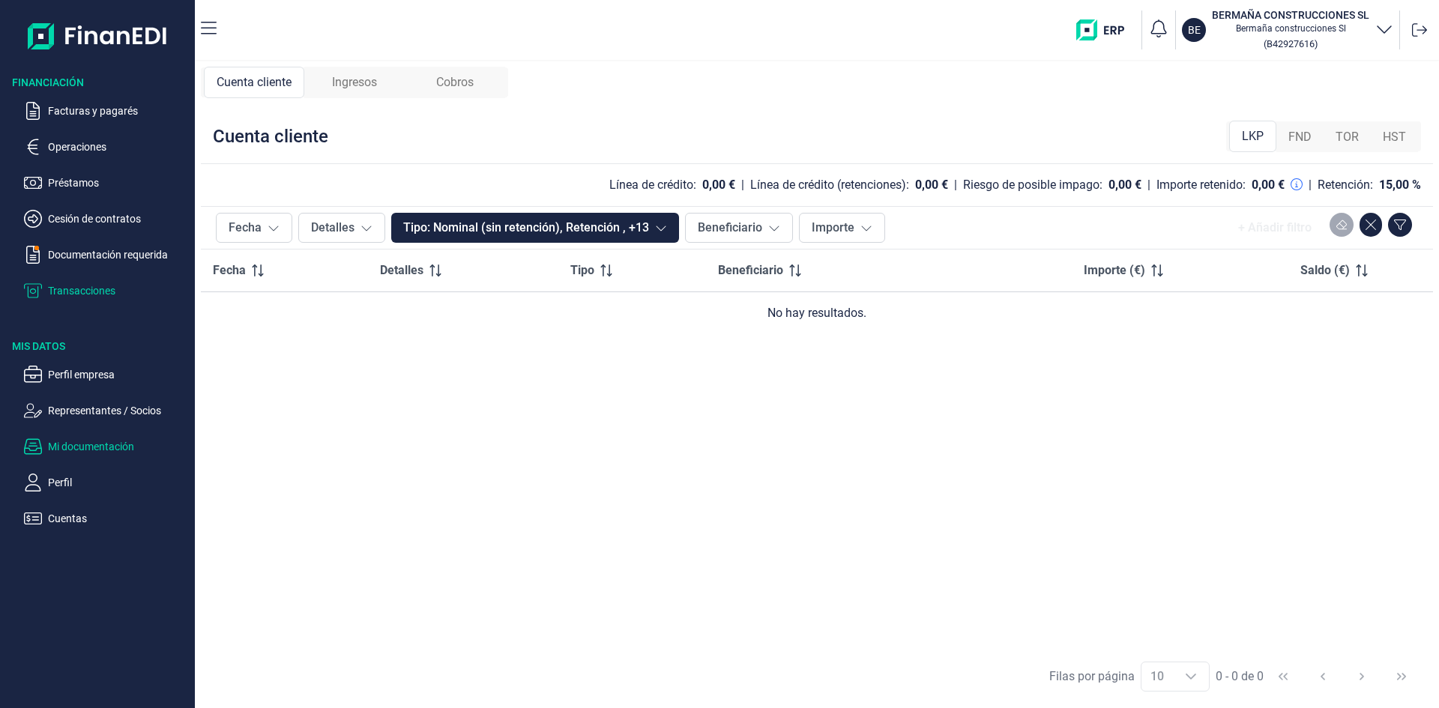
click at [99, 443] on p "Mi documentación" at bounding box center [118, 447] width 141 height 18
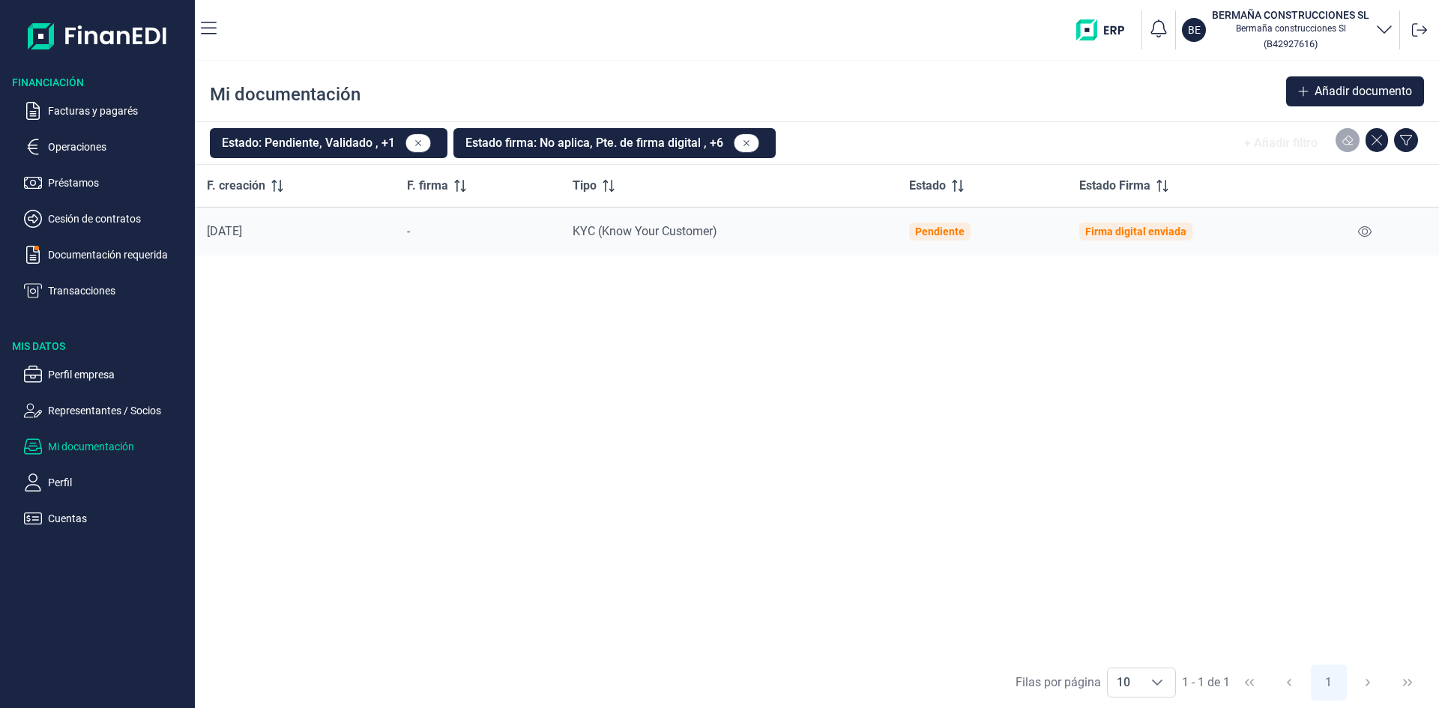
click at [85, 121] on ul "Facturas y pagarés Operaciones Préstamos Cesión de contratos Documentación requ…" at bounding box center [97, 195] width 195 height 210
click at [86, 113] on p "Facturas y pagarés" at bounding box center [118, 111] width 141 height 18
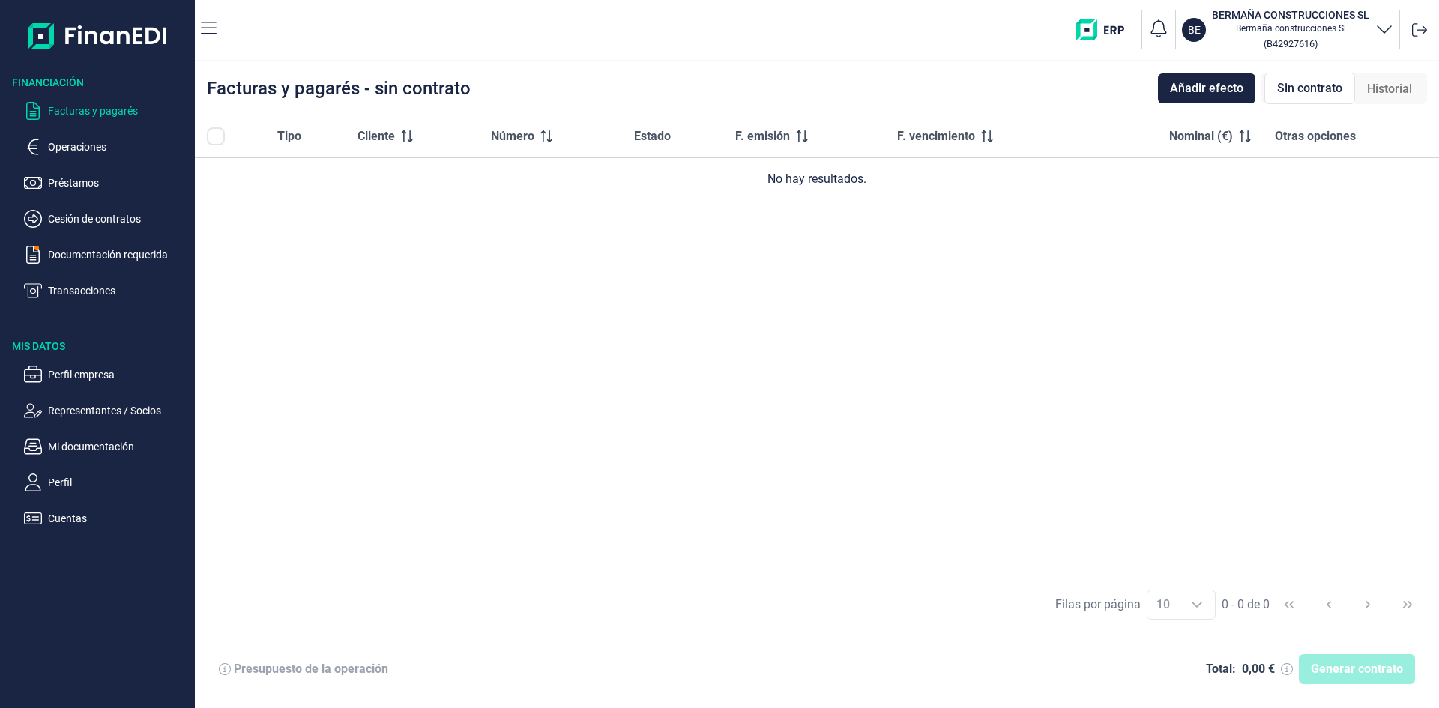
click at [86, 113] on p "Facturas y pagarés" at bounding box center [118, 111] width 141 height 18
click at [67, 217] on p "Cesión de contratos" at bounding box center [118, 219] width 141 height 18
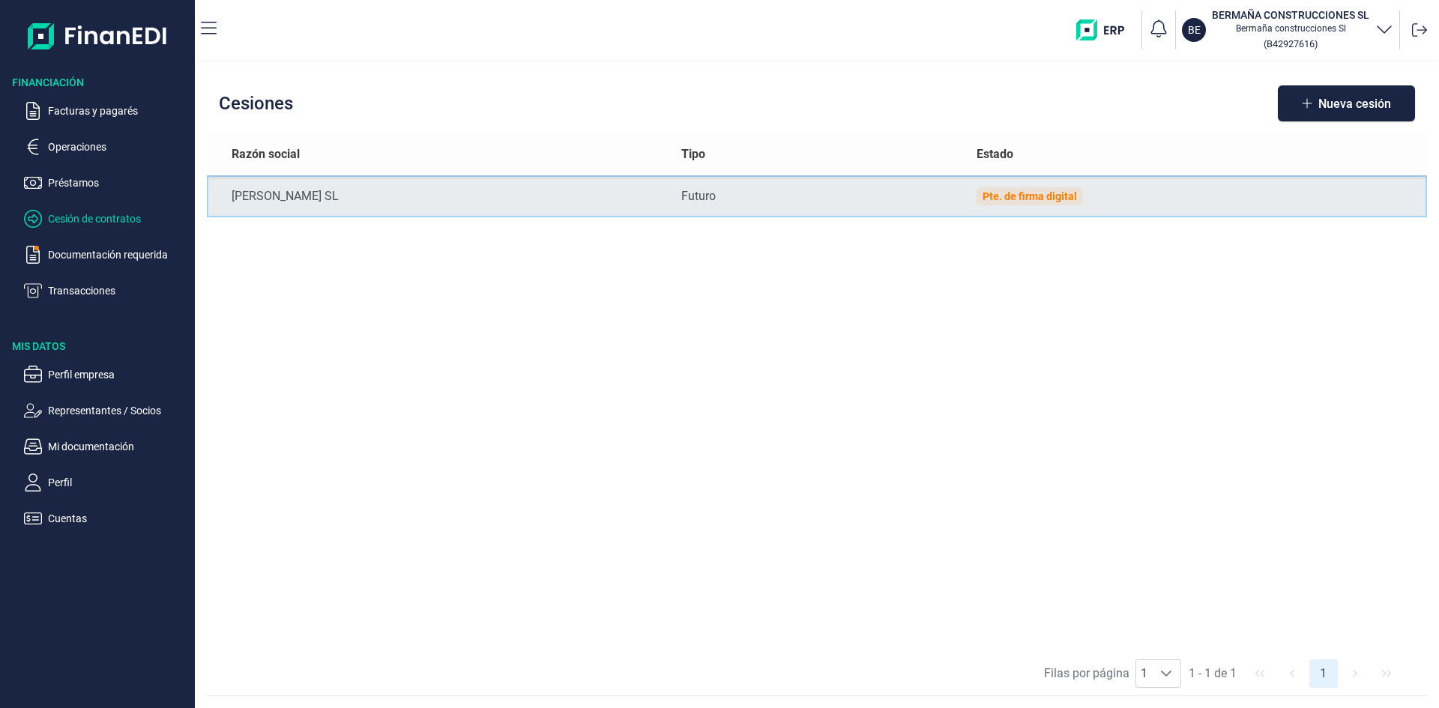
click at [1024, 194] on div "Pte. de firma digital" at bounding box center [1029, 196] width 94 height 12
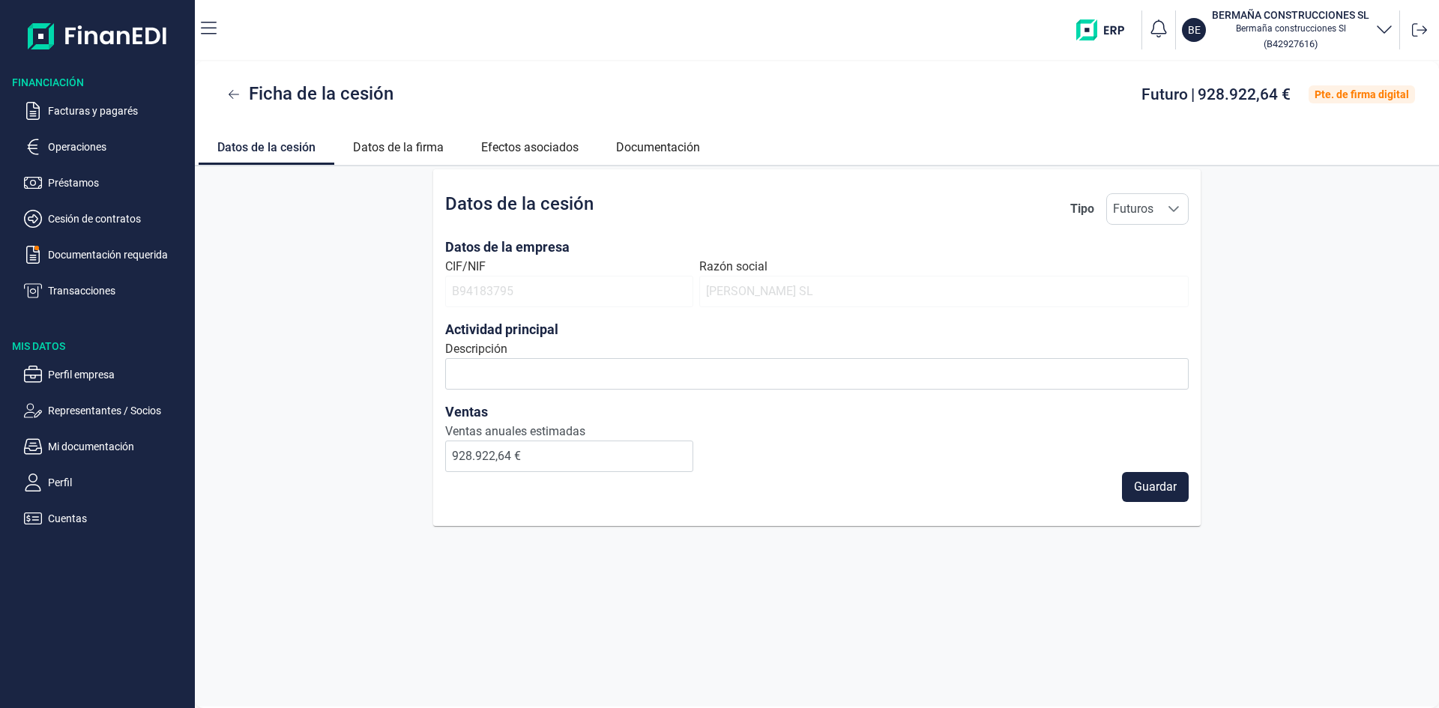
click at [1149, 486] on span "Guardar" at bounding box center [1155, 487] width 43 height 18
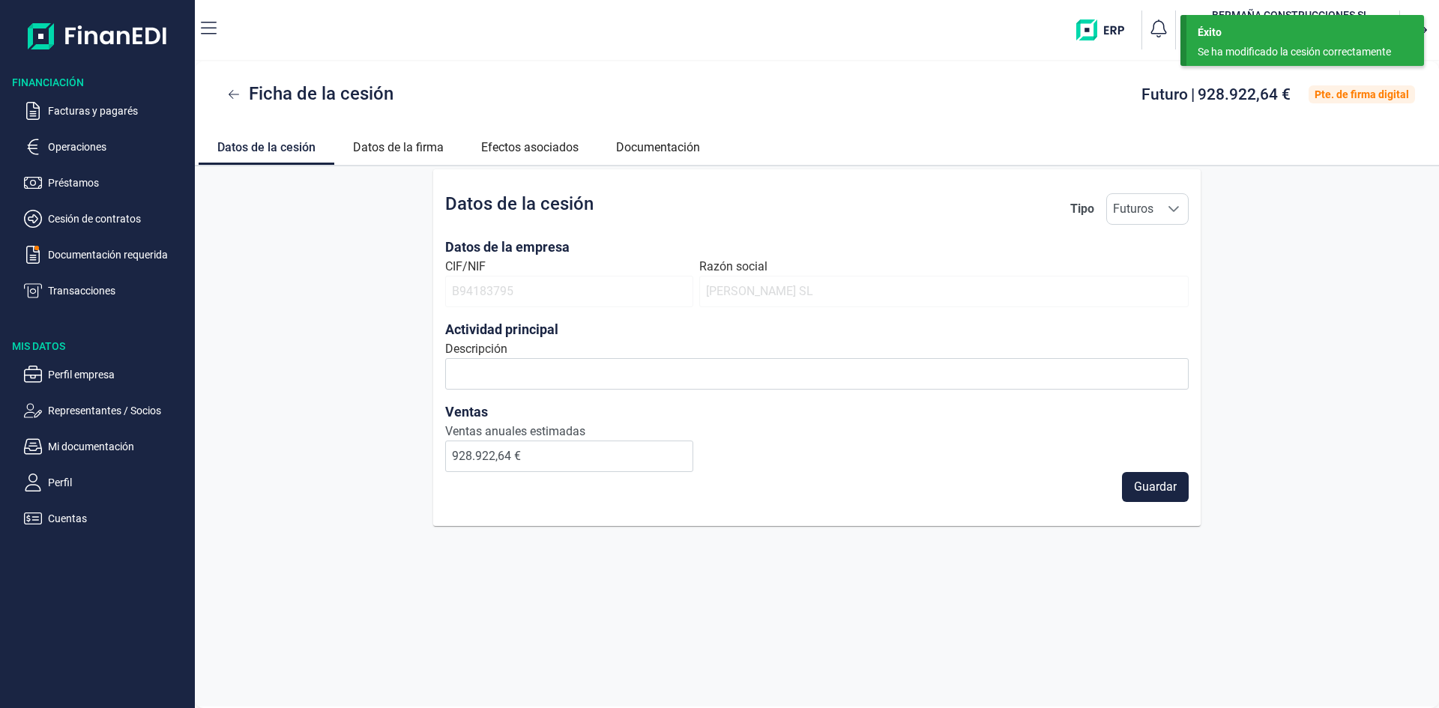
click at [1326, 456] on div "Datos de la cesión Tipo Futuros Futuros Futuros Datos de la empresa CIF/NIF B94…" at bounding box center [817, 347] width 1244 height 357
click at [295, 280] on div "Datos de la cesión Tipo Futuros Futuros Futuros Datos de la empresa CIF/NIF B94…" at bounding box center [817, 347] width 1244 height 357
click at [390, 142] on link "Datos de la firma" at bounding box center [398, 145] width 128 height 36
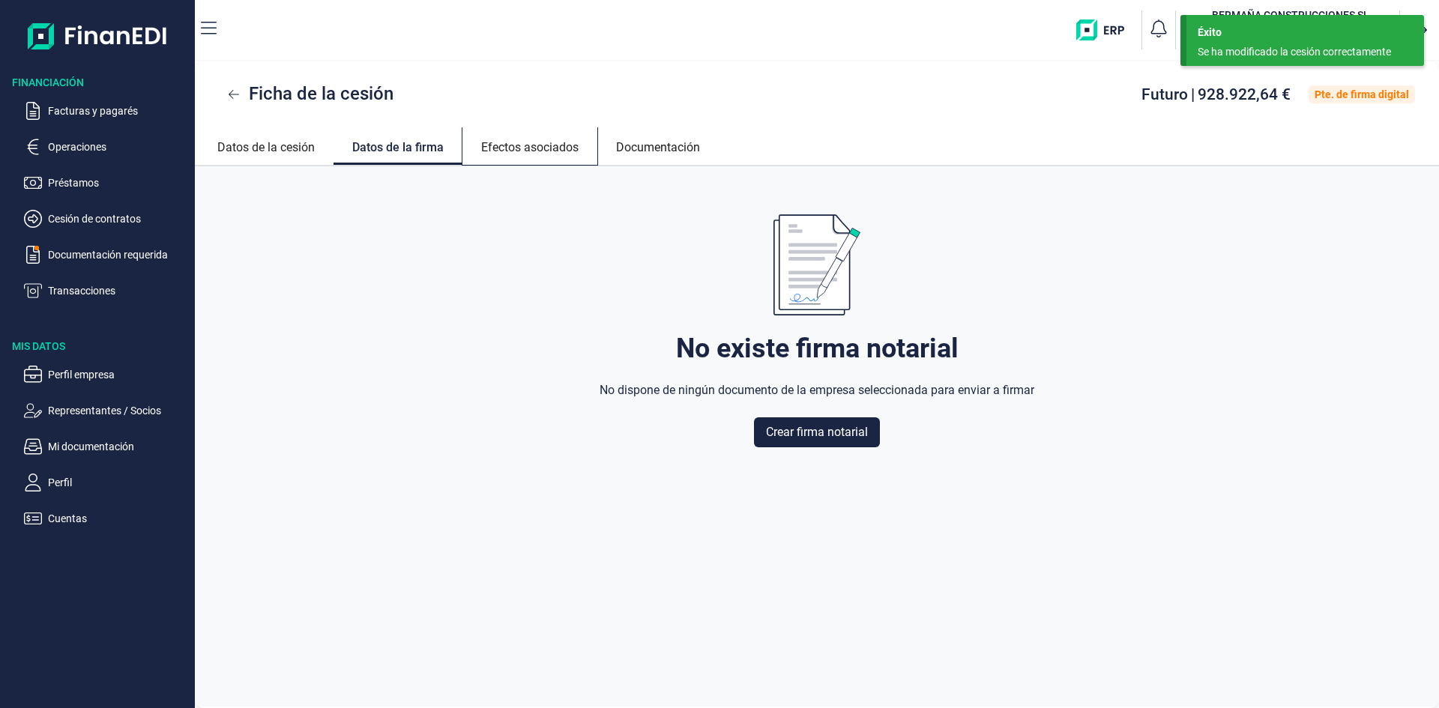
click at [549, 148] on link "Efectos asociados" at bounding box center [529, 145] width 135 height 36
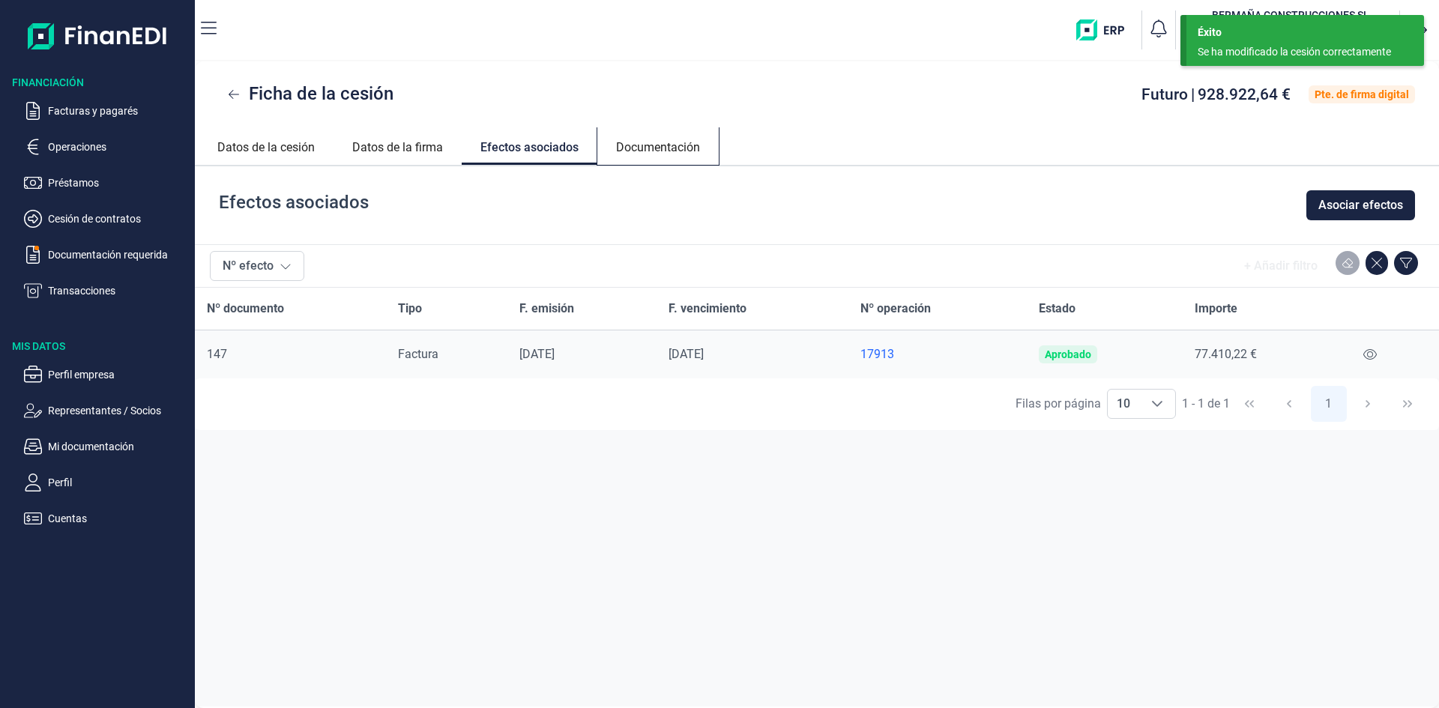
click at [671, 148] on link "Documentación" at bounding box center [657, 145] width 121 height 36
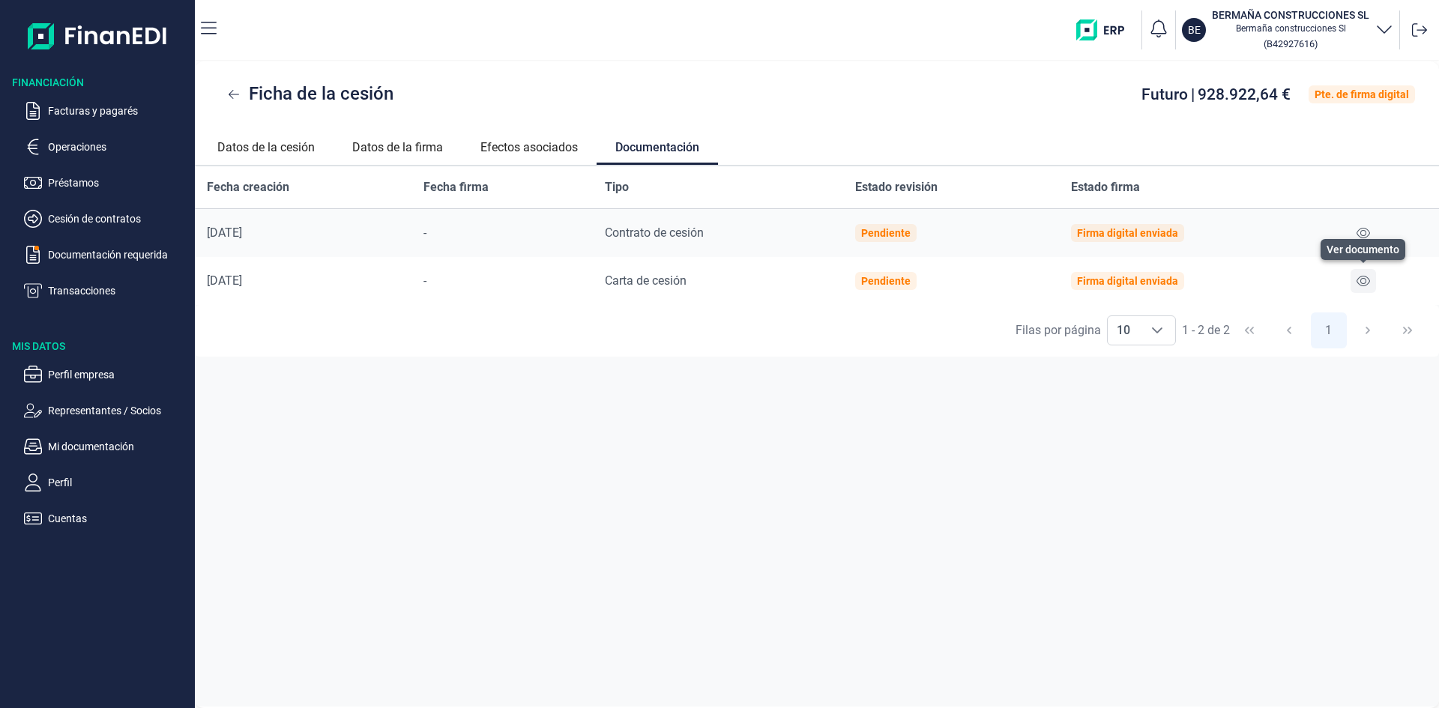
click at [1362, 283] on icon at bounding box center [1362, 281] width 13 height 10
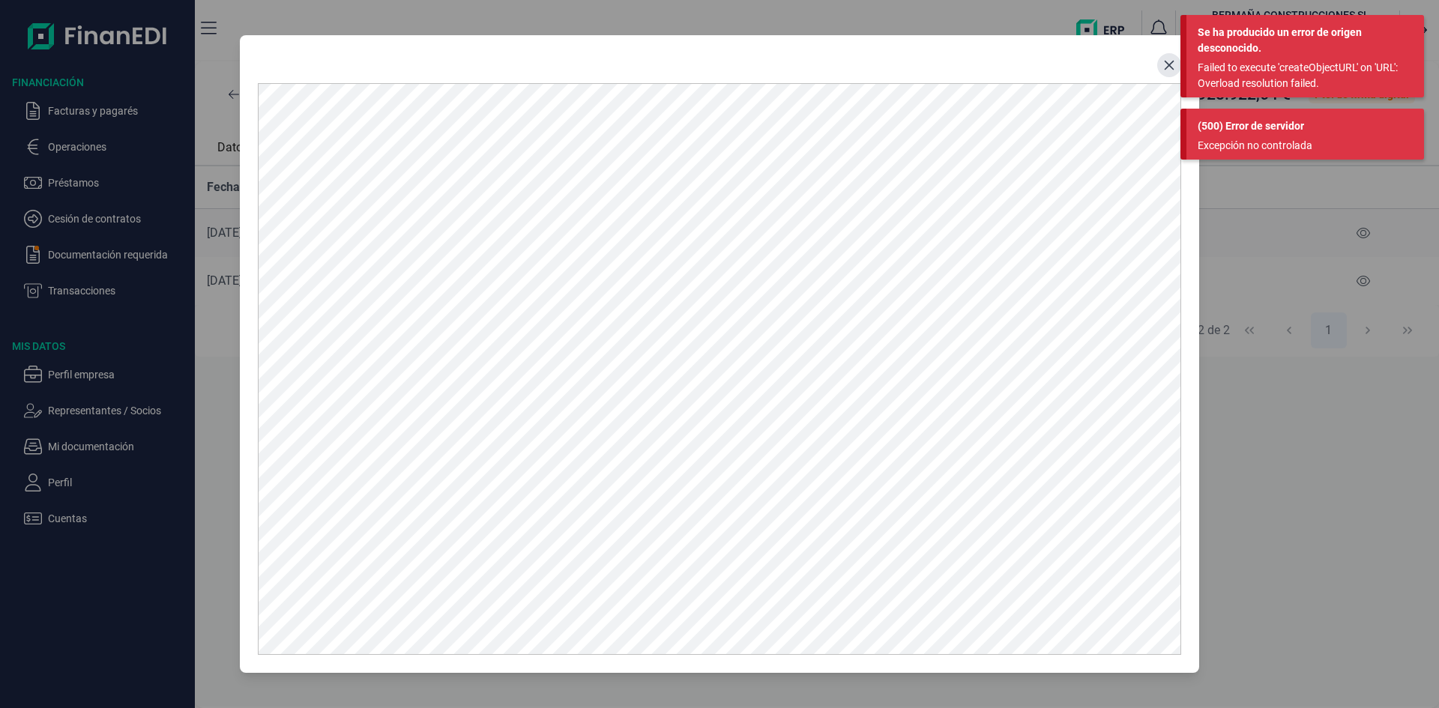
click at [1163, 65] on icon "Close" at bounding box center [1169, 65] width 12 height 12
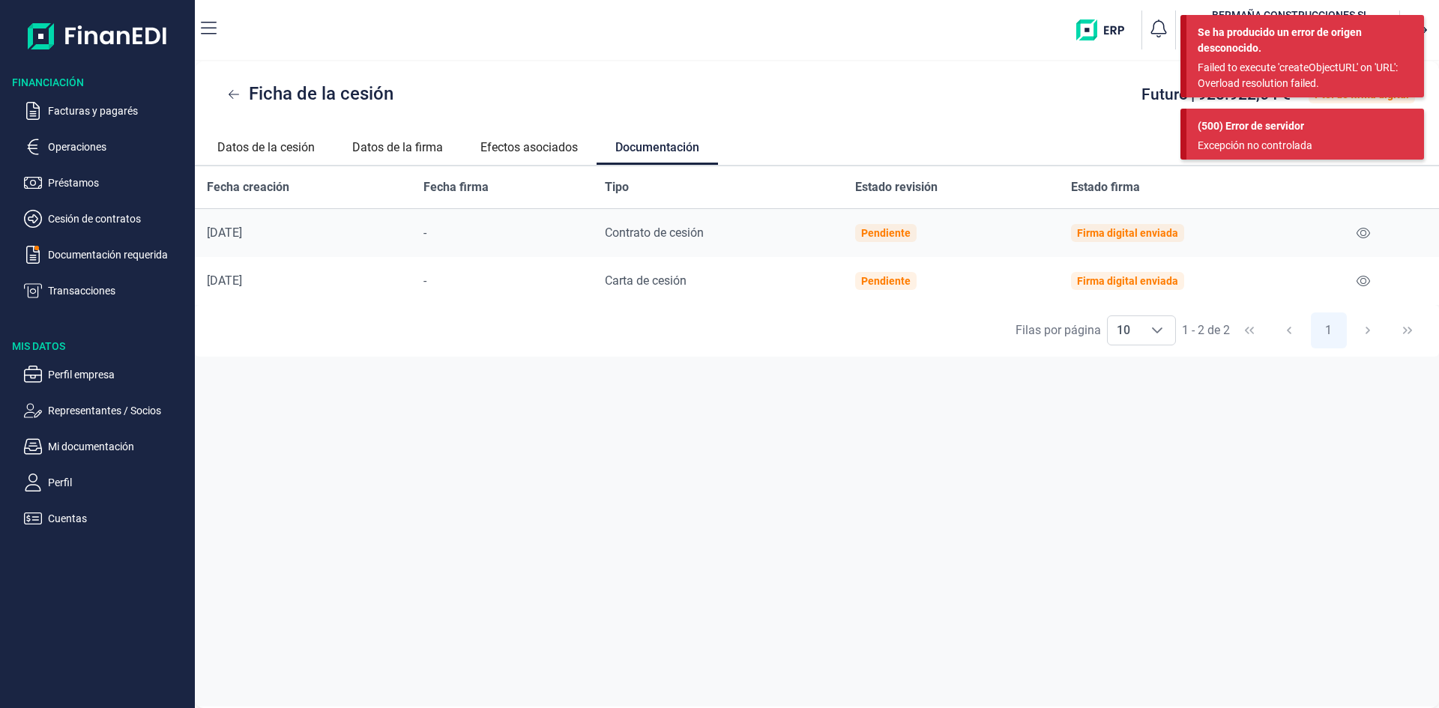
click at [647, 232] on span "Contrato de cesión" at bounding box center [654, 233] width 99 height 14
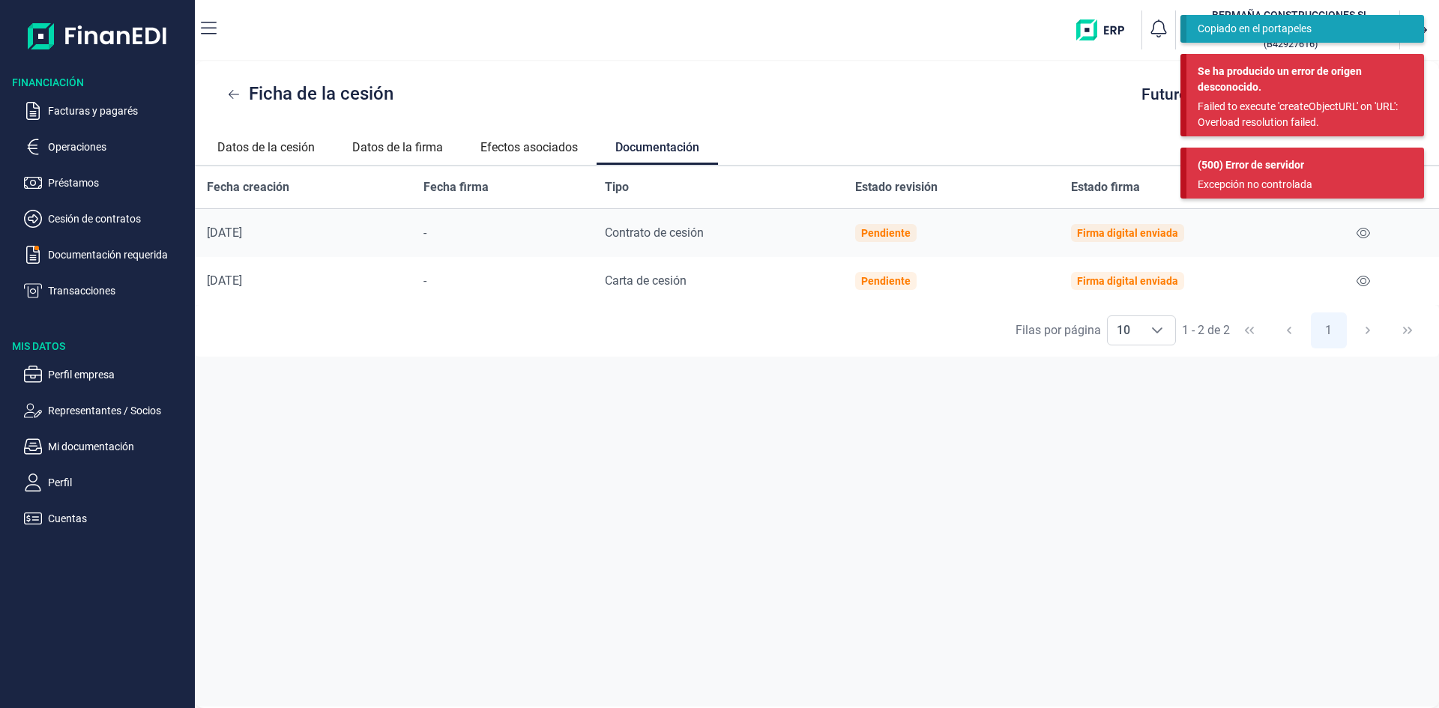
click at [1378, 235] on div at bounding box center [1388, 233] width 76 height 24
click at [815, 130] on ul "Datos de la cesión Datos de la firma Efectos asociados Documentación" at bounding box center [817, 146] width 1244 height 39
